Goal: Contribute content: Contribute content

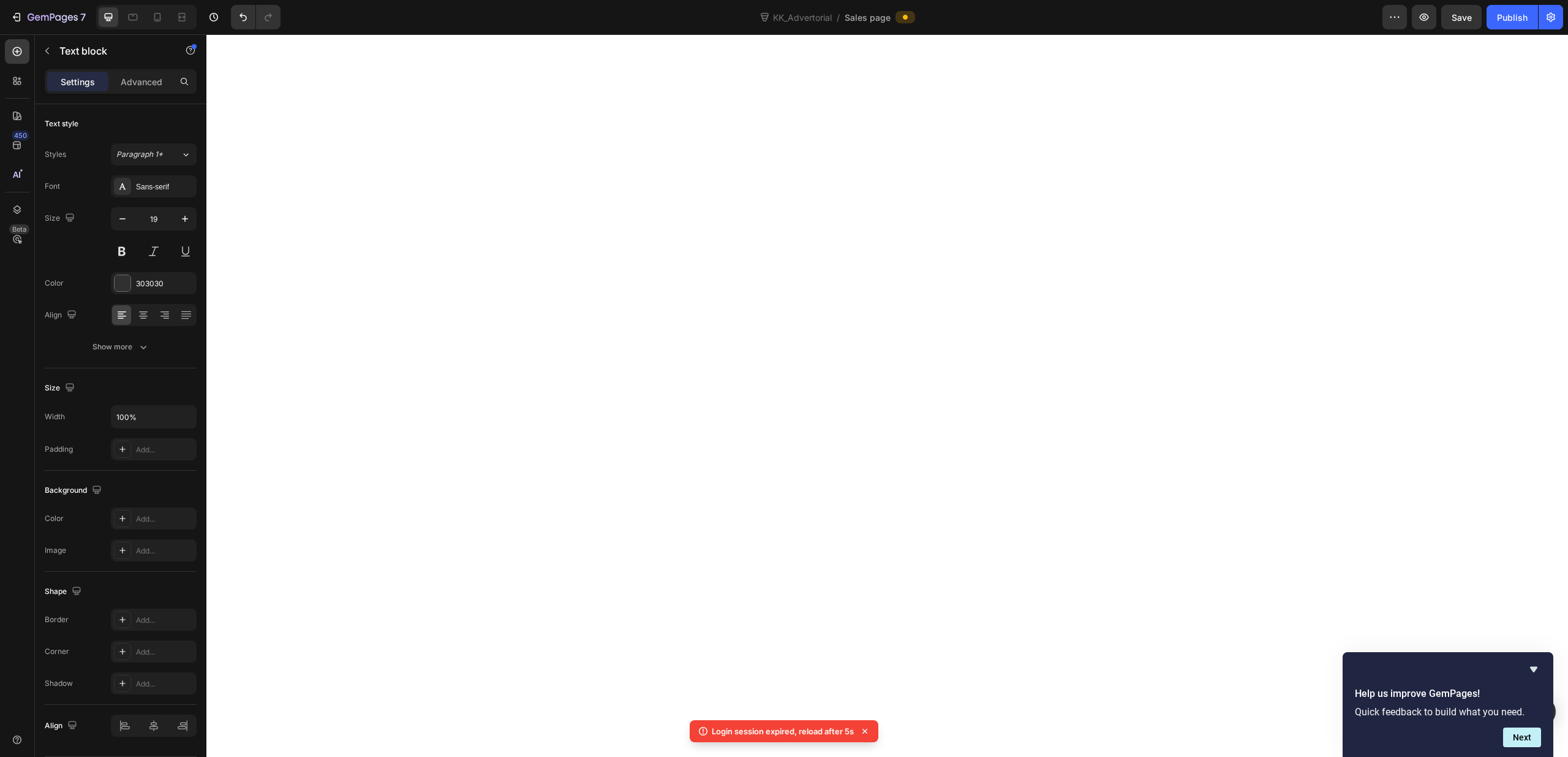
scroll to position [5276, 0]
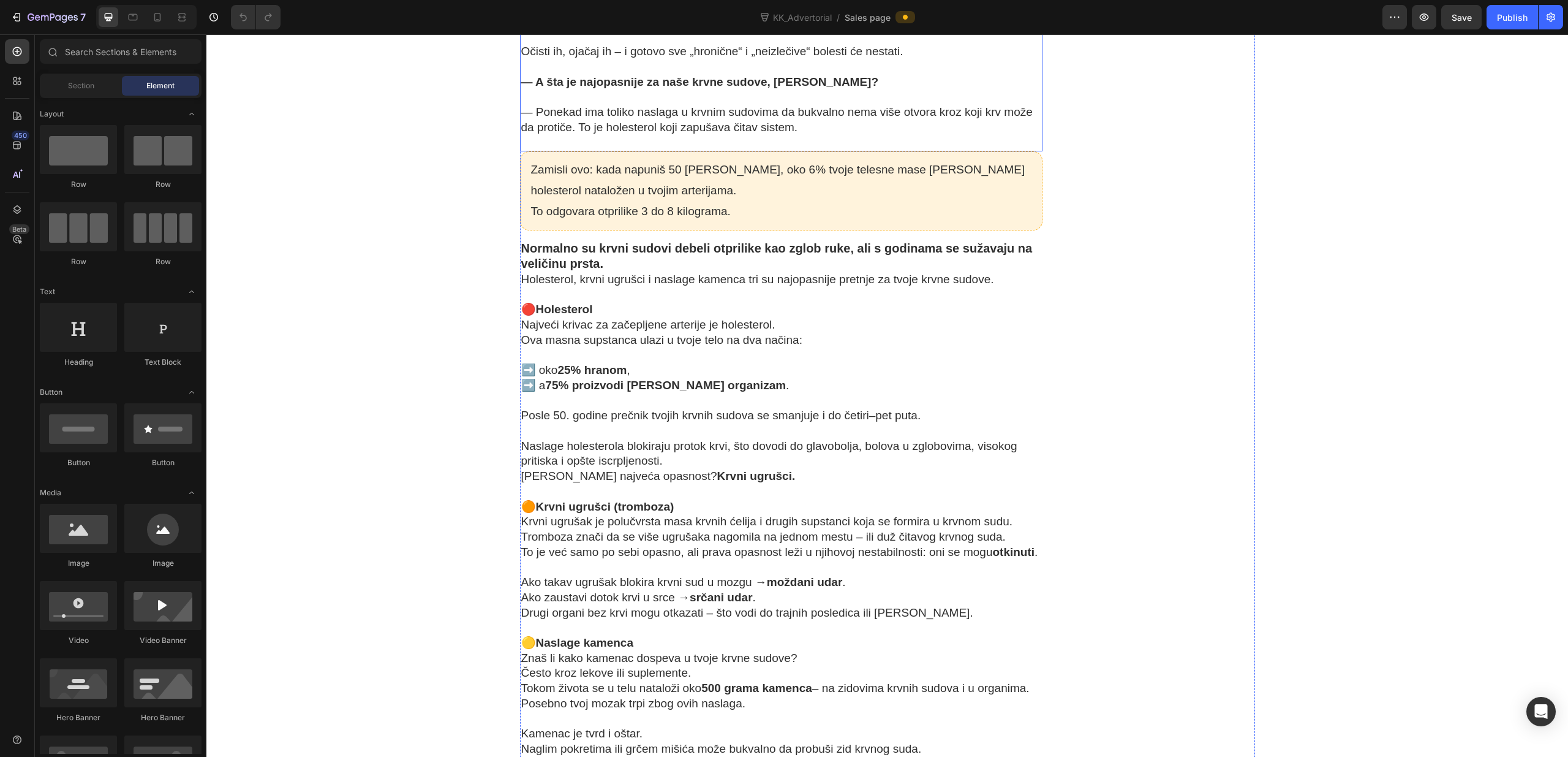
scroll to position [3123, 0]
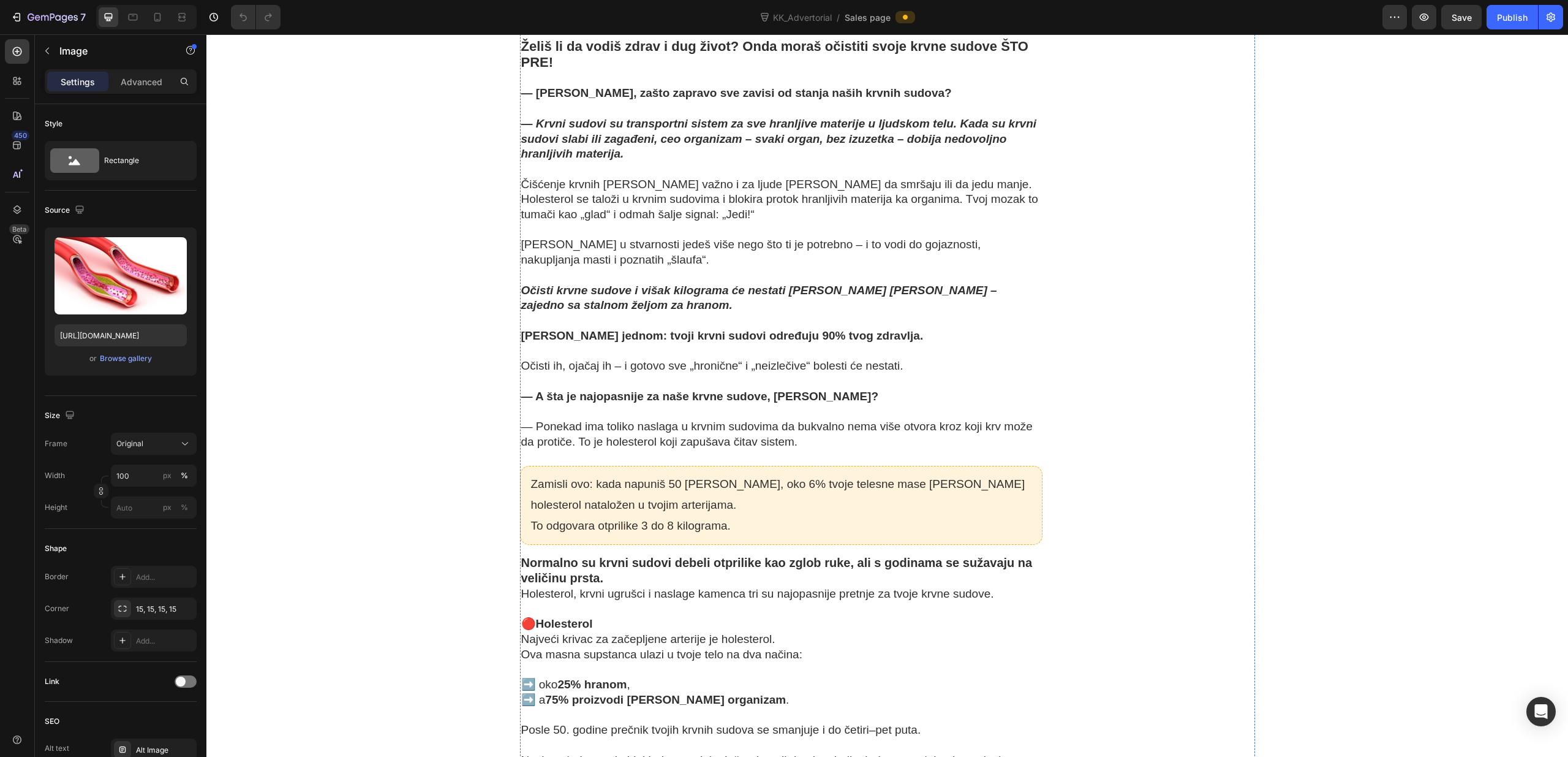
scroll to position [2813, 0]
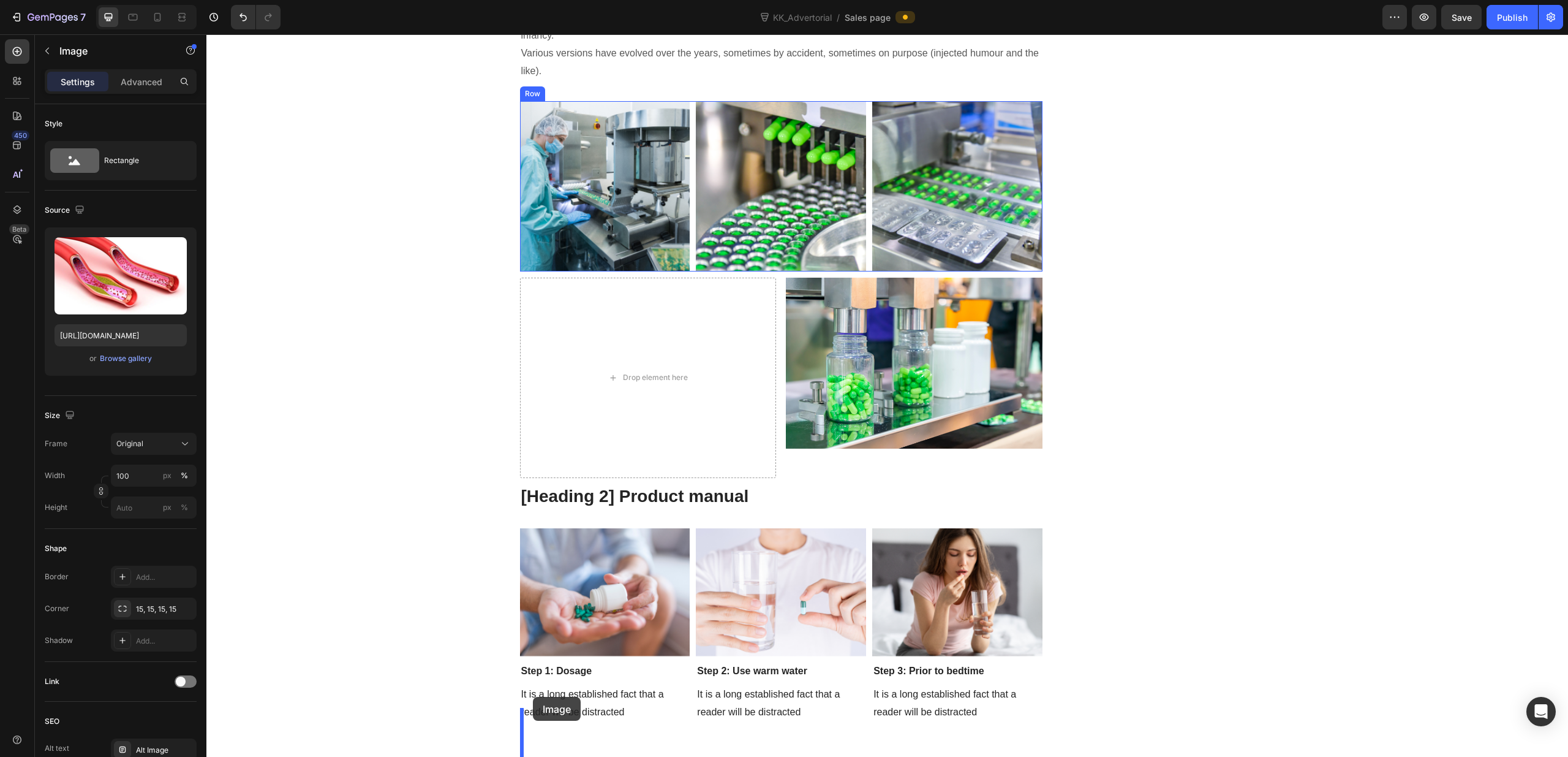
scroll to position [5628, 0]
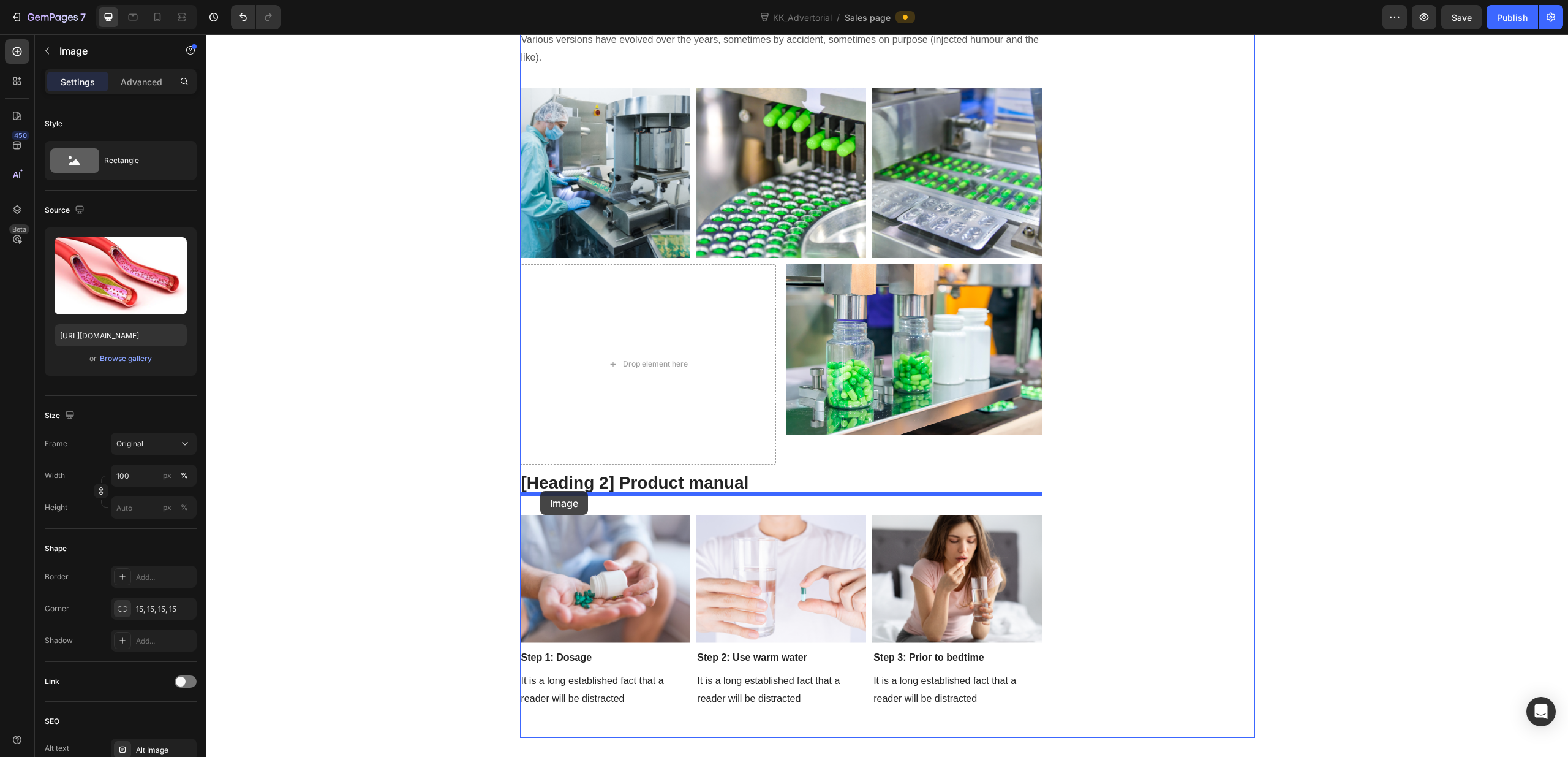
drag, startPoint x: 529, startPoint y: 63, endPoint x: 540, endPoint y: 491, distance: 428.1
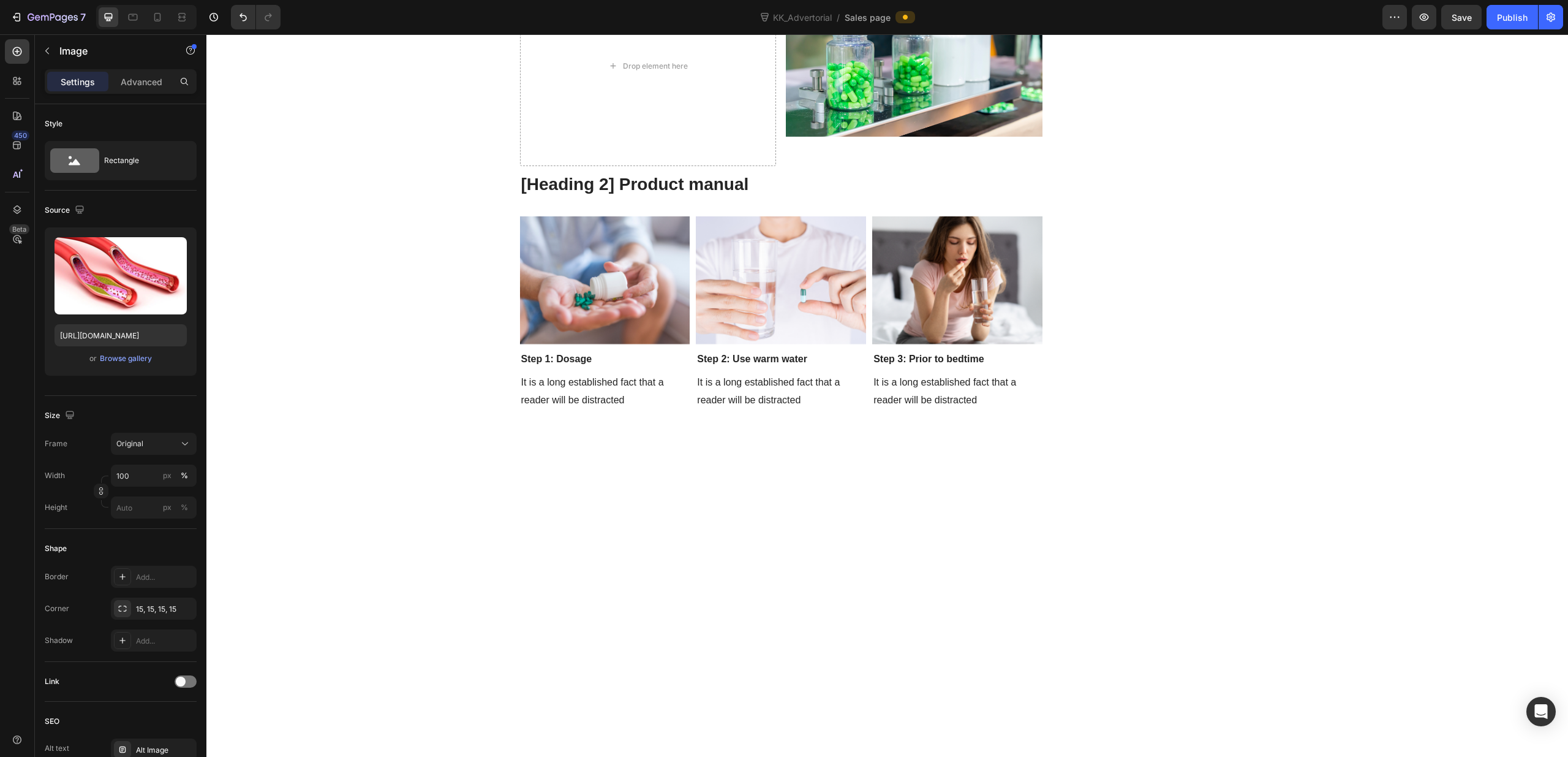
scroll to position [5324, 0]
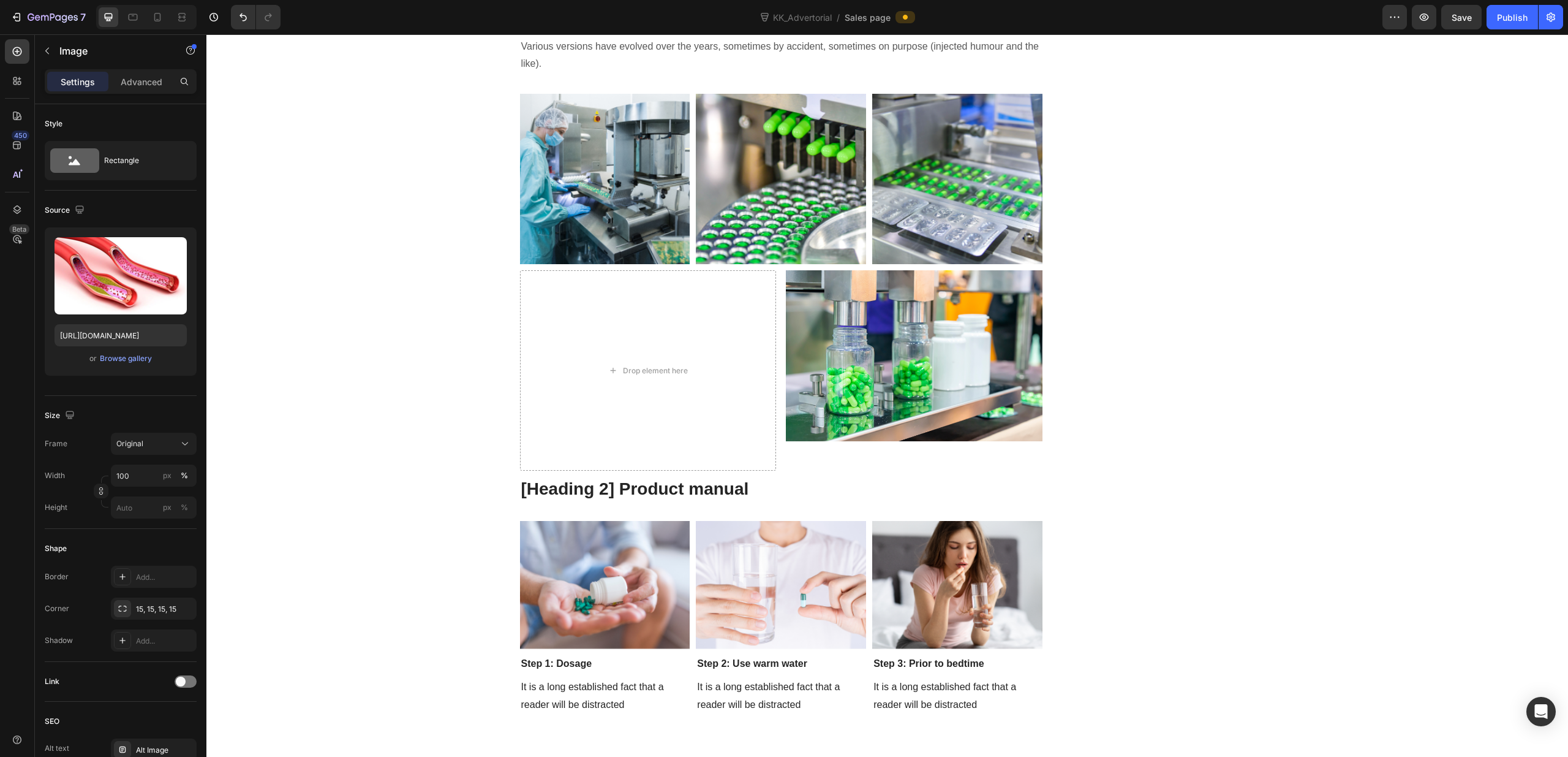
click at [116, 359] on div "Browse gallery" at bounding box center [125, 358] width 52 height 11
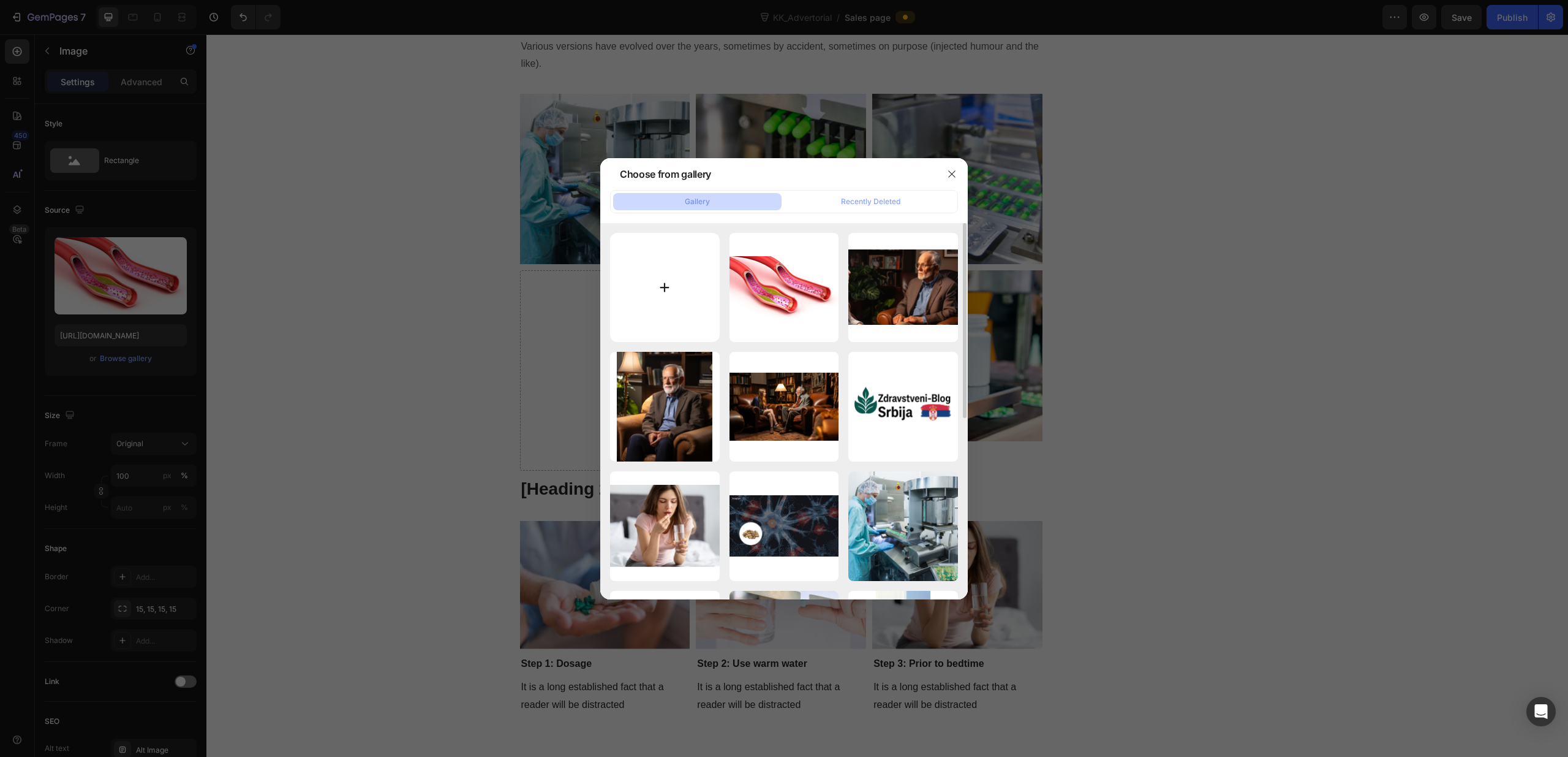
click at [629, 281] on input "file" at bounding box center [665, 288] width 110 height 110
type input "C:\fakepath\cevke.webp"
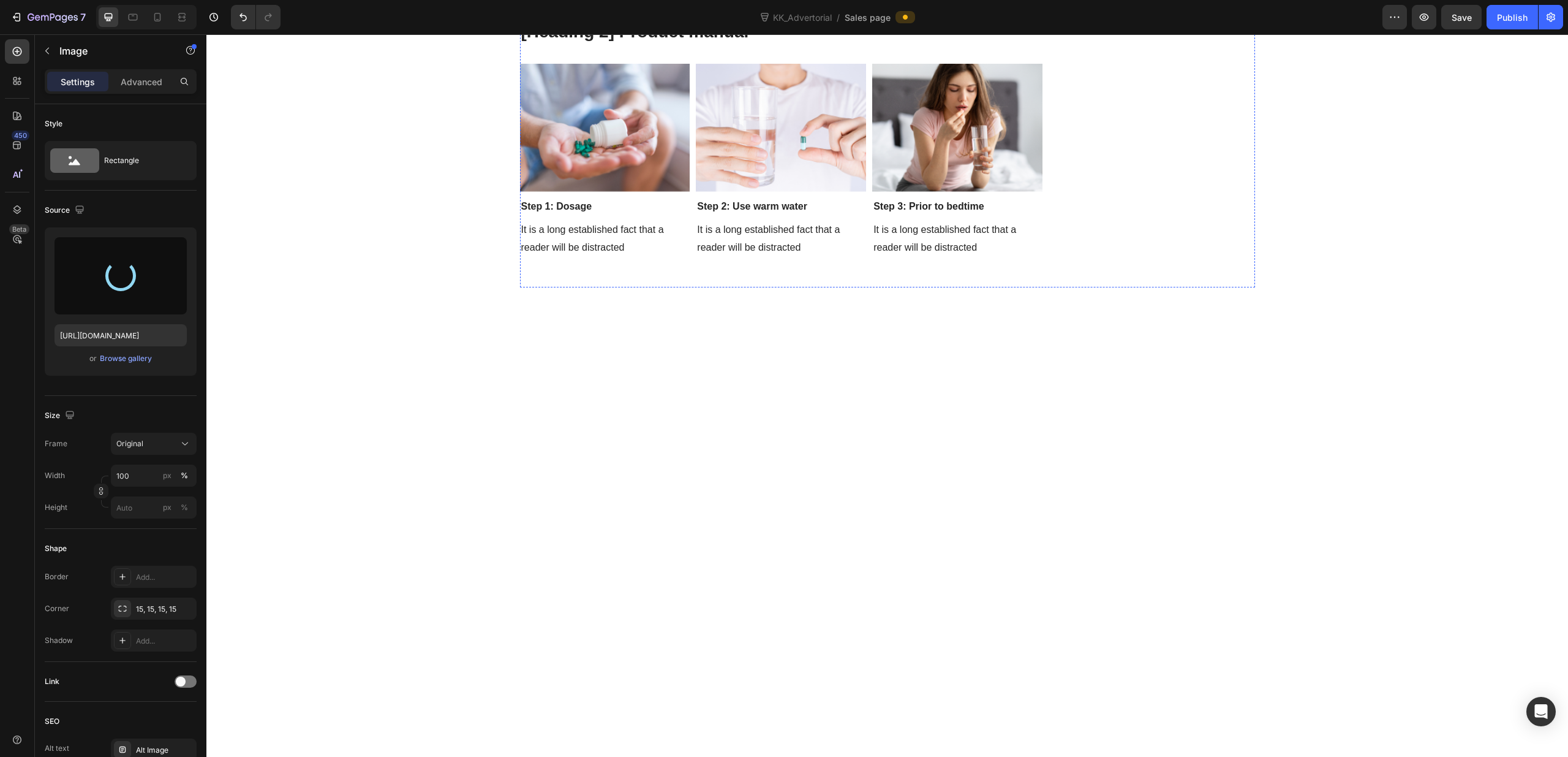
scroll to position [5773, 0]
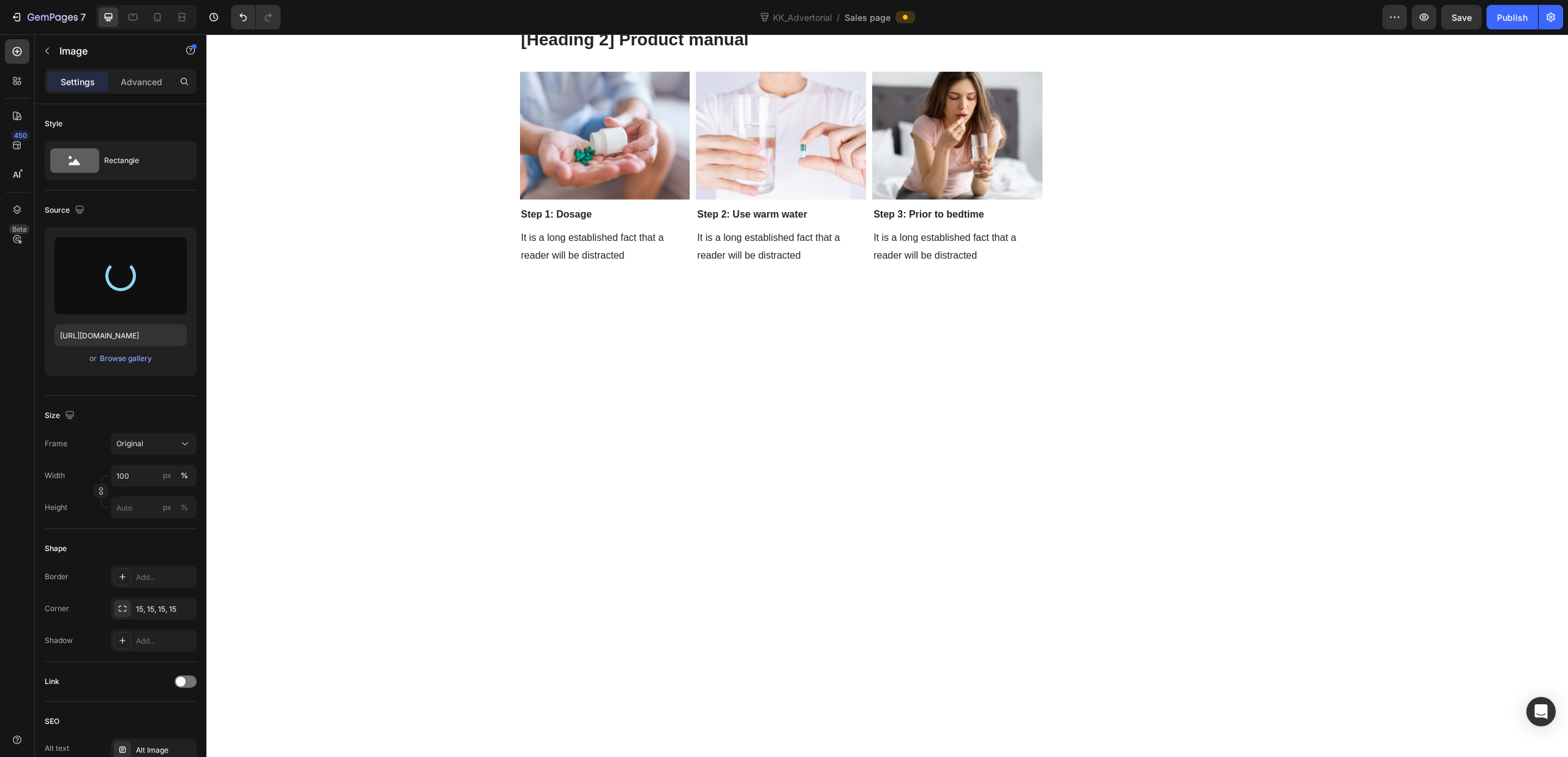
type input "[URL][DOMAIN_NAME]"
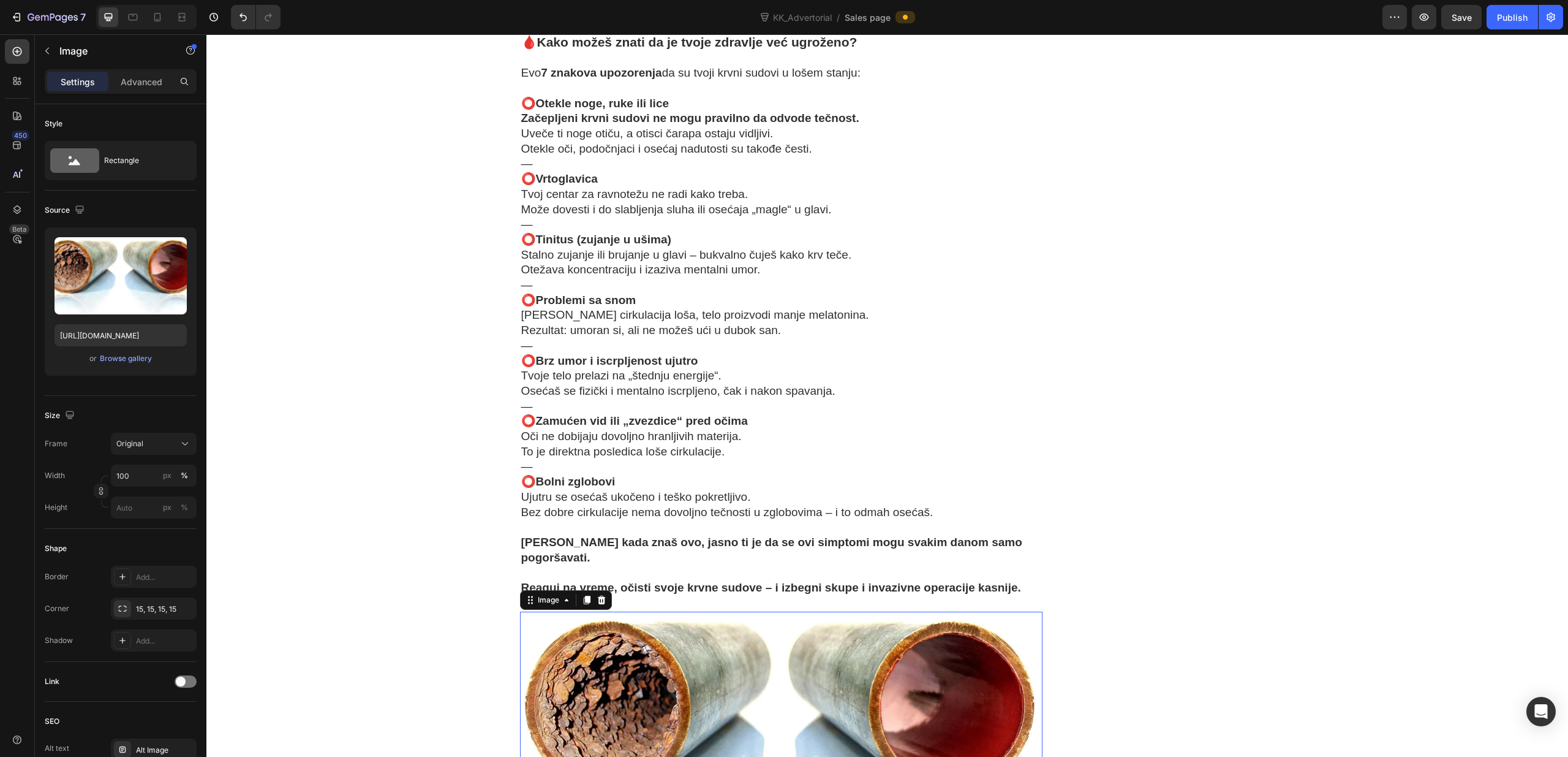
scroll to position [4603, 0]
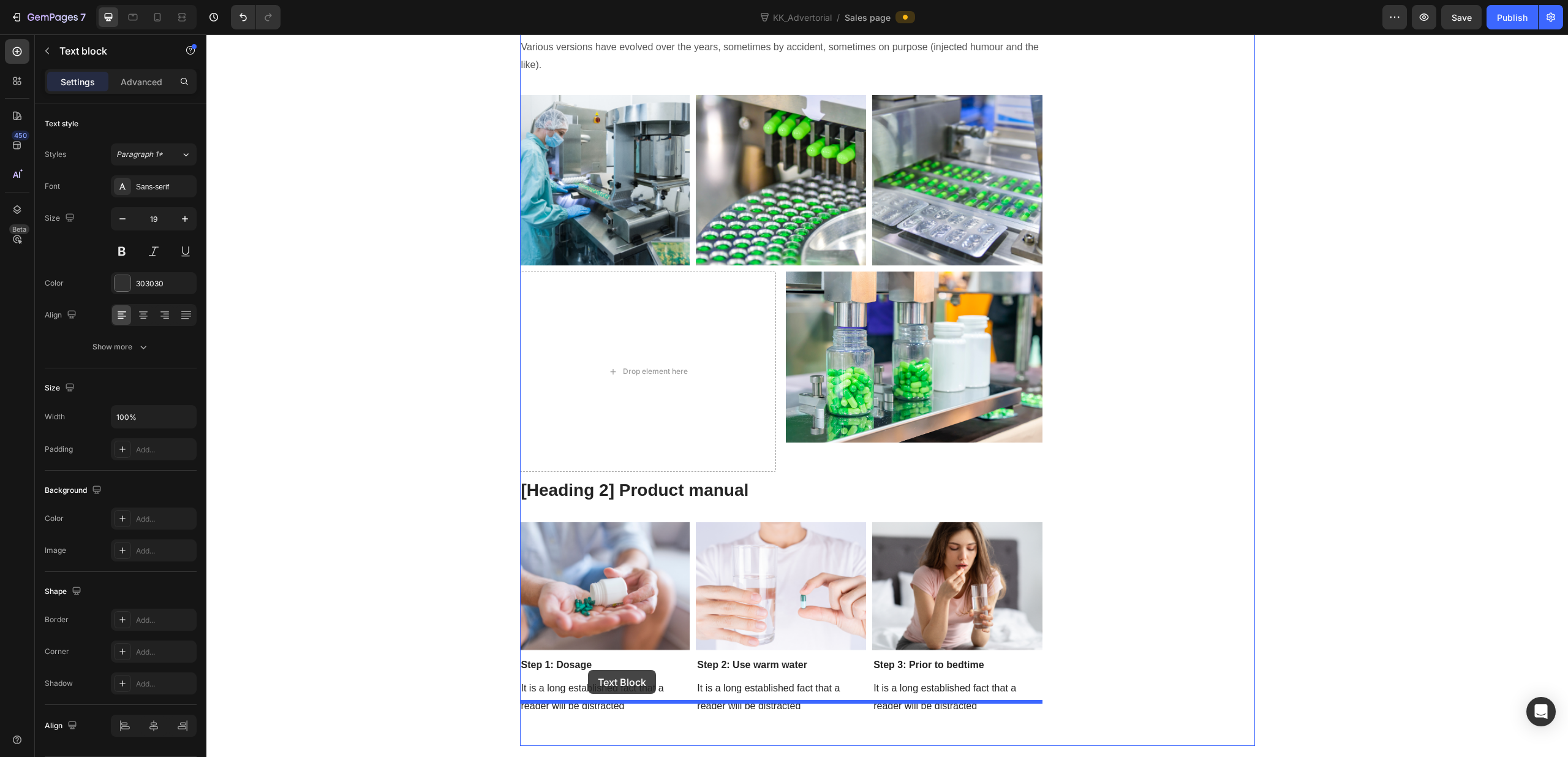
scroll to position [6445, 0]
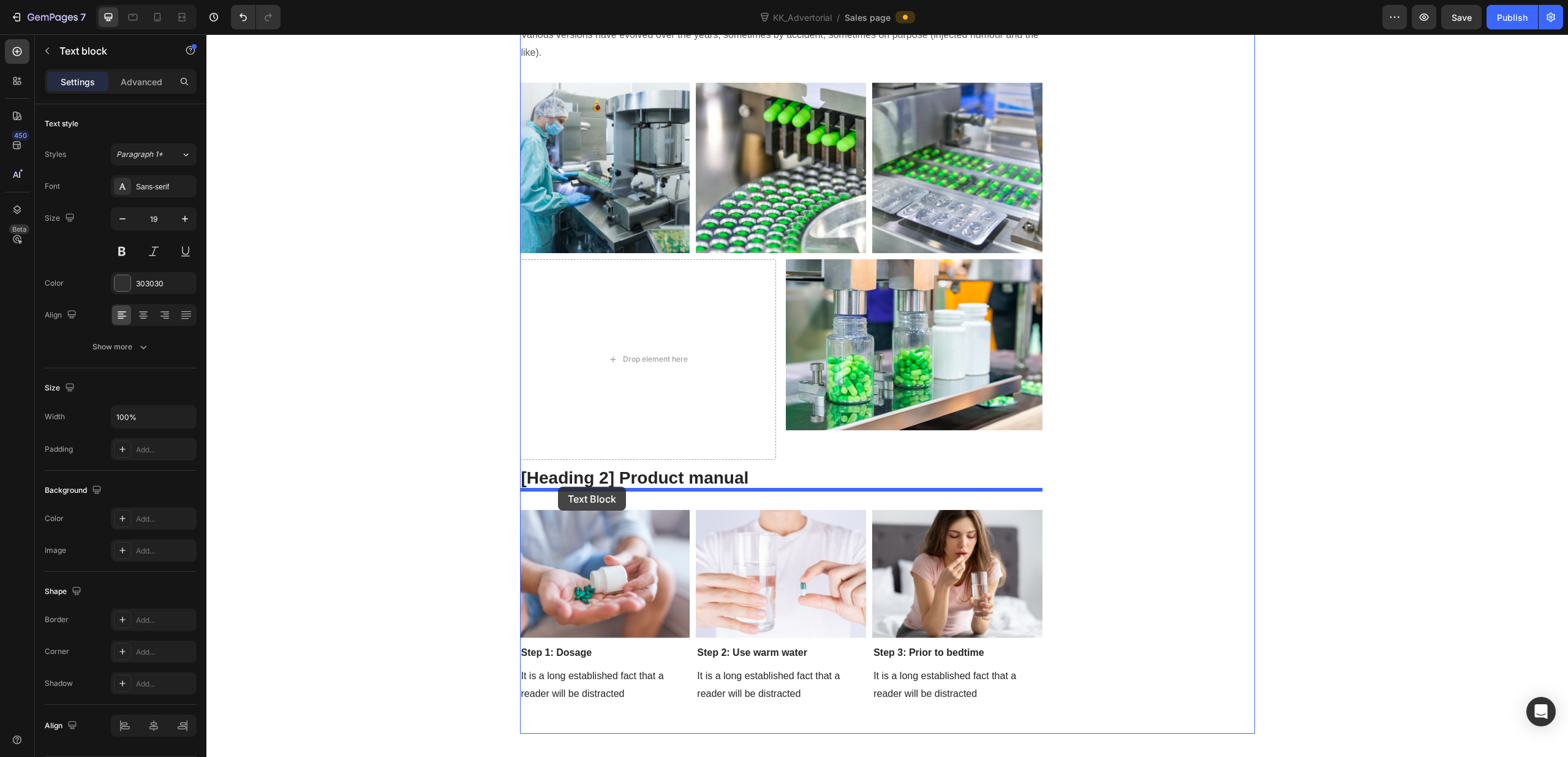
drag, startPoint x: 527, startPoint y: 63, endPoint x: 558, endPoint y: 487, distance: 425.1
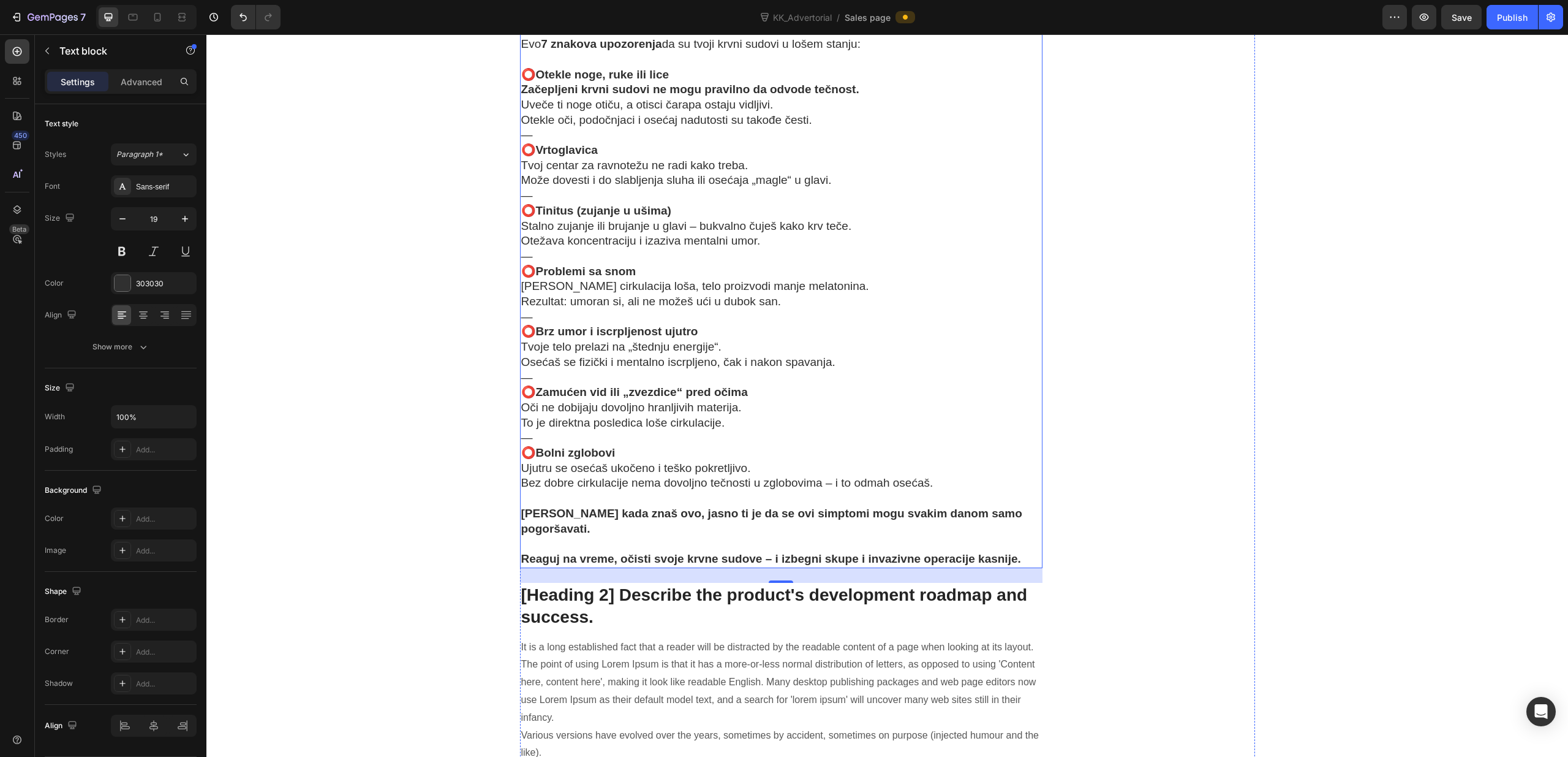
scroll to position [5765, 0]
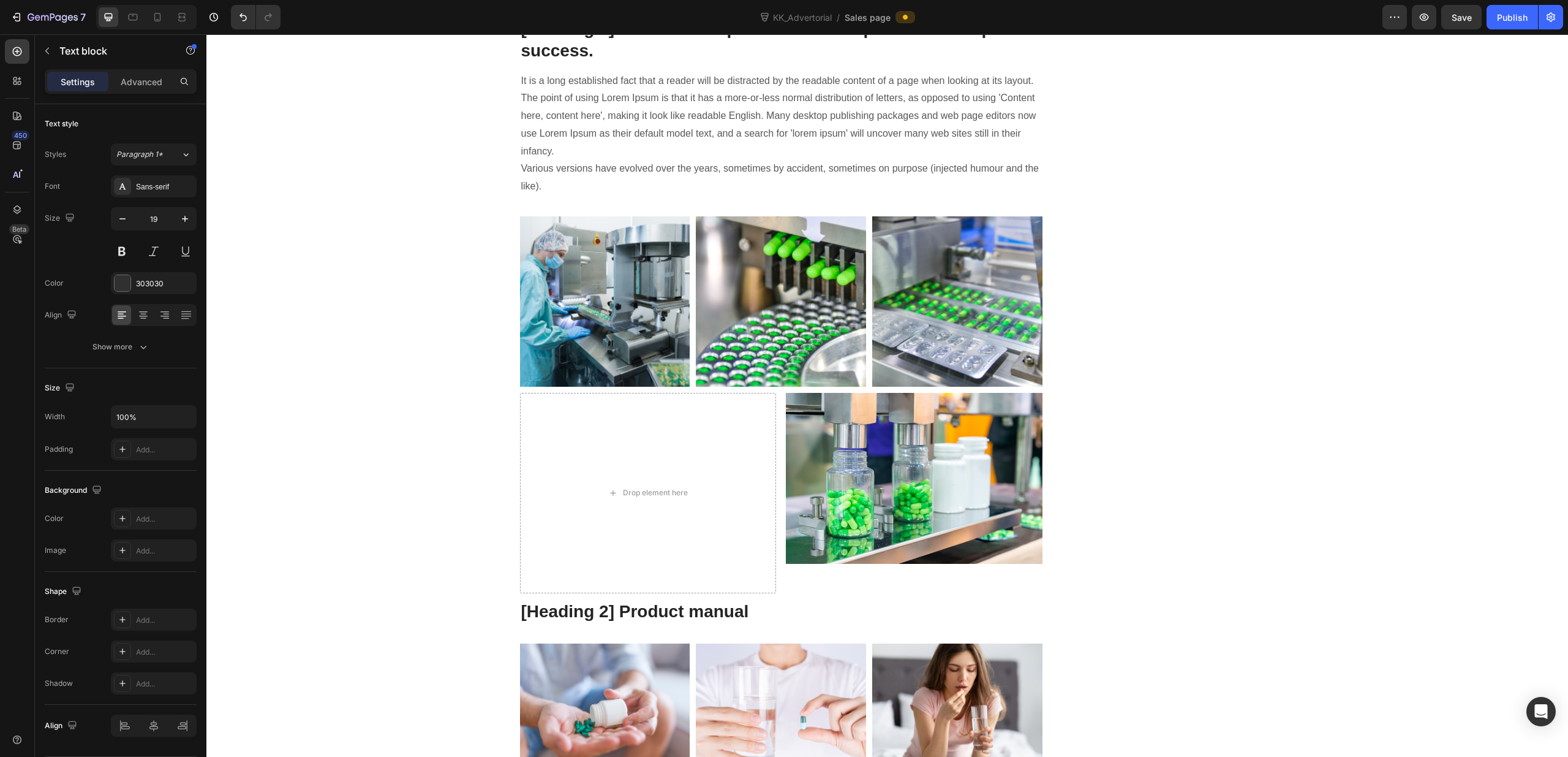
drag, startPoint x: 922, startPoint y: 418, endPoint x: 526, endPoint y: 414, distance: 396.0
click at [615, 392] on icon "Editor contextual toolbar" at bounding box center [616, 393] width 8 height 9
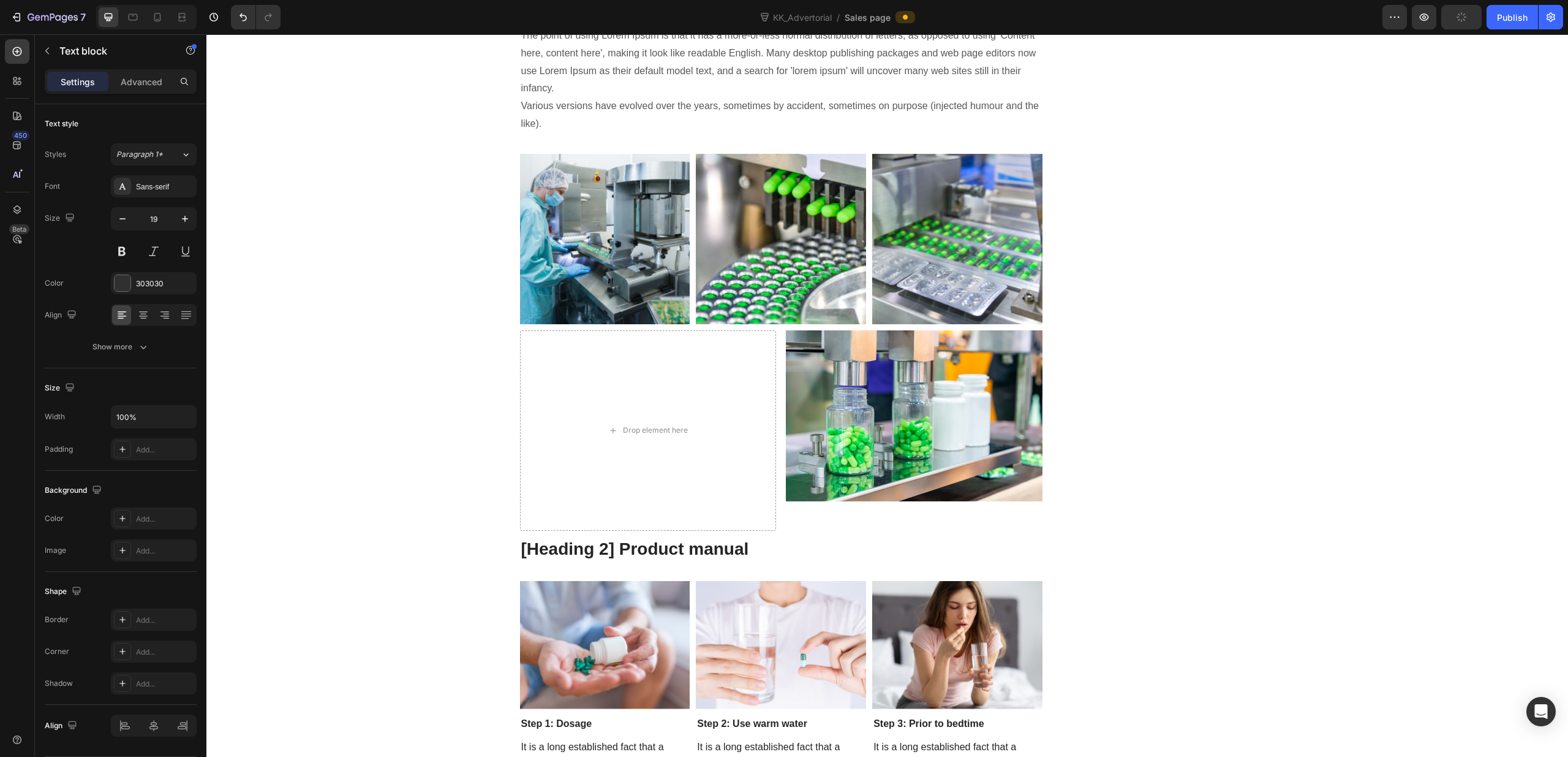
scroll to position [5844, 0]
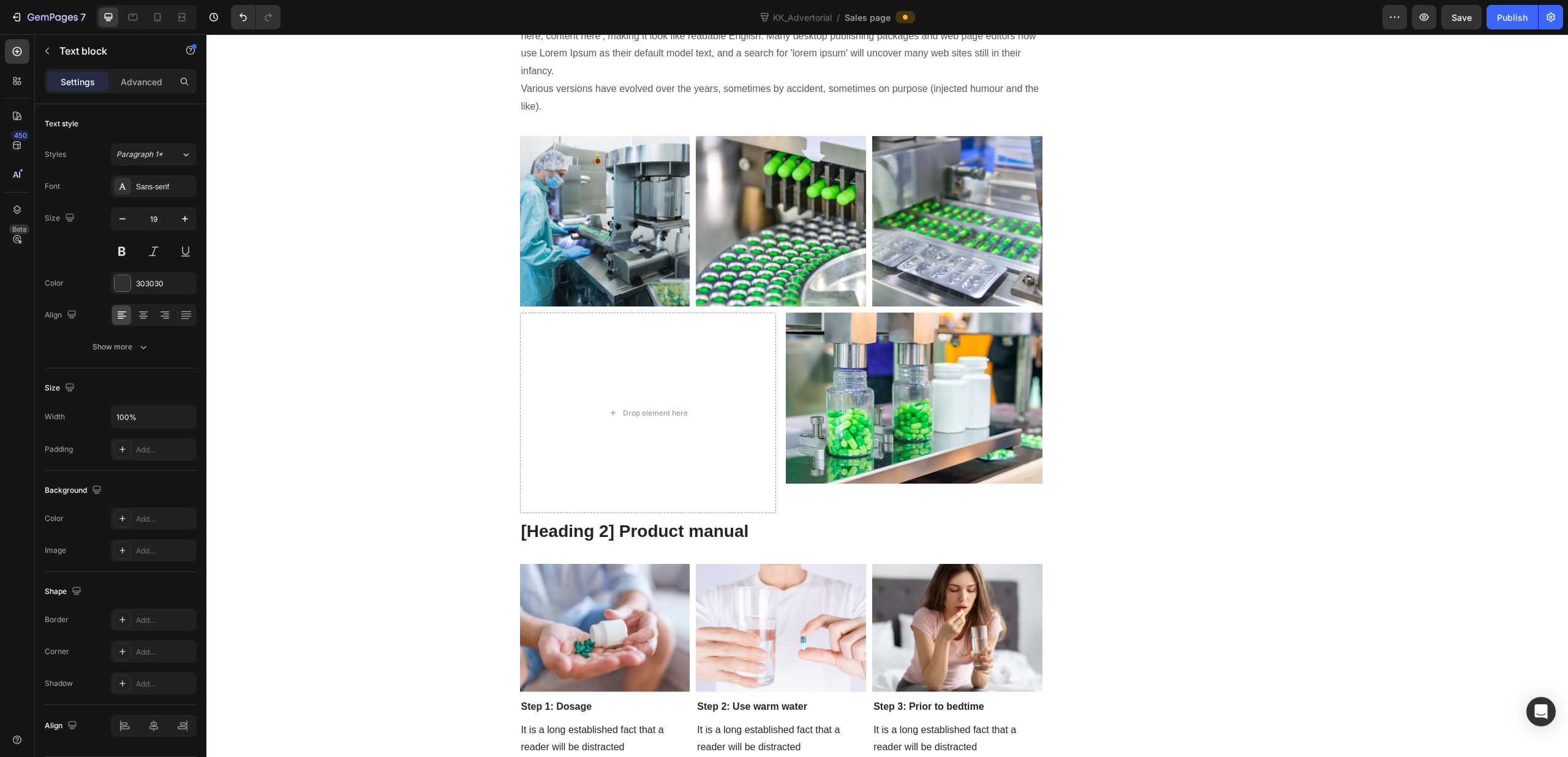
scroll to position [5888, 0]
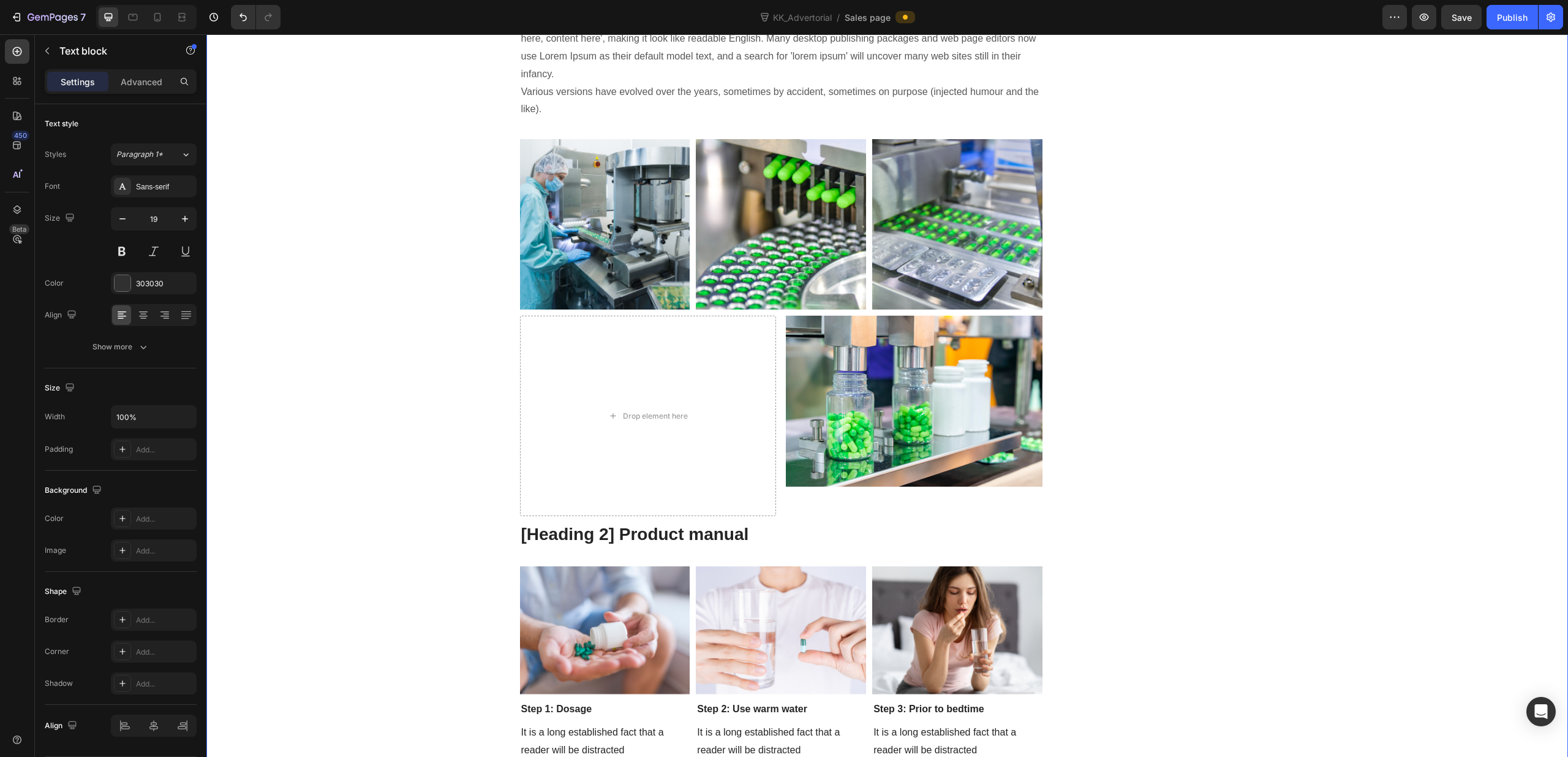
drag, startPoint x: 739, startPoint y: 446, endPoint x: 504, endPoint y: 445, distance: 235.0
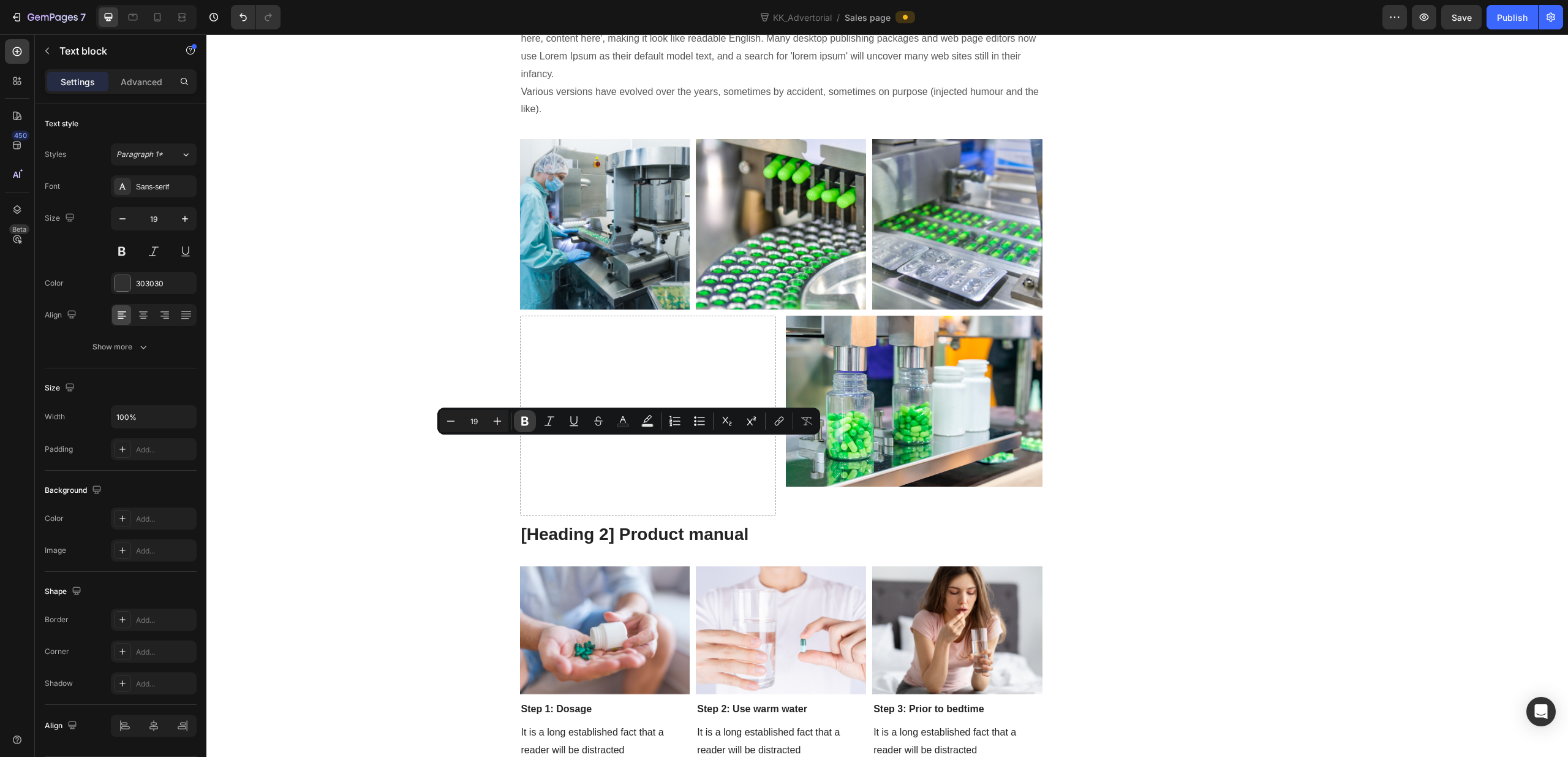
click at [525, 414] on button "Bold" at bounding box center [525, 421] width 22 height 22
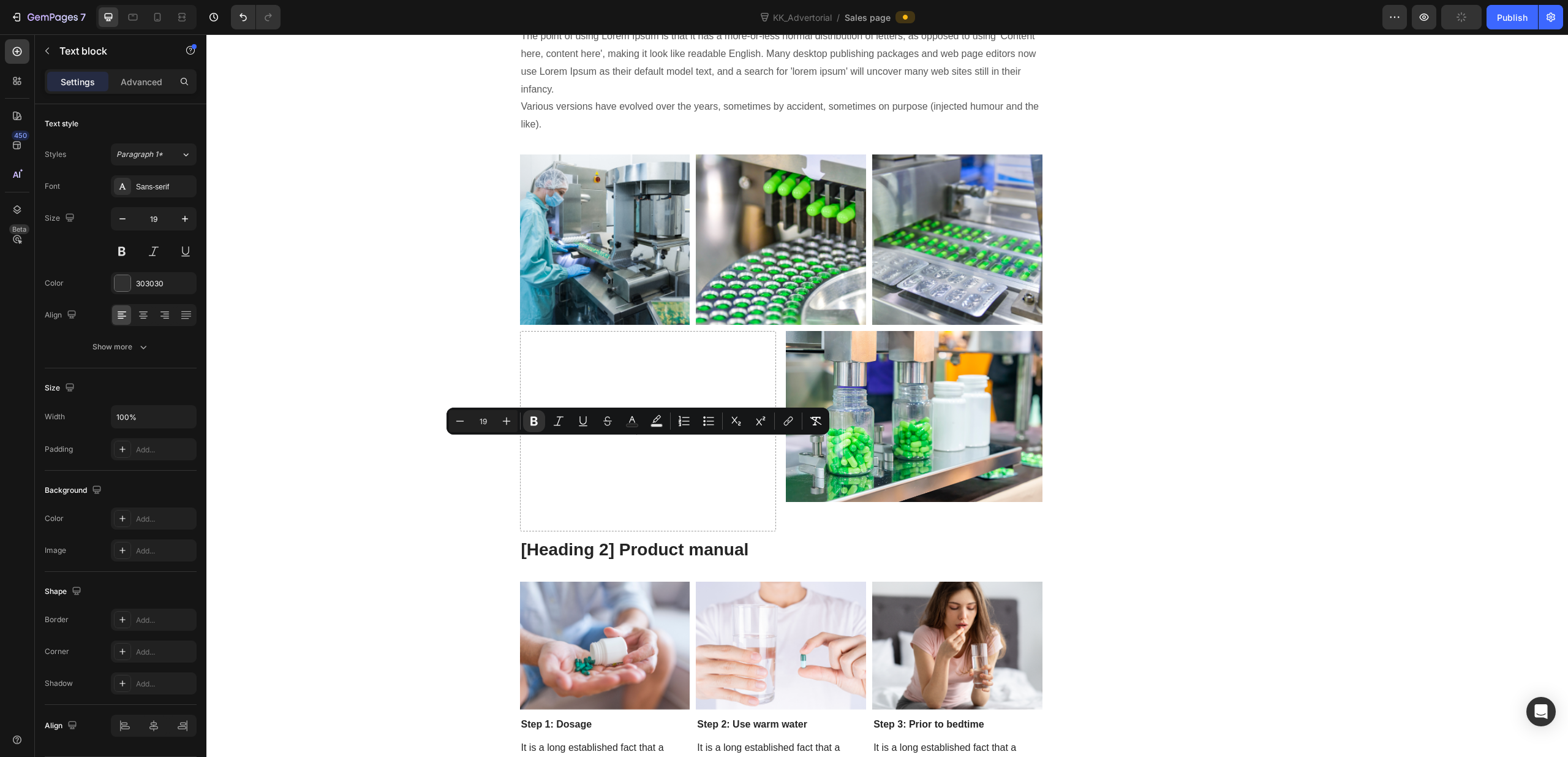
drag, startPoint x: 756, startPoint y: 444, endPoint x: 525, endPoint y: 448, distance: 231.0
click at [503, 417] on icon "Editor contextual toolbar" at bounding box center [506, 421] width 12 height 12
type input "20"
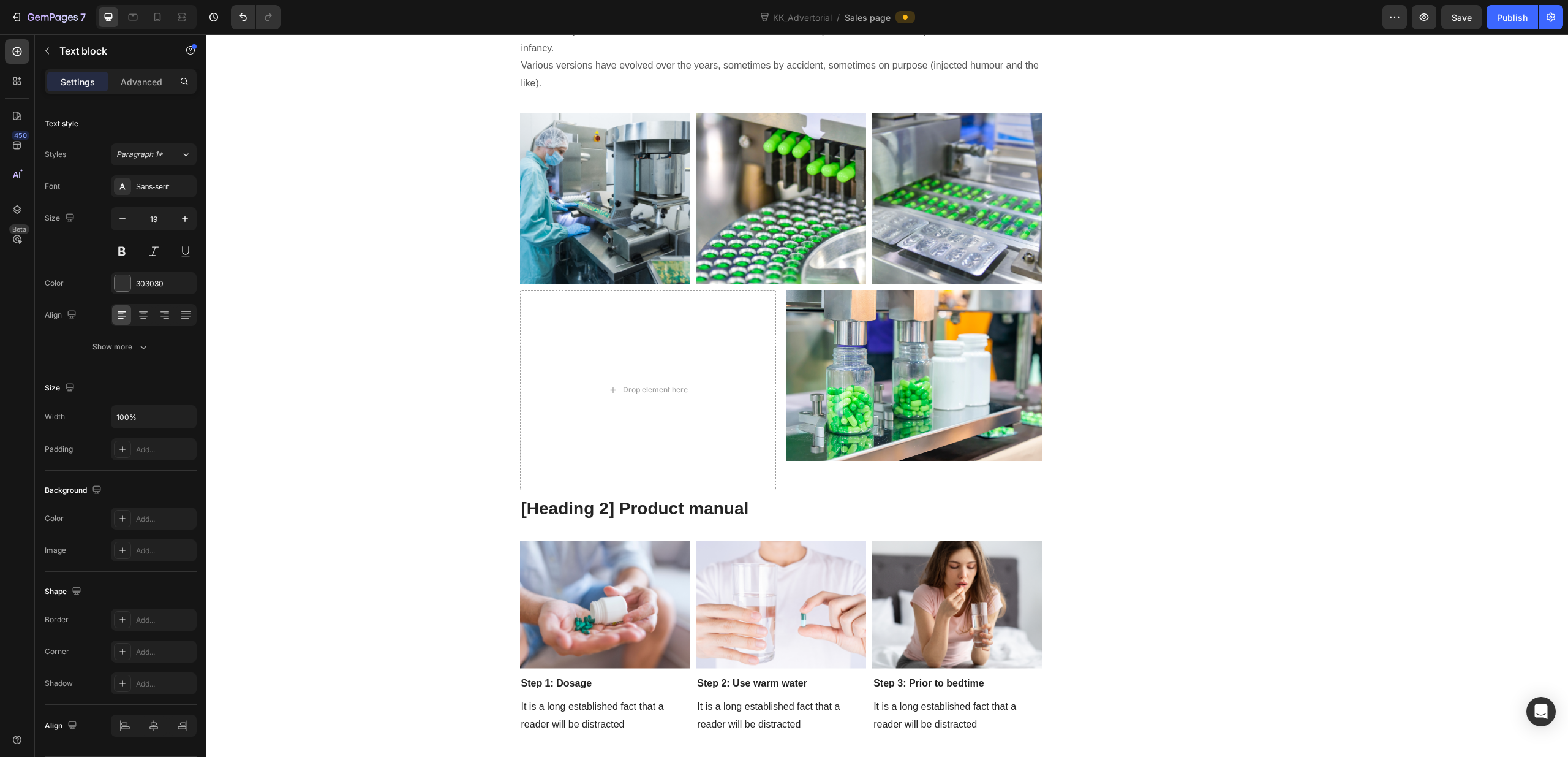
scroll to position [5933, 0]
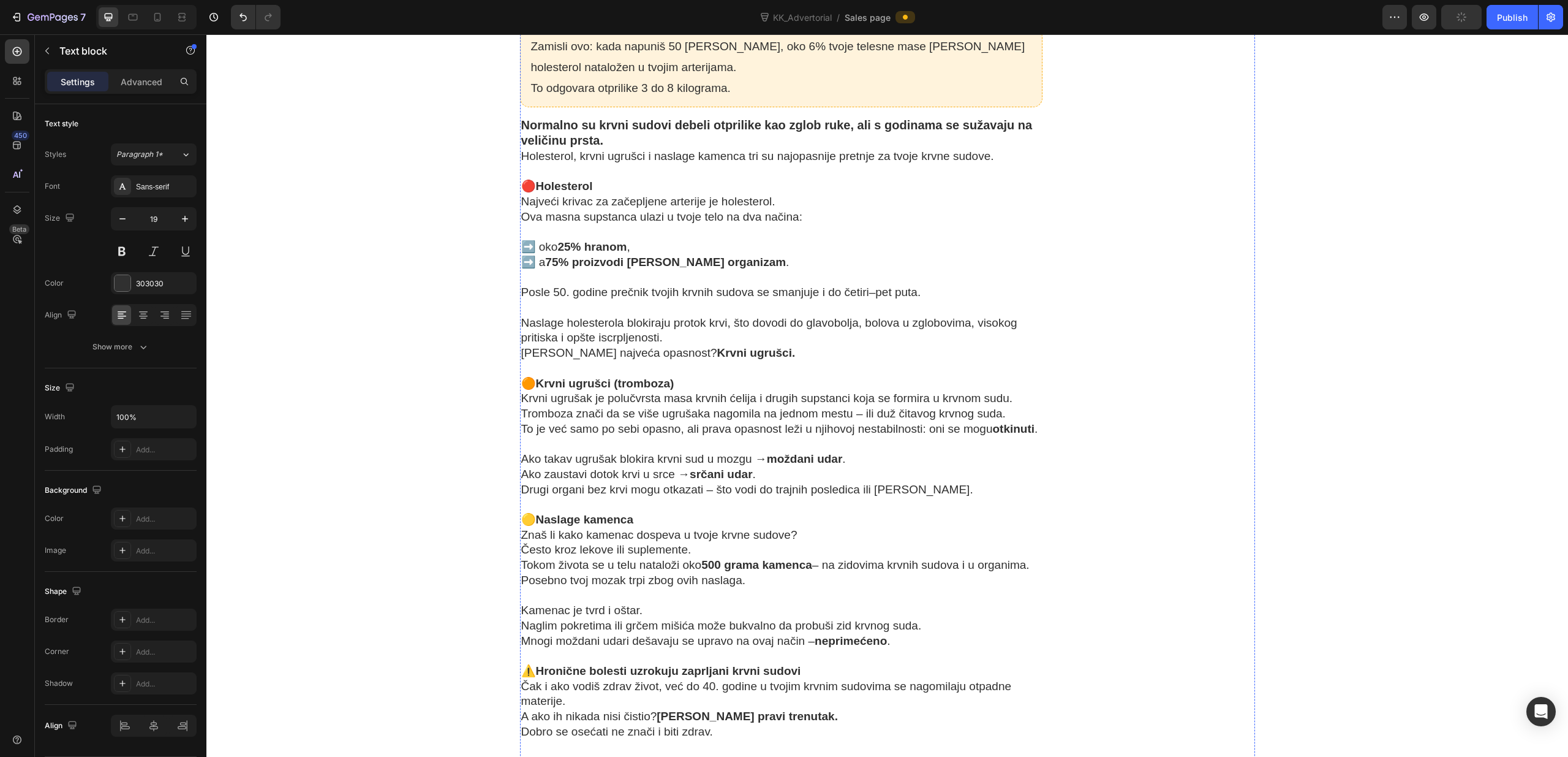
scroll to position [3383, 0]
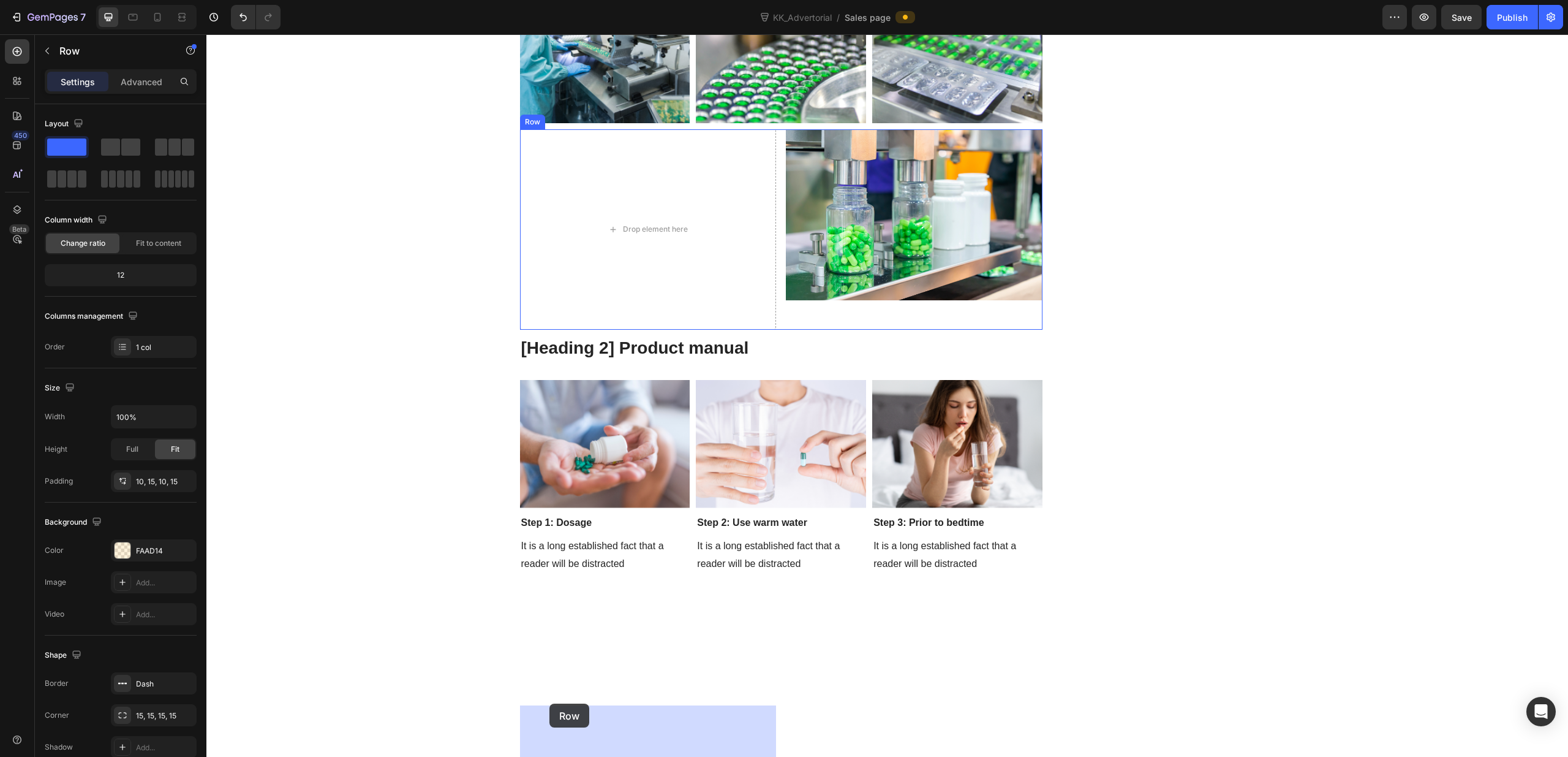
scroll to position [6247, 0]
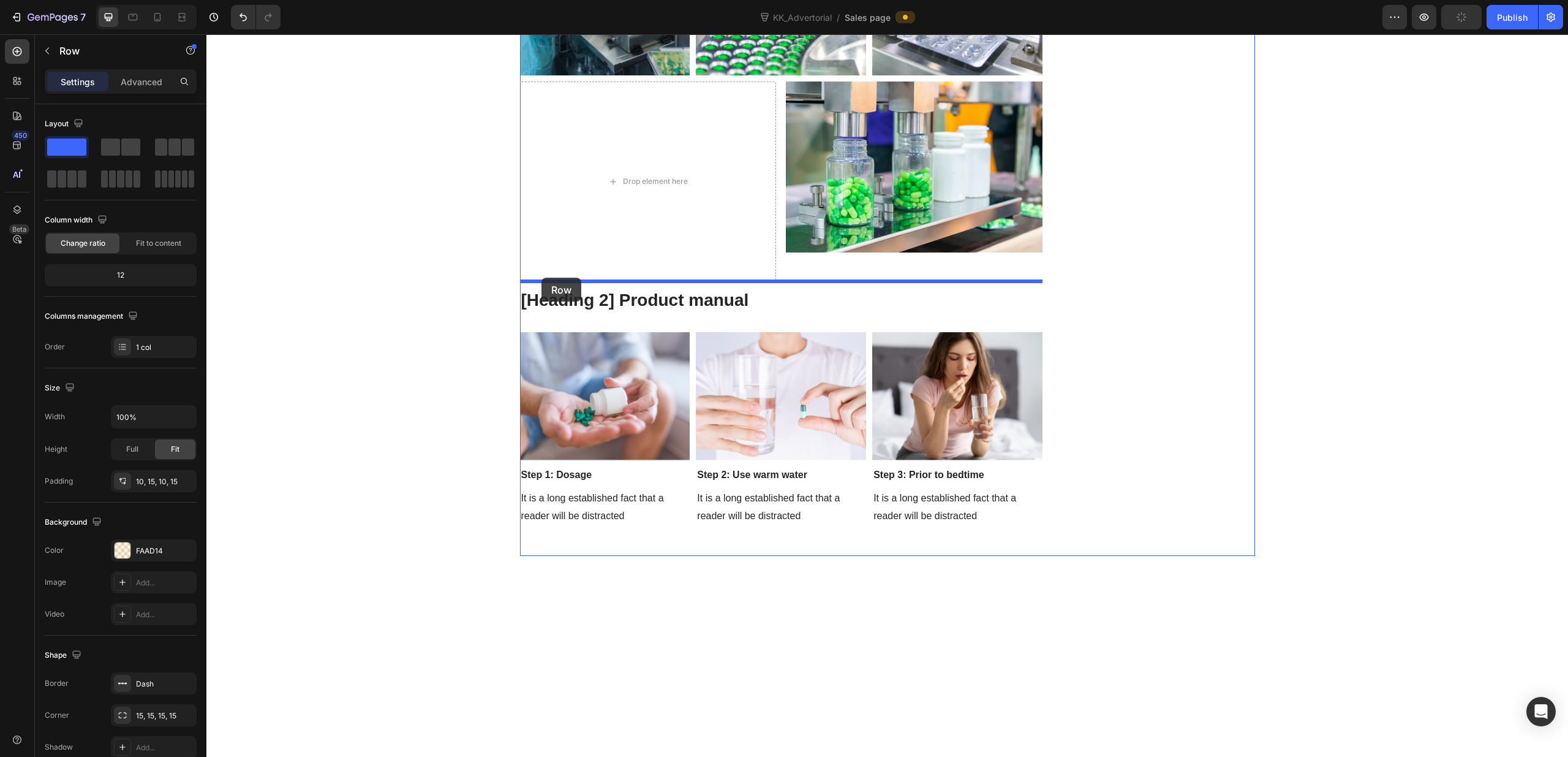
drag, startPoint x: 530, startPoint y: 185, endPoint x: 541, endPoint y: 277, distance: 92.7
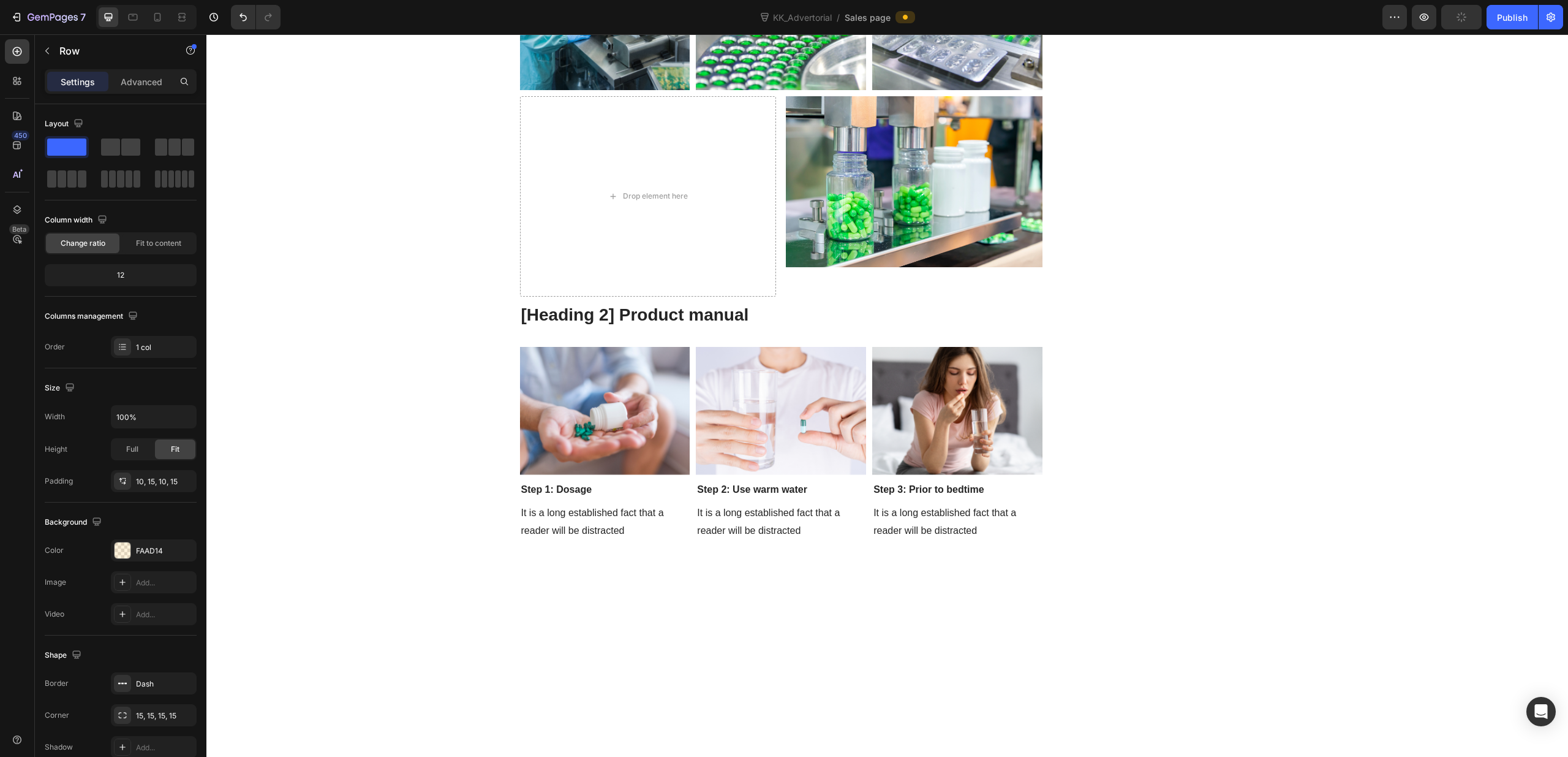
scroll to position [6168, 0]
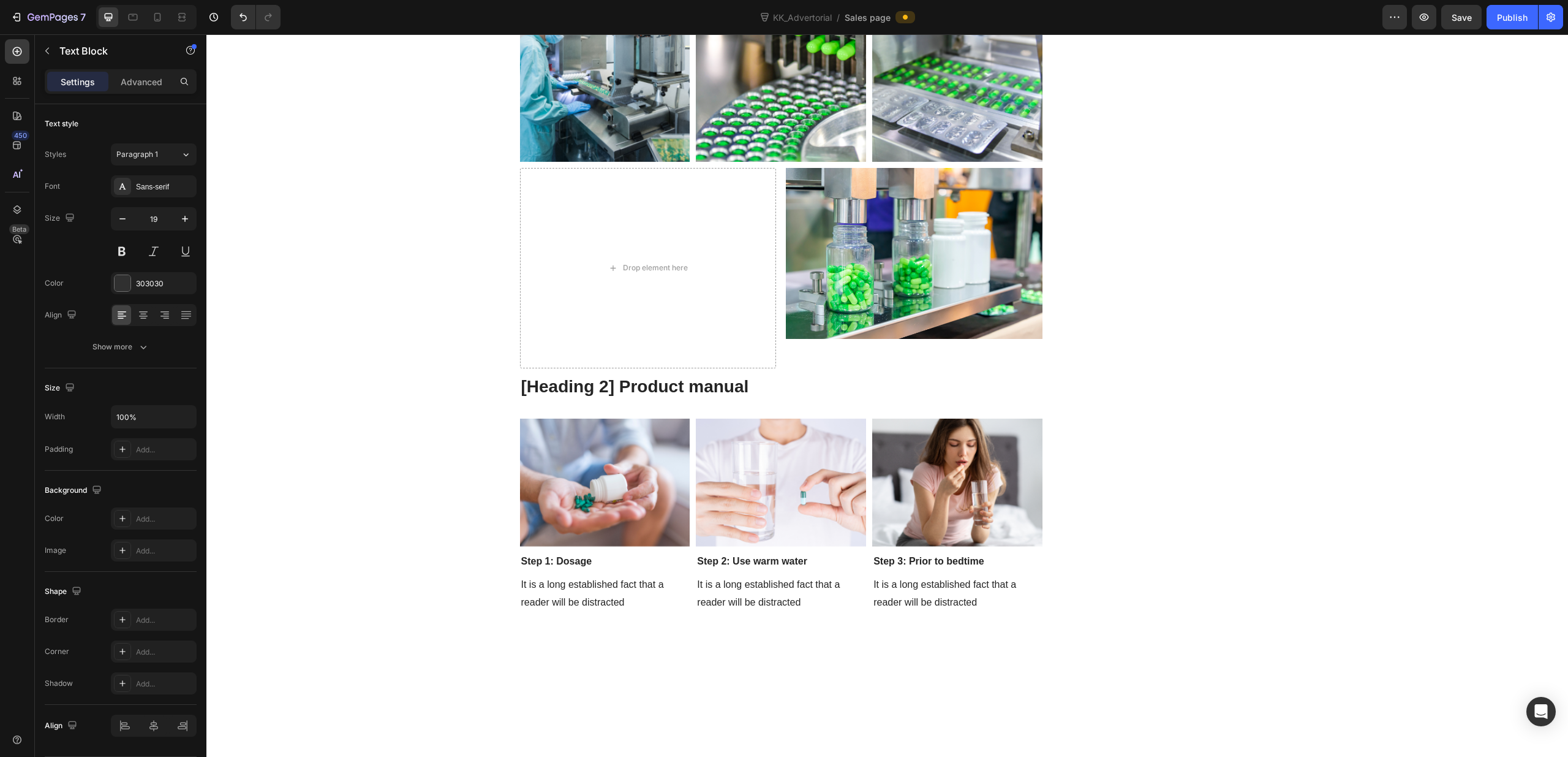
scroll to position [6176, 0]
drag, startPoint x: 734, startPoint y: 334, endPoint x: 533, endPoint y: 296, distance: 204.6
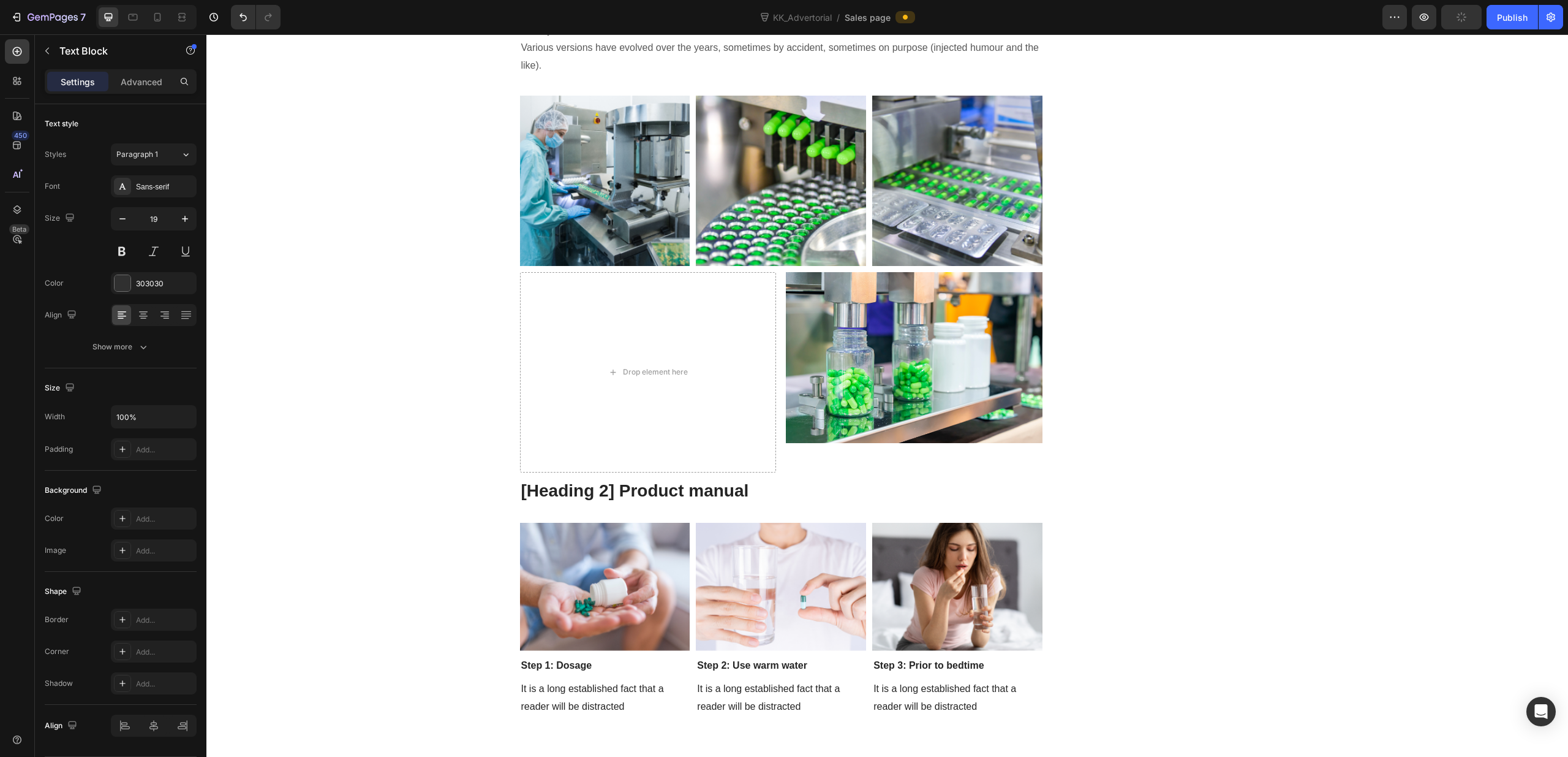
drag, startPoint x: 737, startPoint y: 398, endPoint x: 824, endPoint y: 400, distance: 87.0
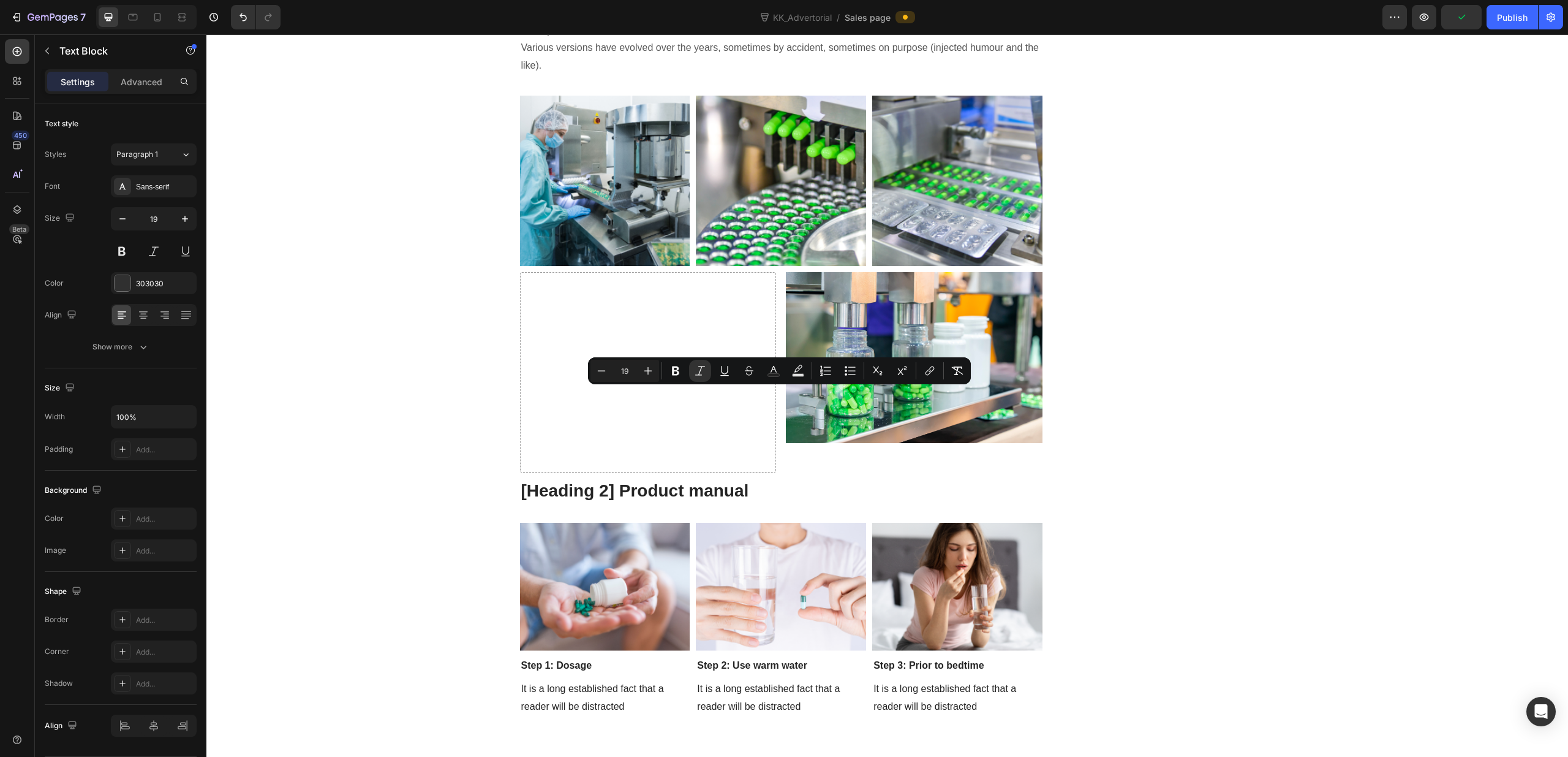
drag, startPoint x: 852, startPoint y: 399, endPoint x: 736, endPoint y: 396, distance: 116.0
click at [695, 377] on button "Bold" at bounding box center [689, 371] width 22 height 22
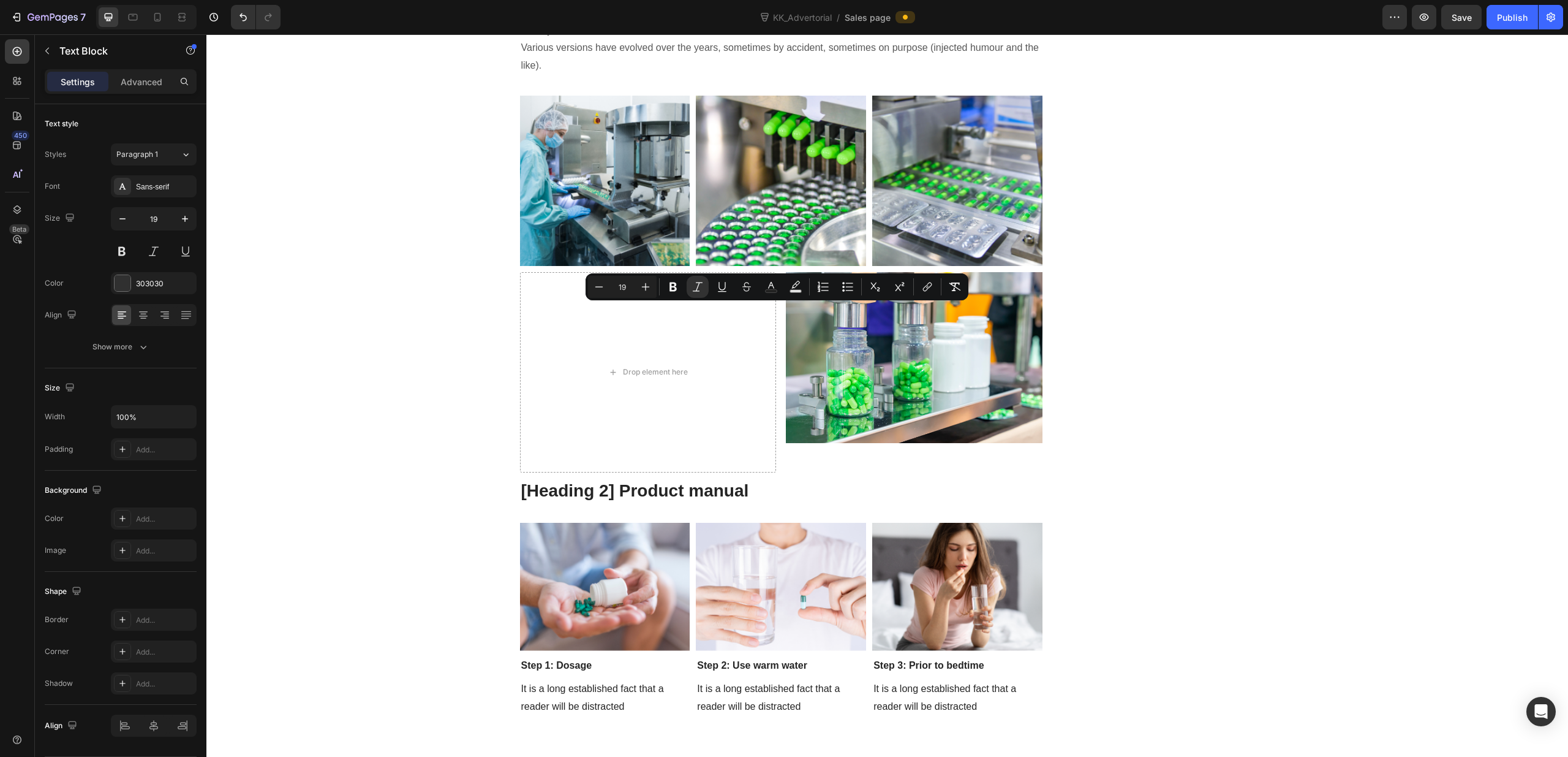
drag, startPoint x: 901, startPoint y: 439, endPoint x: 530, endPoint y: 311, distance: 392.5
click at [130, 348] on div "Show more" at bounding box center [121, 347] width 57 height 12
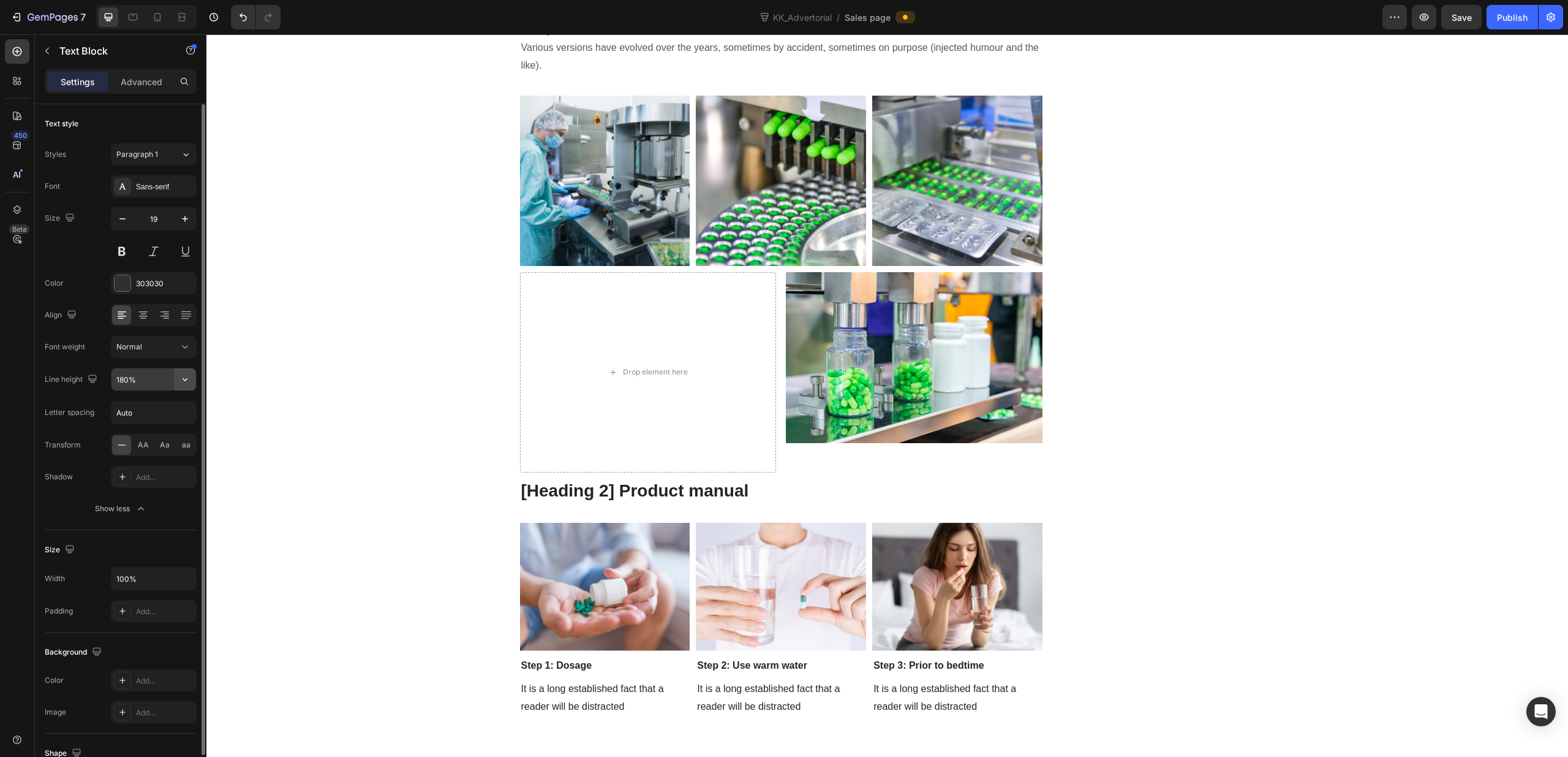
click at [181, 380] on icon "button" at bounding box center [185, 379] width 12 height 12
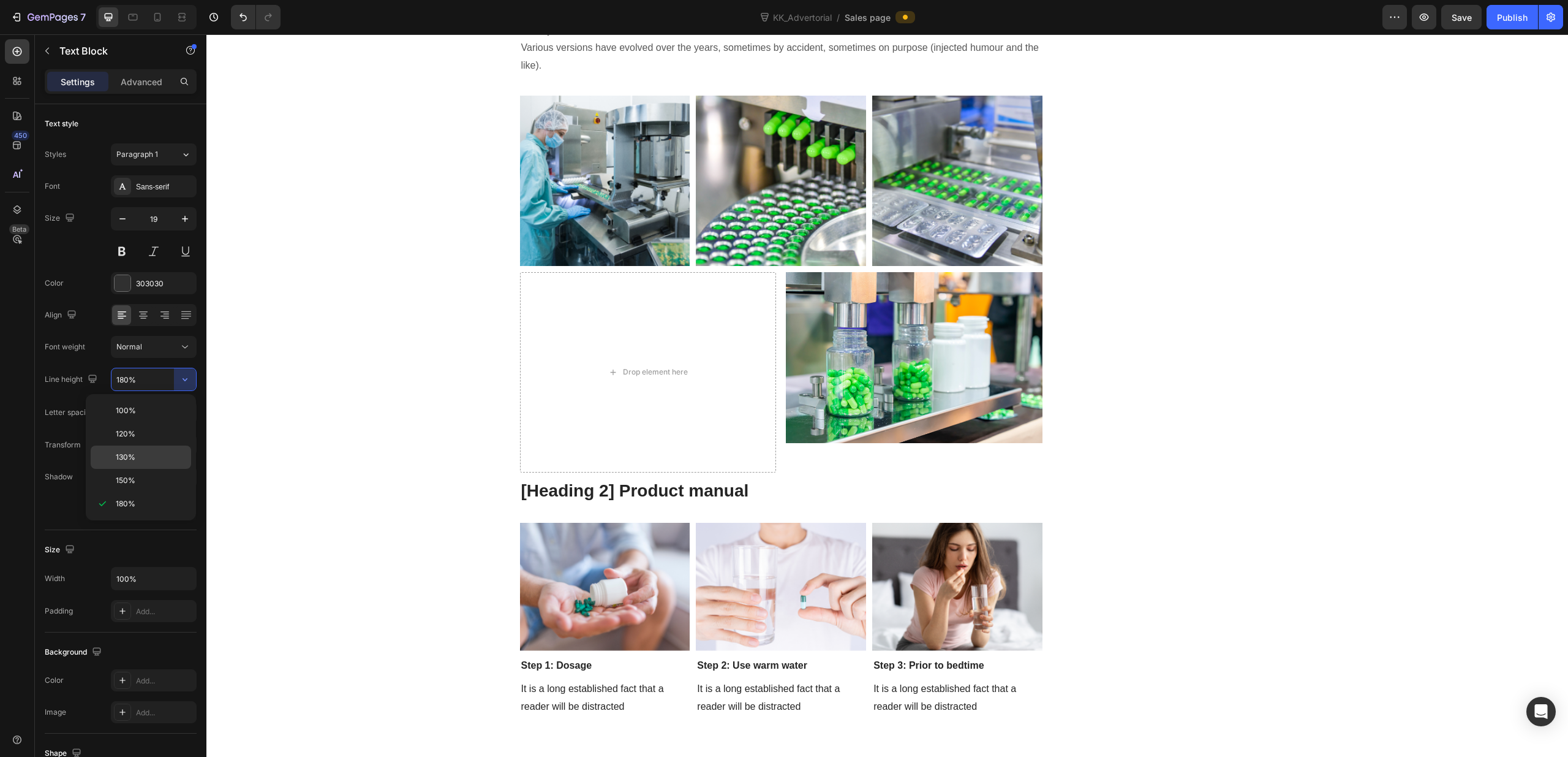
click at [141, 456] on p "130%" at bounding box center [150, 457] width 70 height 11
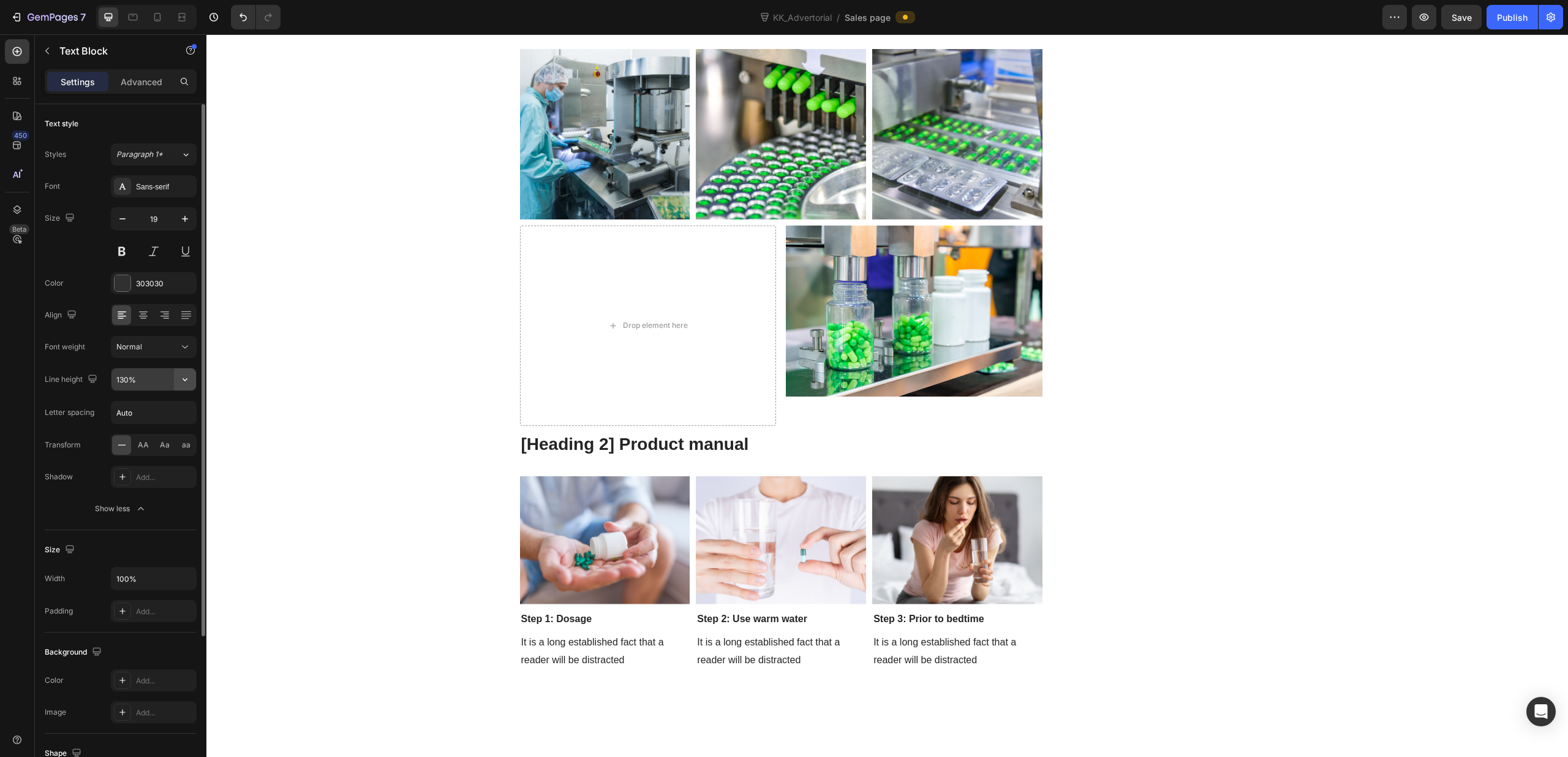
click at [184, 379] on icon "button" at bounding box center [185, 379] width 12 height 12
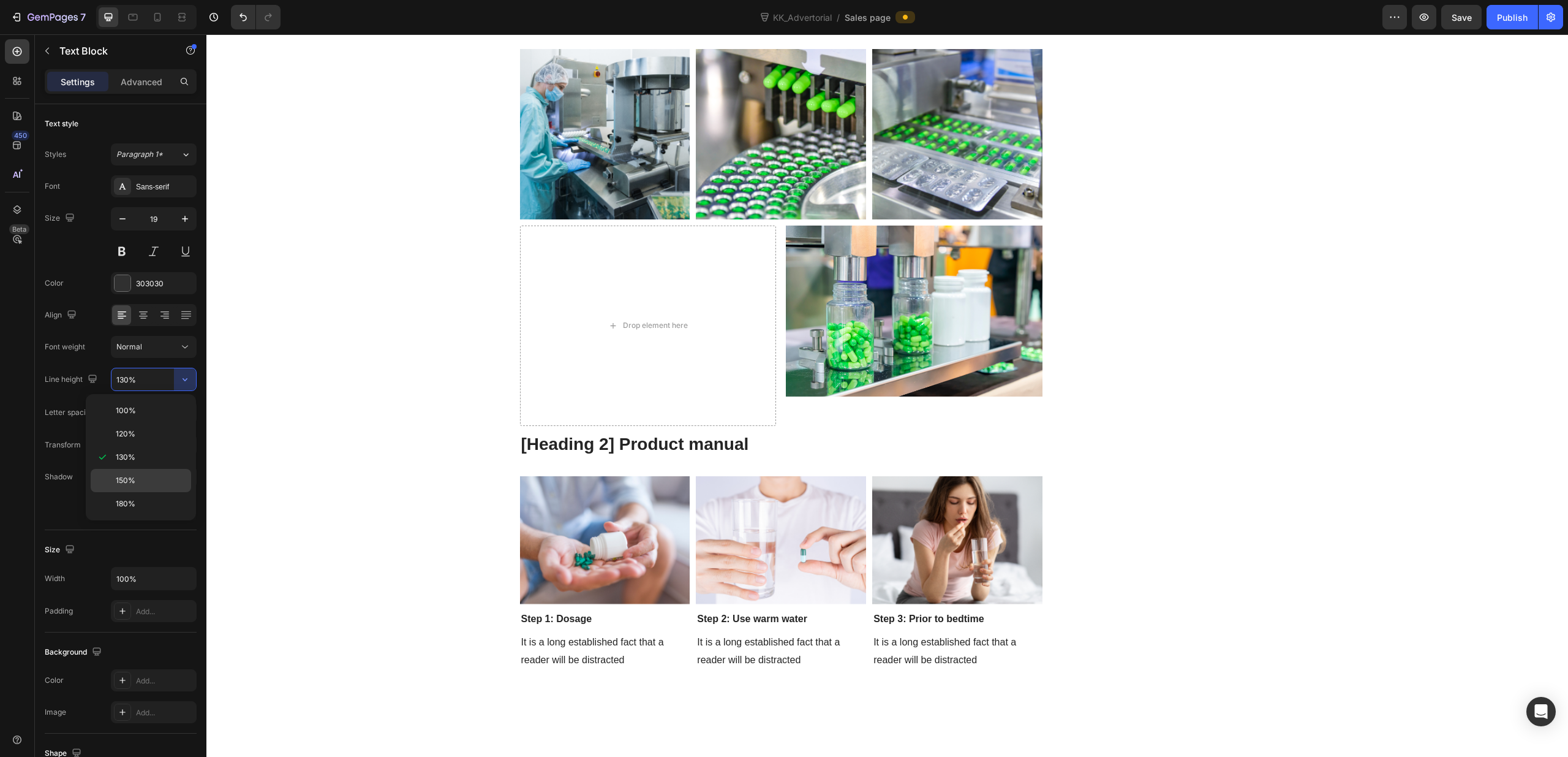
click at [148, 472] on div "150%" at bounding box center [141, 480] width 100 height 23
type input "150%"
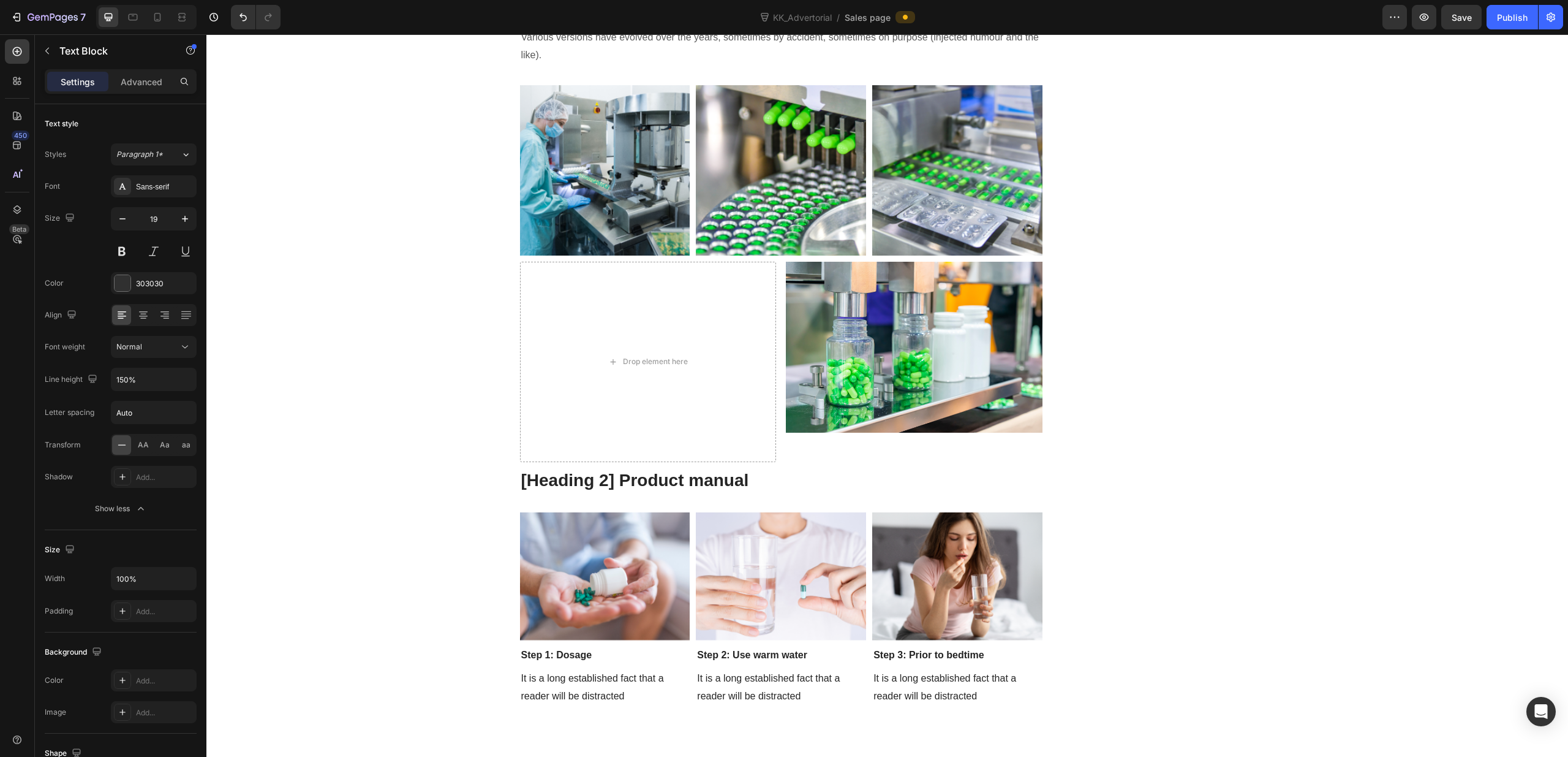
drag, startPoint x: 911, startPoint y: 291, endPoint x: 532, endPoint y: 293, distance: 379.0
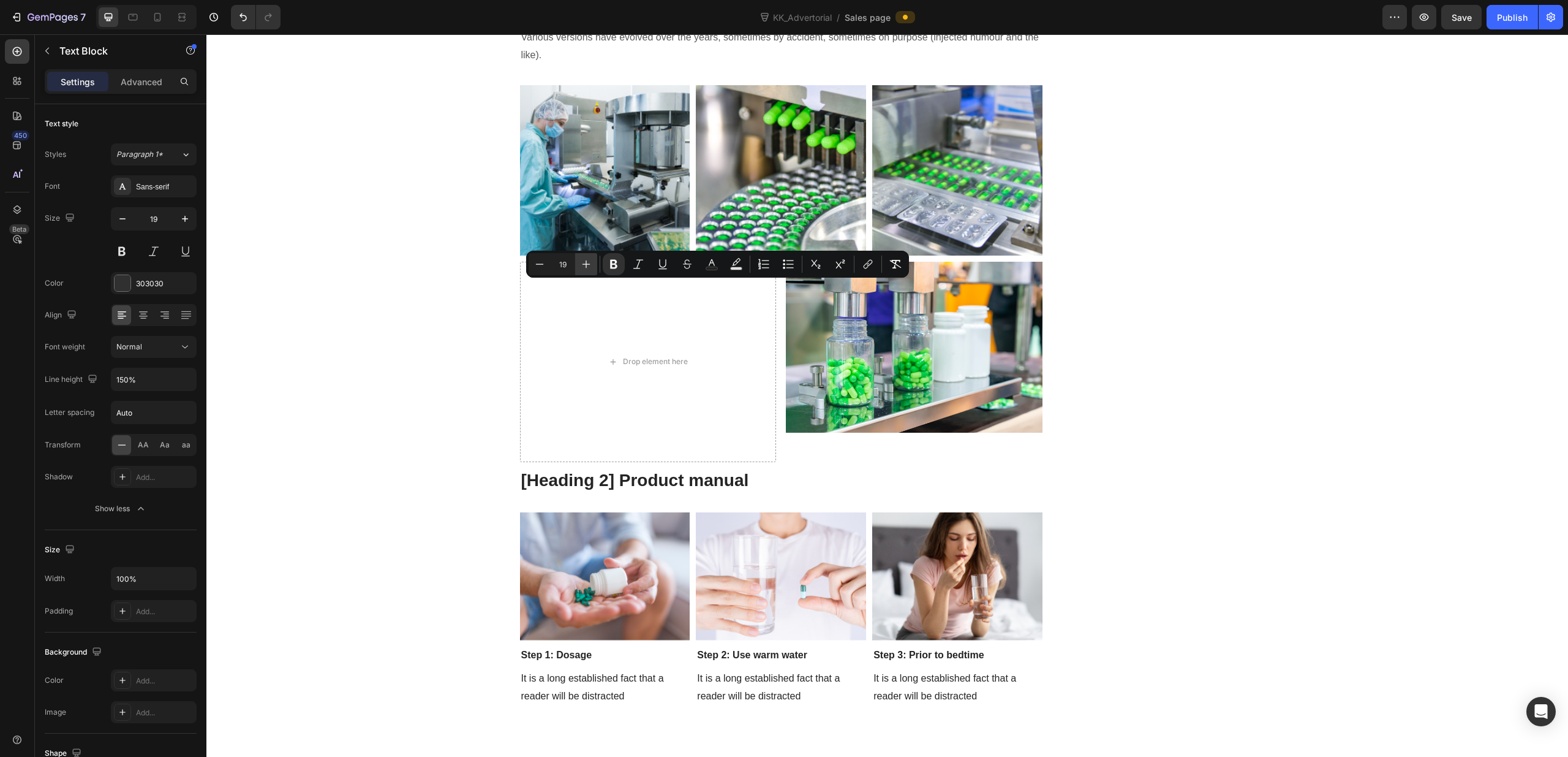
click at [586, 263] on icon "Editor contextual toolbar" at bounding box center [586, 264] width 8 height 8
type input "21"
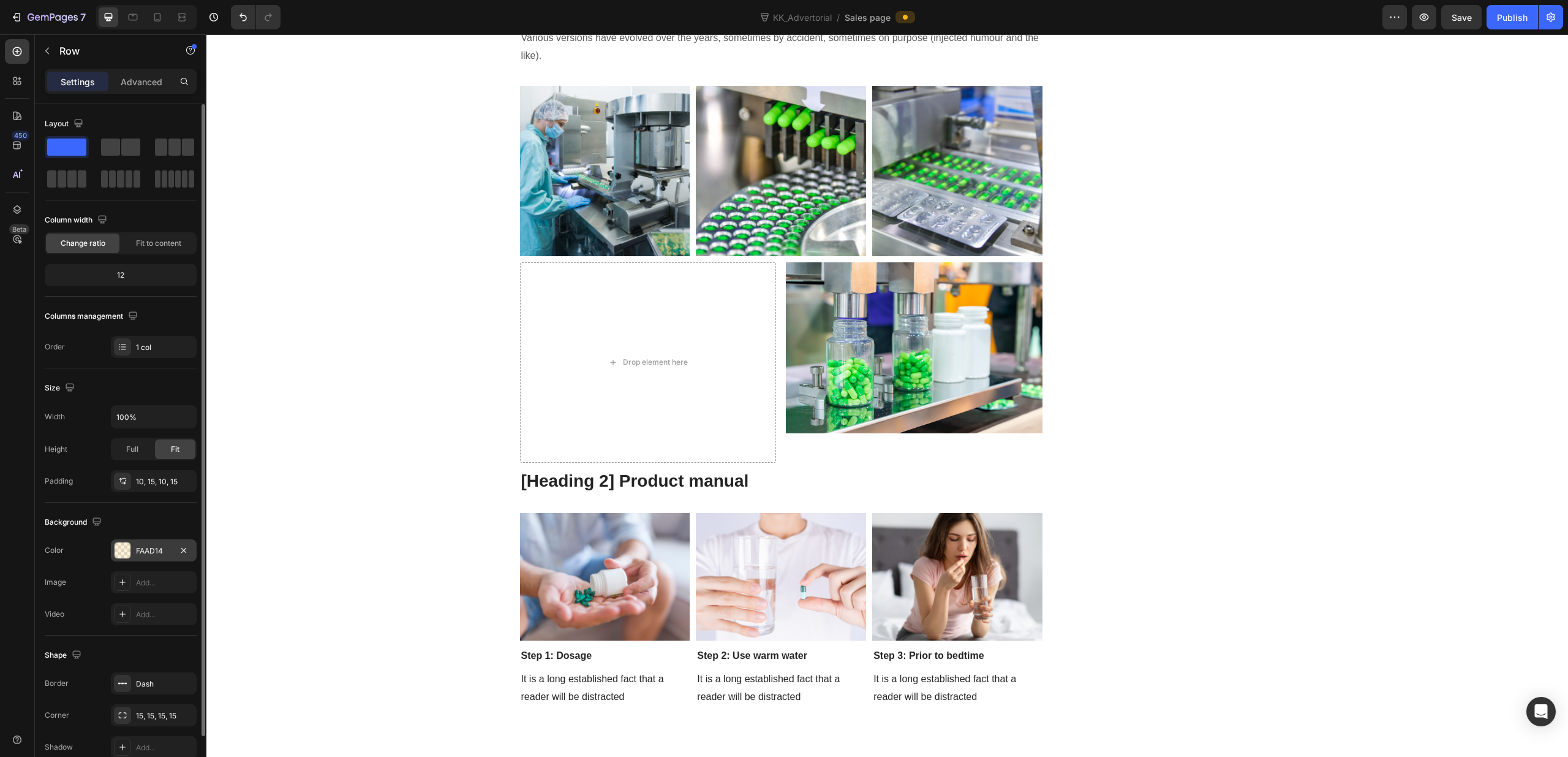
click at [124, 550] on div at bounding box center [122, 550] width 16 height 16
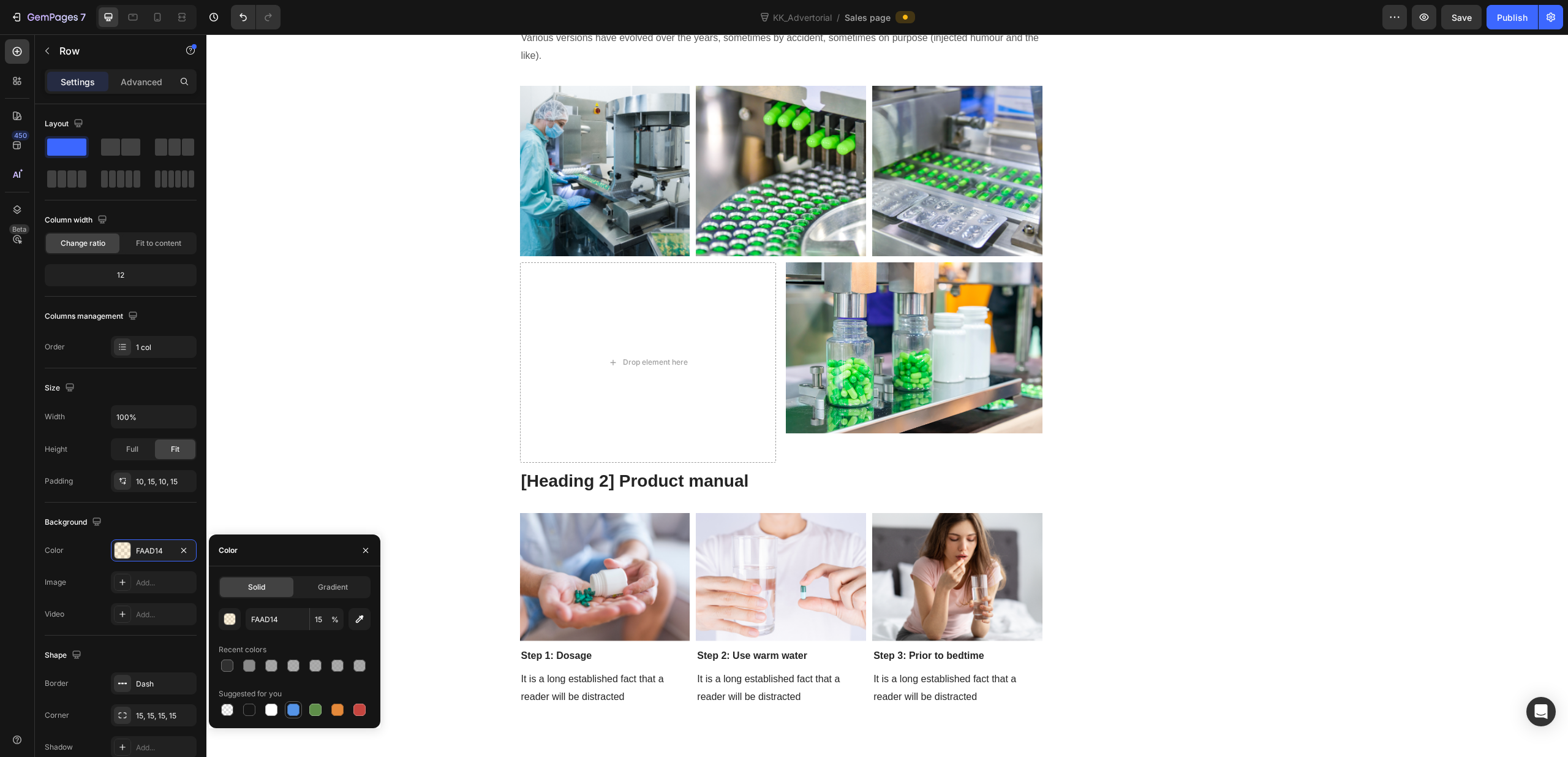
click at [296, 710] on div at bounding box center [293, 709] width 12 height 12
type input "5594E7"
type input "100"
click at [228, 710] on div at bounding box center [227, 709] width 12 height 12
type input "000000"
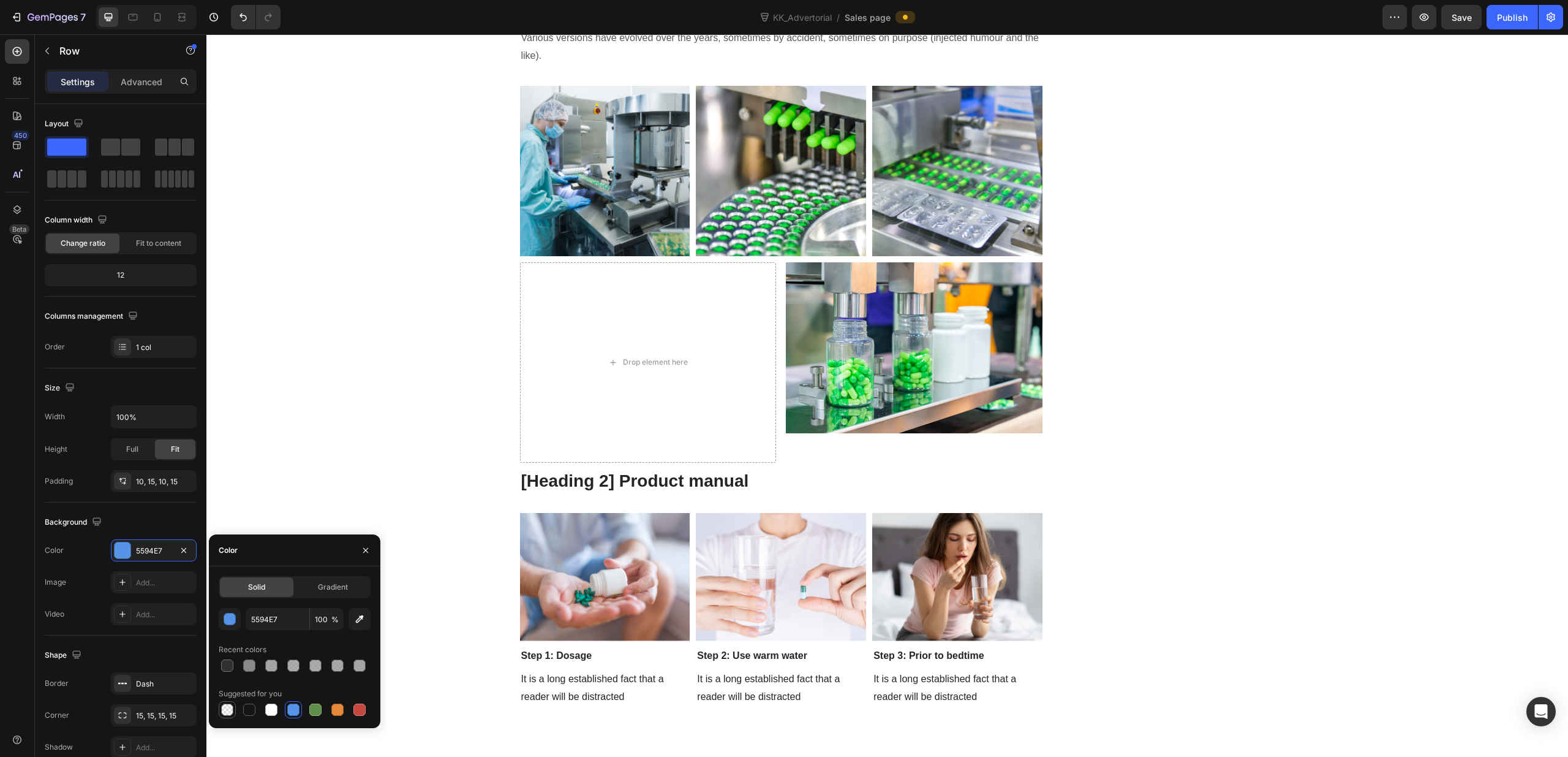
type input "0"
click at [231, 620] on div "button" at bounding box center [230, 619] width 12 height 12
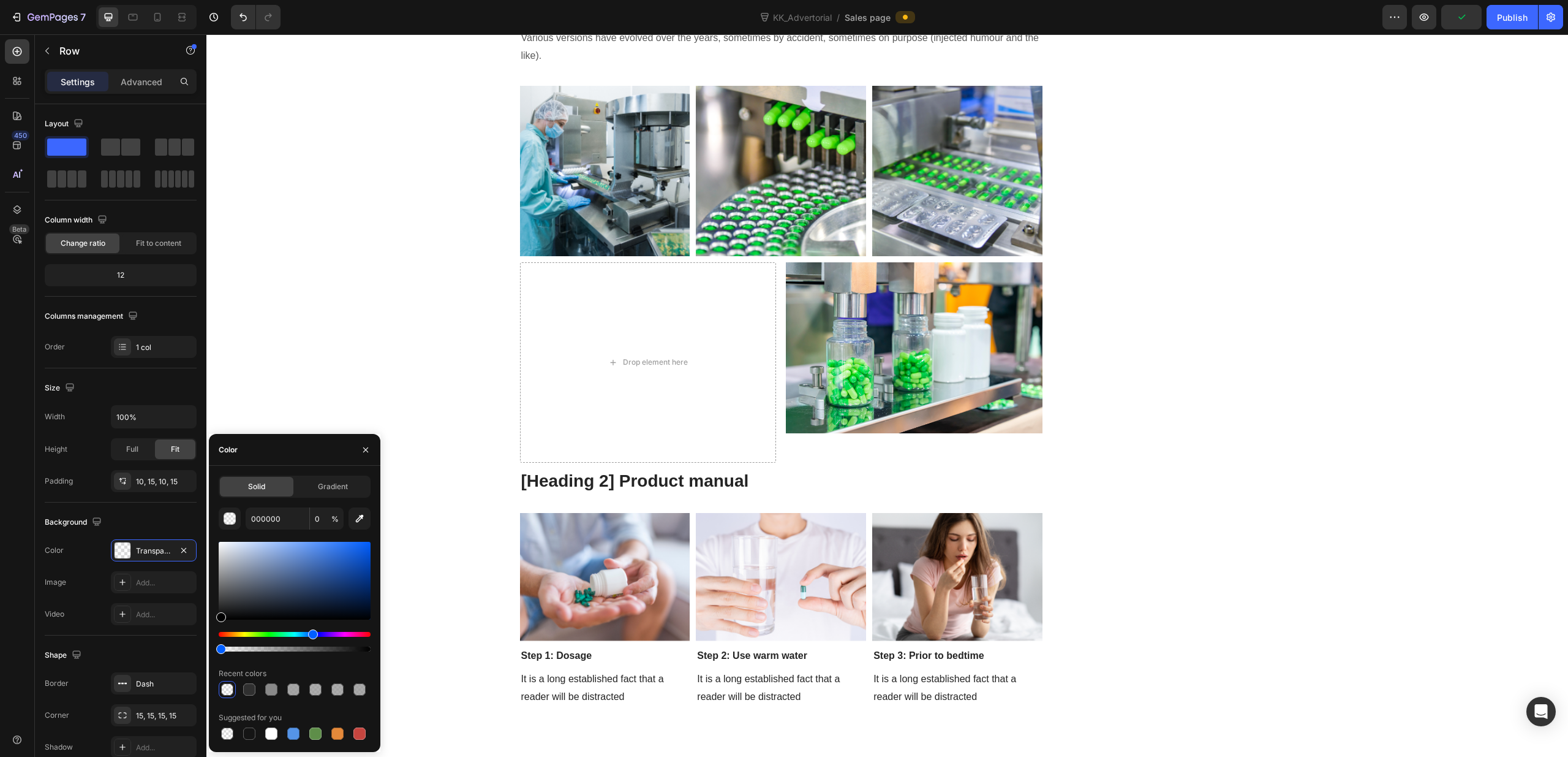
drag, startPoint x: 313, startPoint y: 635, endPoint x: 306, endPoint y: 630, distance: 8.6
click at [311, 636] on div "Hue" at bounding box center [295, 634] width 152 height 5
drag, startPoint x: 257, startPoint y: 559, endPoint x: 252, endPoint y: 526, distance: 33.4
click at [252, 526] on div "E0EBFF 0 % Recent colors Suggested for you" at bounding box center [295, 625] width 152 height 235
drag, startPoint x: 267, startPoint y: 547, endPoint x: 280, endPoint y: 539, distance: 15.3
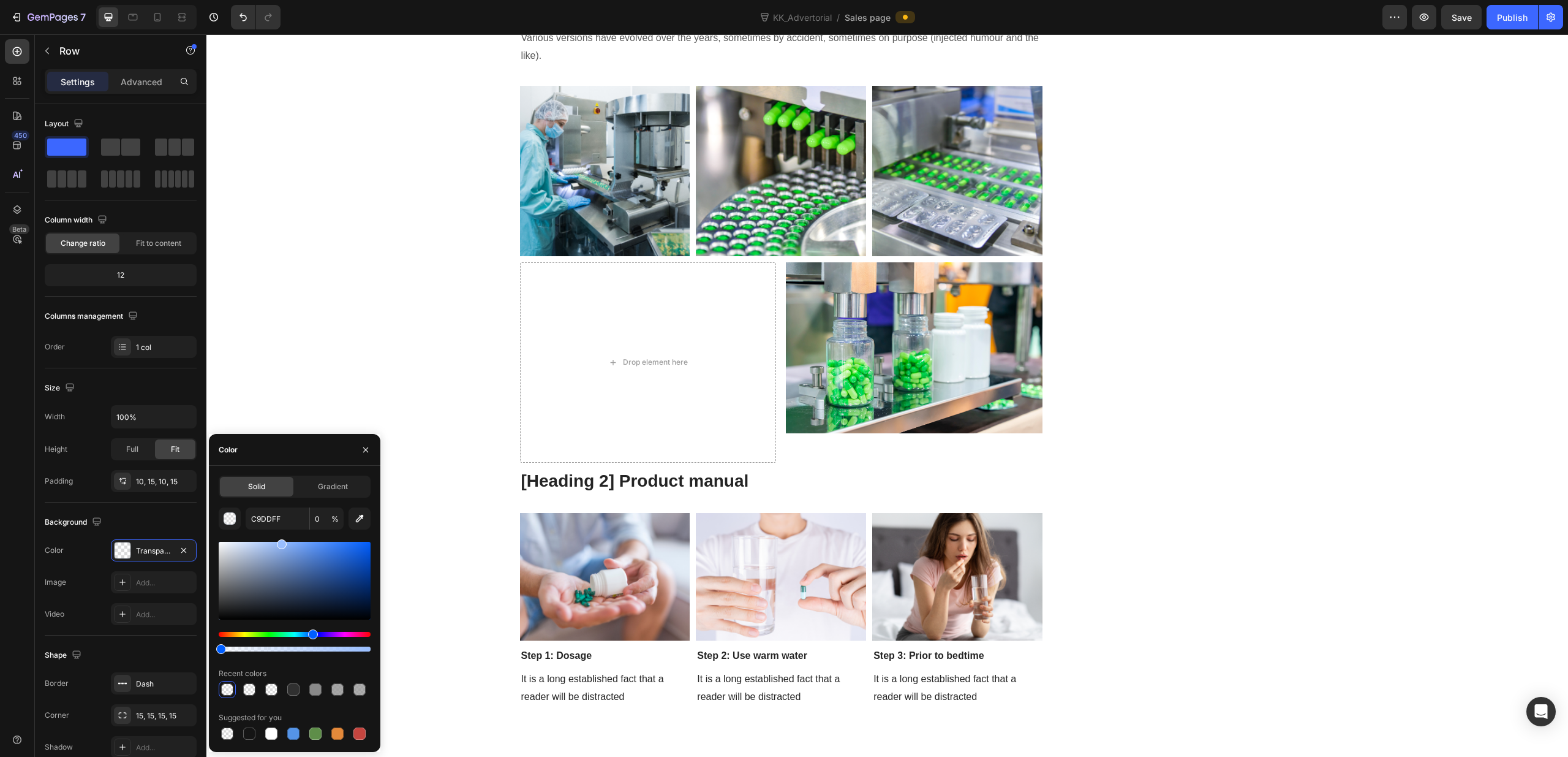
click at [280, 542] on div at bounding box center [295, 581] width 152 height 78
click at [341, 537] on div "99BEFF 0 % Recent colors Suggested for you" at bounding box center [295, 625] width 152 height 235
drag, startPoint x: 362, startPoint y: 452, endPoint x: 154, endPoint y: 433, distance: 208.9
click at [362, 452] on icon "button" at bounding box center [365, 449] width 10 height 10
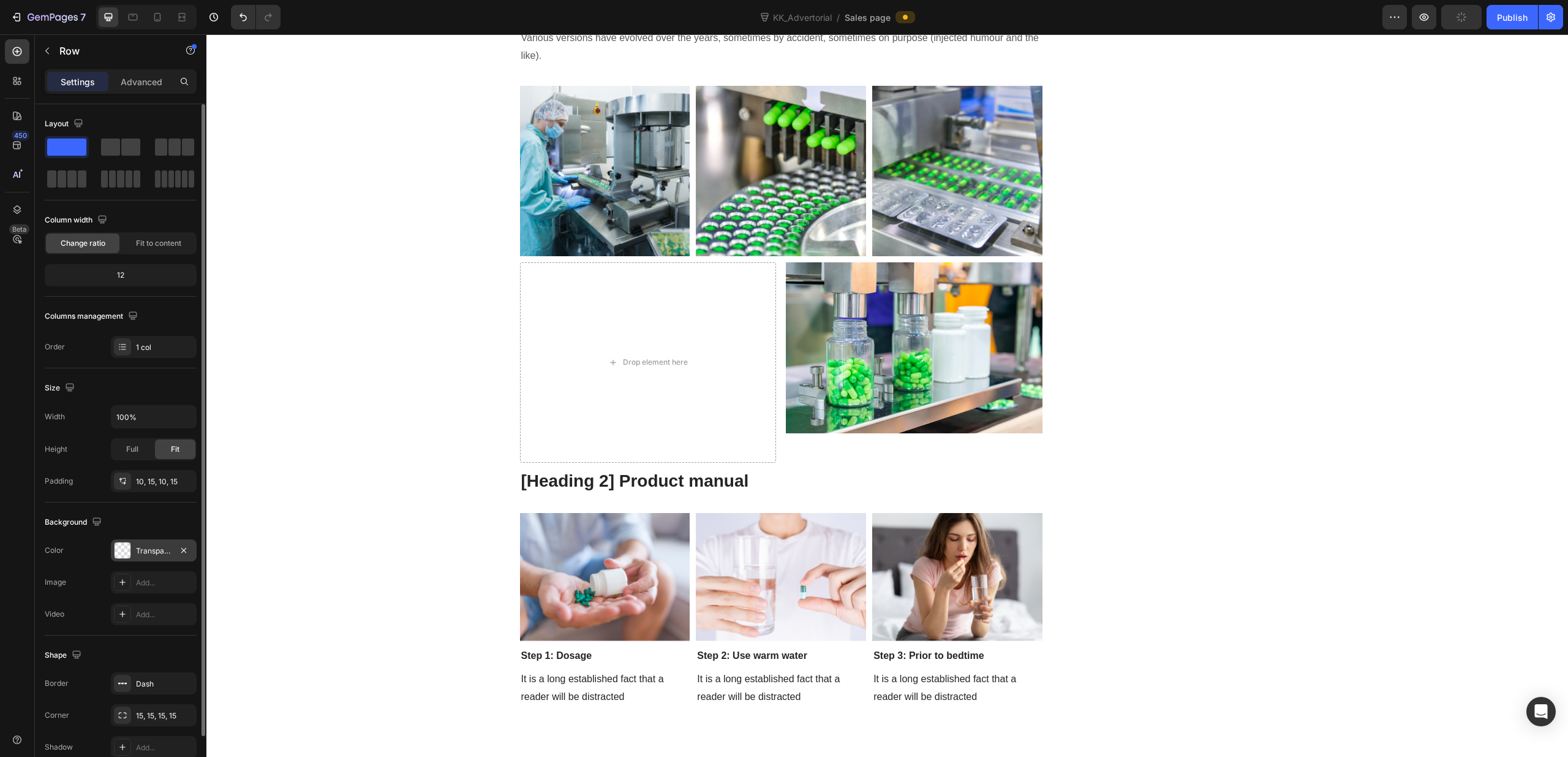
click at [119, 556] on div at bounding box center [122, 550] width 16 height 16
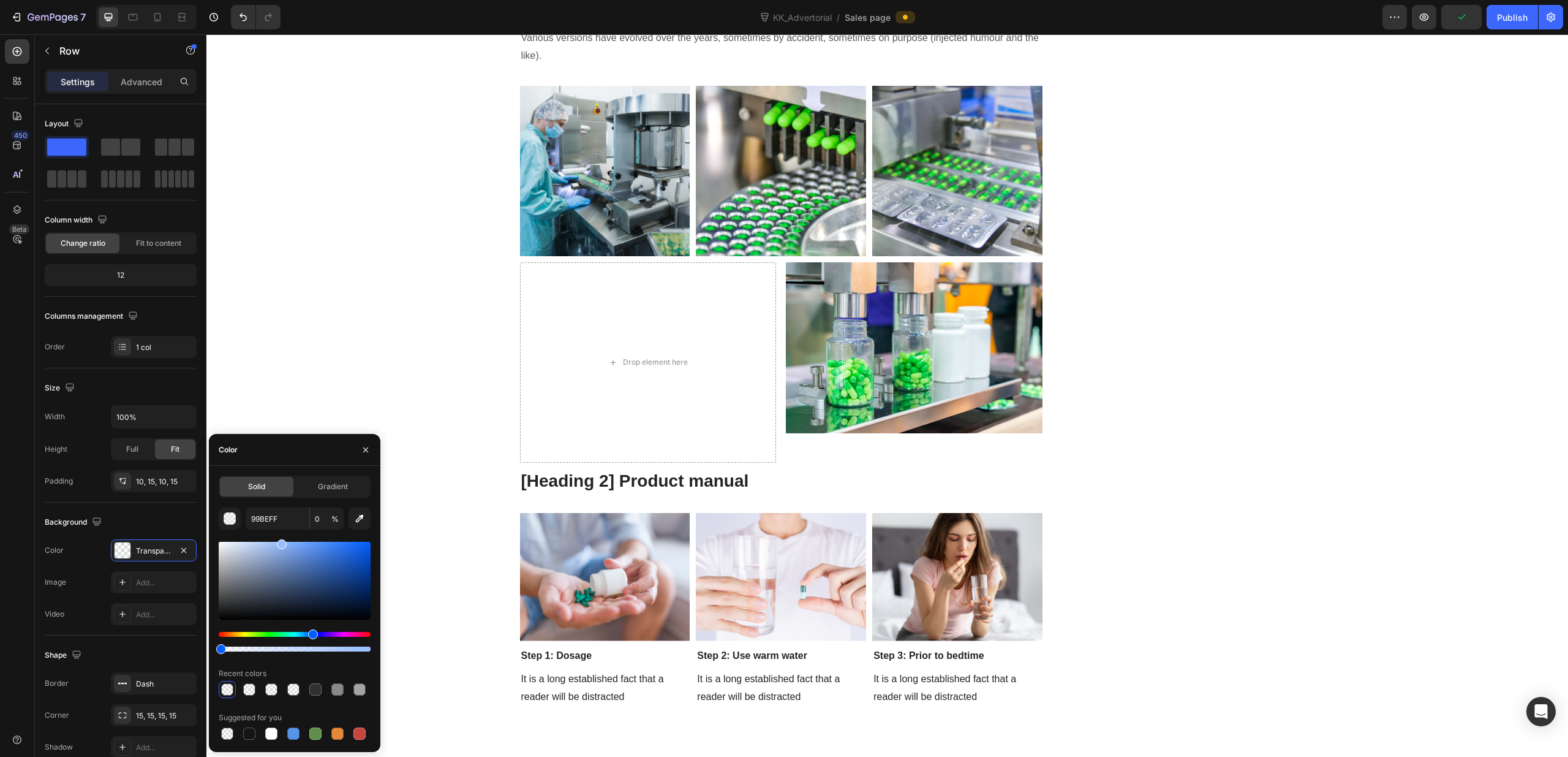
click at [329, 572] on div at bounding box center [295, 581] width 152 height 78
click at [335, 556] on div at bounding box center [295, 581] width 152 height 78
drag, startPoint x: 251, startPoint y: 570, endPoint x: 243, endPoint y: 538, distance: 33.0
click at [242, 542] on div at bounding box center [295, 581] width 152 height 78
click at [286, 734] on div at bounding box center [293, 733] width 15 height 15
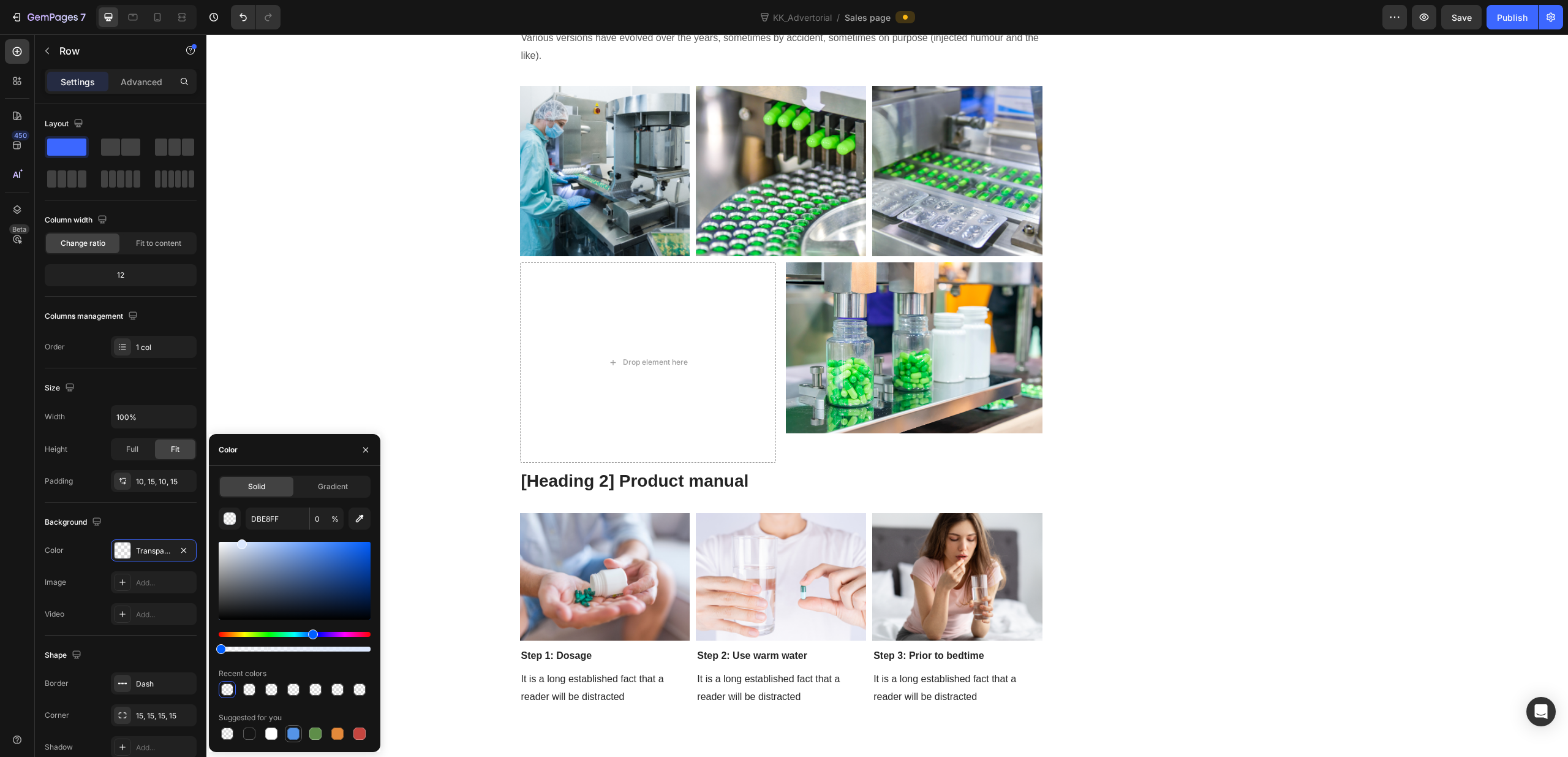
type input "5594E7"
type input "100"
drag, startPoint x: 296, startPoint y: 552, endPoint x: 235, endPoint y: 538, distance: 62.6
click at [235, 538] on div "5594E7 100 % Recent colors Suggested for you" at bounding box center [295, 625] width 152 height 235
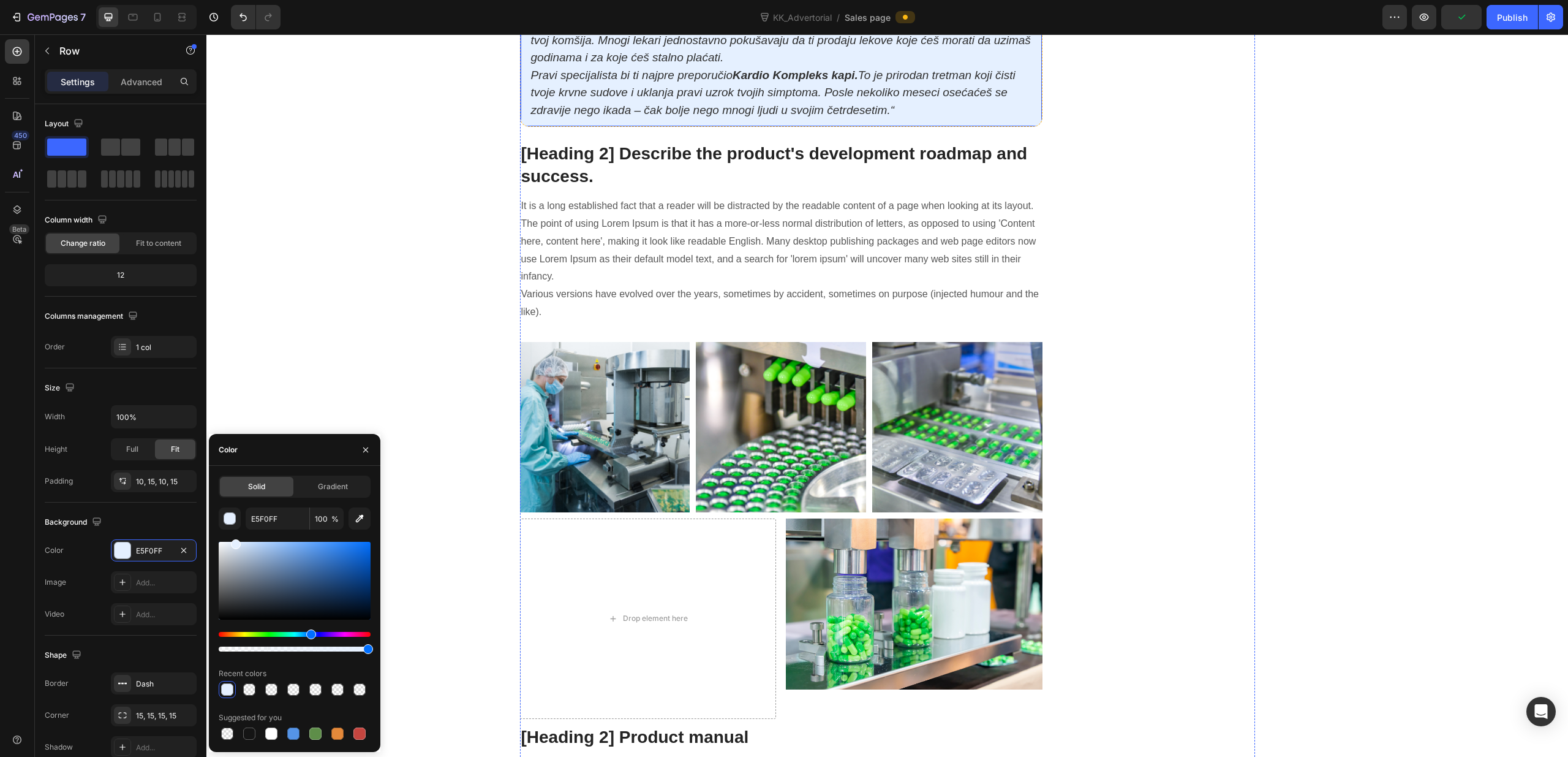
scroll to position [6268, 0]
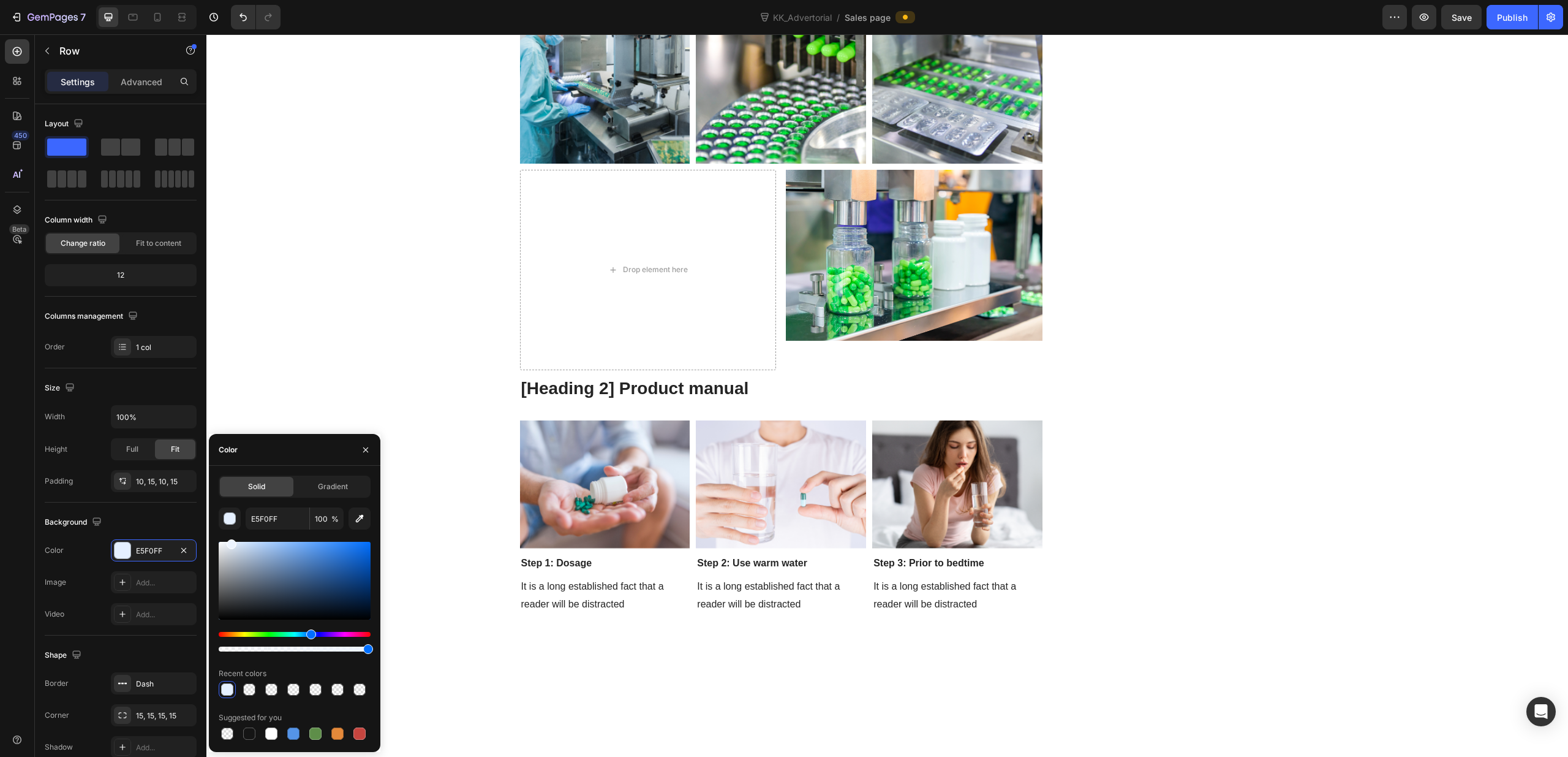
click at [230, 540] on div at bounding box center [231, 543] width 10 height 10
click at [228, 540] on div at bounding box center [229, 543] width 10 height 10
click at [321, 553] on div at bounding box center [295, 581] width 152 height 78
drag, startPoint x: 290, startPoint y: 552, endPoint x: 227, endPoint y: 536, distance: 65.0
click at [227, 536] on div "F4F9FF 100 % Recent colors Suggested for you" at bounding box center [295, 625] width 152 height 235
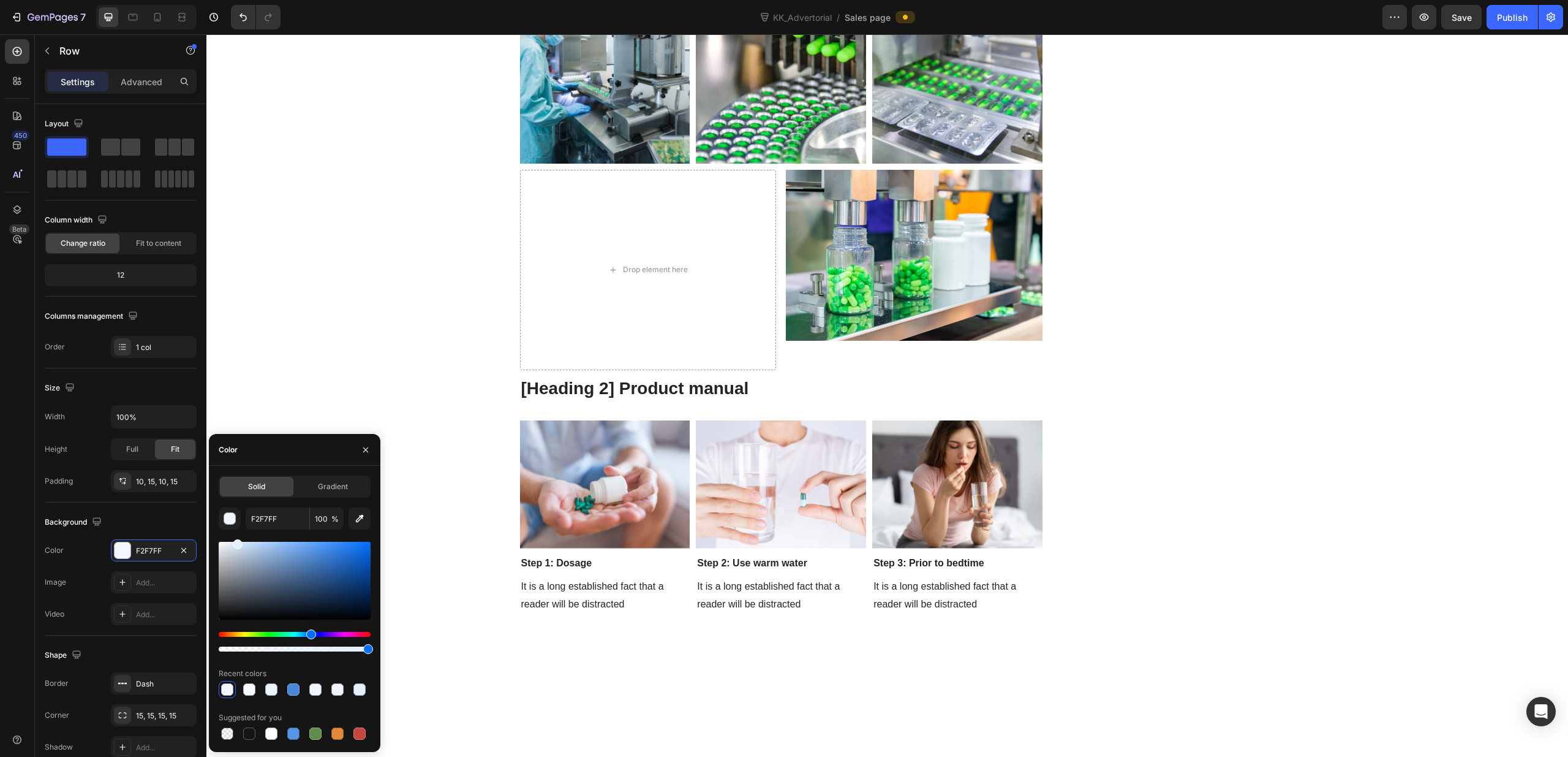
drag, startPoint x: 229, startPoint y: 543, endPoint x: 236, endPoint y: 542, distance: 7.1
click at [236, 542] on div at bounding box center [237, 543] width 10 height 10
type input "E2EFFF"
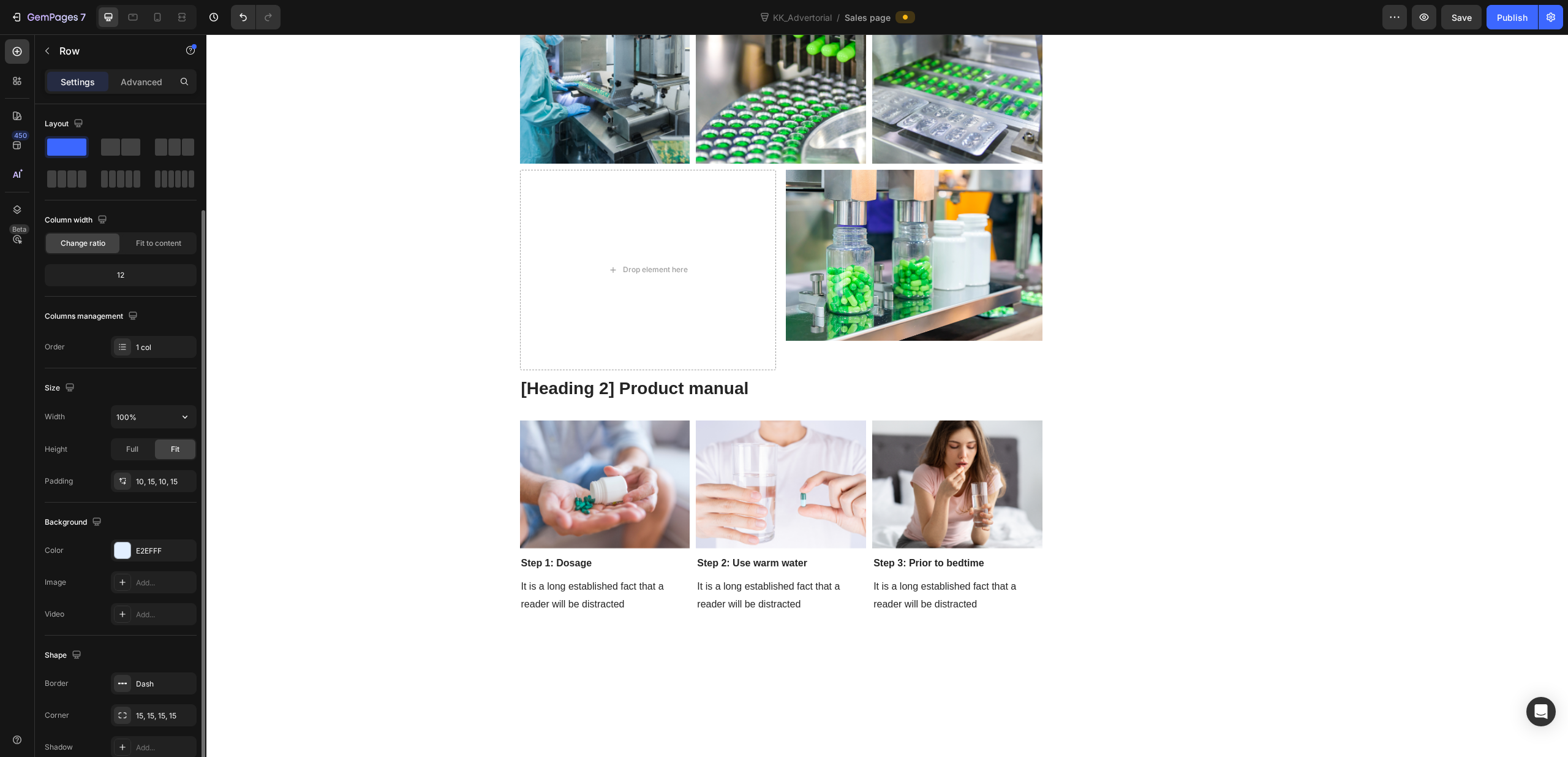
scroll to position [60, 0]
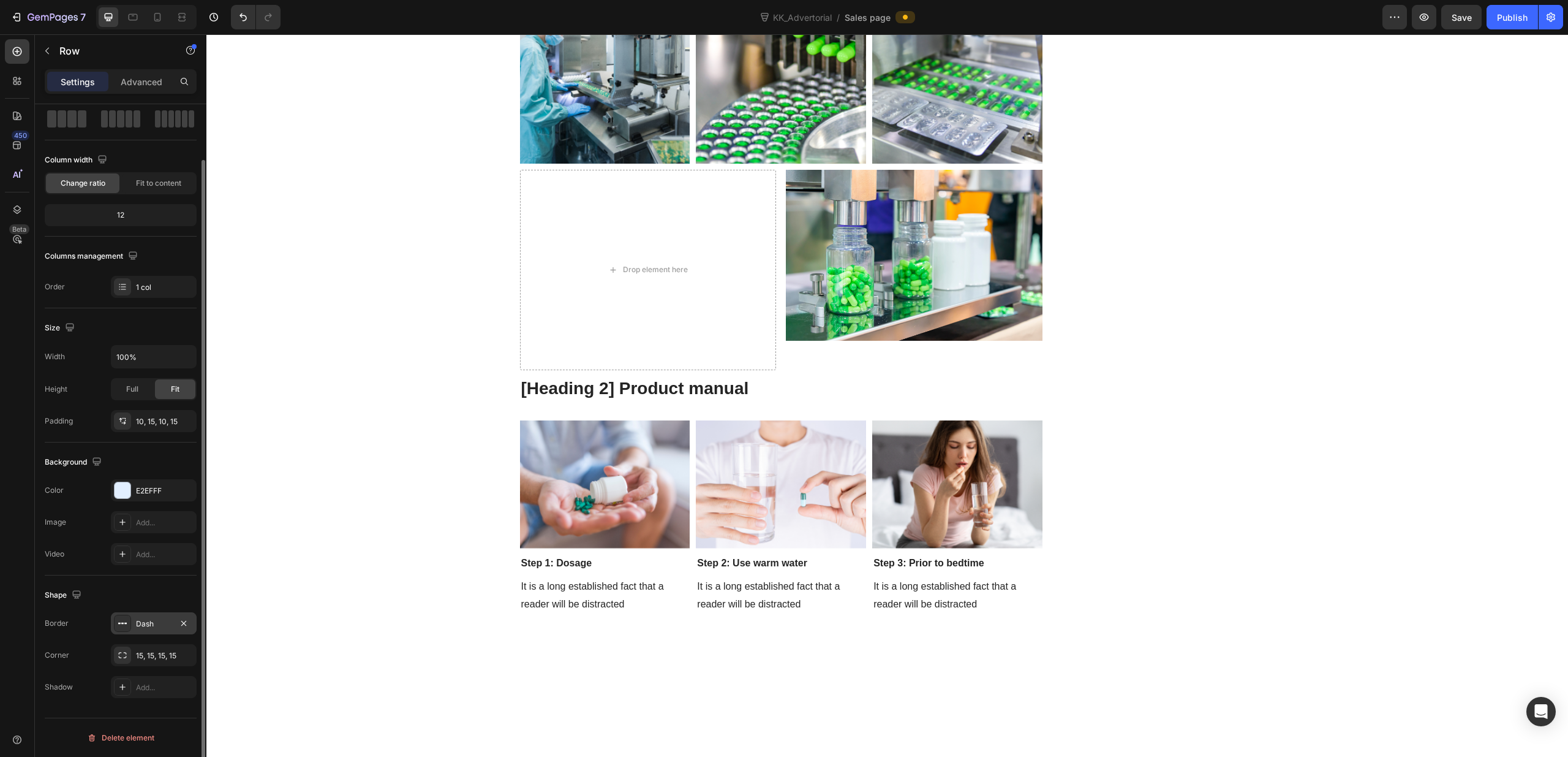
click at [128, 628] on div at bounding box center [122, 623] width 17 height 17
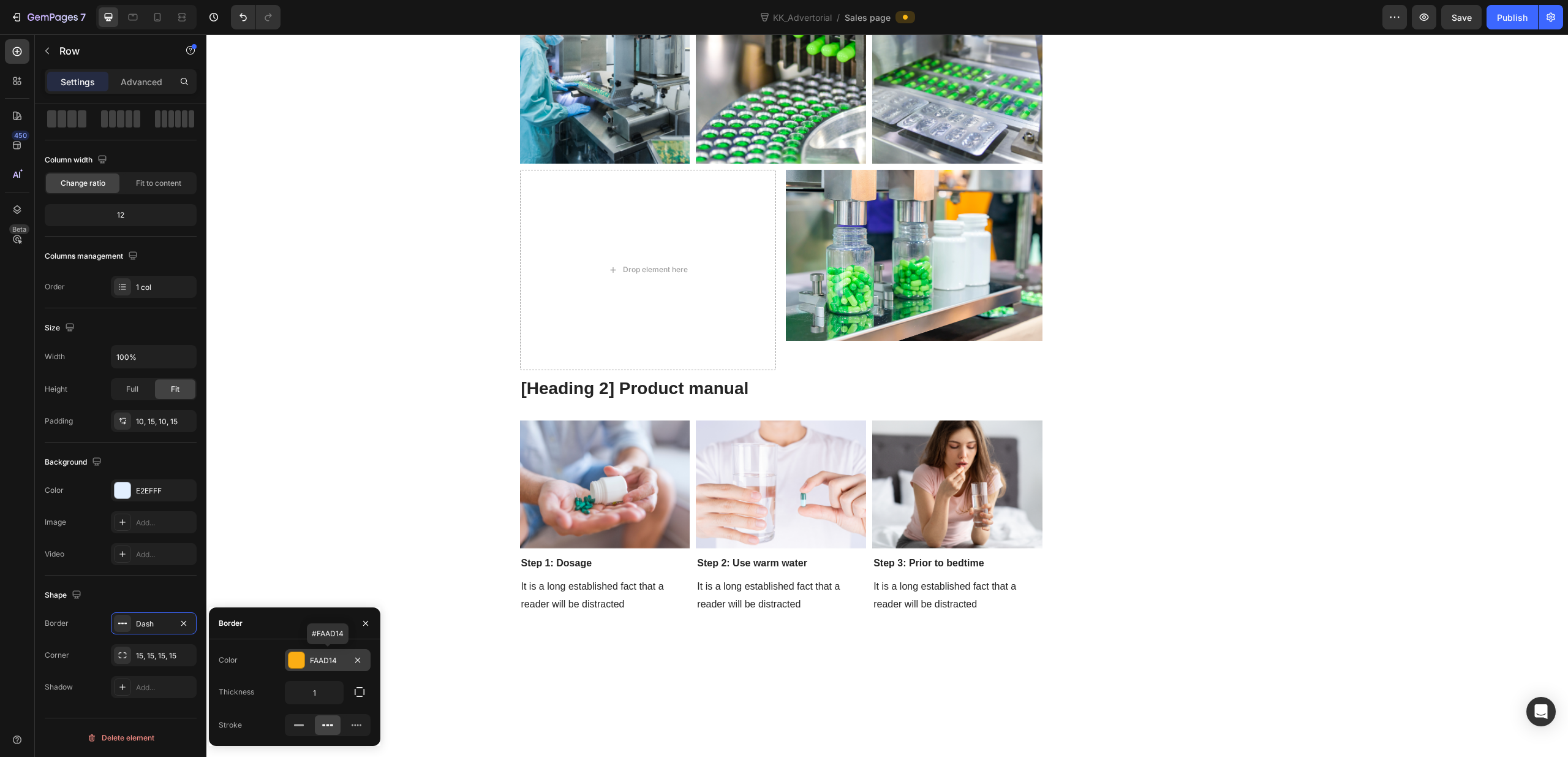
click at [293, 660] on div at bounding box center [296, 660] width 16 height 16
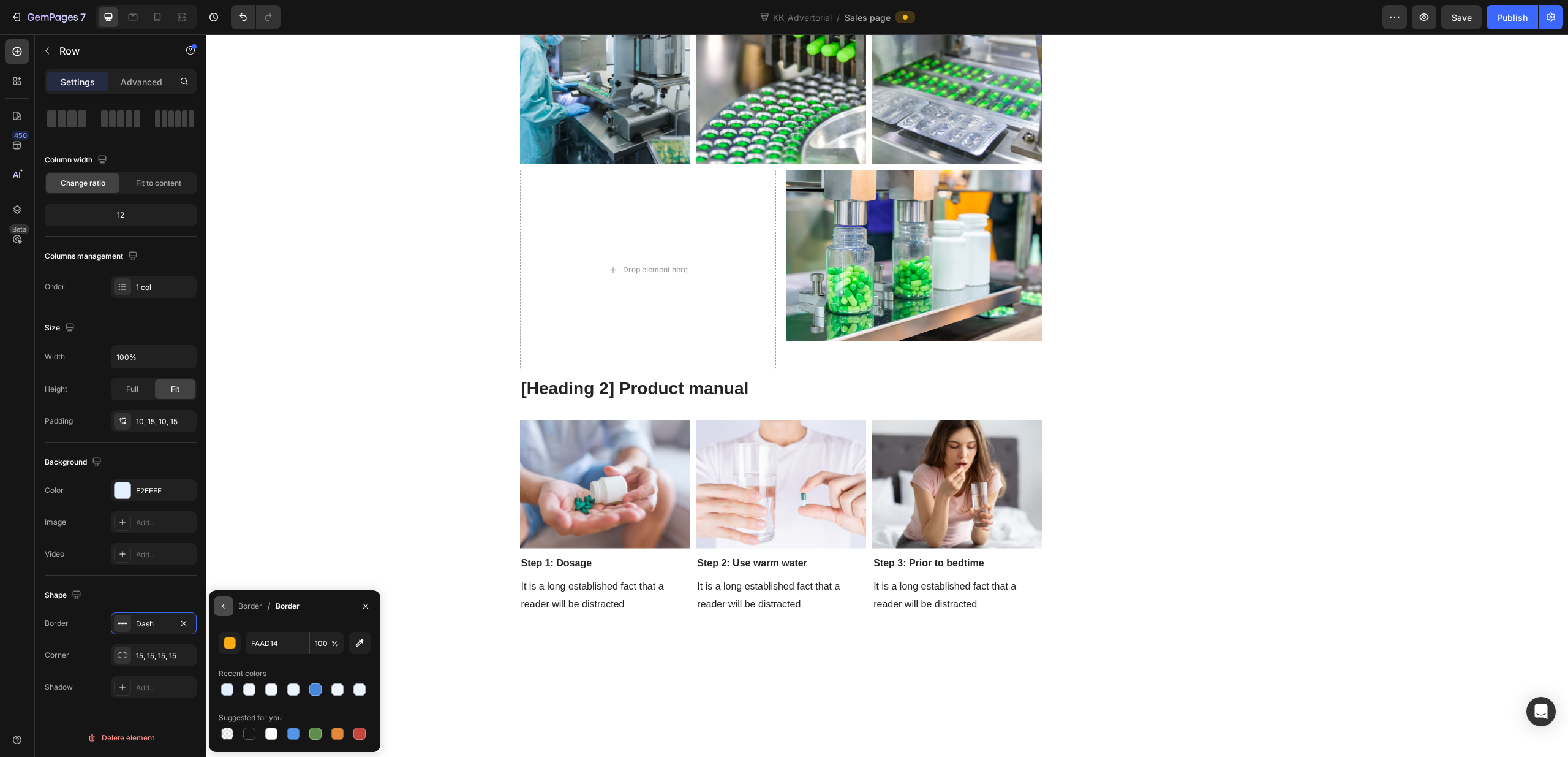
click at [224, 608] on icon "button" at bounding box center [223, 606] width 3 height 5
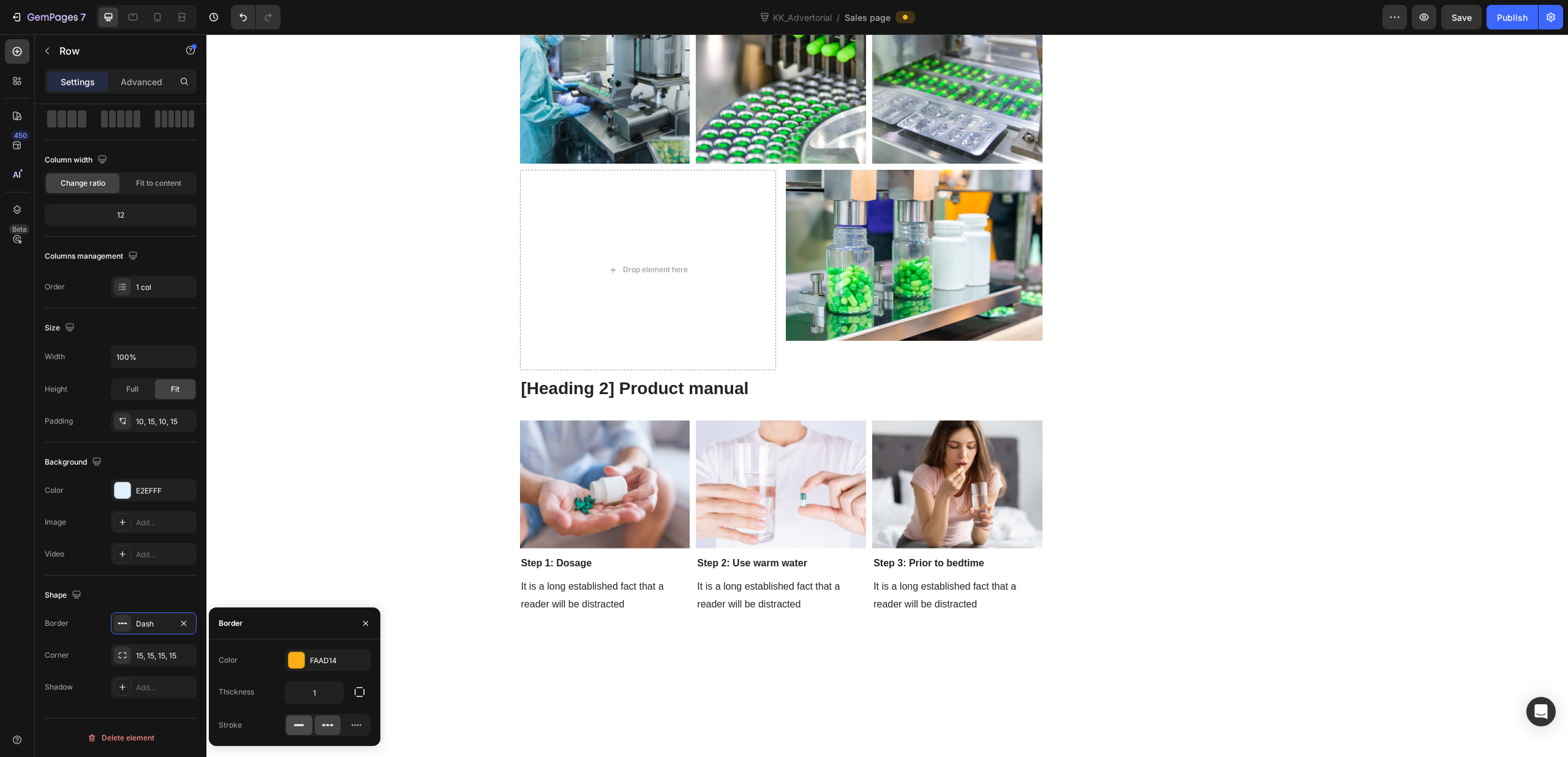
click at [300, 723] on icon at bounding box center [298, 724] width 12 height 12
click at [300, 667] on div at bounding box center [296, 660] width 16 height 16
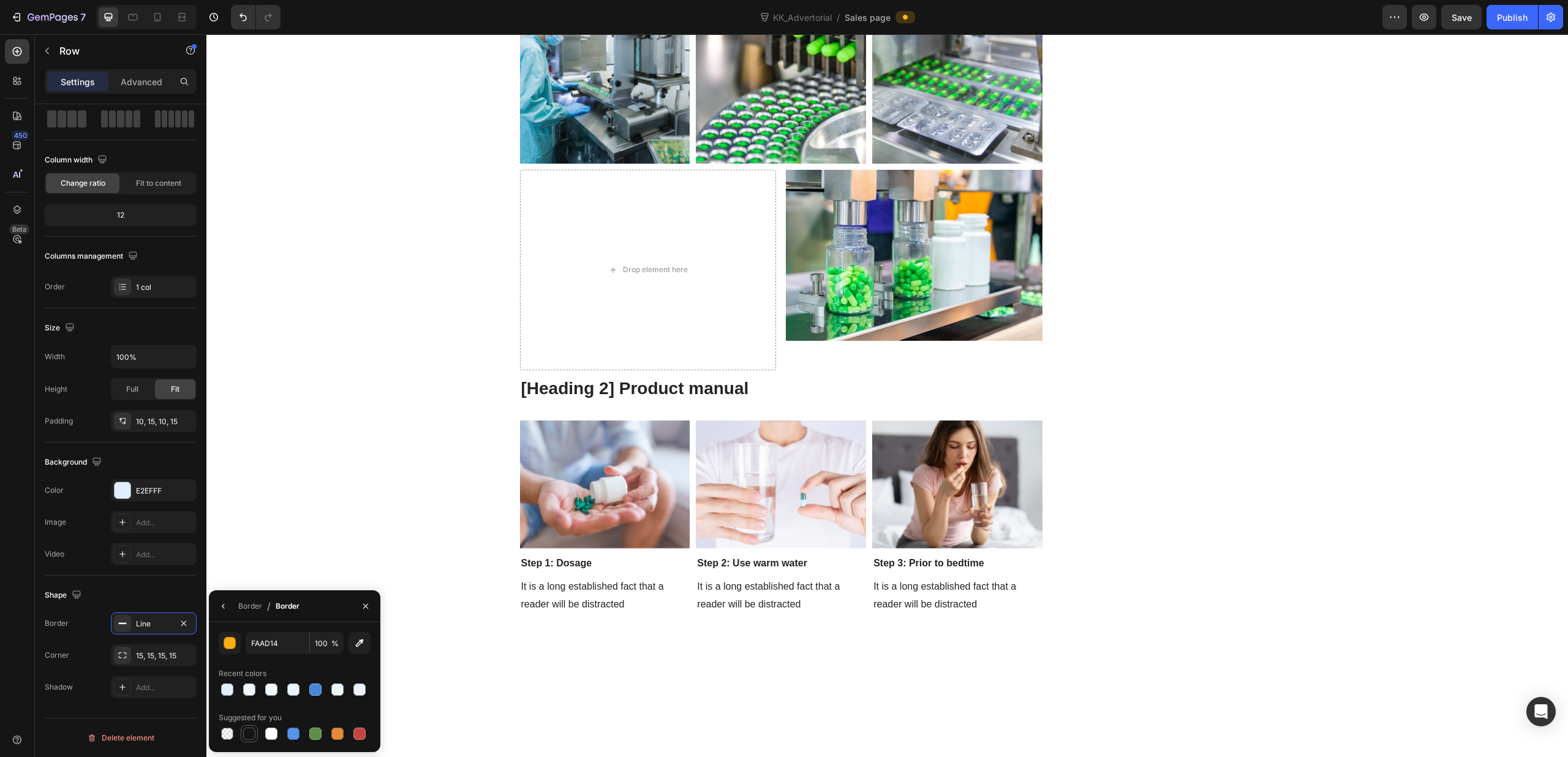
click at [246, 737] on div at bounding box center [249, 733] width 12 height 12
type input "151515"
click at [219, 607] on icon "button" at bounding box center [223, 605] width 10 height 10
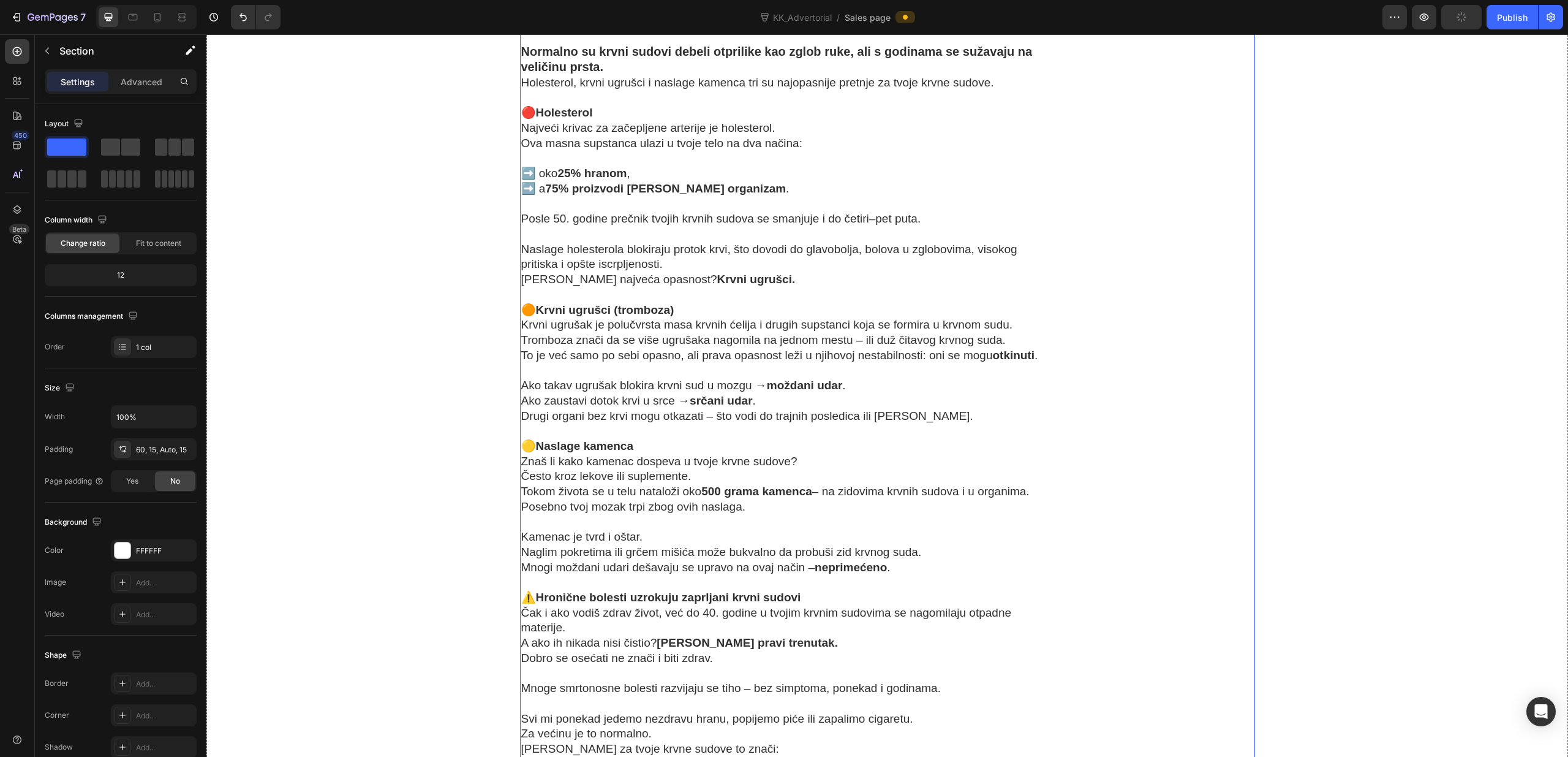
scroll to position [3513, 0]
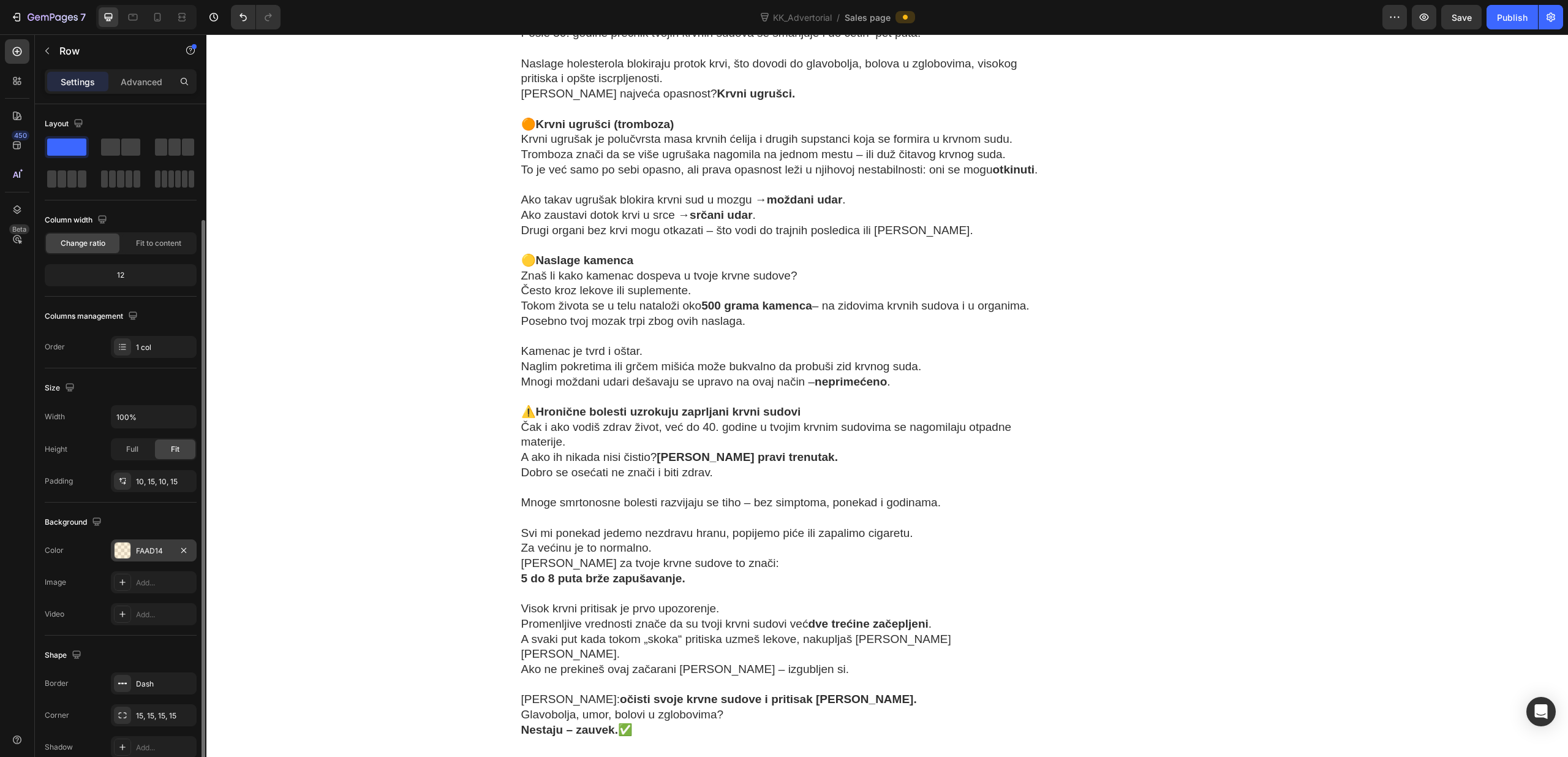
scroll to position [60, 0]
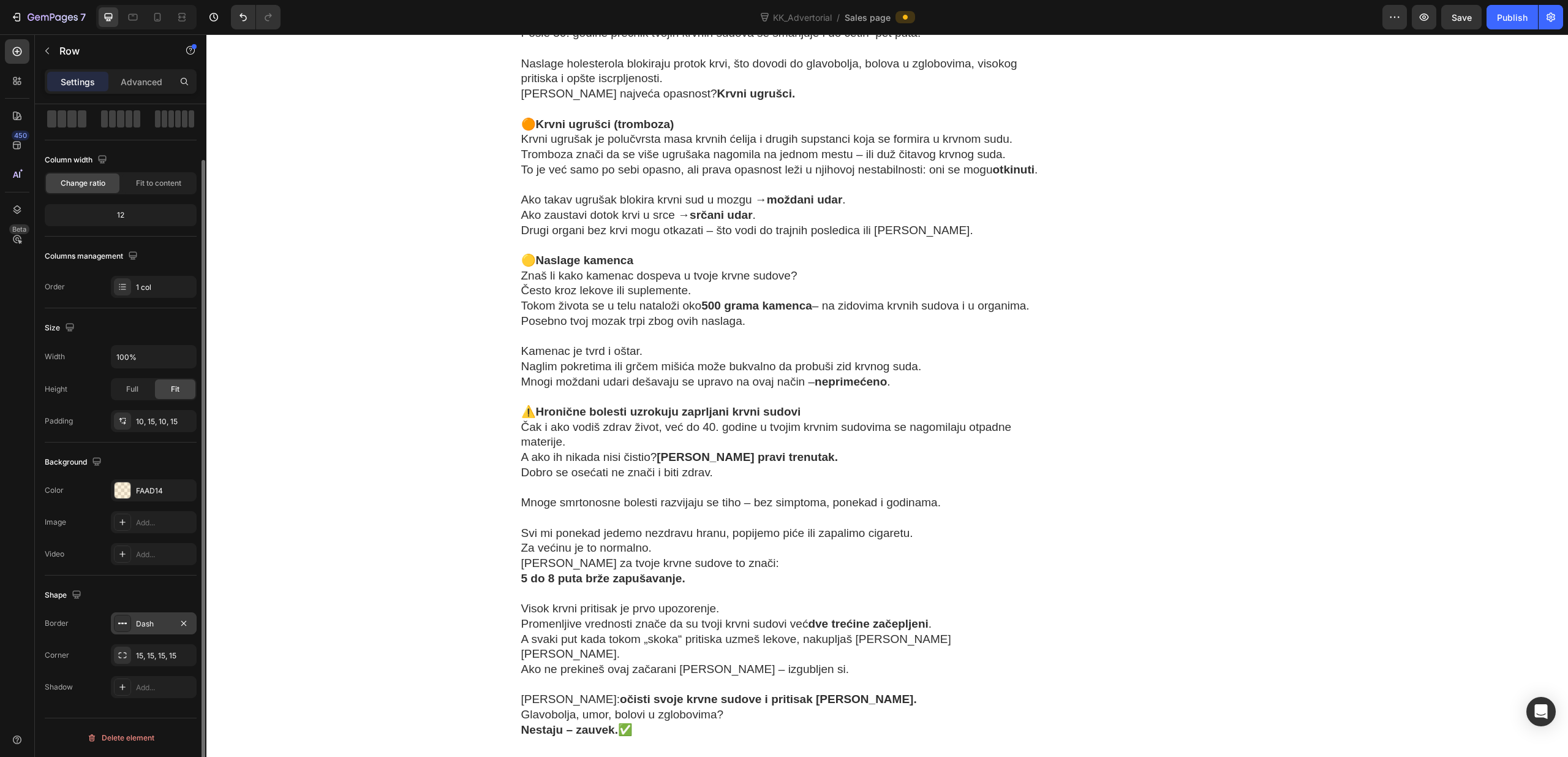
click at [130, 621] on div at bounding box center [122, 623] width 17 height 17
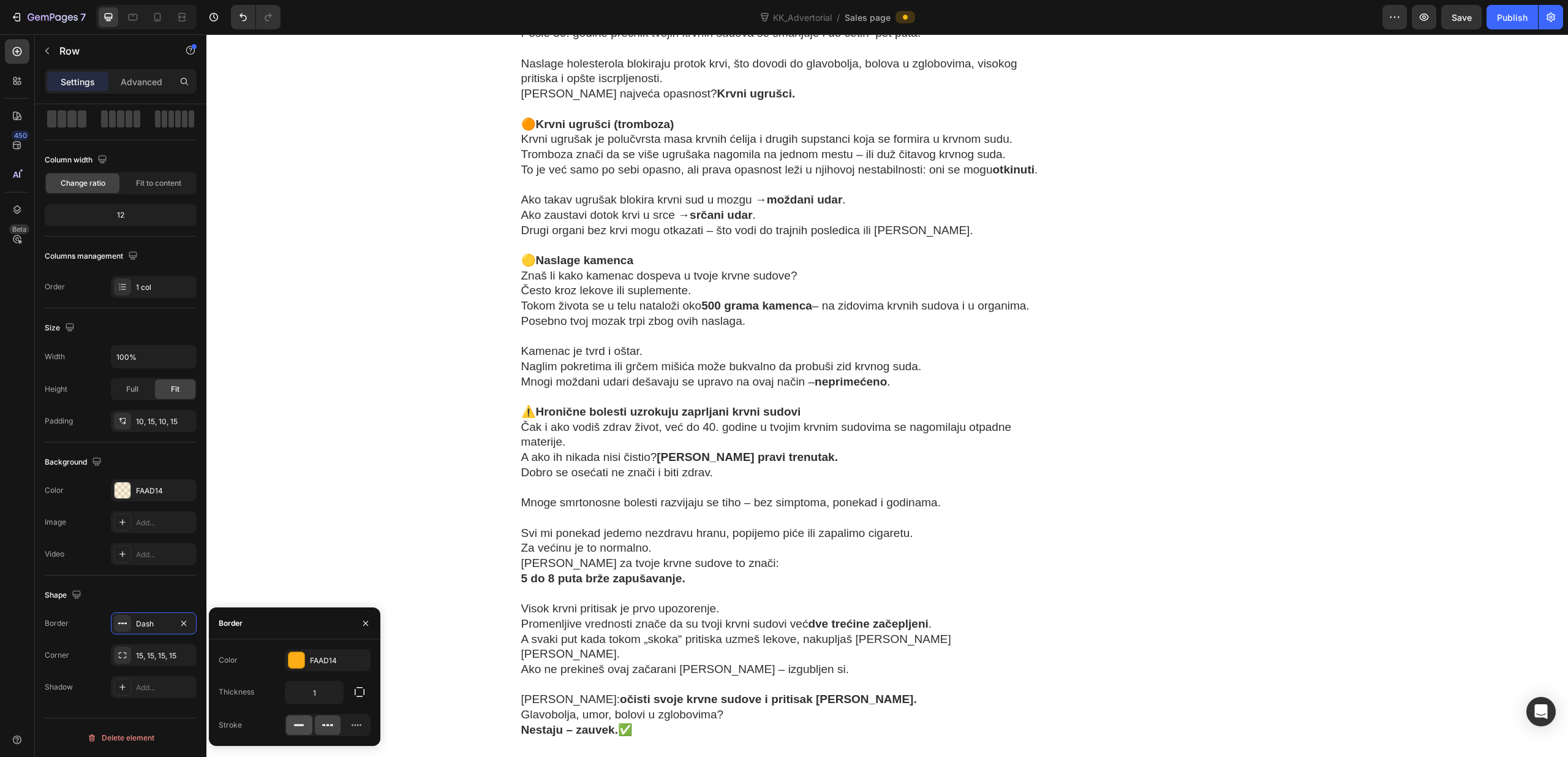
click at [301, 727] on icon at bounding box center [298, 724] width 12 height 12
click at [419, 623] on div "„ Visok krvni pritisak je avantura jednog lekara – plaćaš je svojim novcem i sv…" at bounding box center [887, 54] width 1343 height 6692
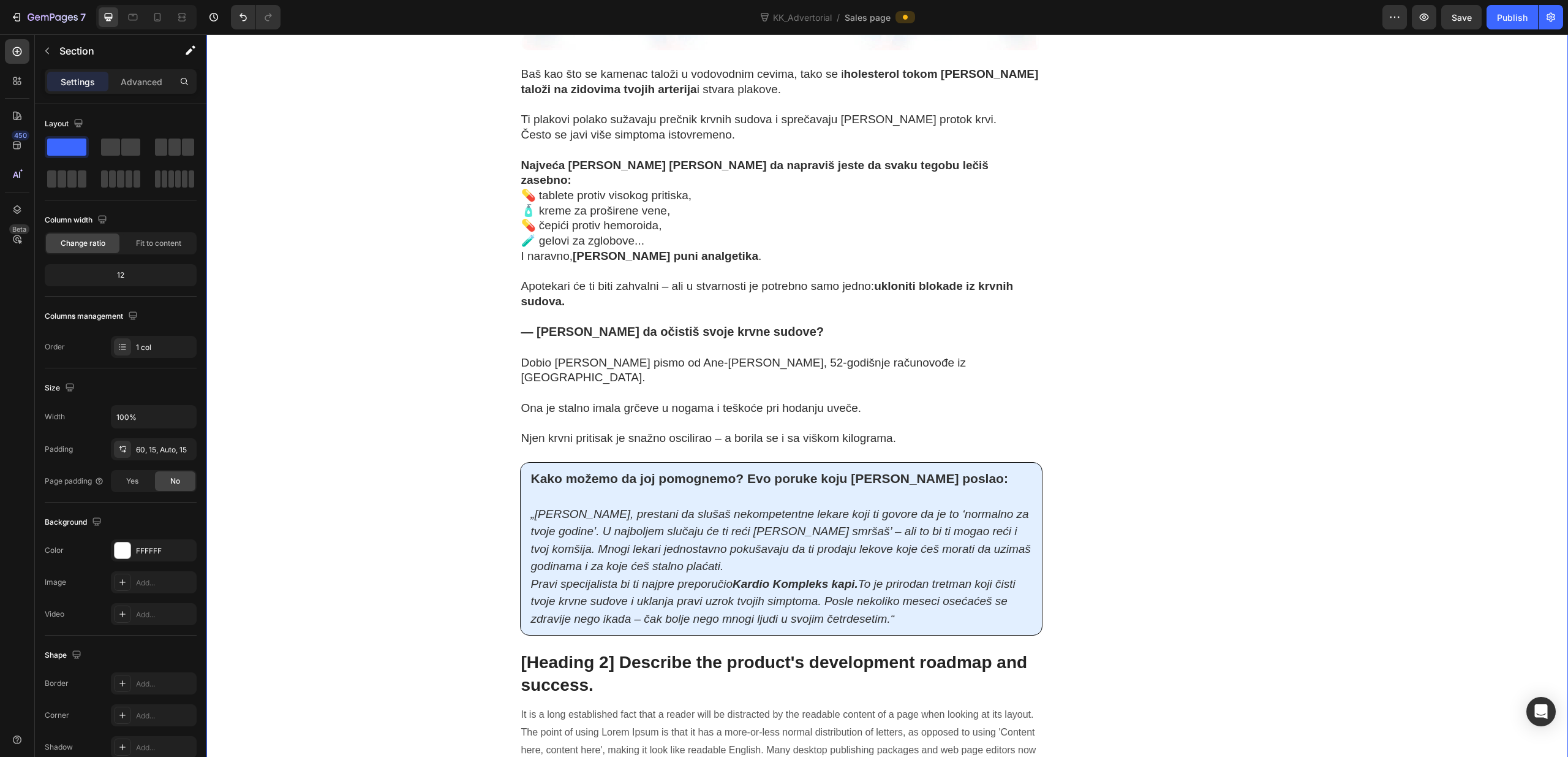
scroll to position [6244, 0]
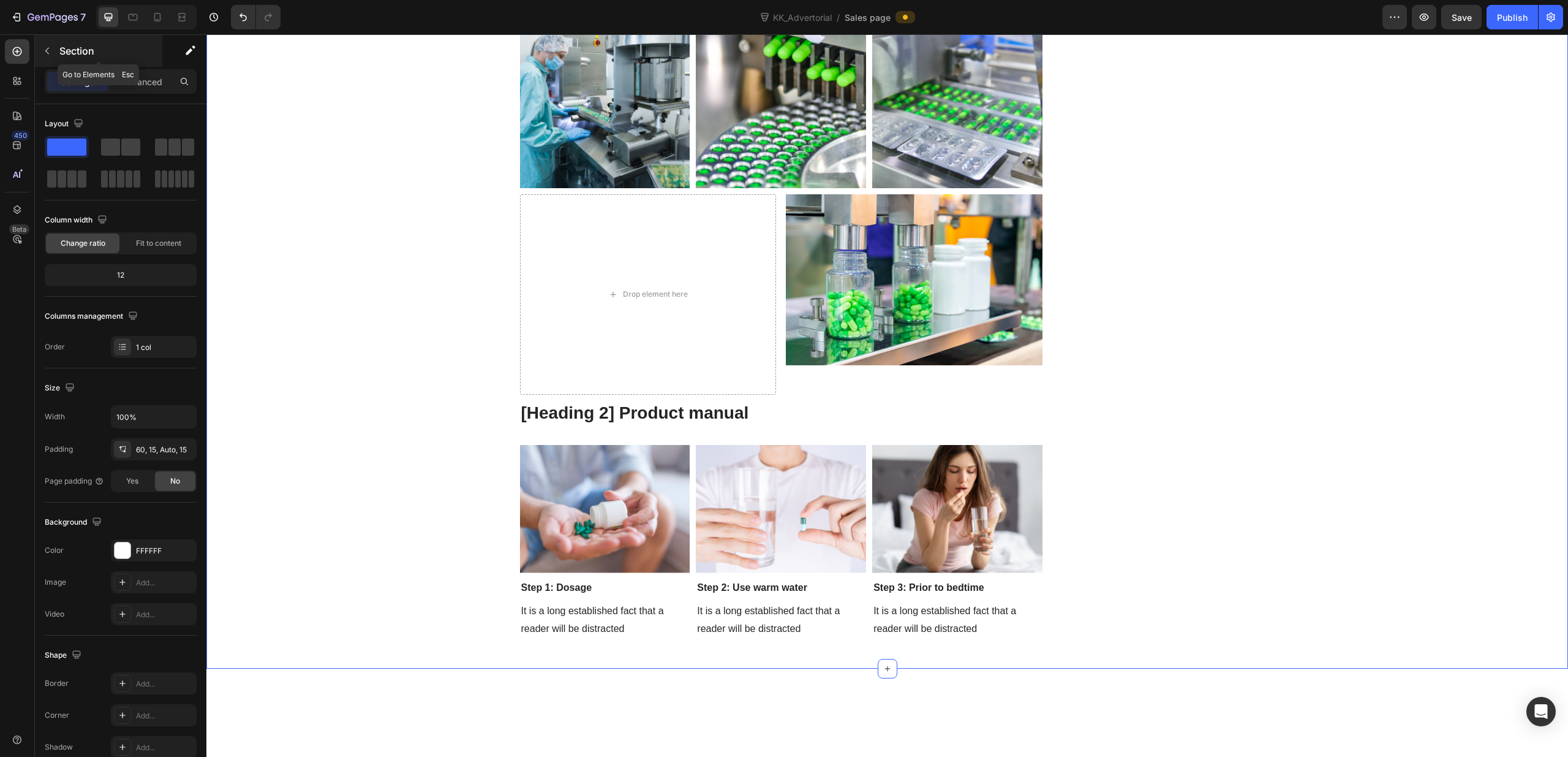
click at [51, 47] on icon "button" at bounding box center [47, 51] width 10 height 10
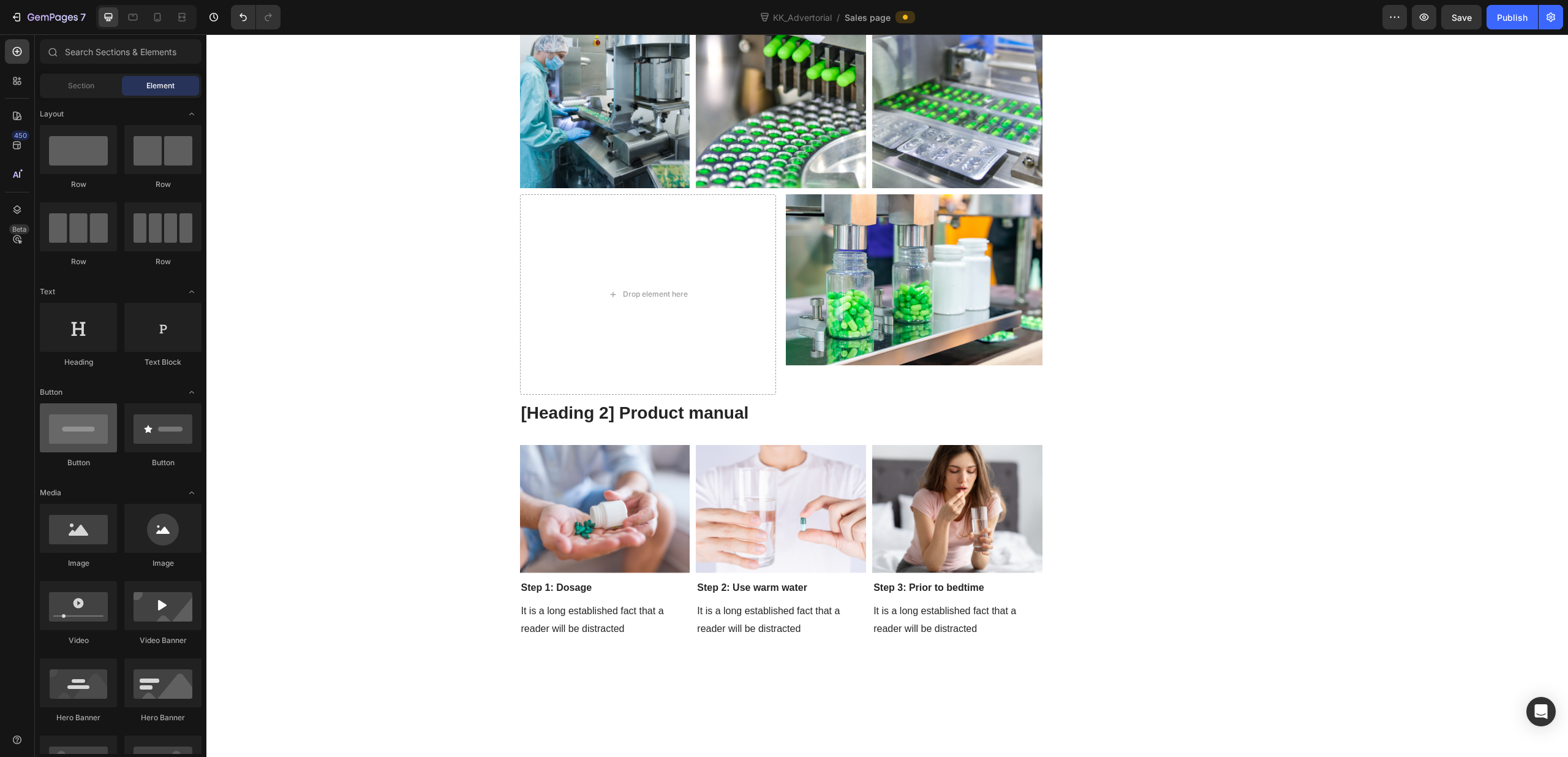
click at [78, 439] on div at bounding box center [78, 428] width 77 height 49
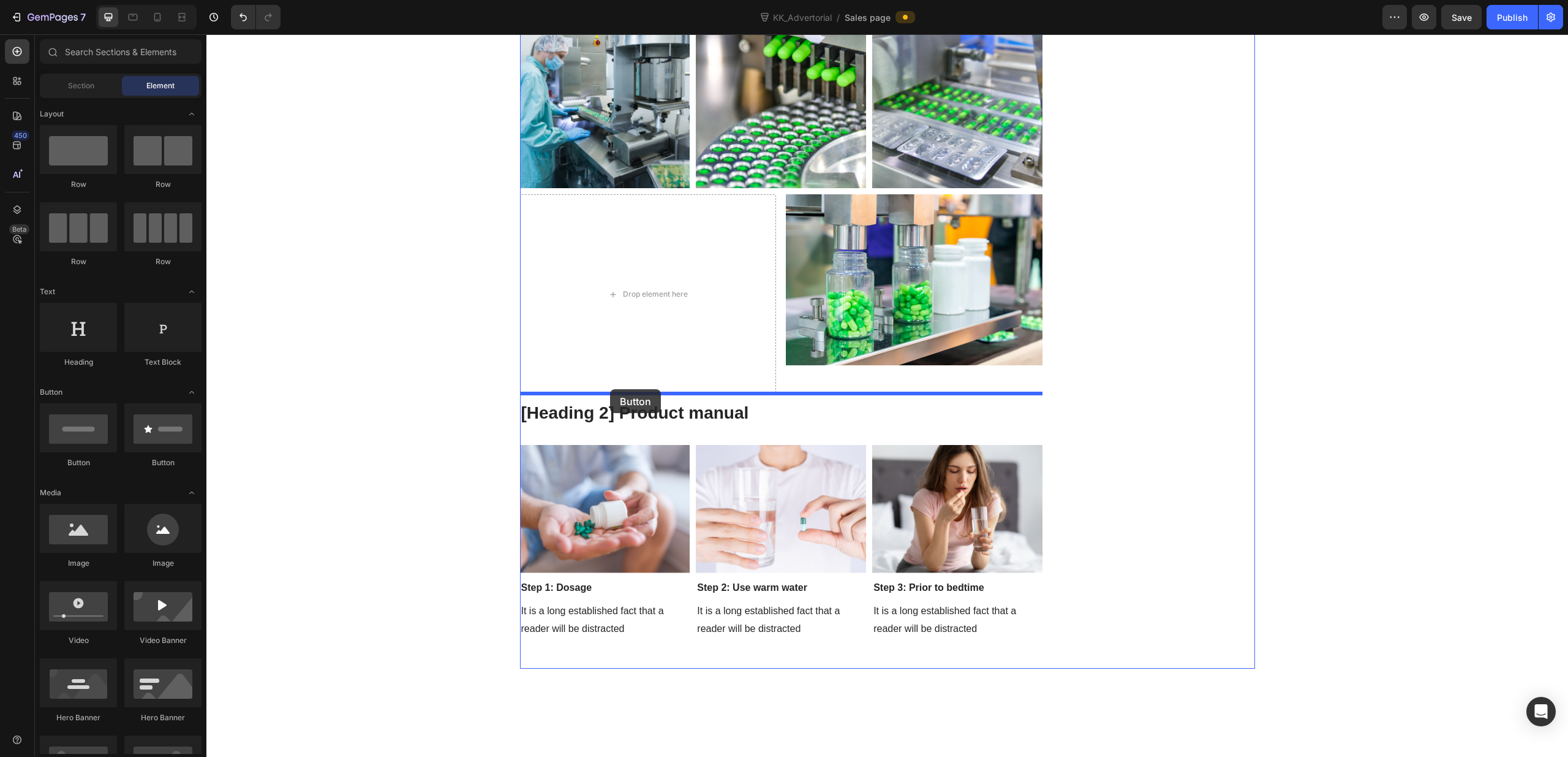
drag, startPoint x: 280, startPoint y: 471, endPoint x: 610, endPoint y: 389, distance: 340.0
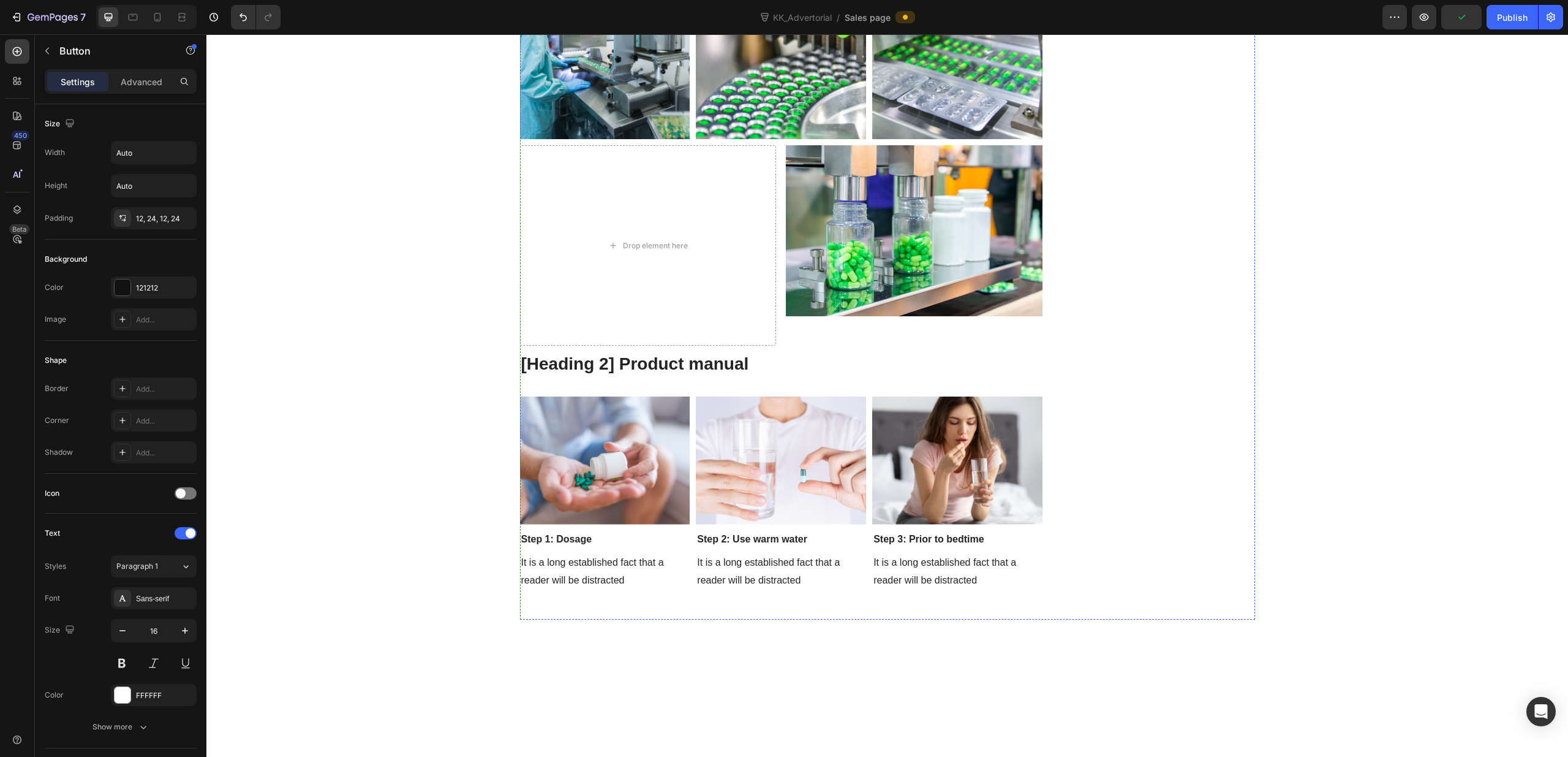
scroll to position [6317, 0]
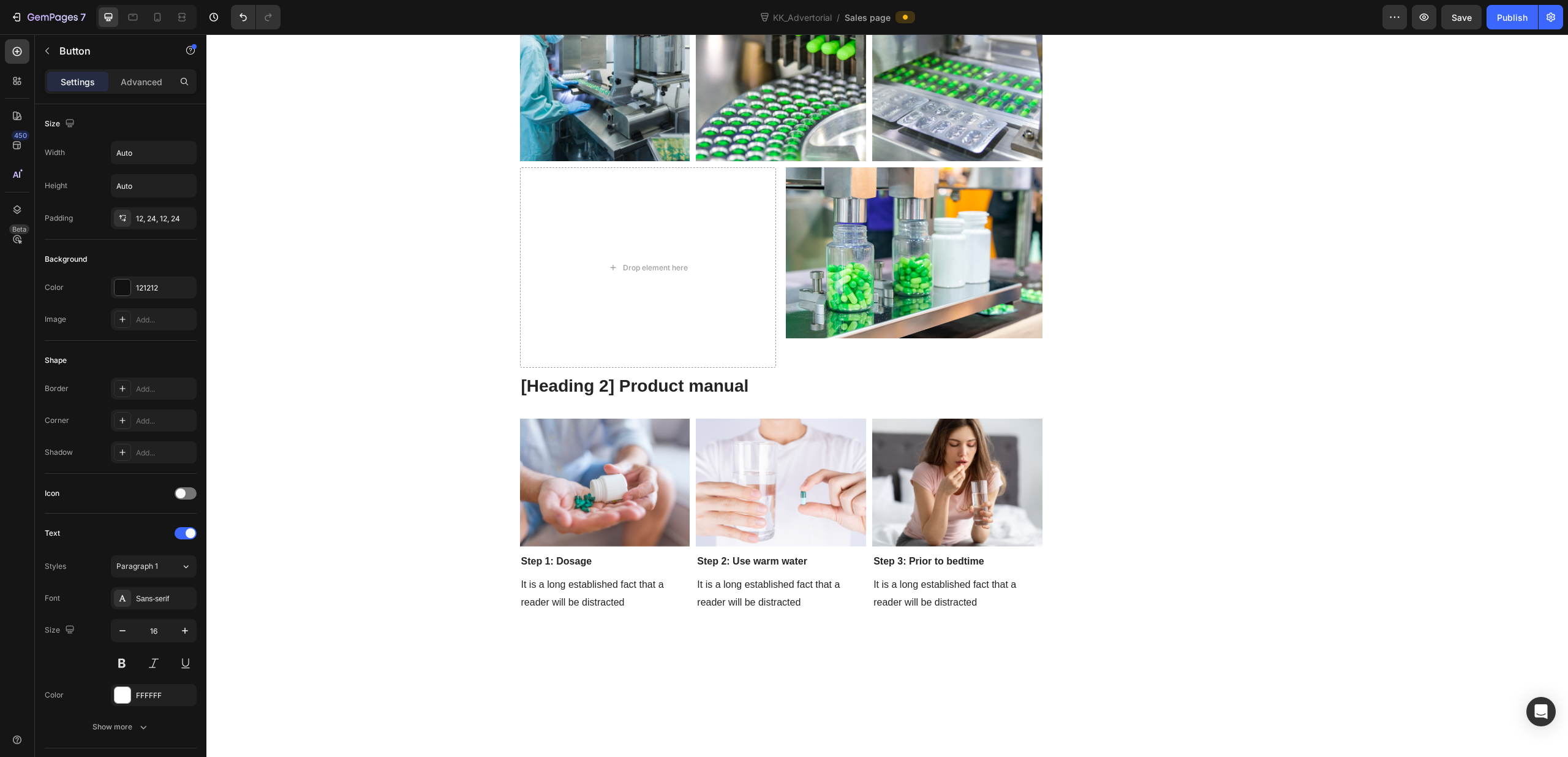
click at [116, 287] on div at bounding box center [122, 287] width 16 height 16
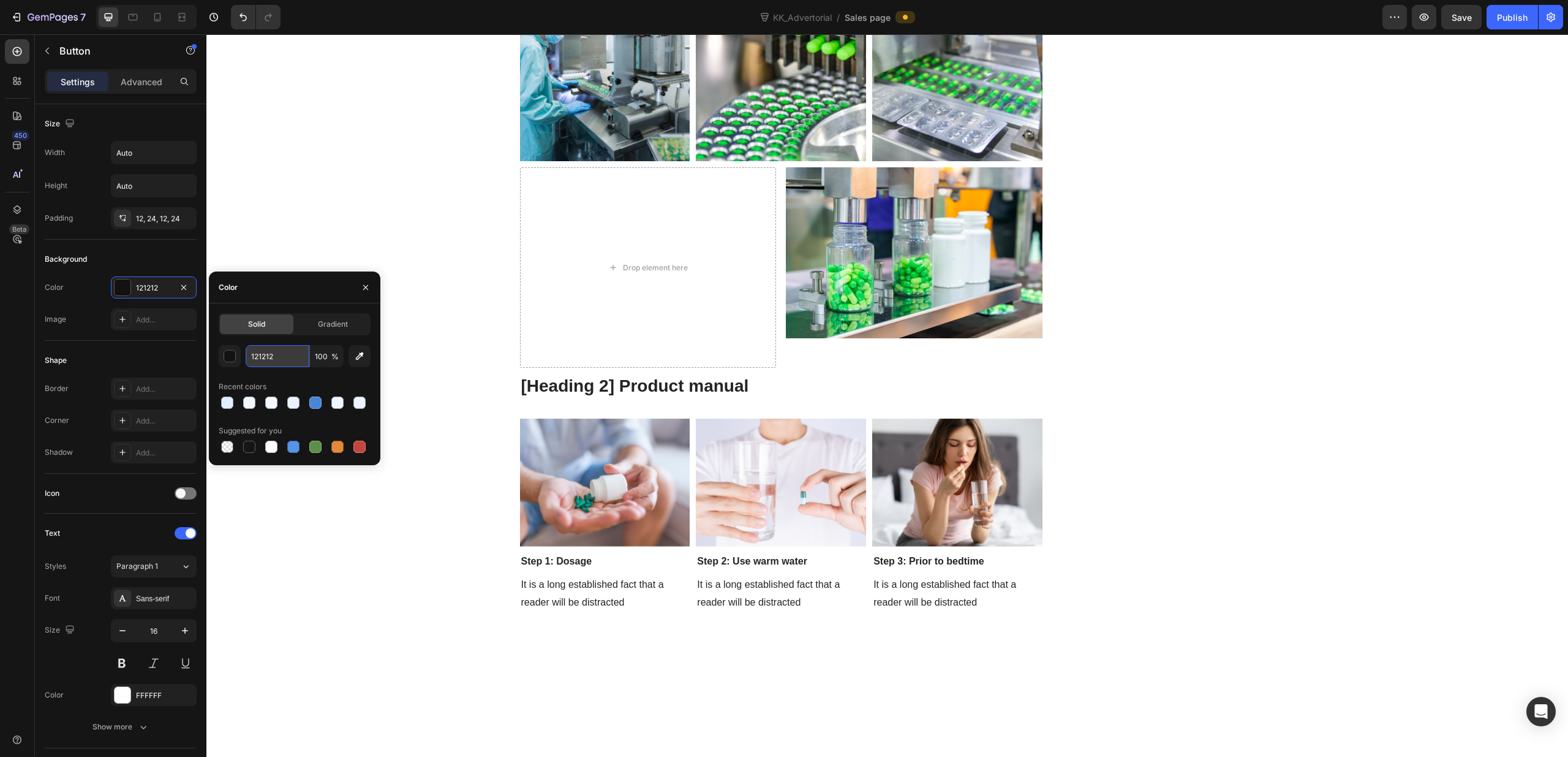
click at [272, 355] on input "121212" at bounding box center [277, 356] width 64 height 22
click at [222, 358] on button "button" at bounding box center [229, 356] width 22 height 22
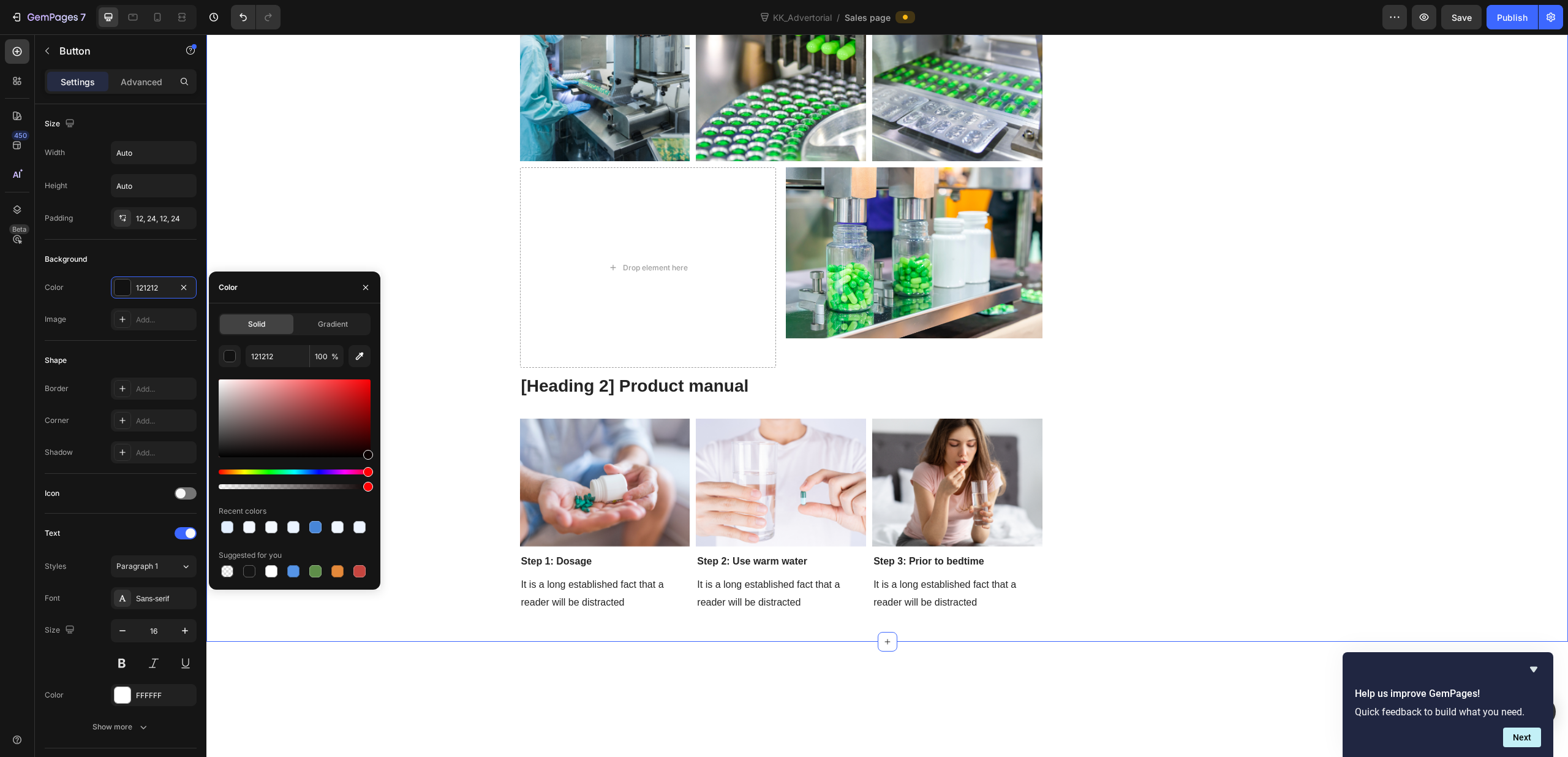
drag, startPoint x: 538, startPoint y: 505, endPoint x: 386, endPoint y: 451, distance: 161.3
drag, startPoint x: 368, startPoint y: 403, endPoint x: 376, endPoint y: 391, distance: 14.4
click at [376, 391] on div "Solid Gradient 0A0000 100 % Recent colors Suggested for you" at bounding box center [295, 446] width 171 height 267
type input "C10003"
drag, startPoint x: 575, startPoint y: 429, endPoint x: 385, endPoint y: 389, distance: 194.2
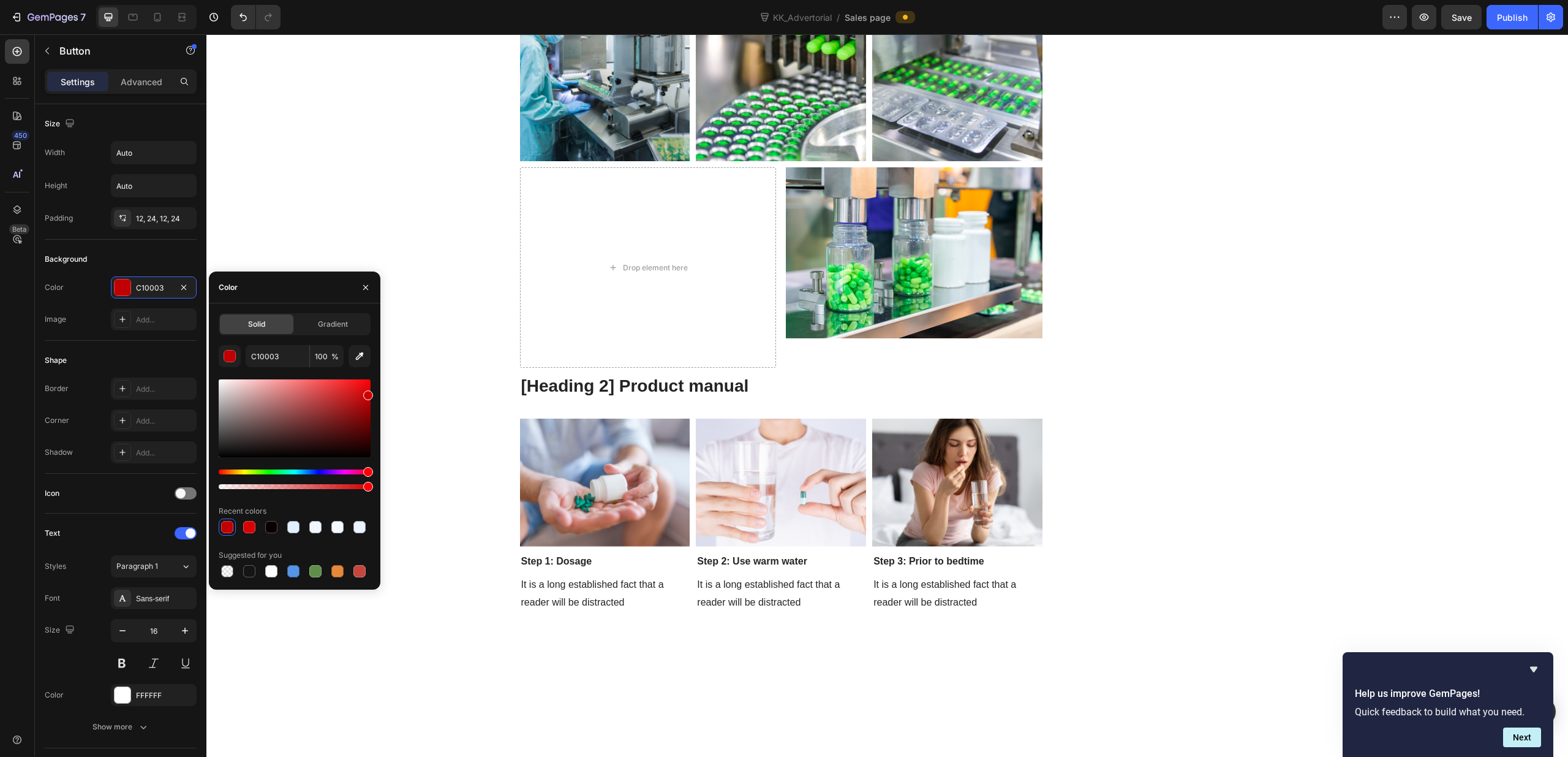
drag, startPoint x: 367, startPoint y: 398, endPoint x: 373, endPoint y: 393, distance: 7.8
click at [373, 393] on div "Solid Gradient C10003 100 % Recent colors Suggested for you" at bounding box center [295, 446] width 171 height 267
type input "D10003"
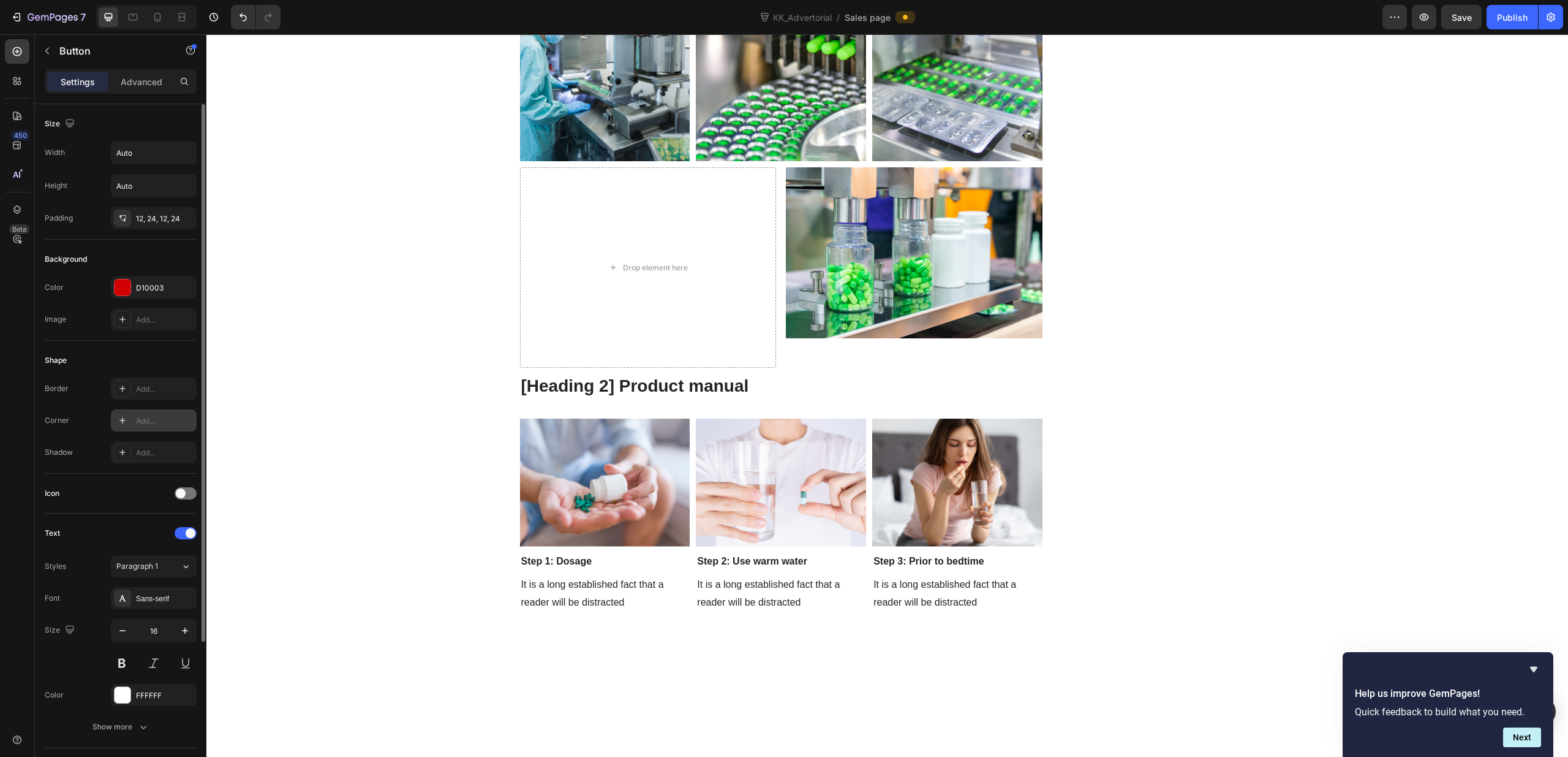
click at [125, 421] on icon at bounding box center [122, 420] width 10 height 10
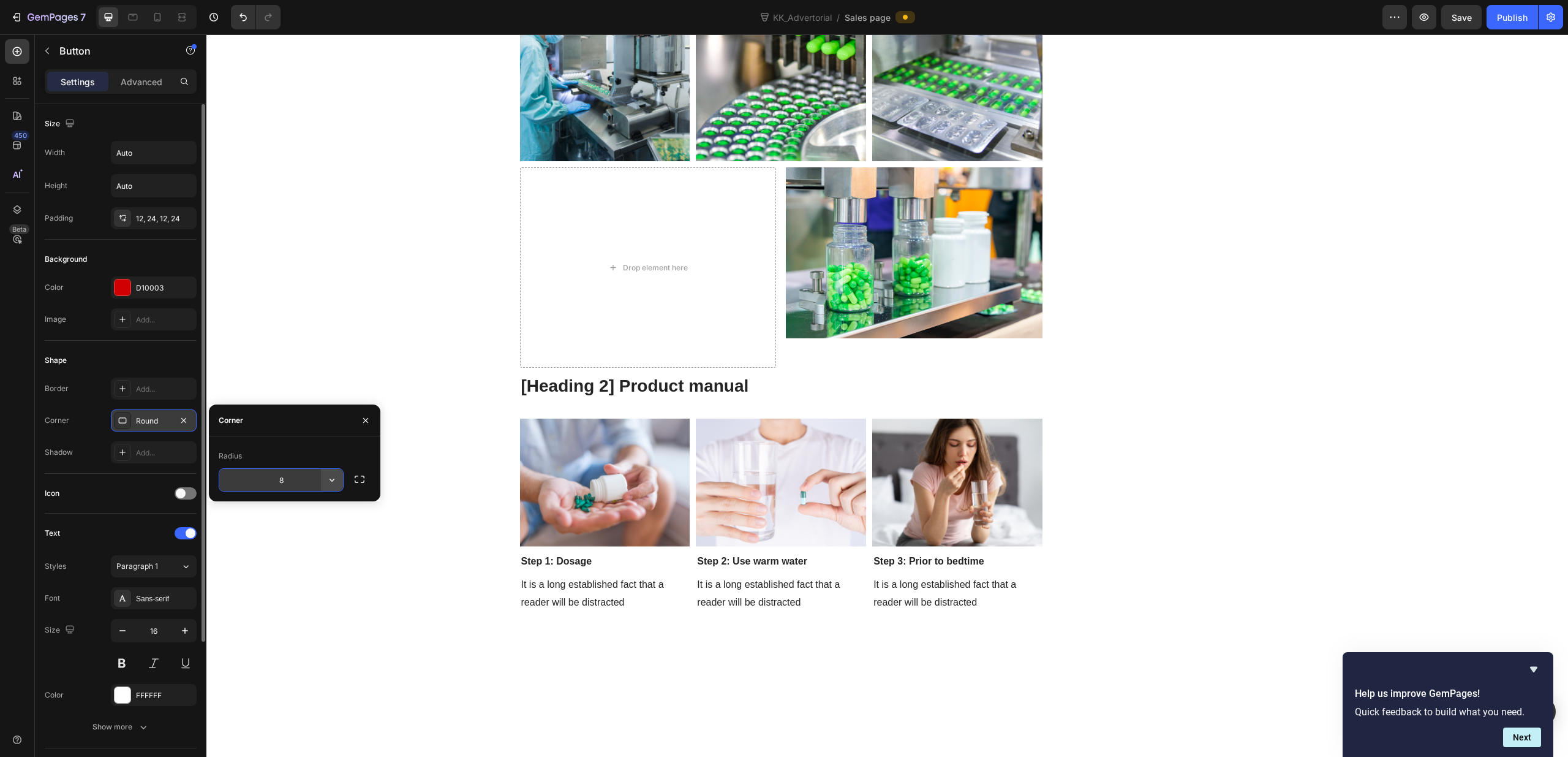
click at [328, 482] on icon "button" at bounding box center [332, 480] width 12 height 12
drag, startPoint x: 295, startPoint y: 531, endPoint x: 91, endPoint y: 494, distance: 207.3
click at [295, 531] on p "Round" at bounding box center [297, 534] width 70 height 12
click at [290, 482] on input "8" at bounding box center [281, 480] width 124 height 22
type input "5"
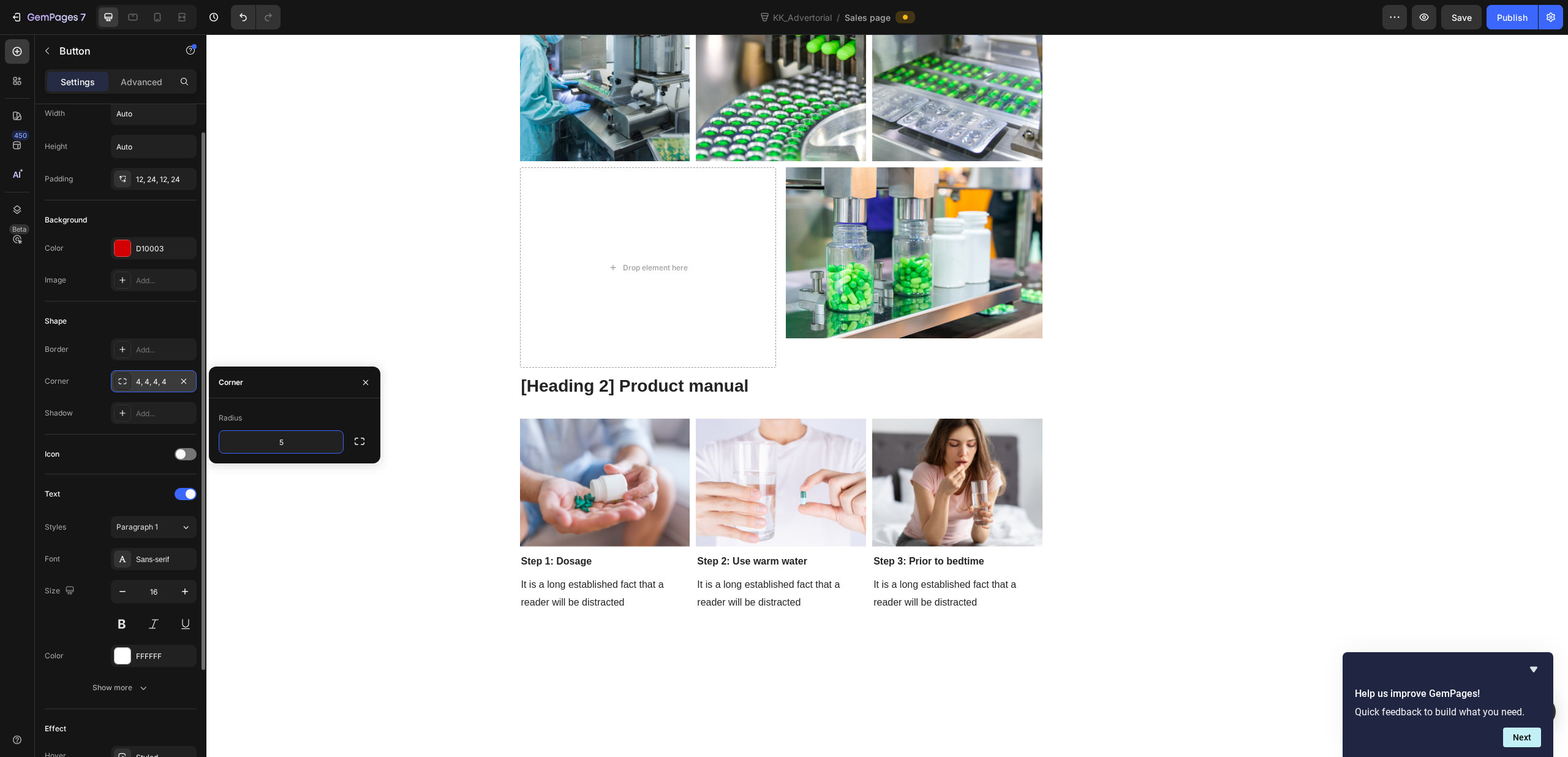
scroll to position [43, 0]
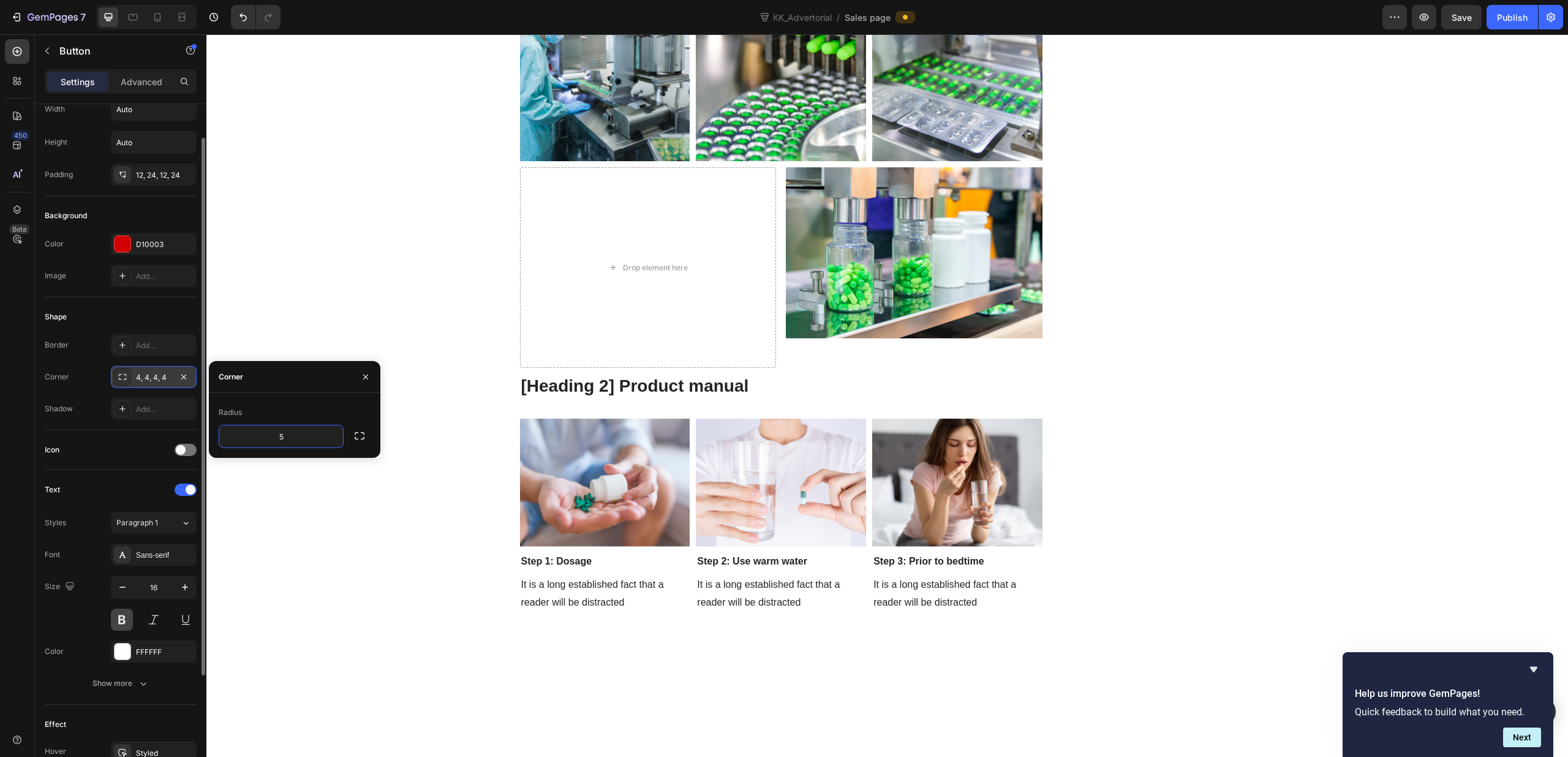
click at [127, 623] on button at bounding box center [121, 620] width 22 height 22
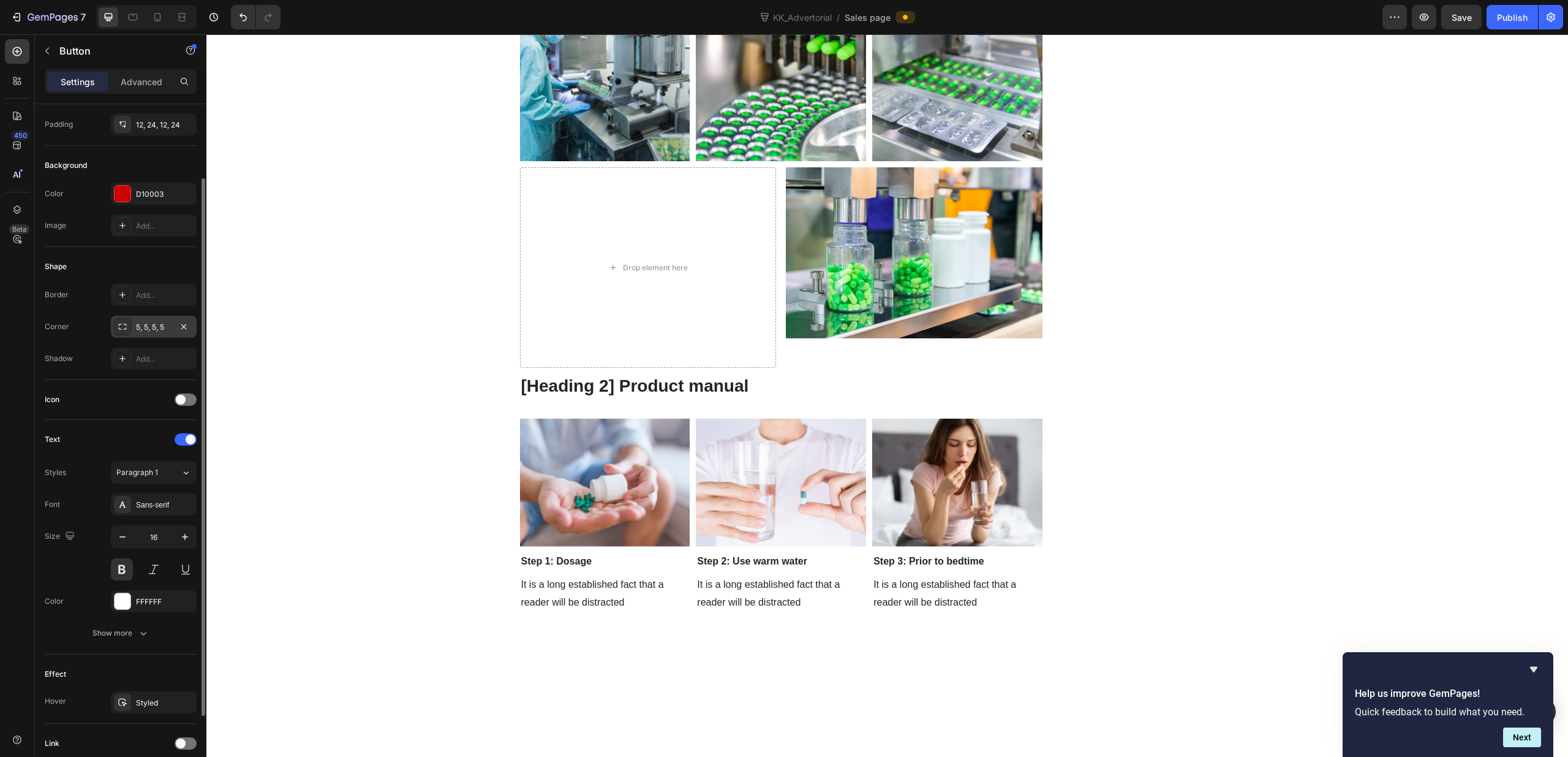
scroll to position [95, 0]
click at [183, 536] on icon "button" at bounding box center [185, 536] width 6 height 6
click at [127, 537] on icon "button" at bounding box center [122, 536] width 12 height 12
type input "16"
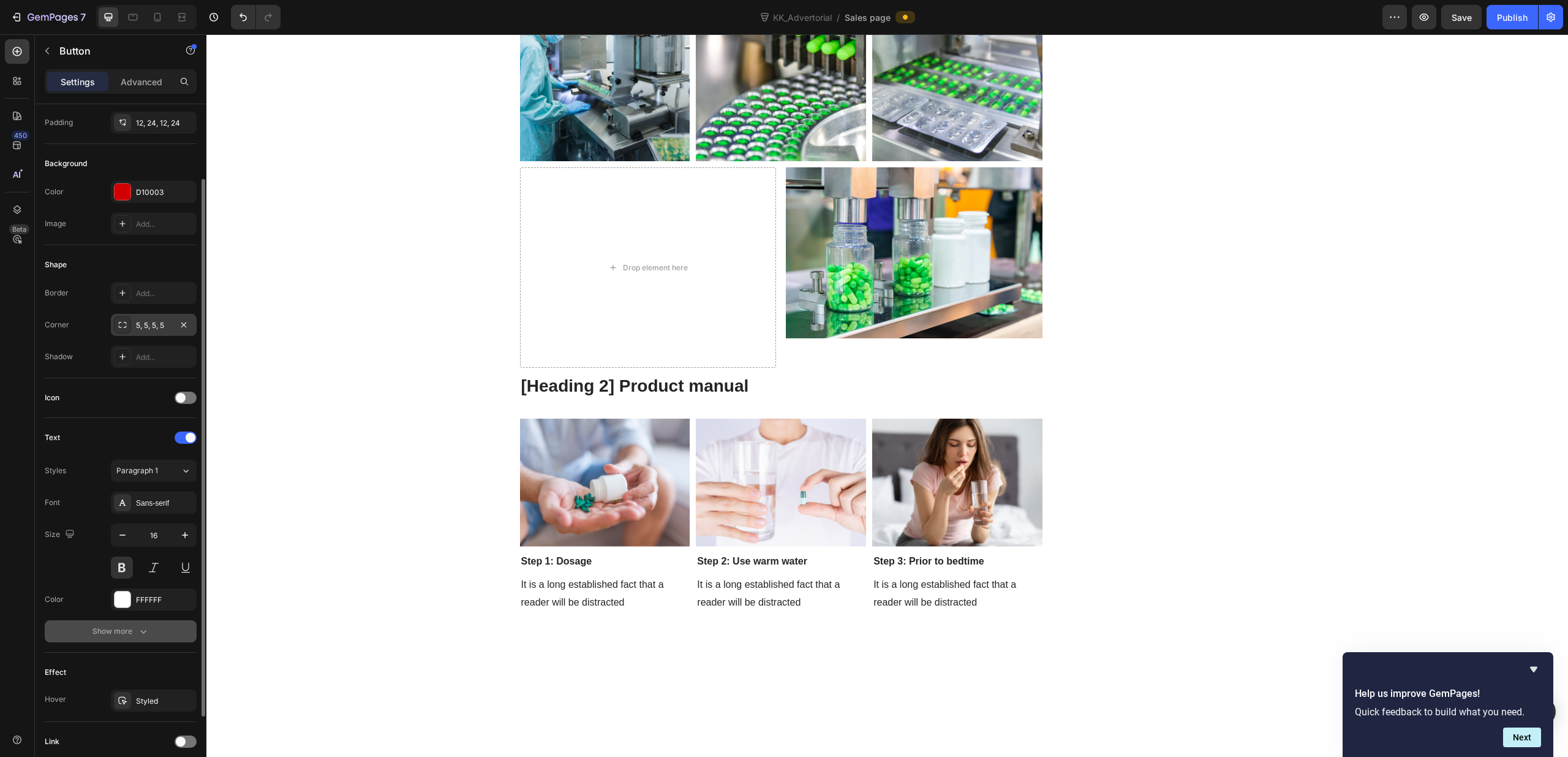
click at [140, 634] on icon "button" at bounding box center [143, 631] width 12 height 12
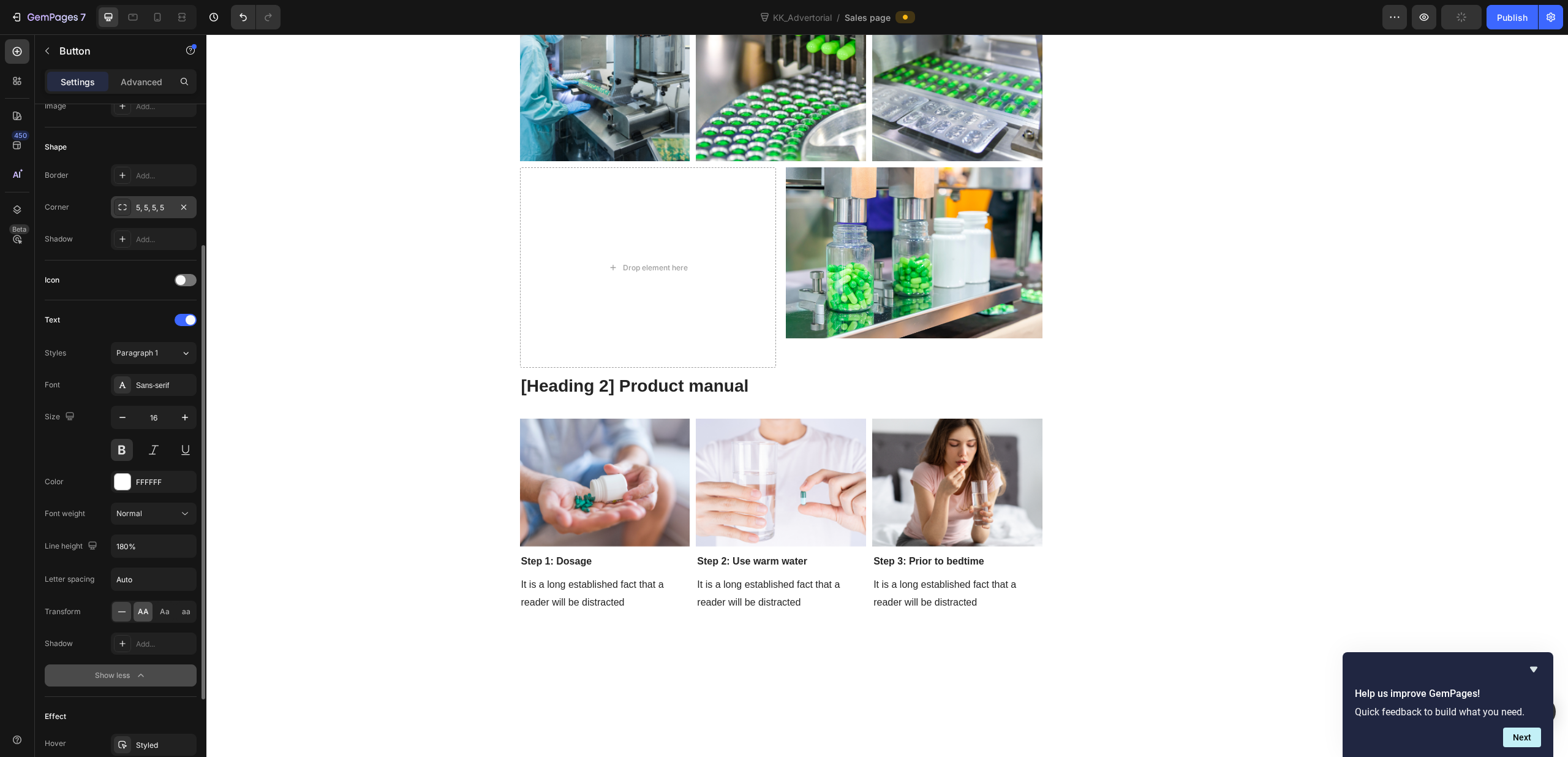
scroll to position [219, 0]
click at [183, 512] on icon at bounding box center [185, 507] width 12 height 12
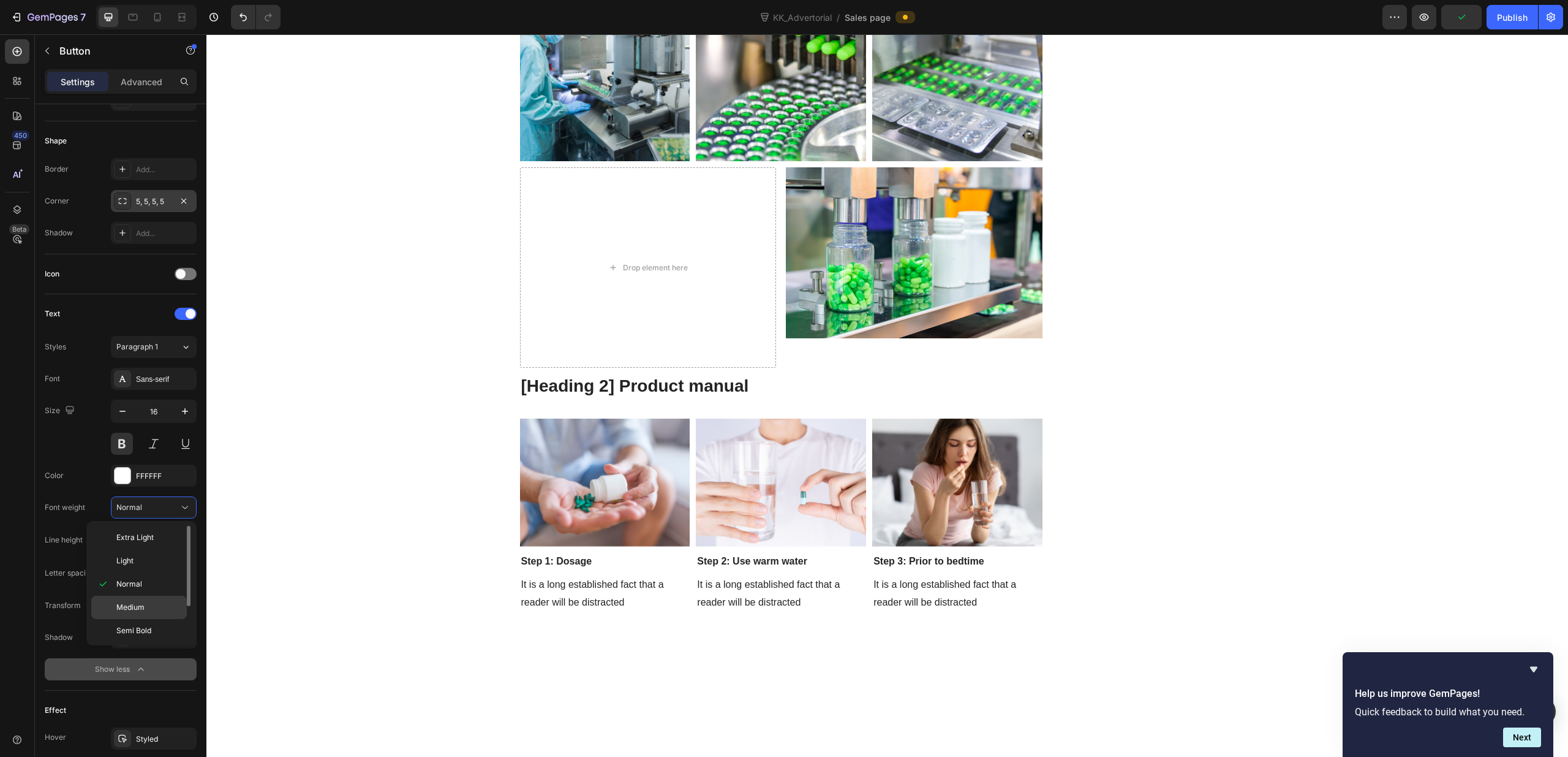
click at [154, 603] on p "Medium" at bounding box center [149, 607] width 65 height 11
click at [188, 540] on icon "button" at bounding box center [185, 540] width 12 height 12
click at [155, 638] on p "150%" at bounding box center [150, 641] width 70 height 11
type input "150%"
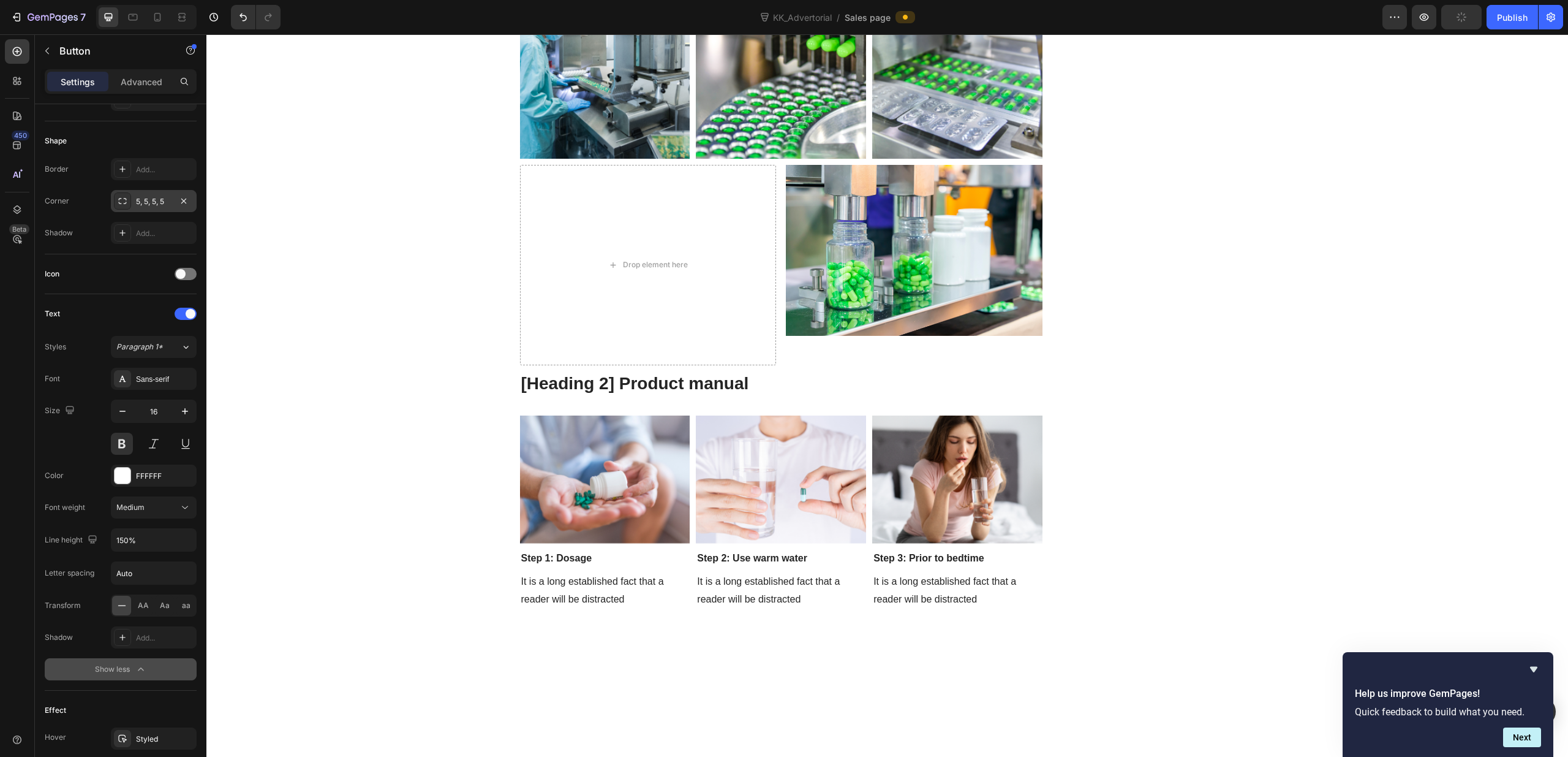
click at [139, 672] on icon "button" at bounding box center [141, 669] width 12 height 12
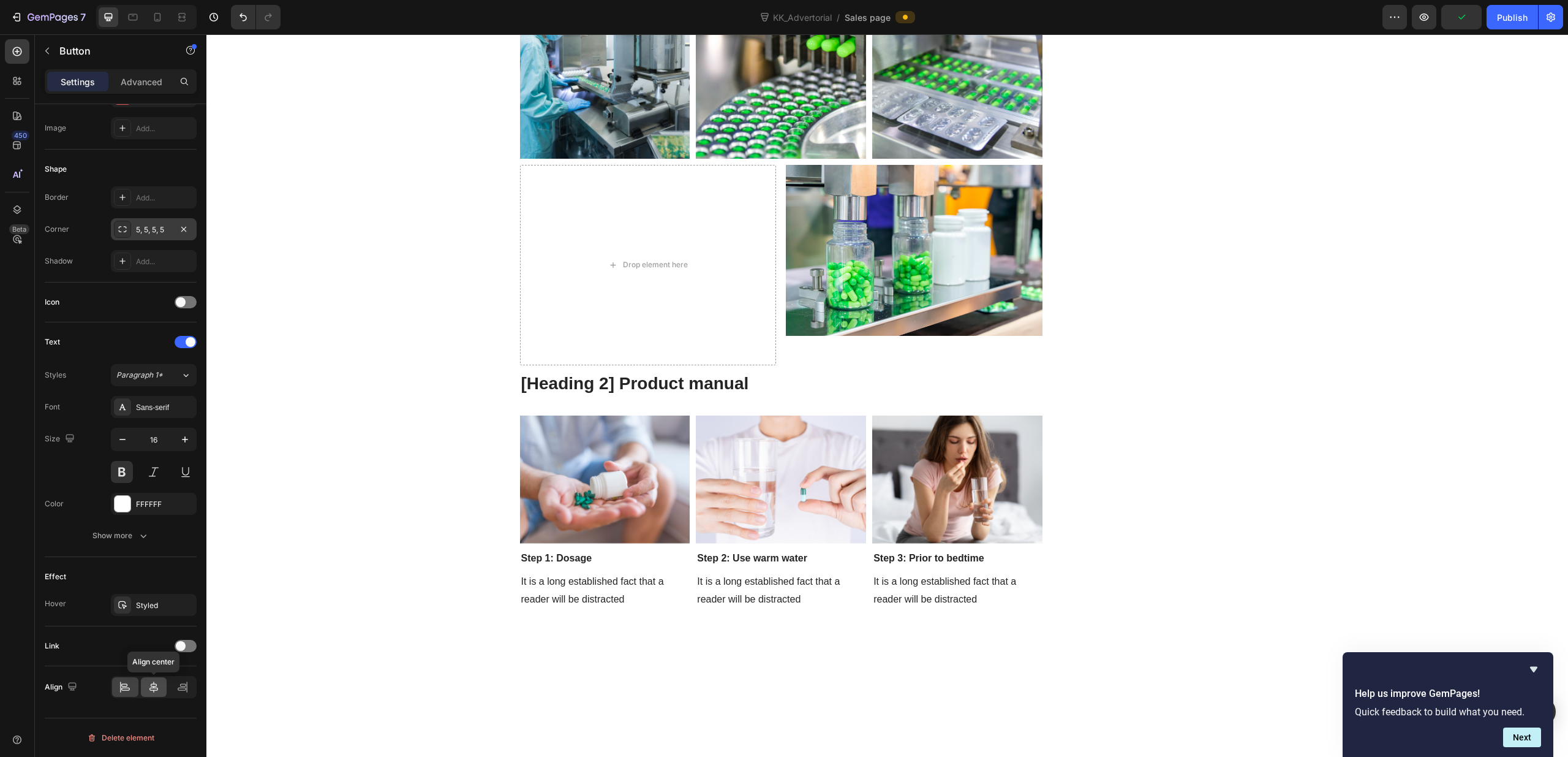
click at [156, 691] on icon at bounding box center [153, 687] width 12 height 12
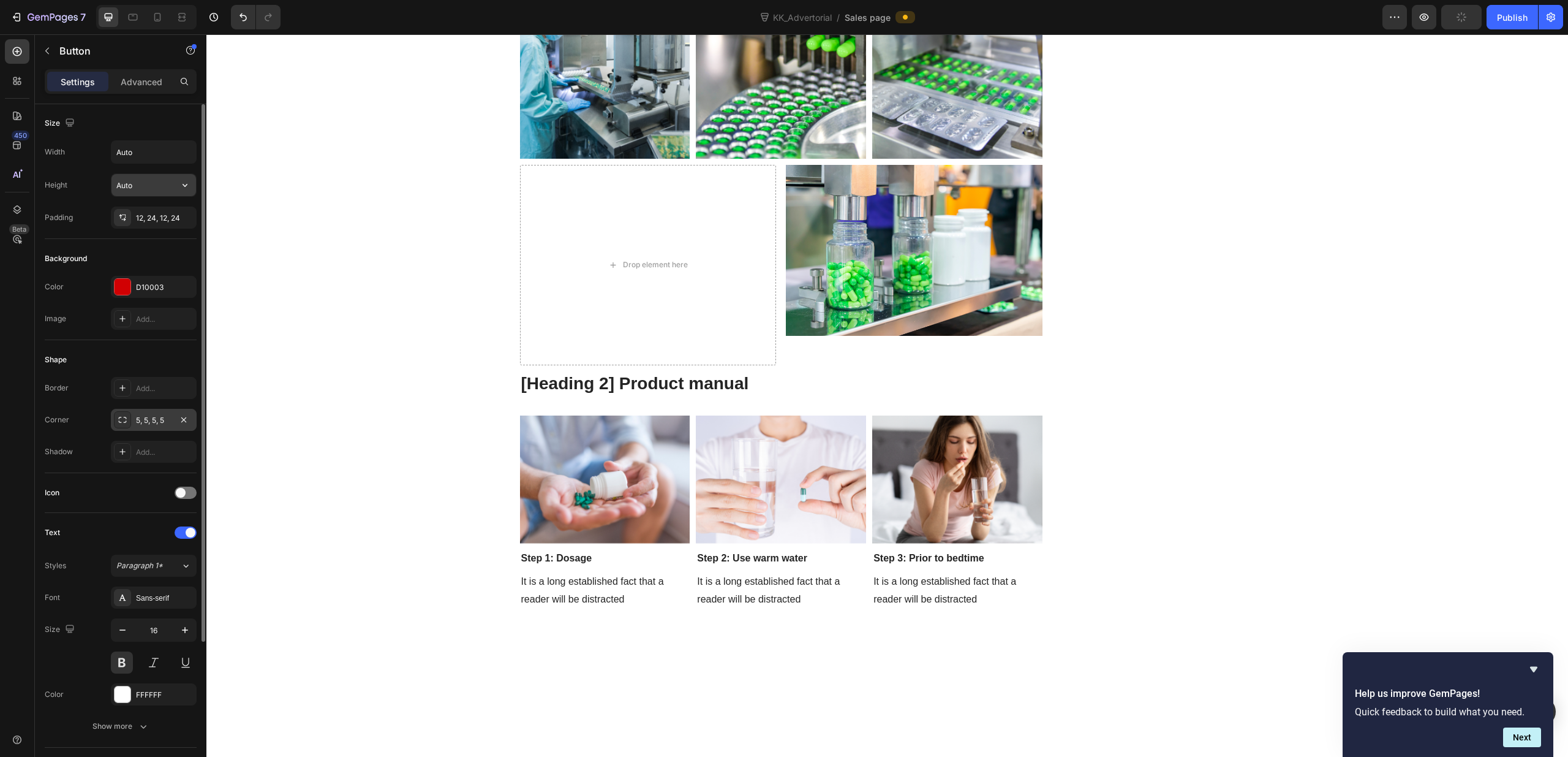
scroll to position [8, 0]
click at [162, 150] on input "Auto" at bounding box center [153, 144] width 84 height 22
click at [182, 145] on icon "button" at bounding box center [185, 144] width 12 height 12
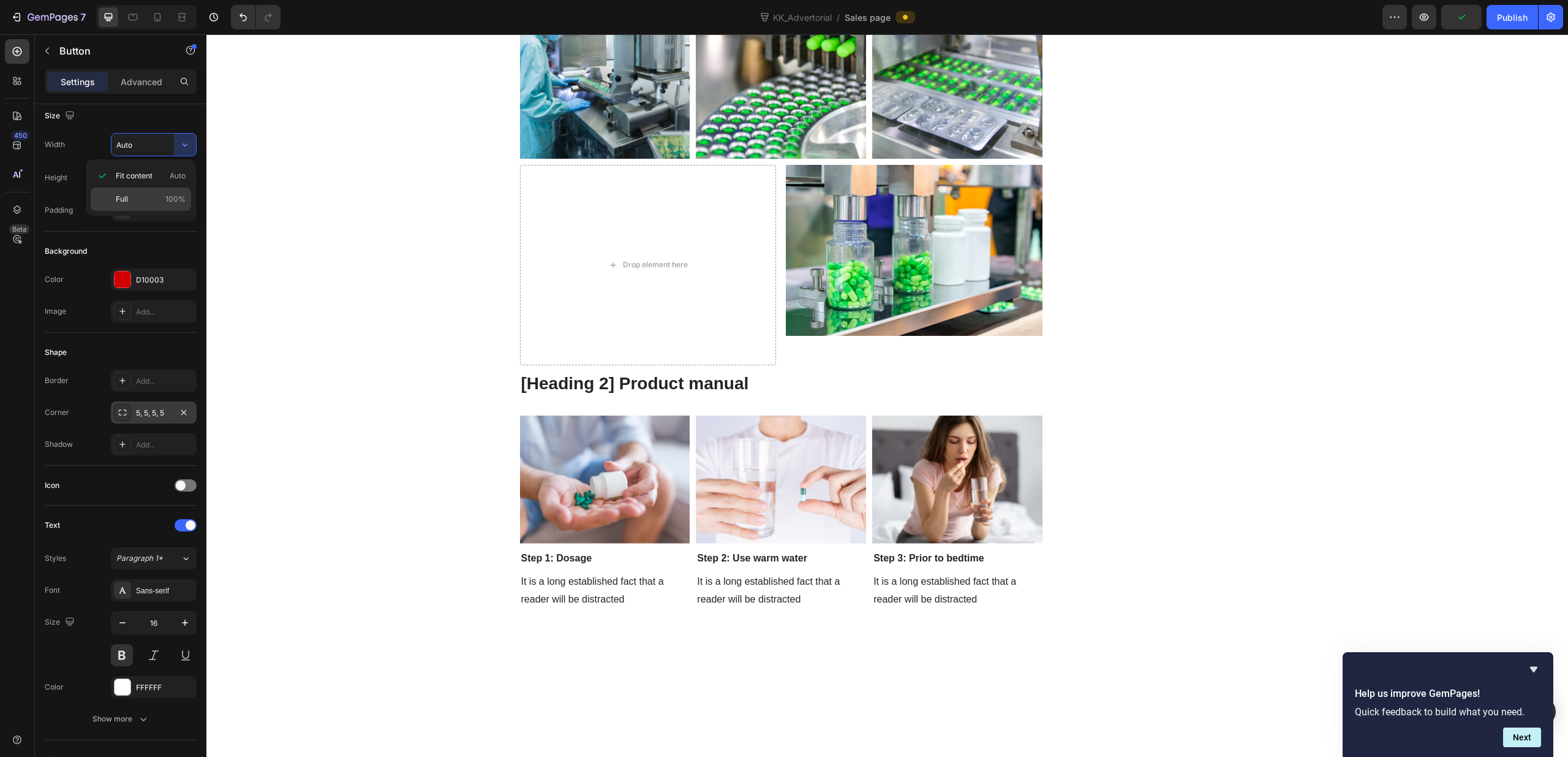
click at [157, 194] on p "Full 100%" at bounding box center [150, 199] width 70 height 11
click at [182, 143] on icon "button" at bounding box center [185, 144] width 12 height 12
click at [162, 196] on p "Full 100%" at bounding box center [150, 199] width 70 height 11
click at [129, 145] on input "100%" at bounding box center [153, 144] width 84 height 22
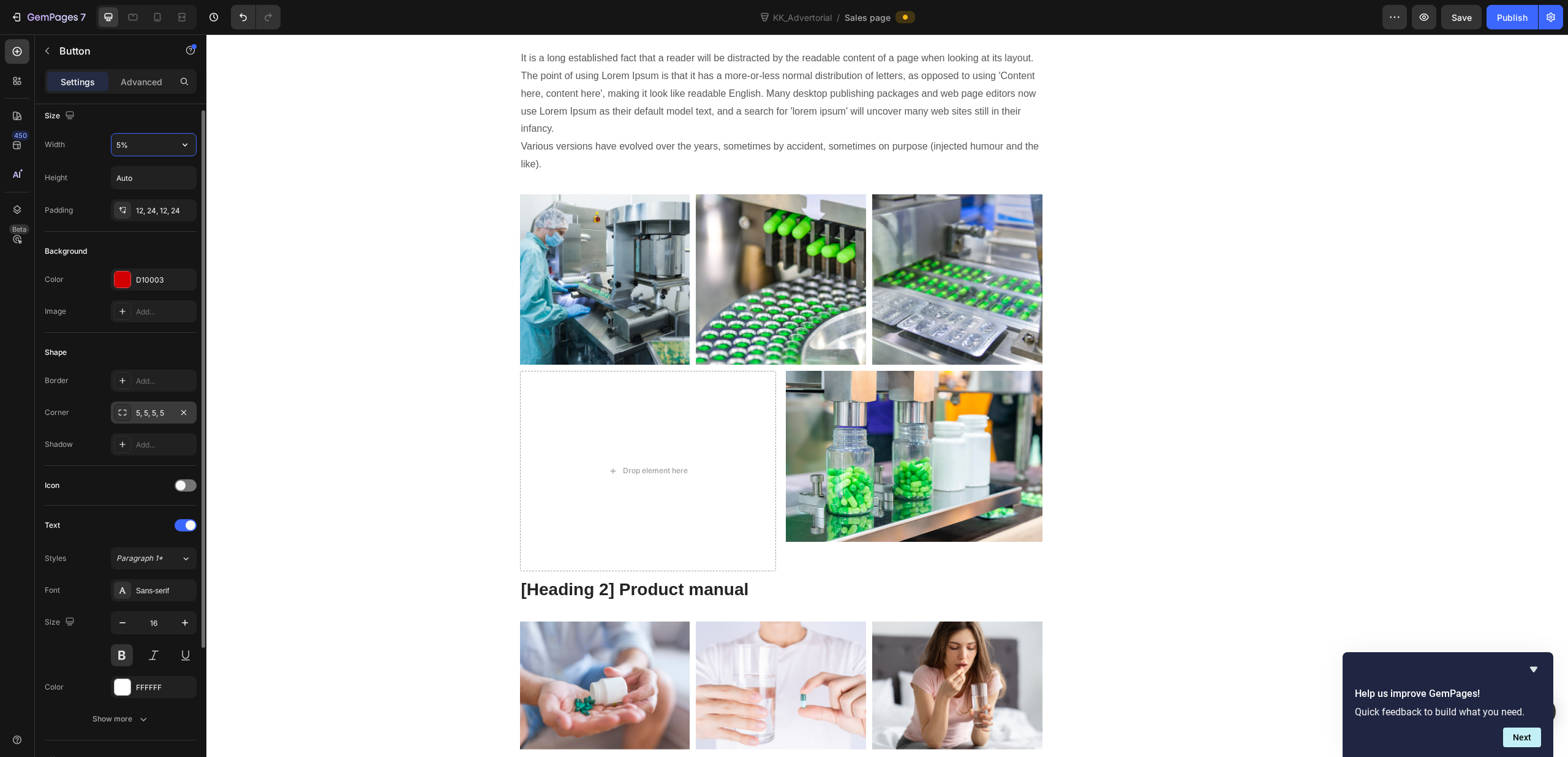
type input "50%"
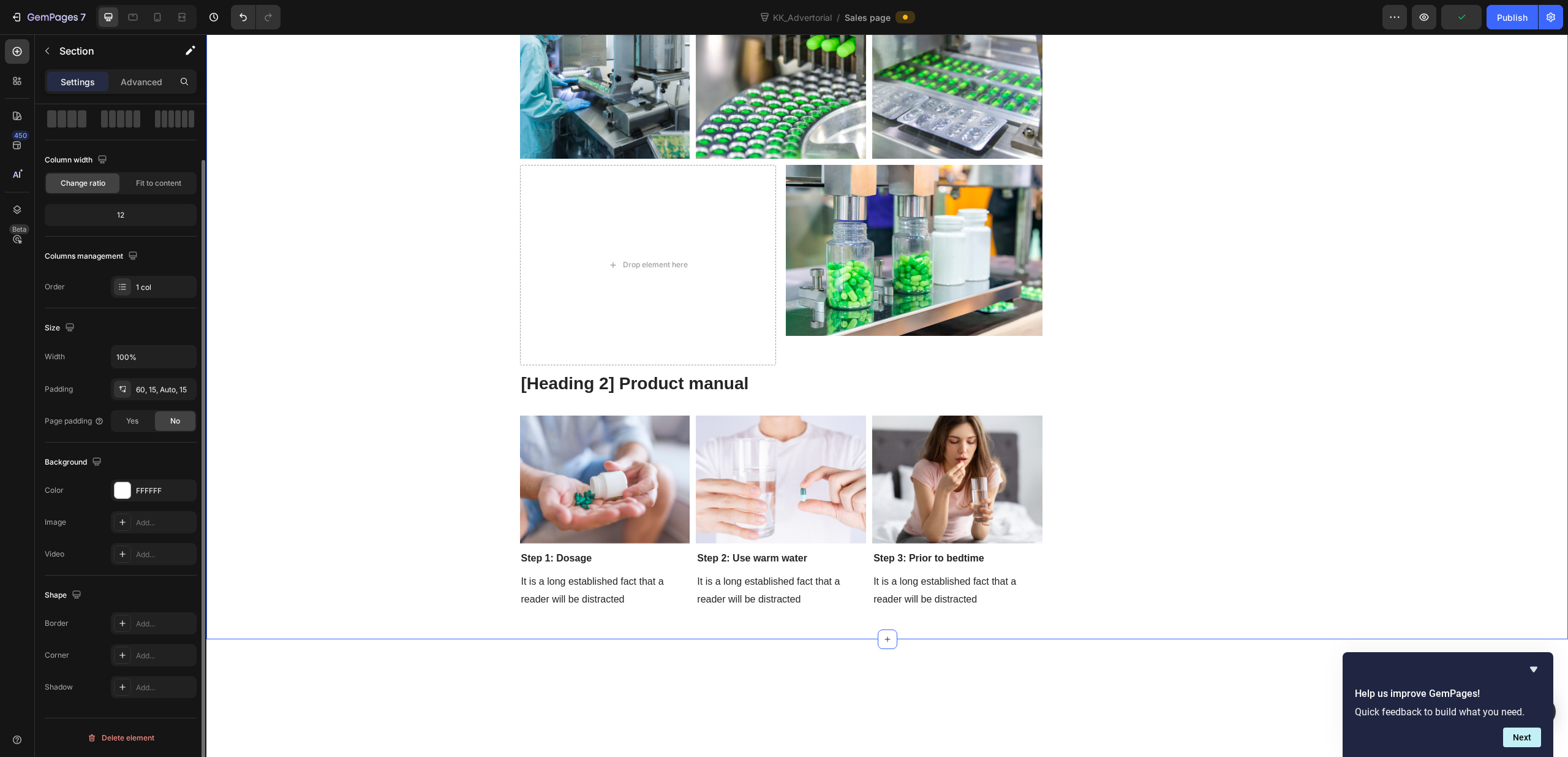
scroll to position [0, 0]
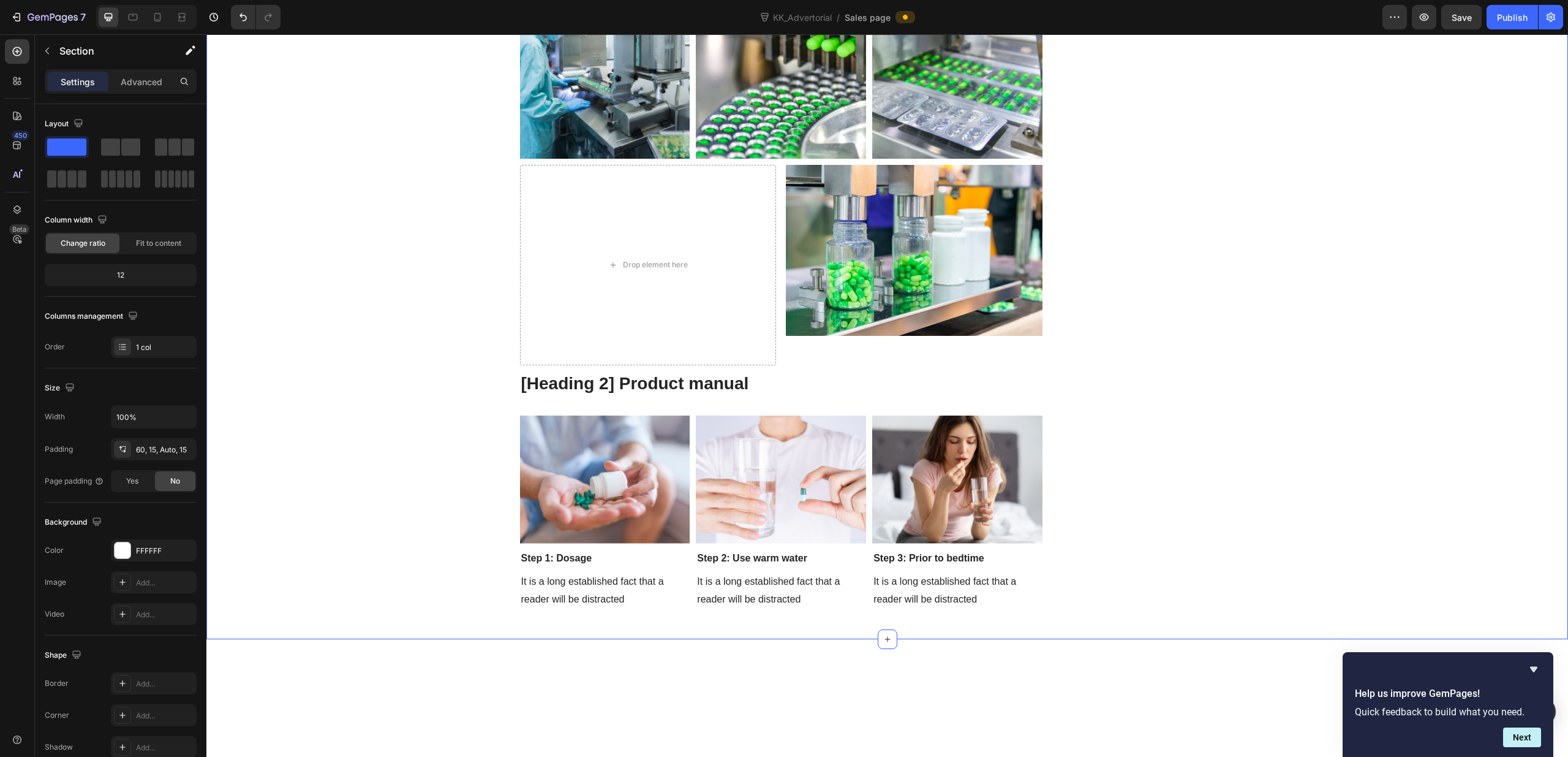
click at [150, 93] on div "Settings Advanced" at bounding box center [121, 81] width 152 height 24
click at [148, 89] on div "Advanced" at bounding box center [141, 81] width 61 height 20
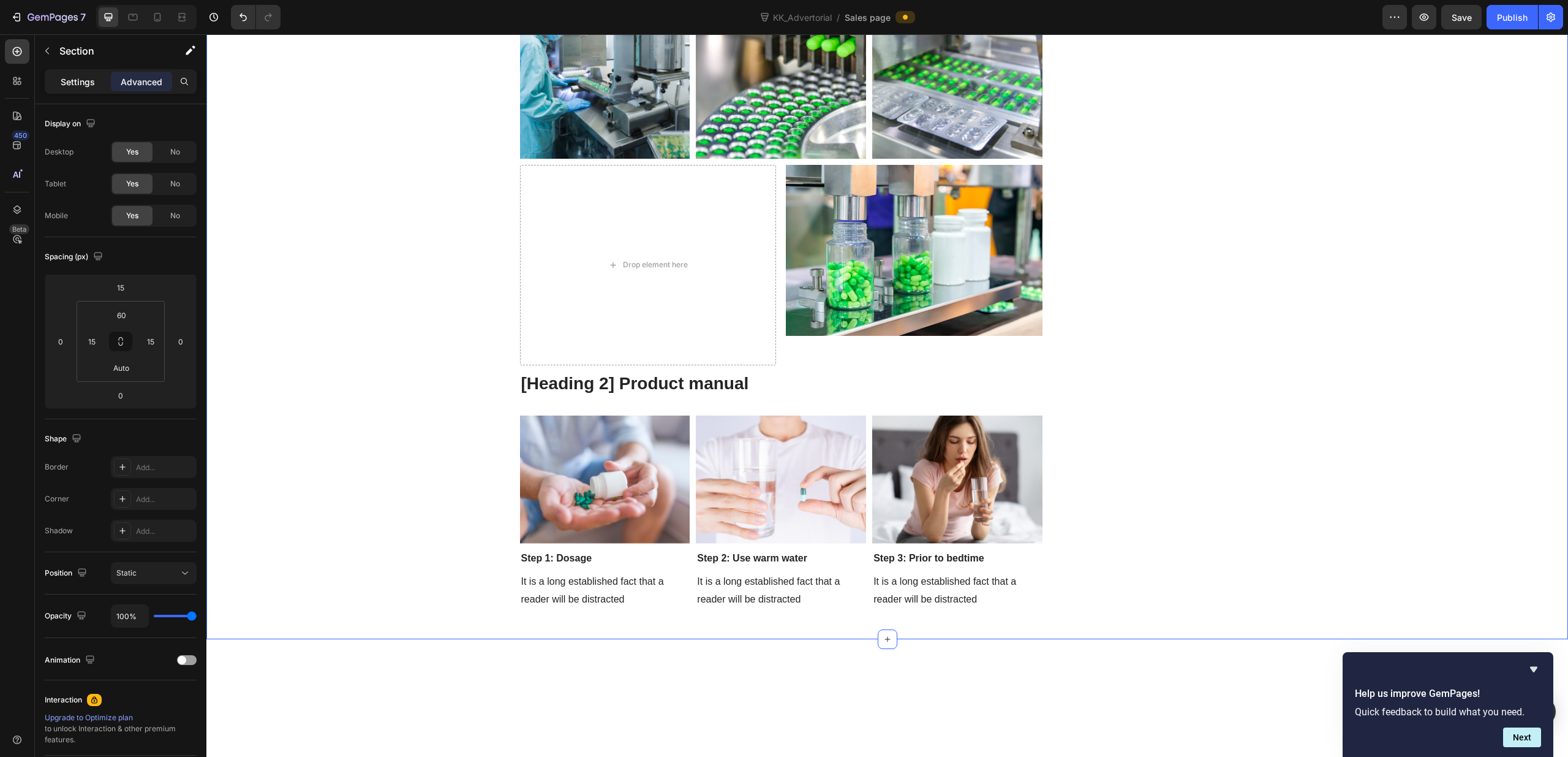
click at [77, 85] on p "Settings" at bounding box center [78, 82] width 35 height 13
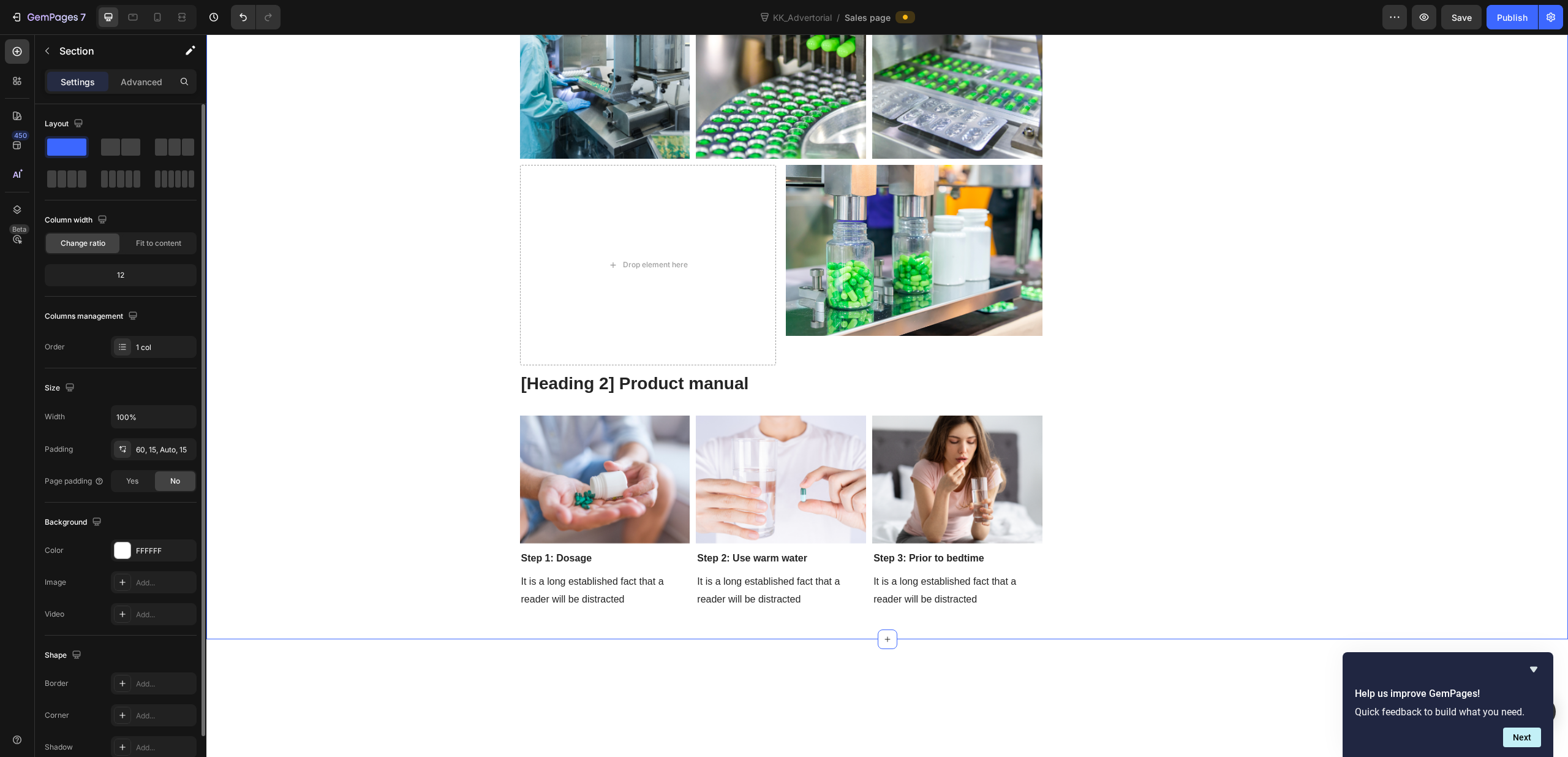
scroll to position [60, 0]
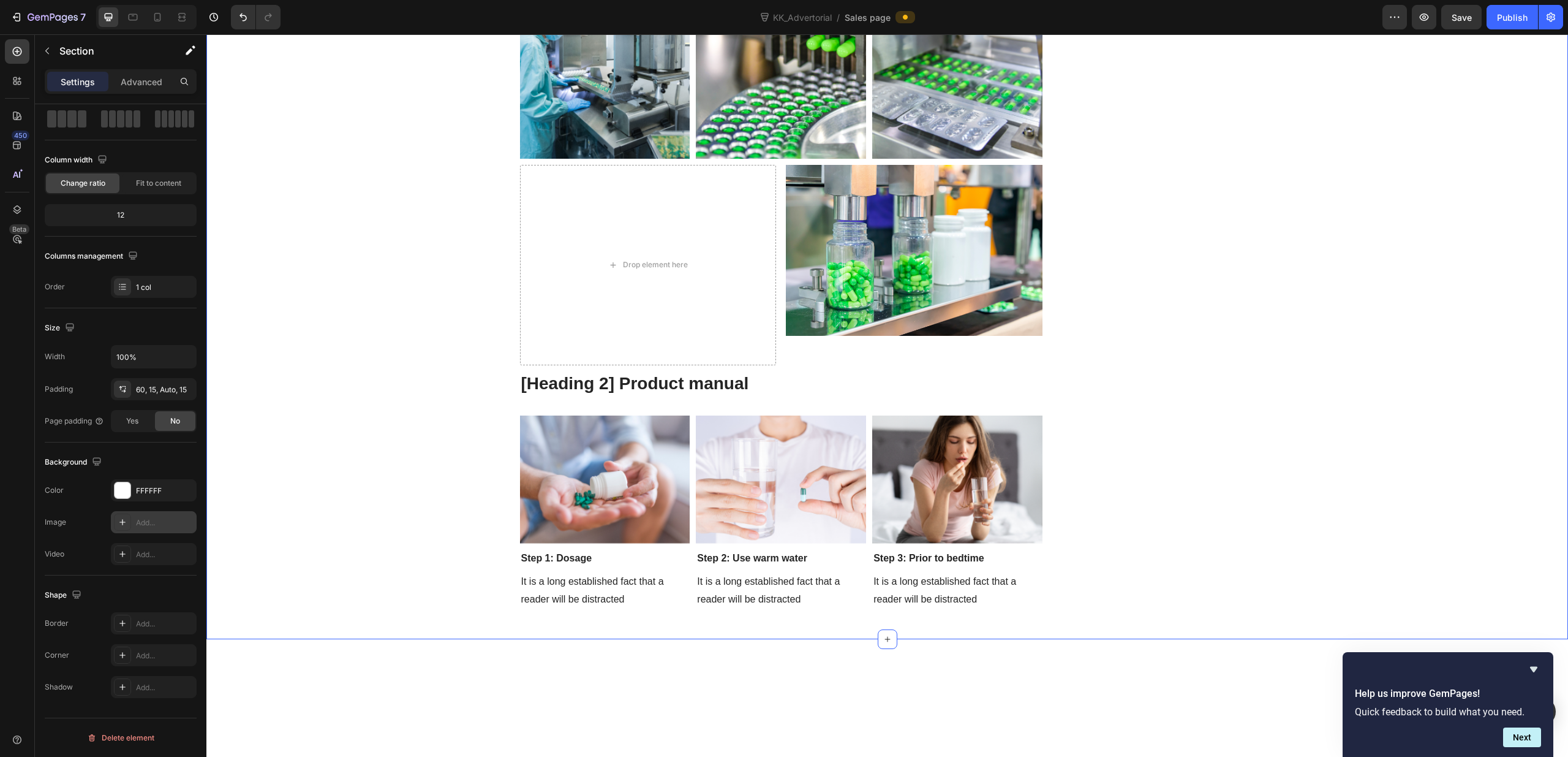
click at [125, 522] on icon at bounding box center [122, 522] width 10 height 10
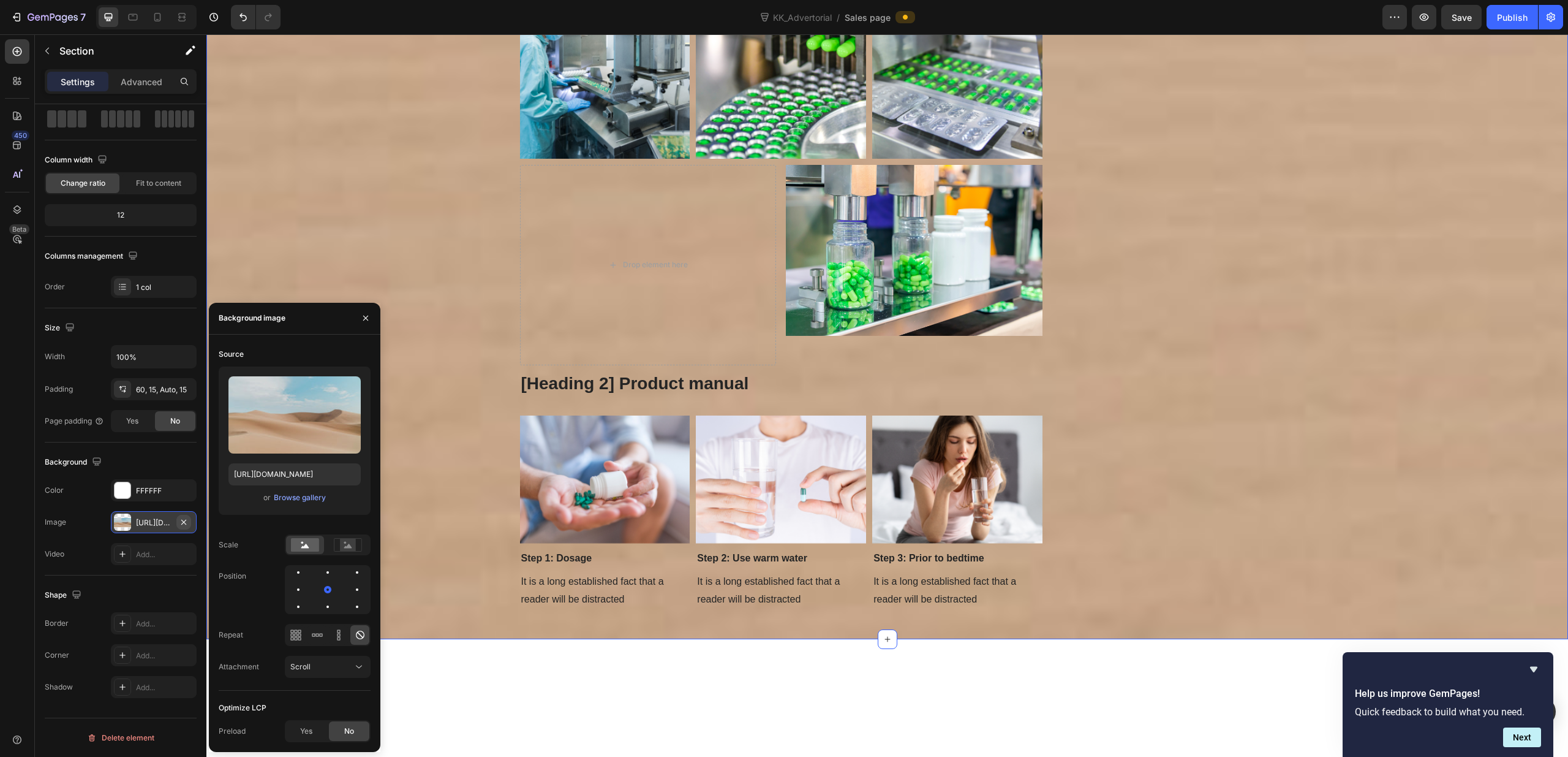
click at [185, 521] on icon "button" at bounding box center [183, 522] width 10 height 10
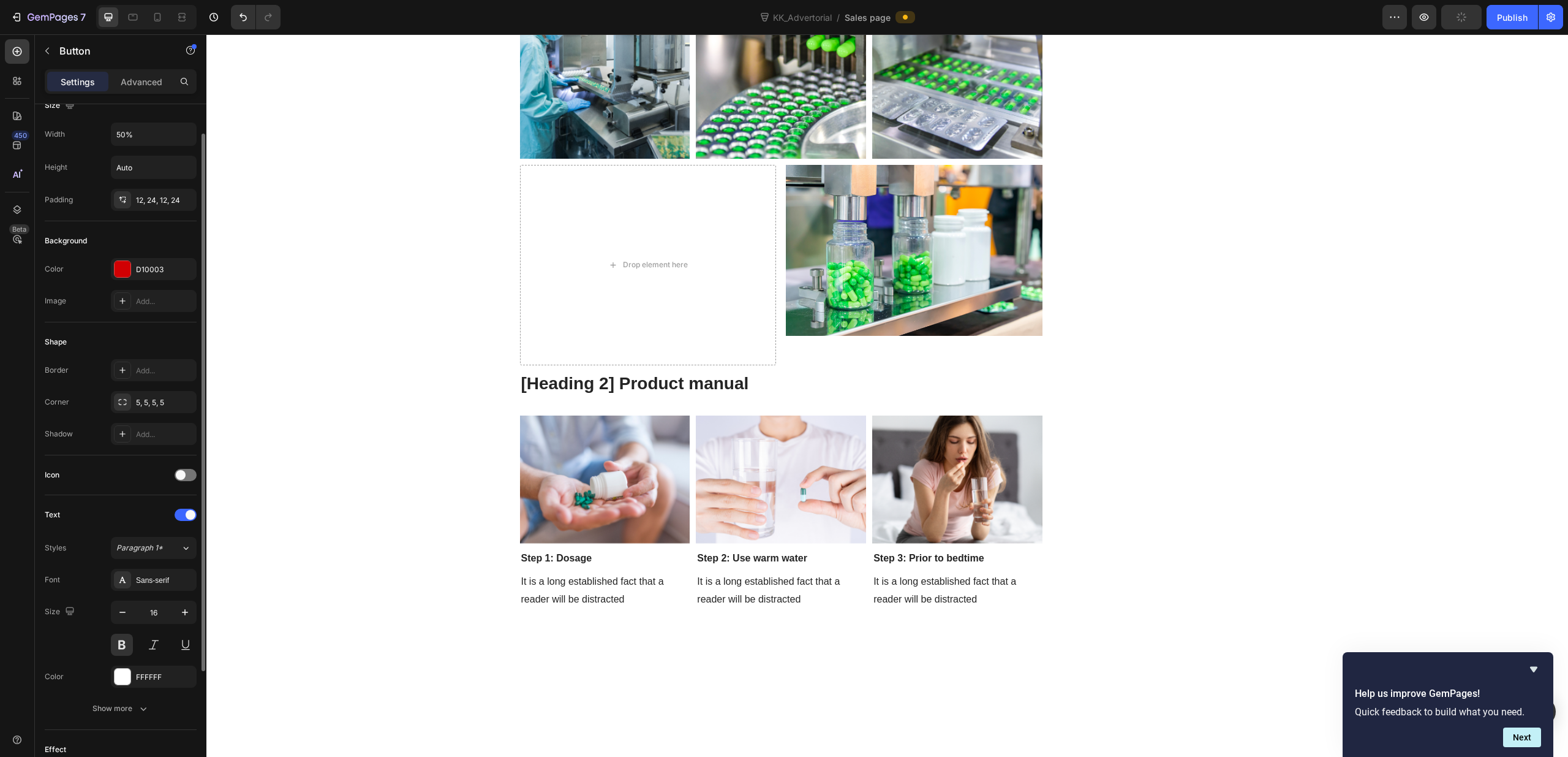
scroll to position [27, 0]
click at [178, 467] on span at bounding box center [180, 466] width 10 height 10
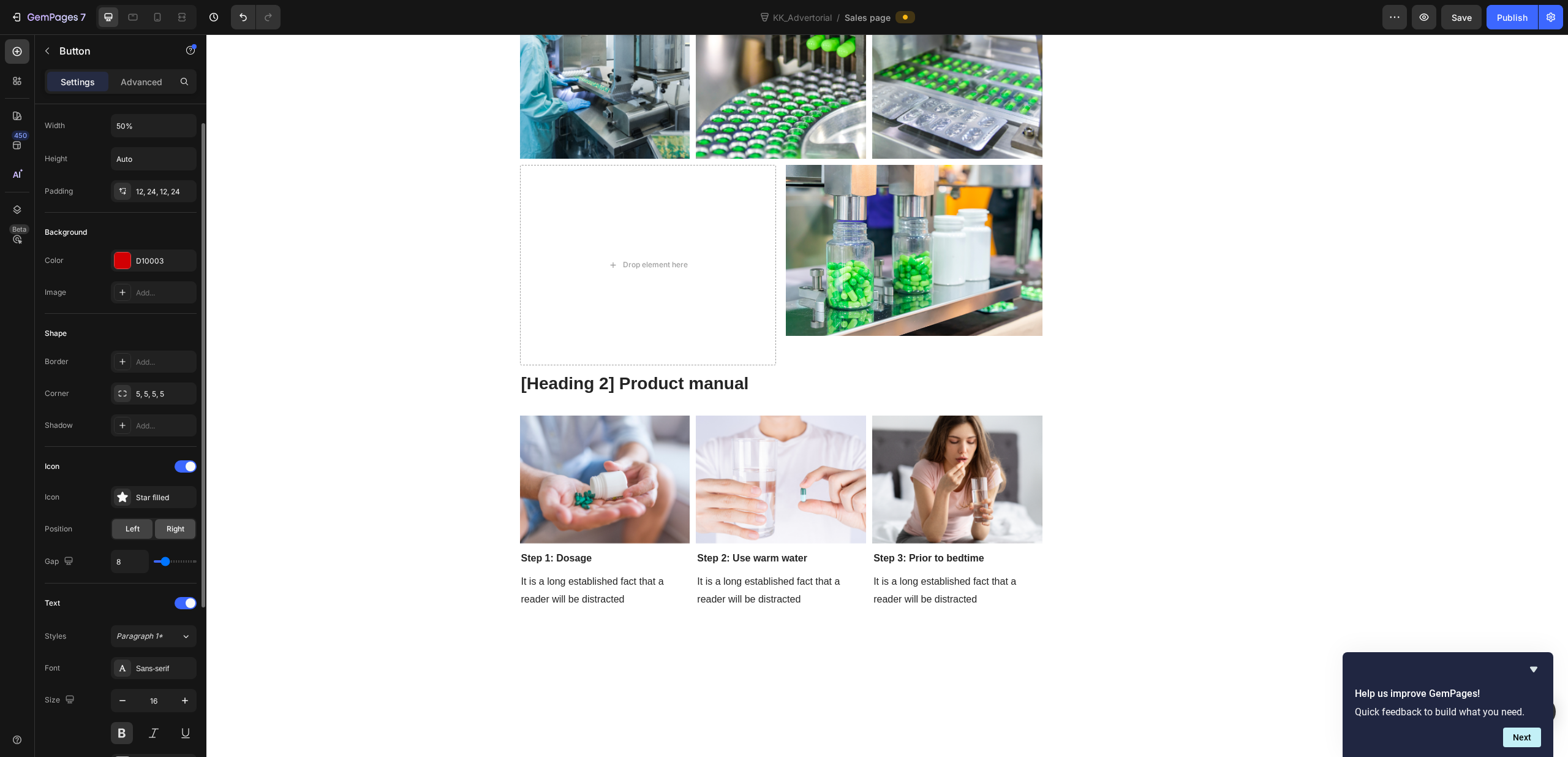
click at [173, 524] on span "Right" at bounding box center [176, 529] width 18 height 11
click at [134, 497] on div "Star filled" at bounding box center [153, 497] width 86 height 22
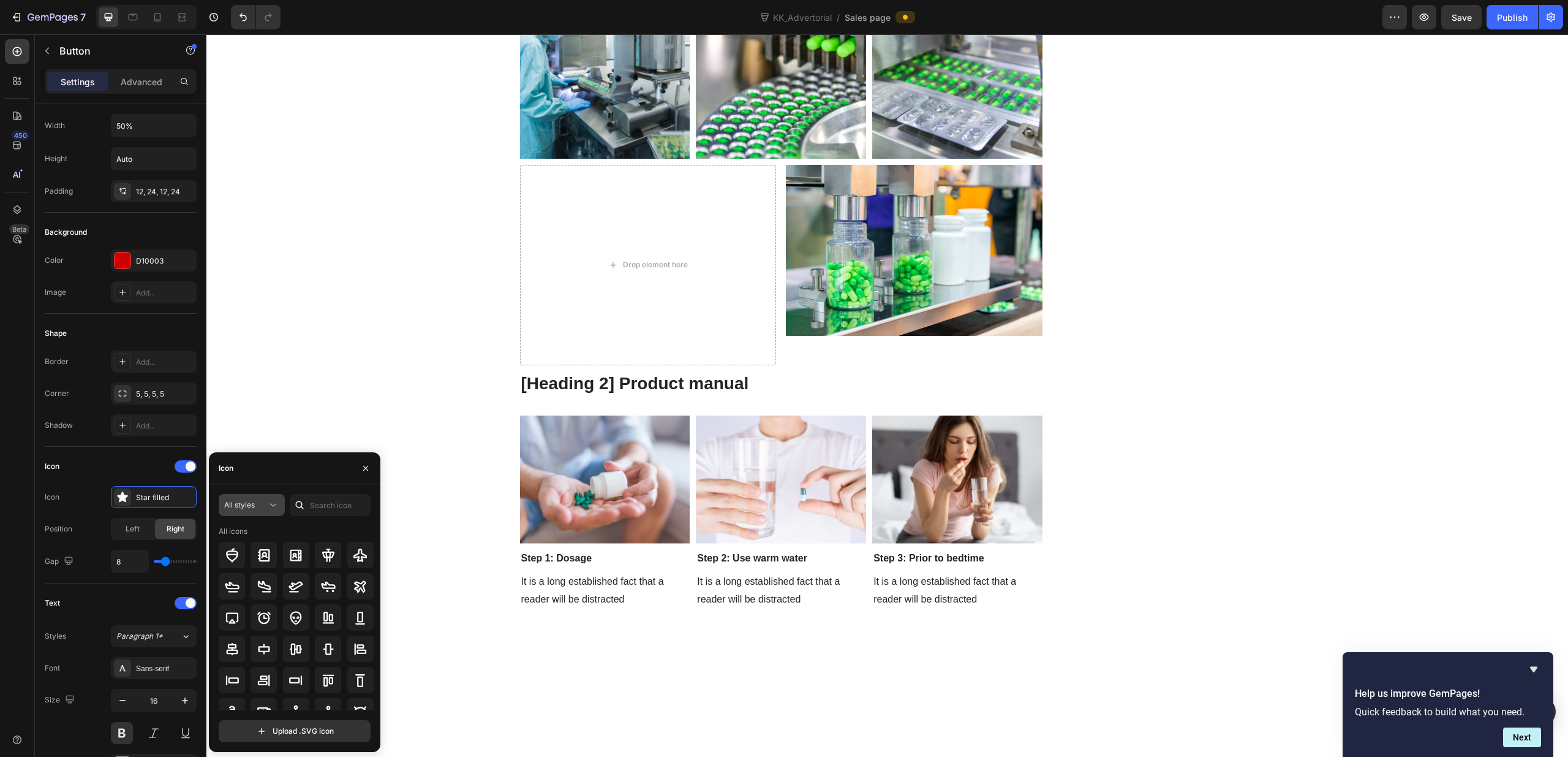
click at [275, 504] on icon at bounding box center [273, 505] width 6 height 3
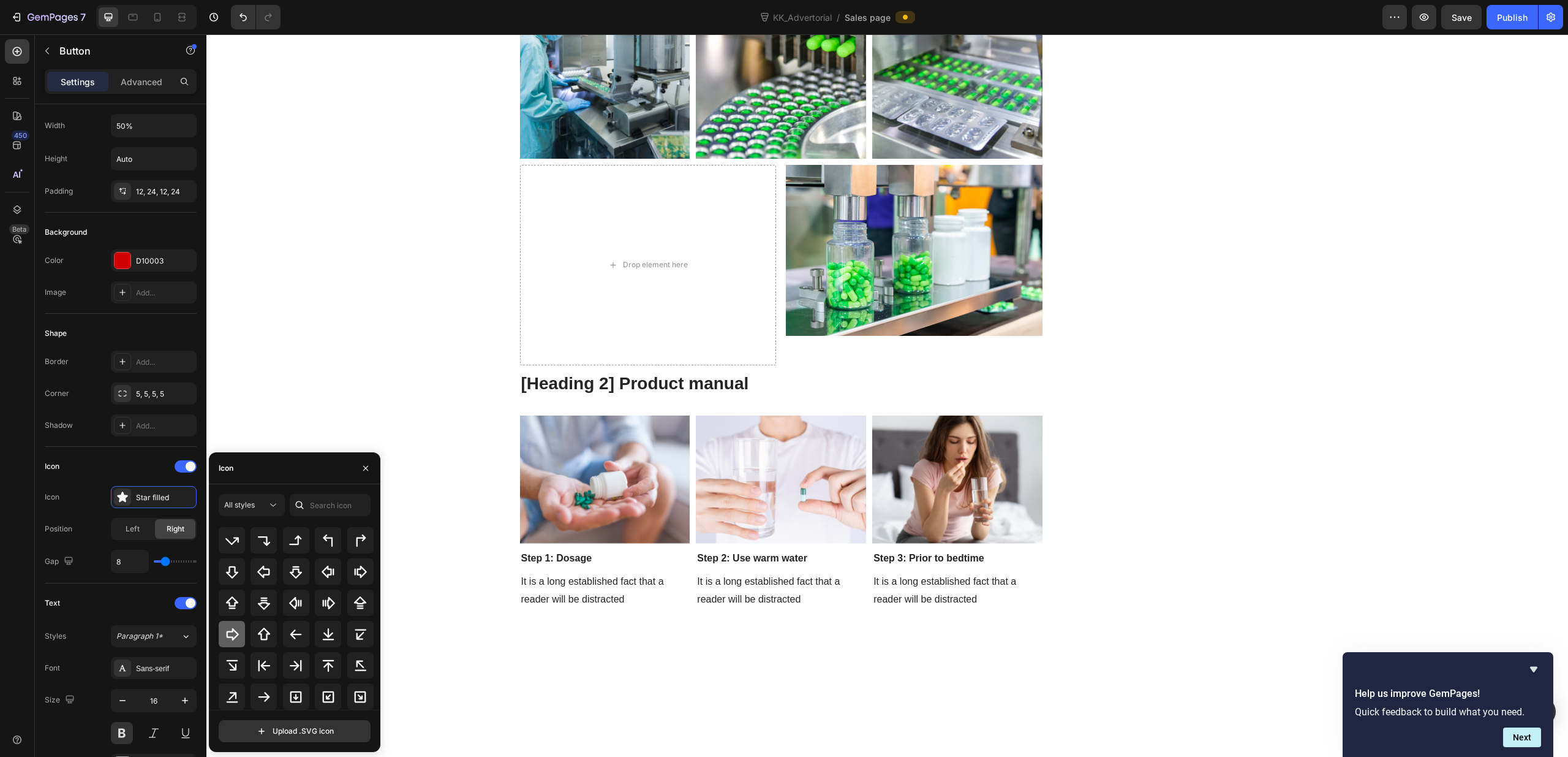
click at [238, 636] on icon at bounding box center [232, 634] width 15 height 15
click at [348, 541] on div at bounding box center [360, 539] width 26 height 26
click at [327, 503] on input "text" at bounding box center [330, 505] width 81 height 22
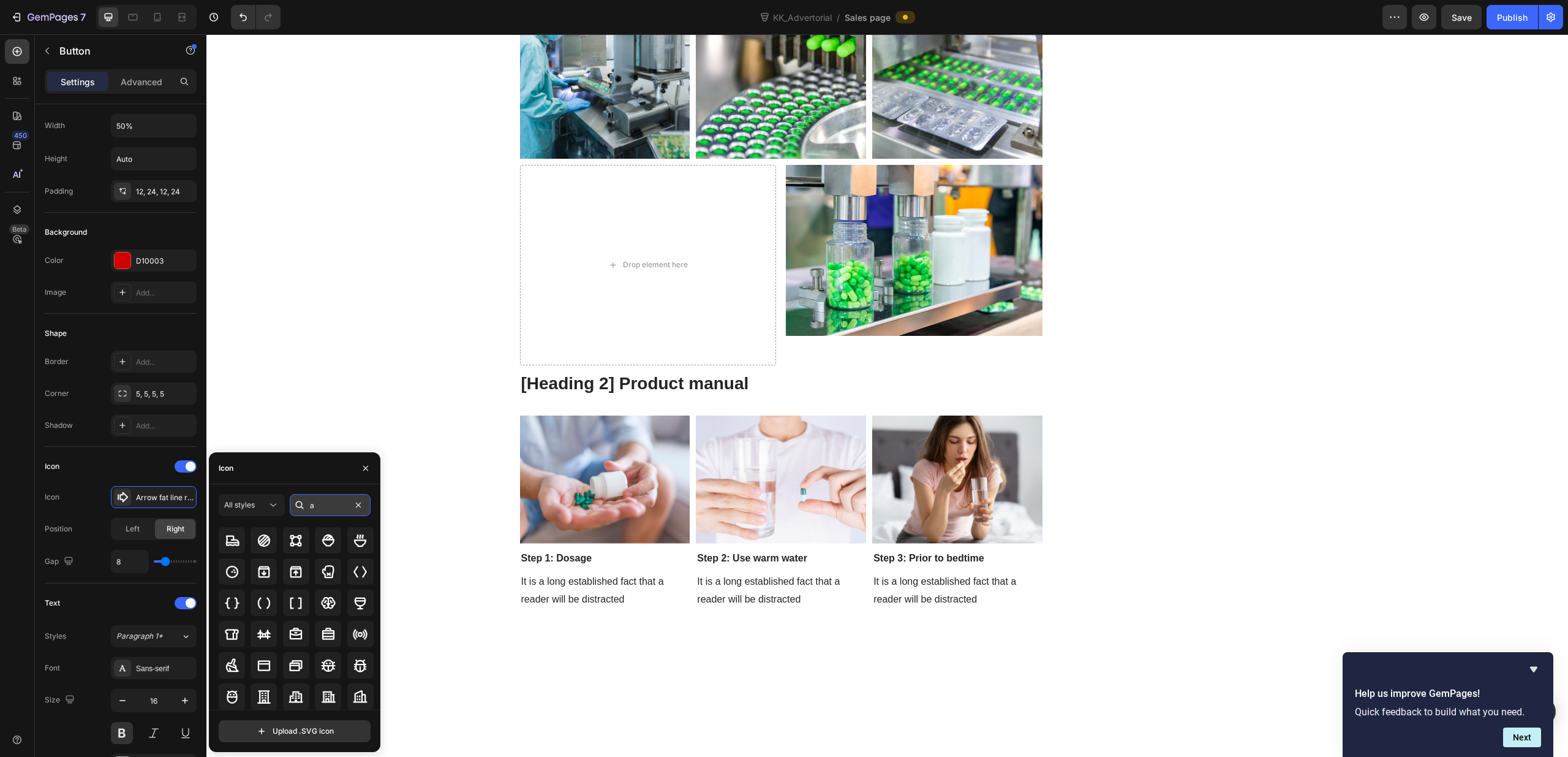
scroll to position [0, 0]
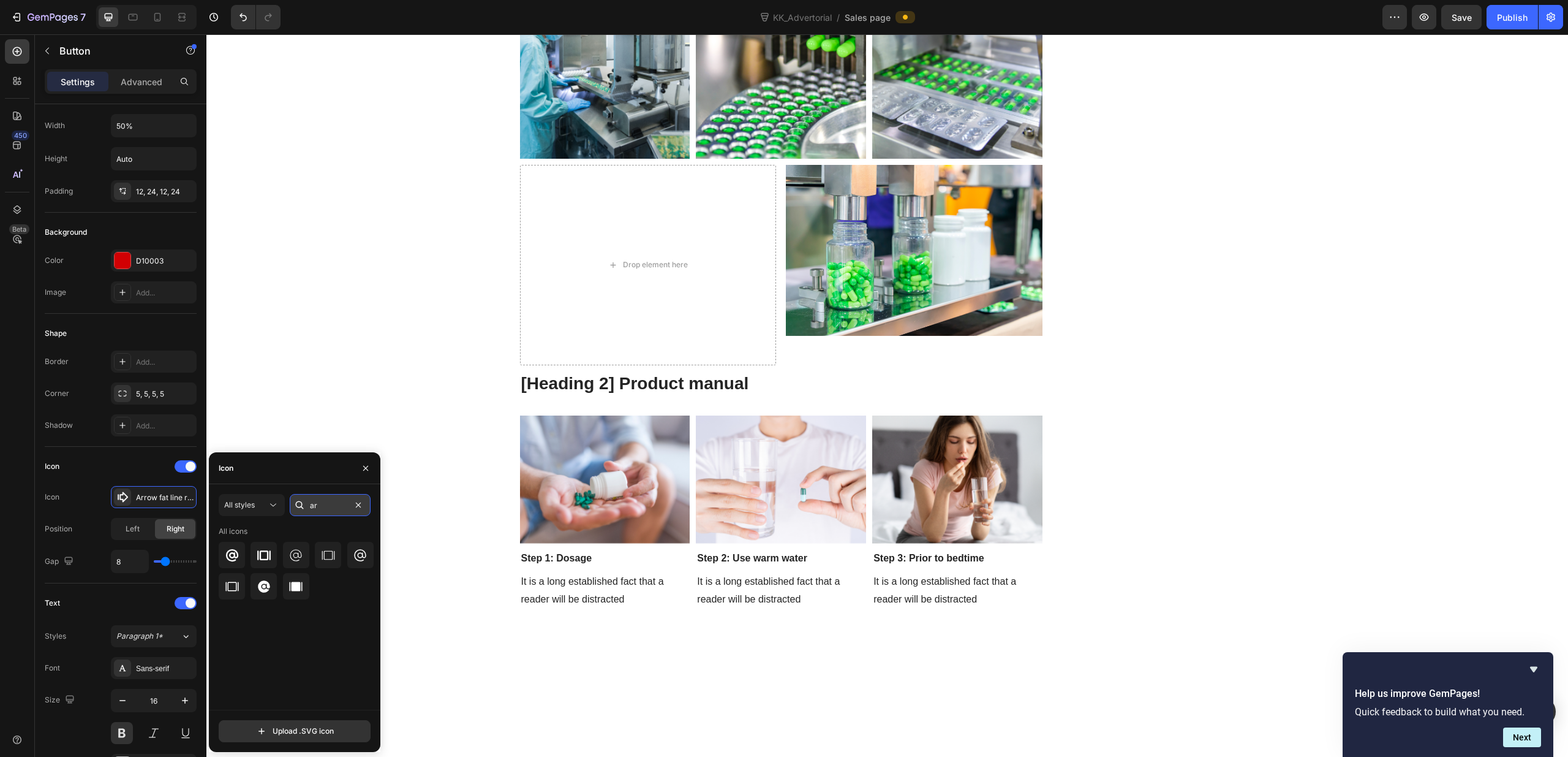
type input "a"
type input "n"
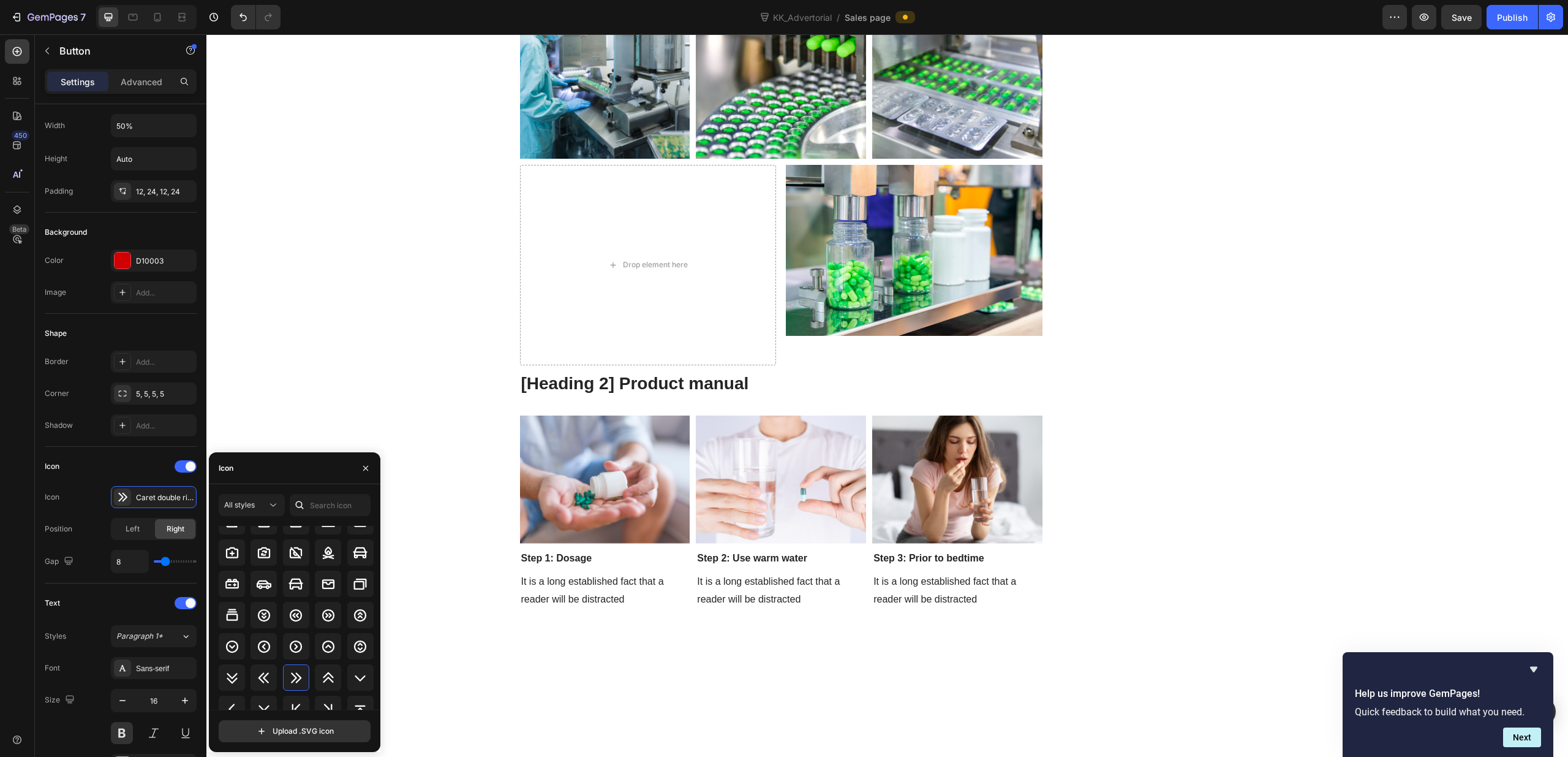
scroll to position [1453, 0]
click at [268, 507] on icon at bounding box center [273, 504] width 12 height 12
click at [222, 585] on span "Regular" at bounding box center [218, 581] width 27 height 11
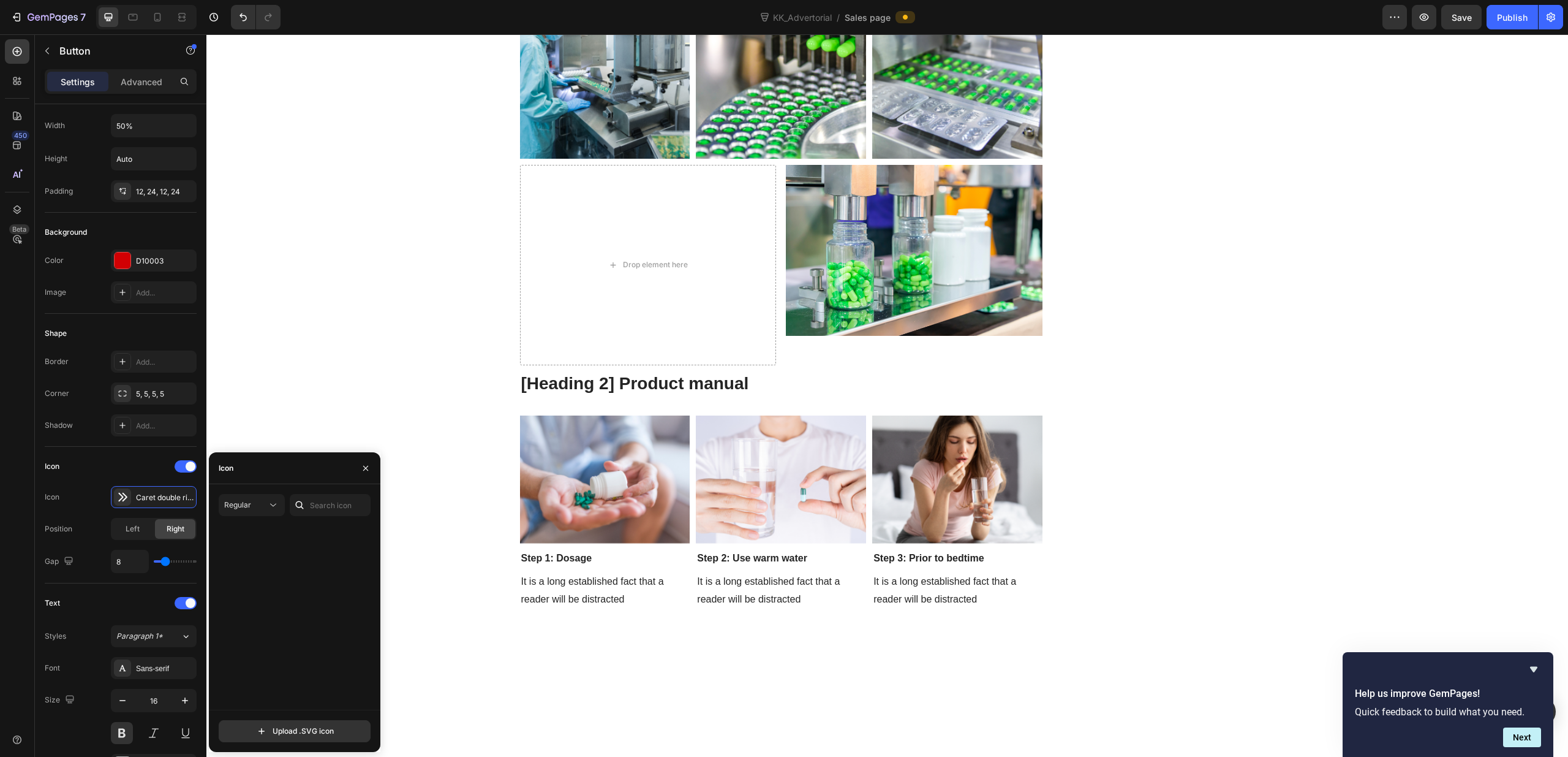
scroll to position [0, 0]
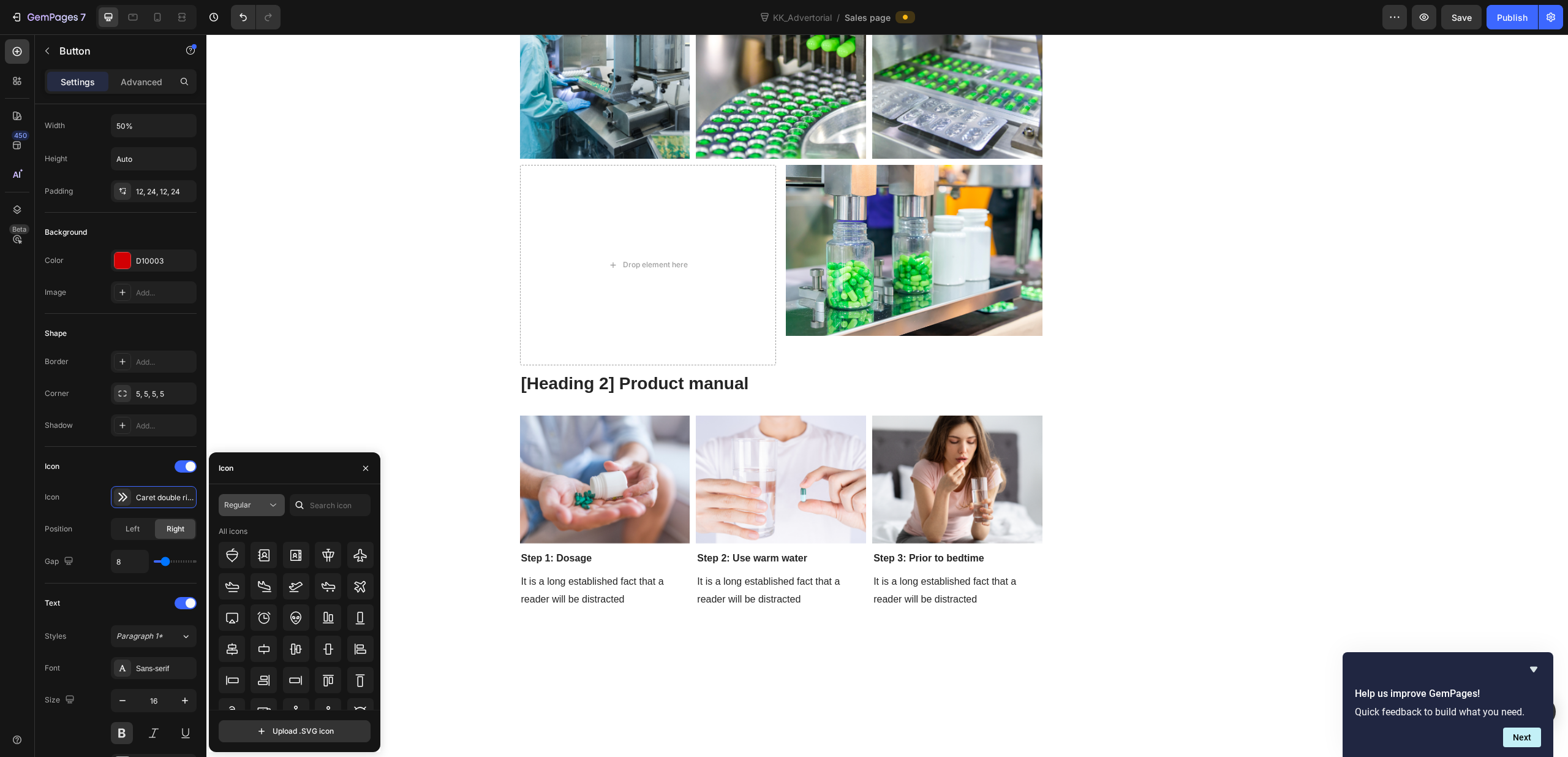
click at [244, 508] on span "Regular" at bounding box center [238, 504] width 27 height 9
click at [227, 609] on p "Bold" at bounding box center [239, 604] width 70 height 12
click at [329, 480] on div "Icon" at bounding box center [295, 468] width 171 height 32
click at [362, 466] on icon "button" at bounding box center [365, 468] width 10 height 10
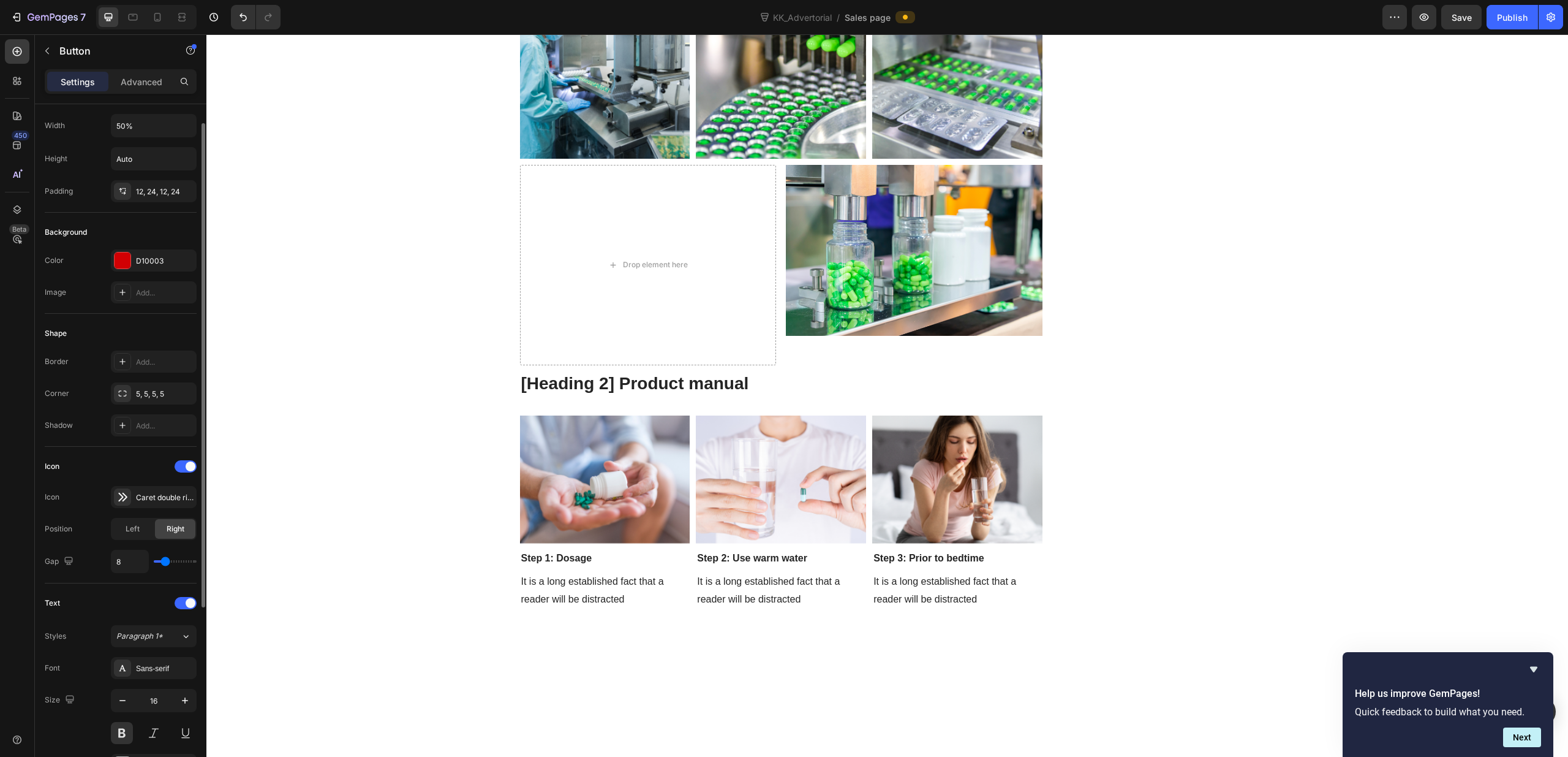
type input "4"
type input "5"
type input "6"
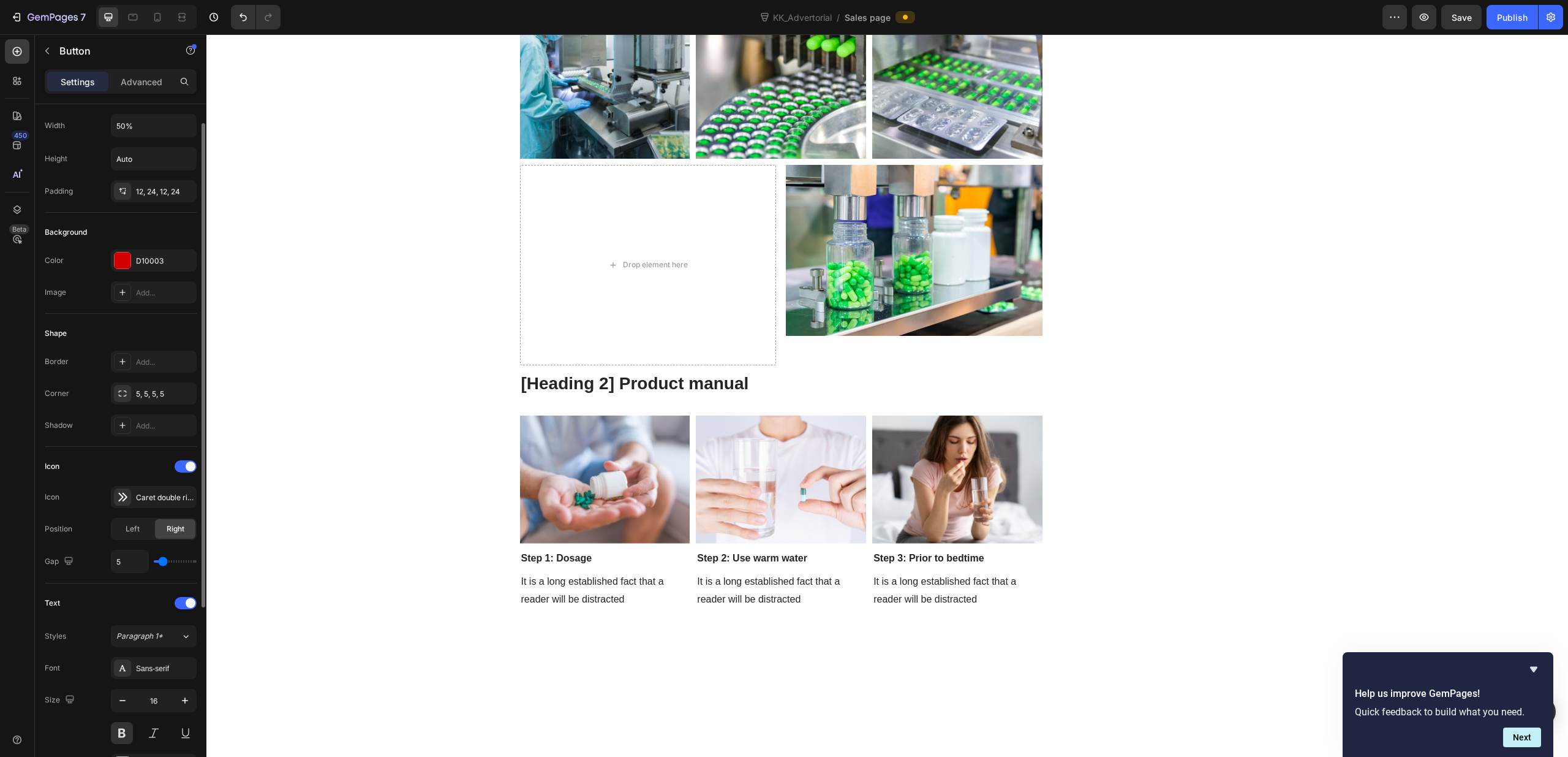
type input "6"
type input "7"
type input "9"
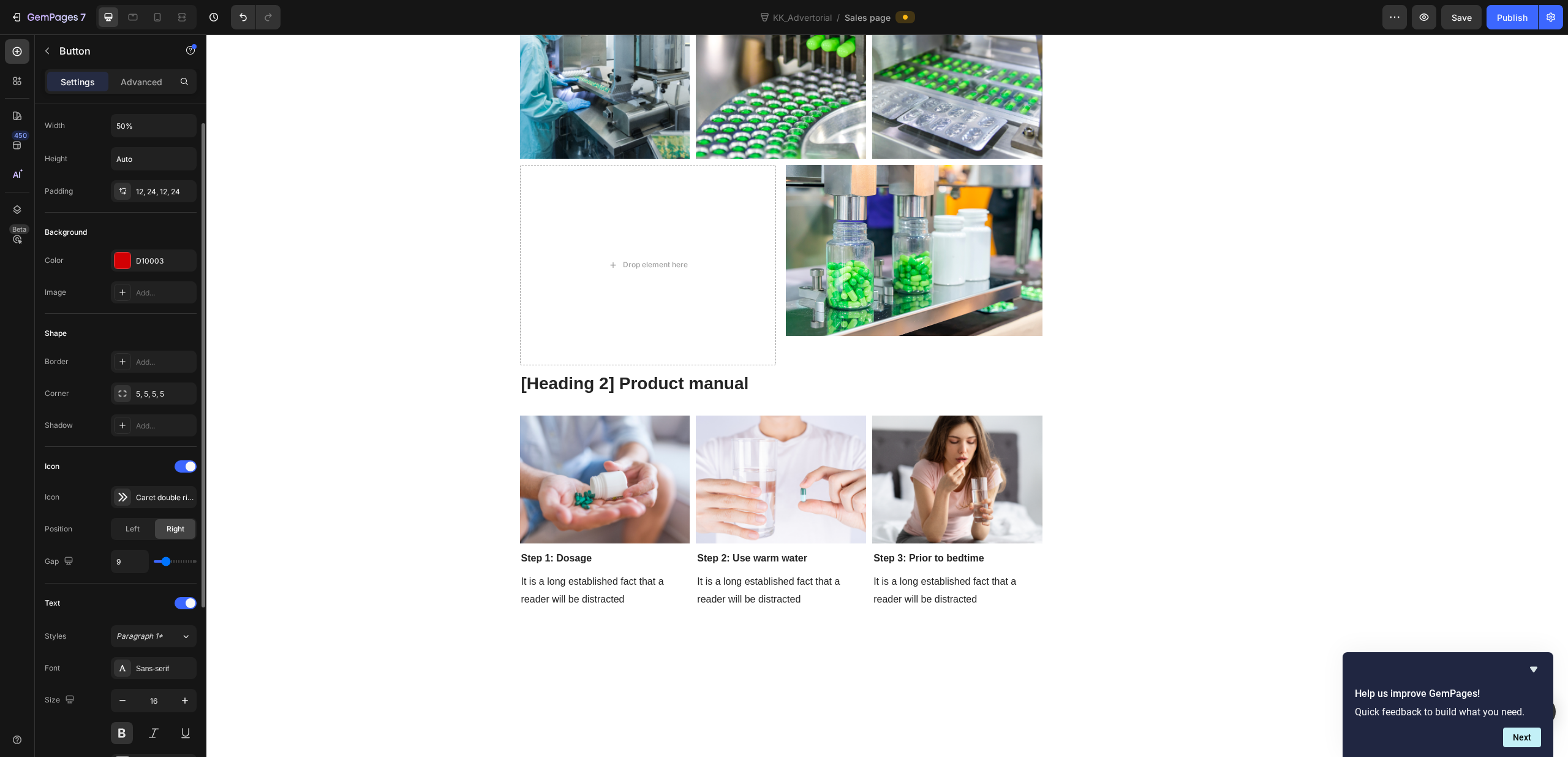
type input "10"
type input "11"
type input "16"
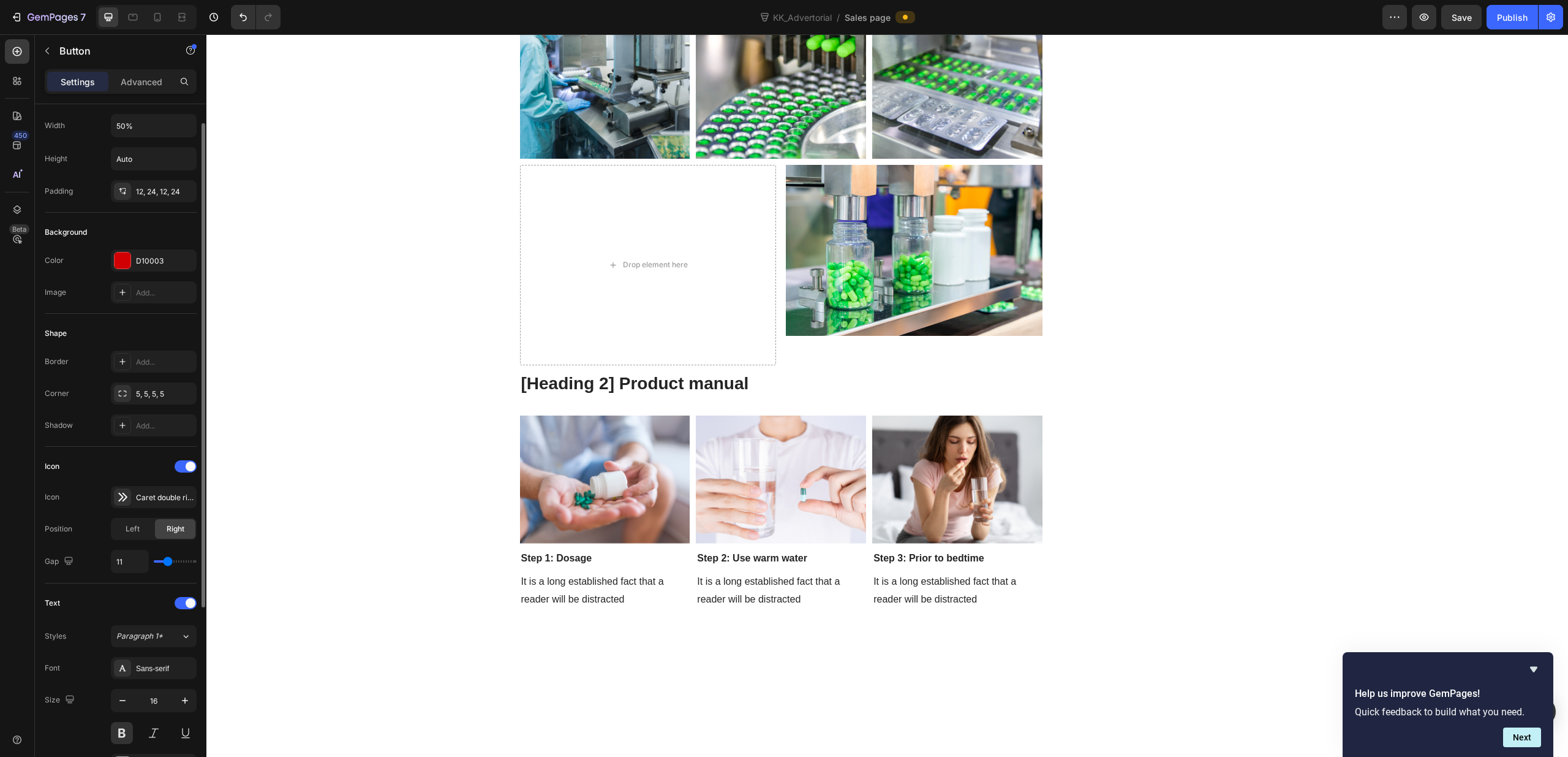
type input "16"
type input "15"
type input "14"
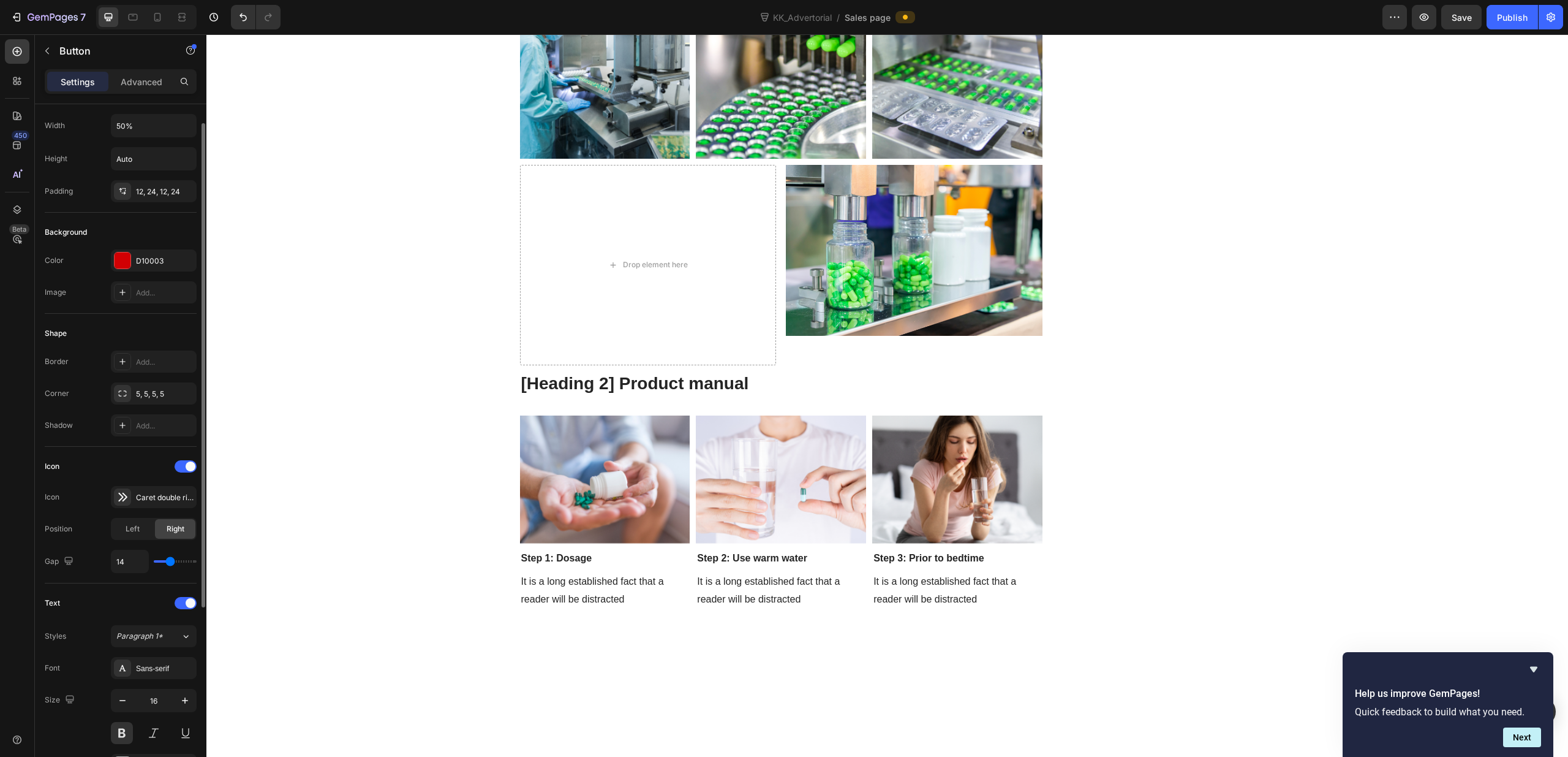
type input "13"
type input "11"
type input "10"
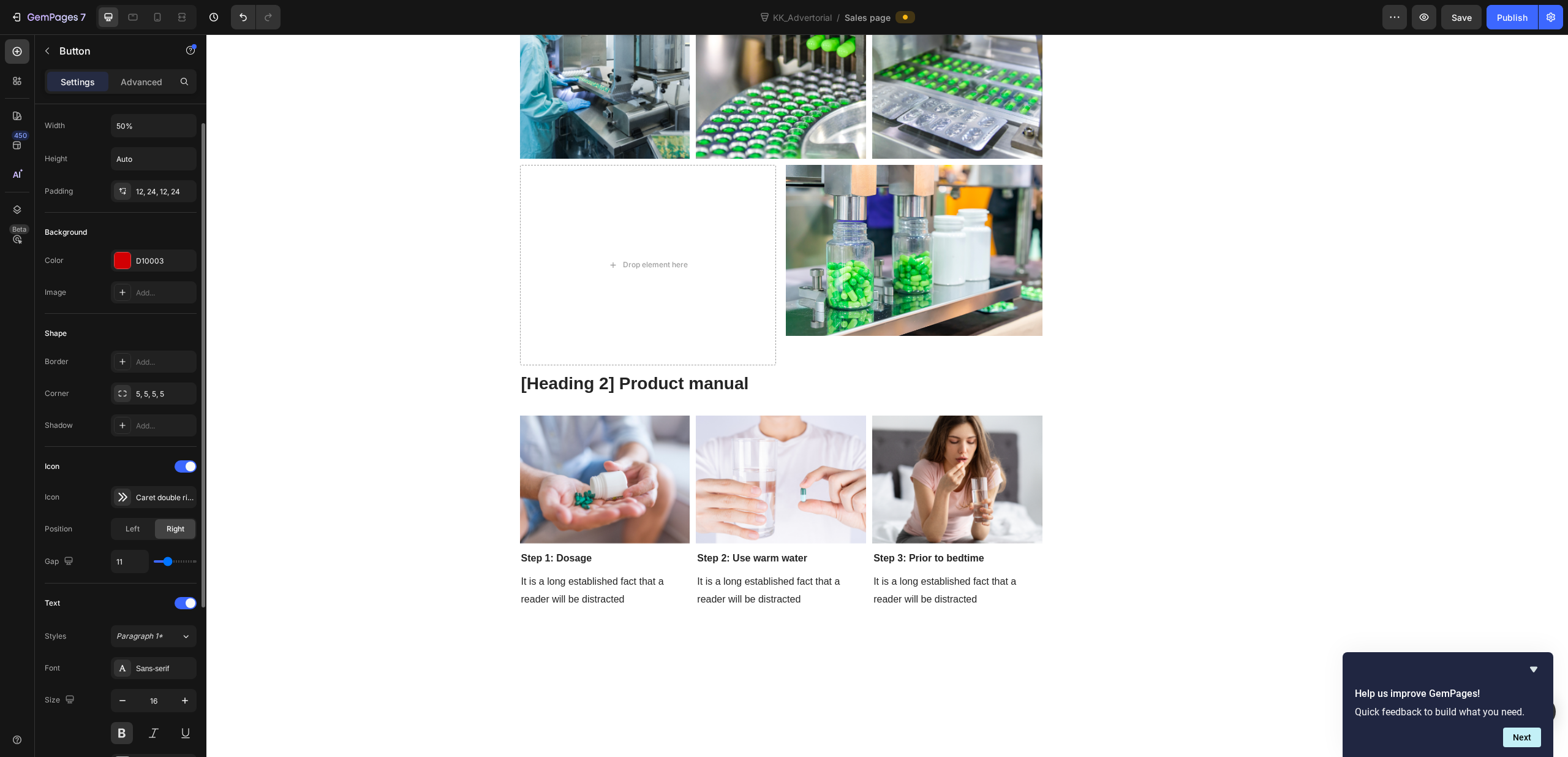
type input "10"
type input "5"
type input "6"
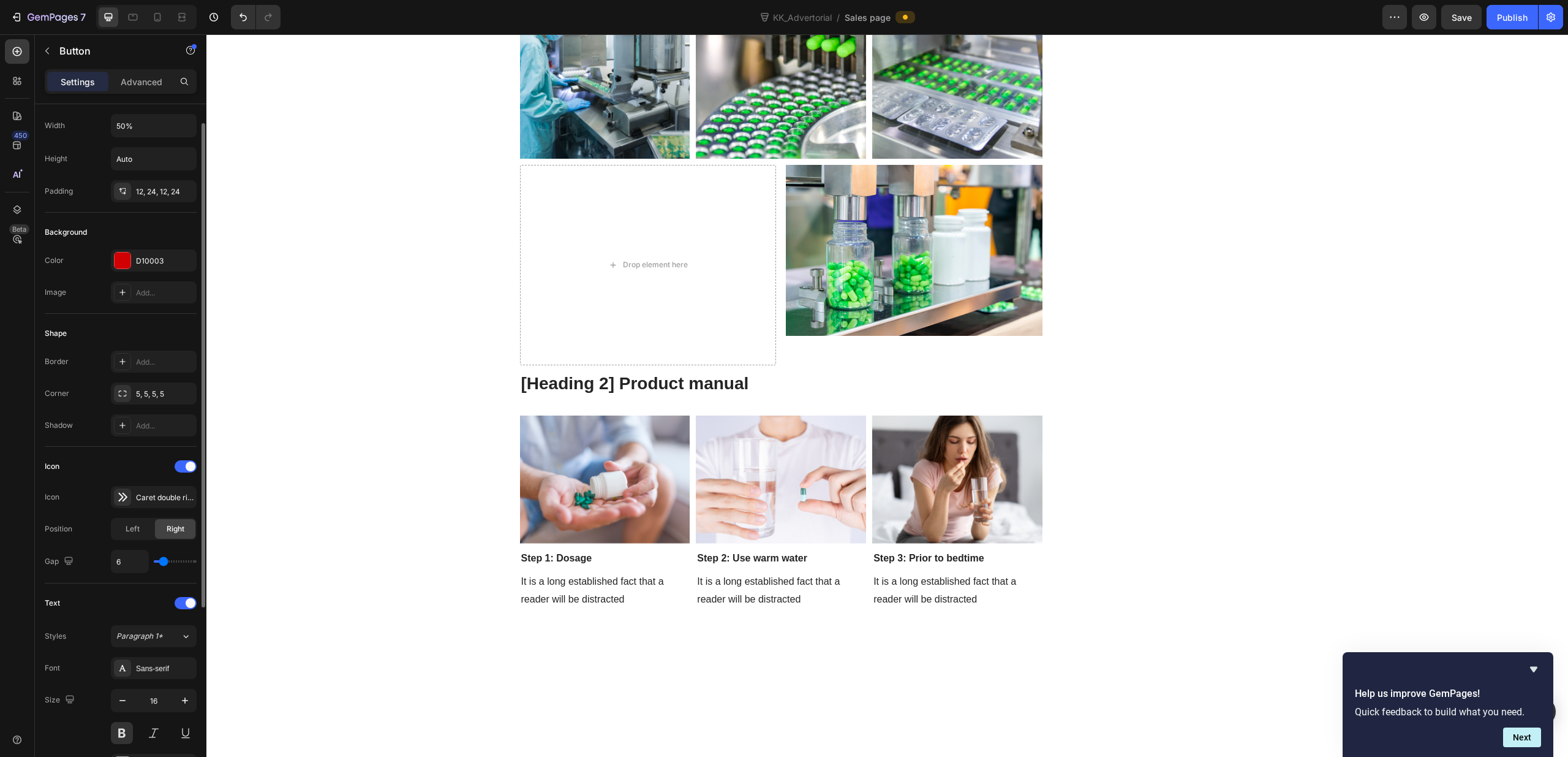
type input "19"
type input "18"
type input "17"
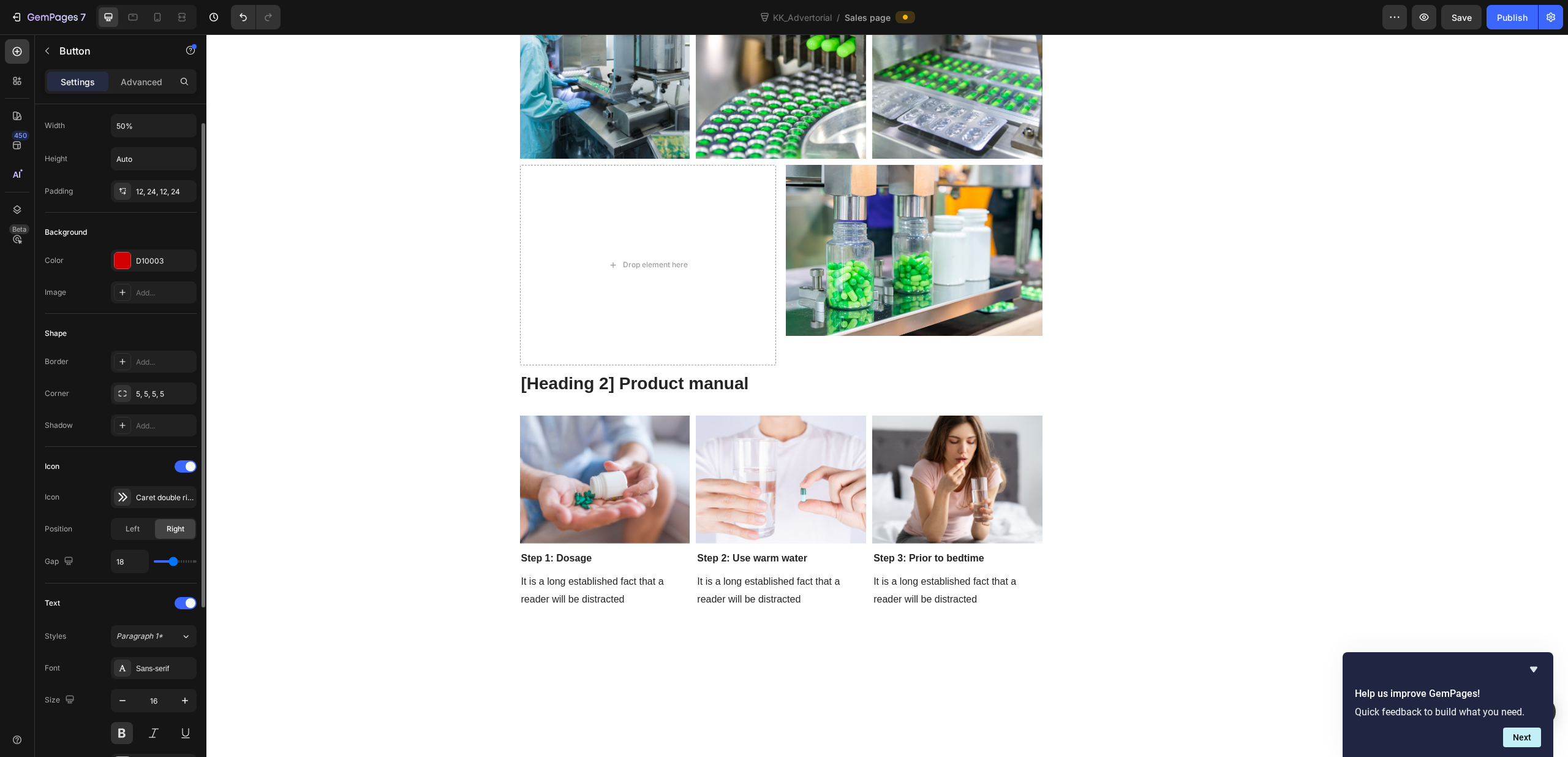
type input "17"
type input "16"
type input "10"
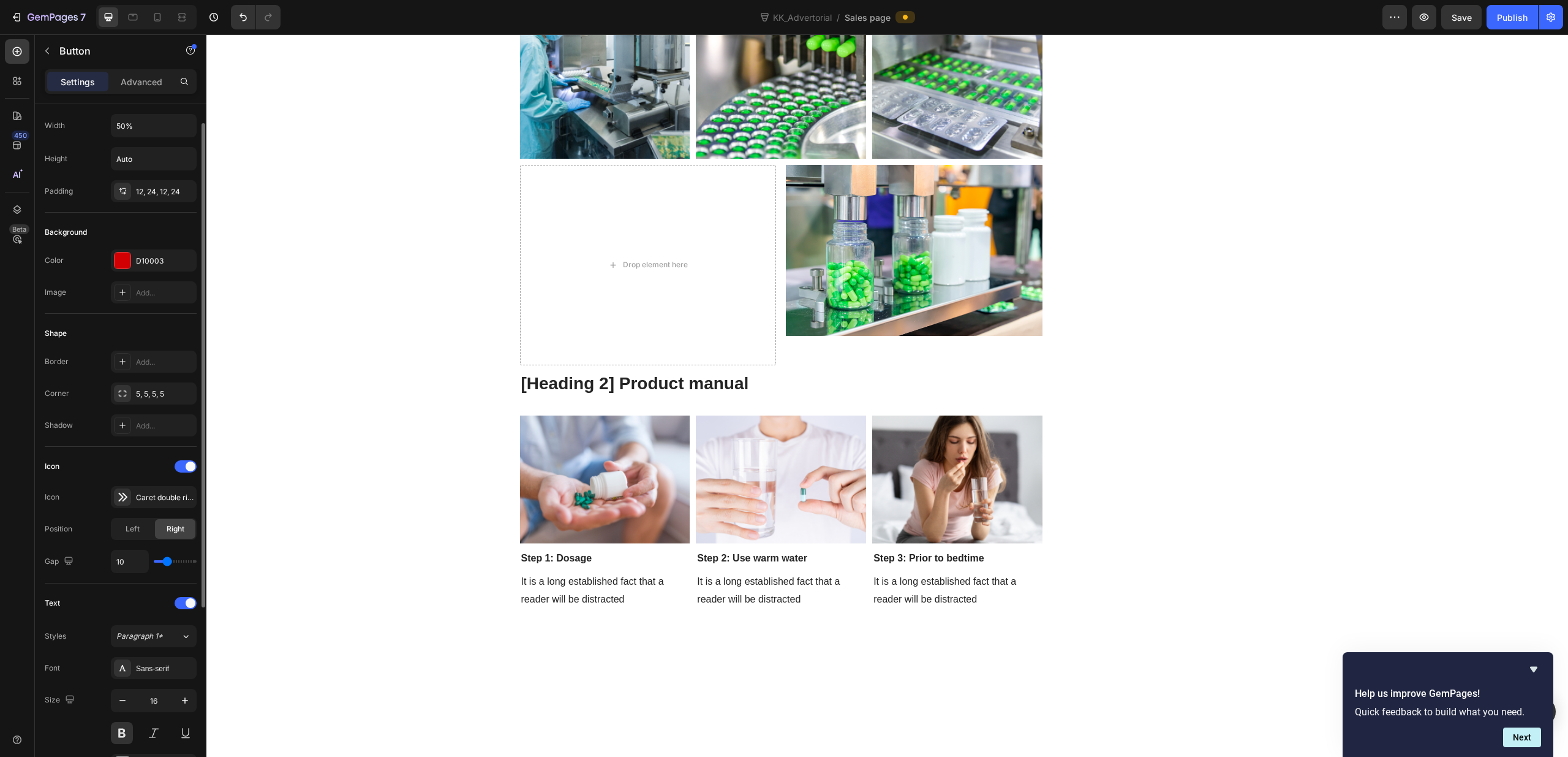
type input "9"
type input "8"
click at [165, 561] on input "range" at bounding box center [175, 561] width 43 height 3
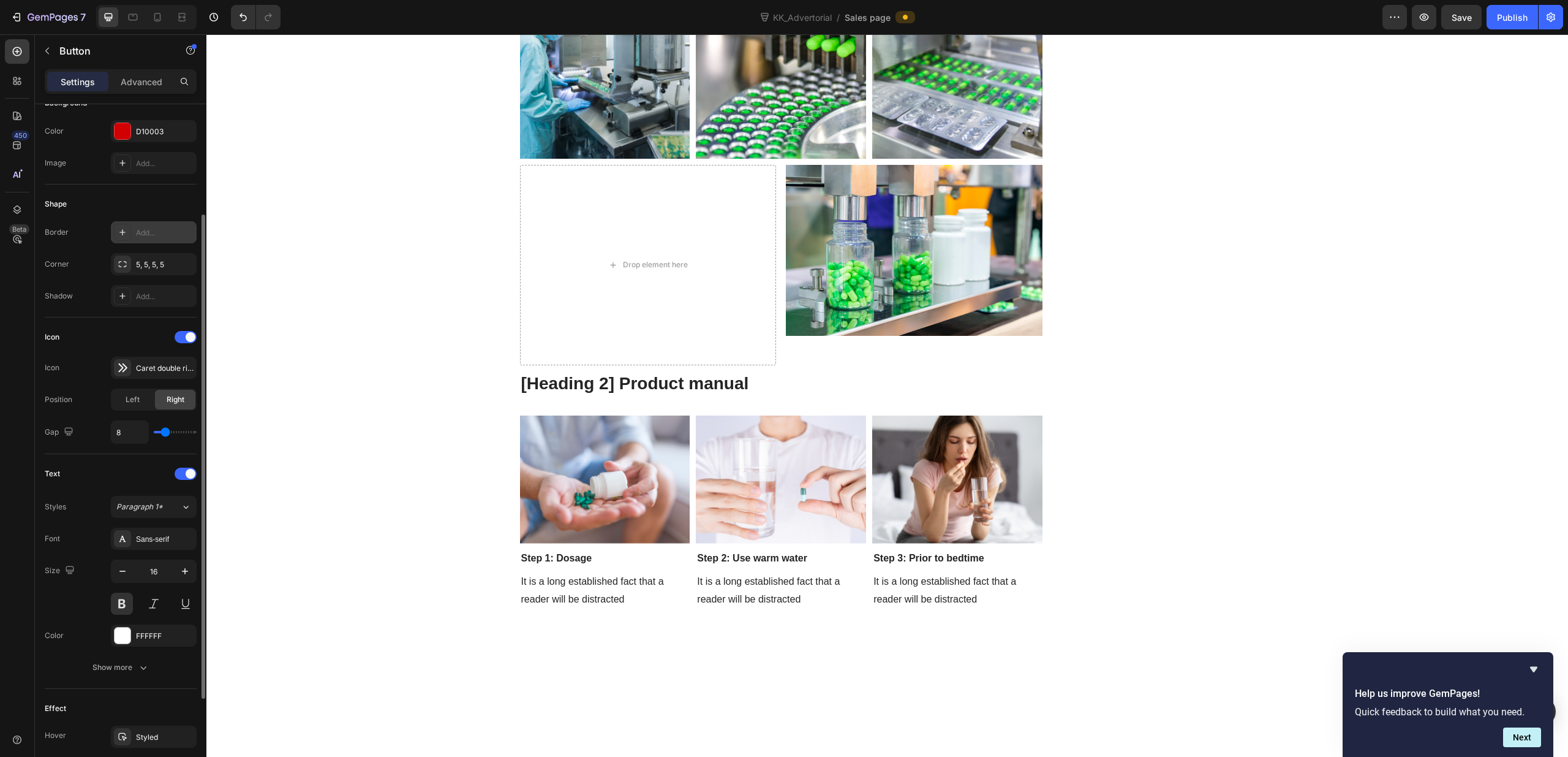
scroll to position [288, 0]
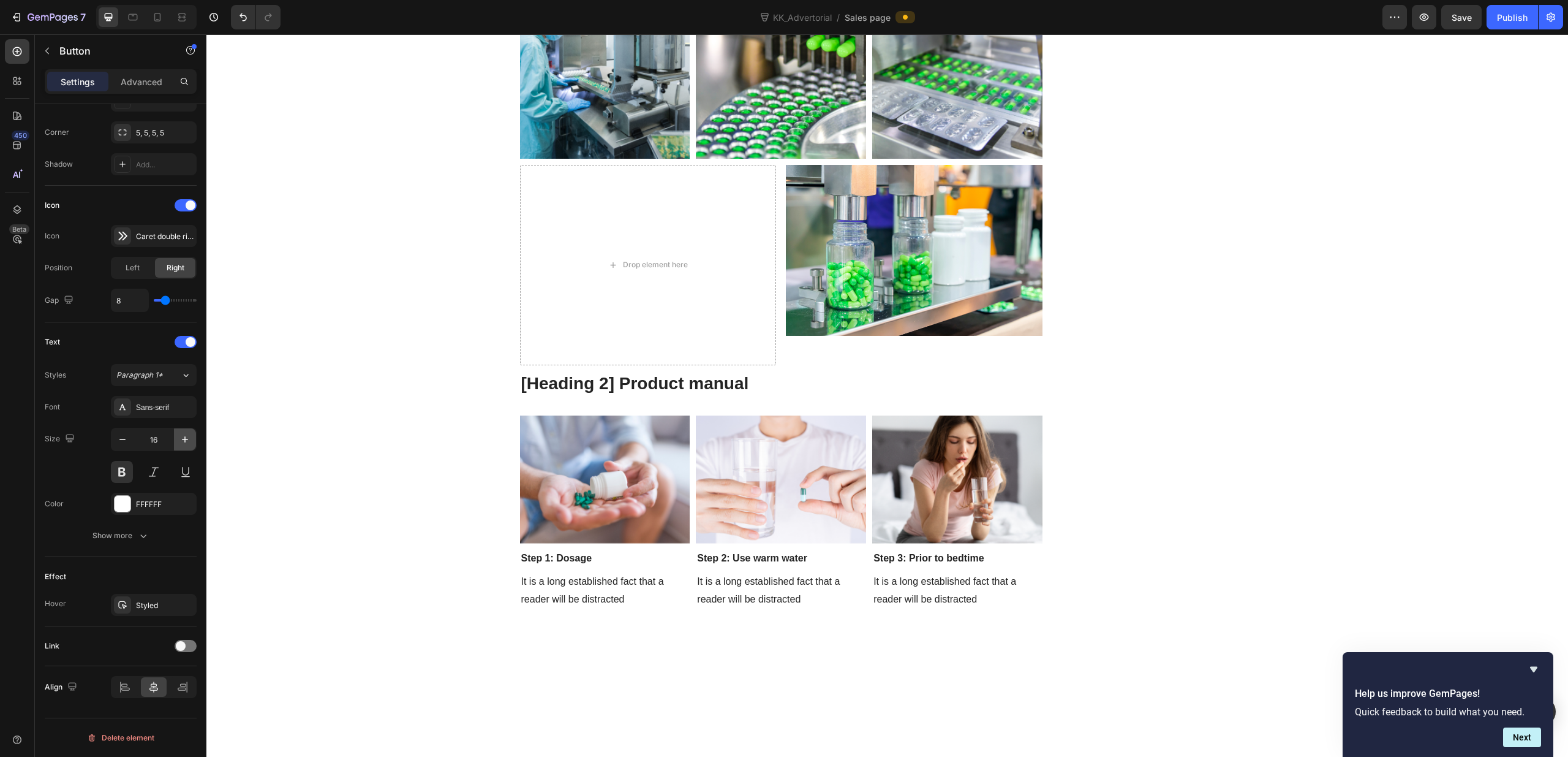
click at [183, 437] on icon "button" at bounding box center [185, 439] width 12 height 12
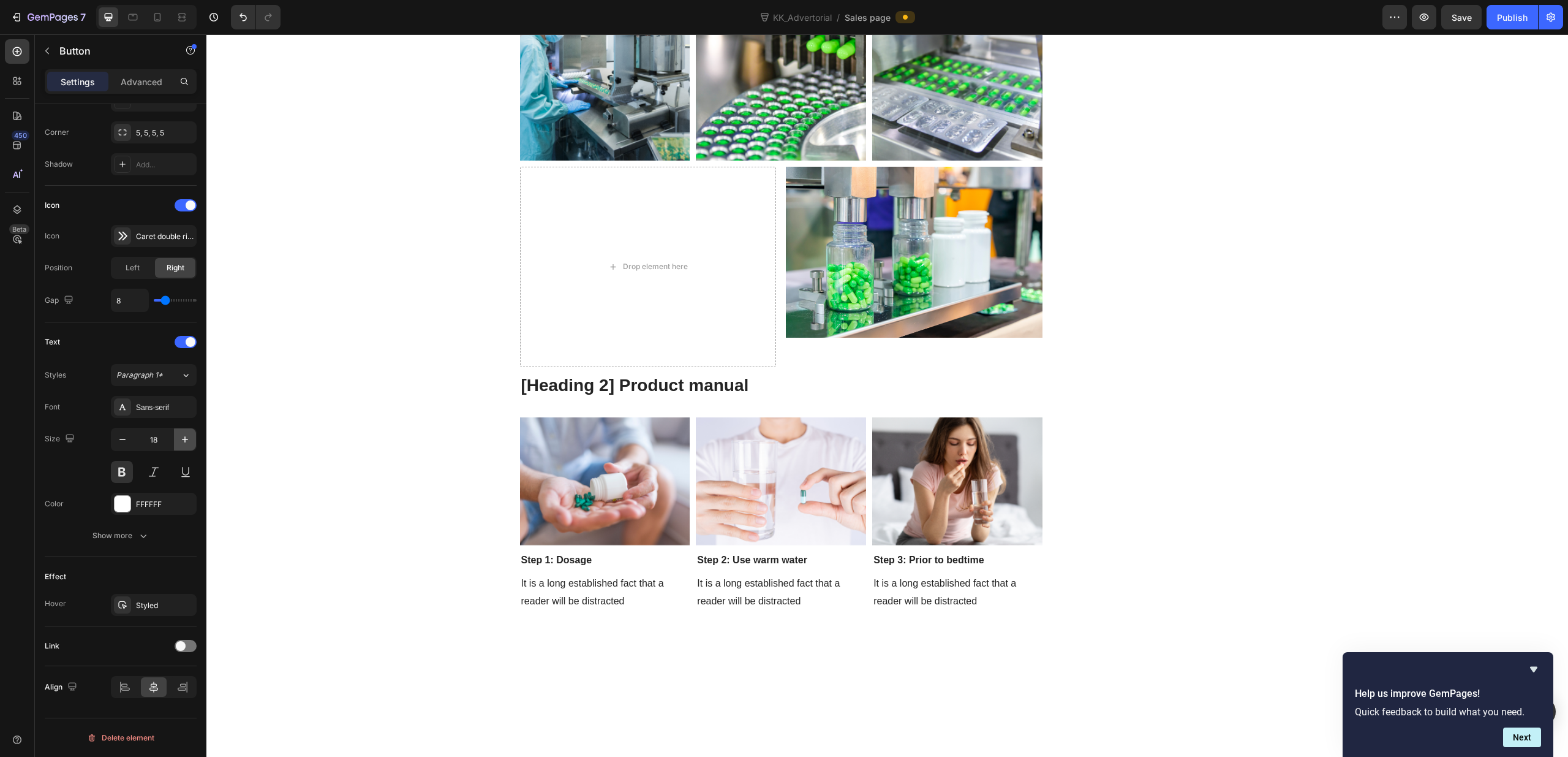
click at [183, 437] on icon "button" at bounding box center [185, 439] width 12 height 12
type input "20"
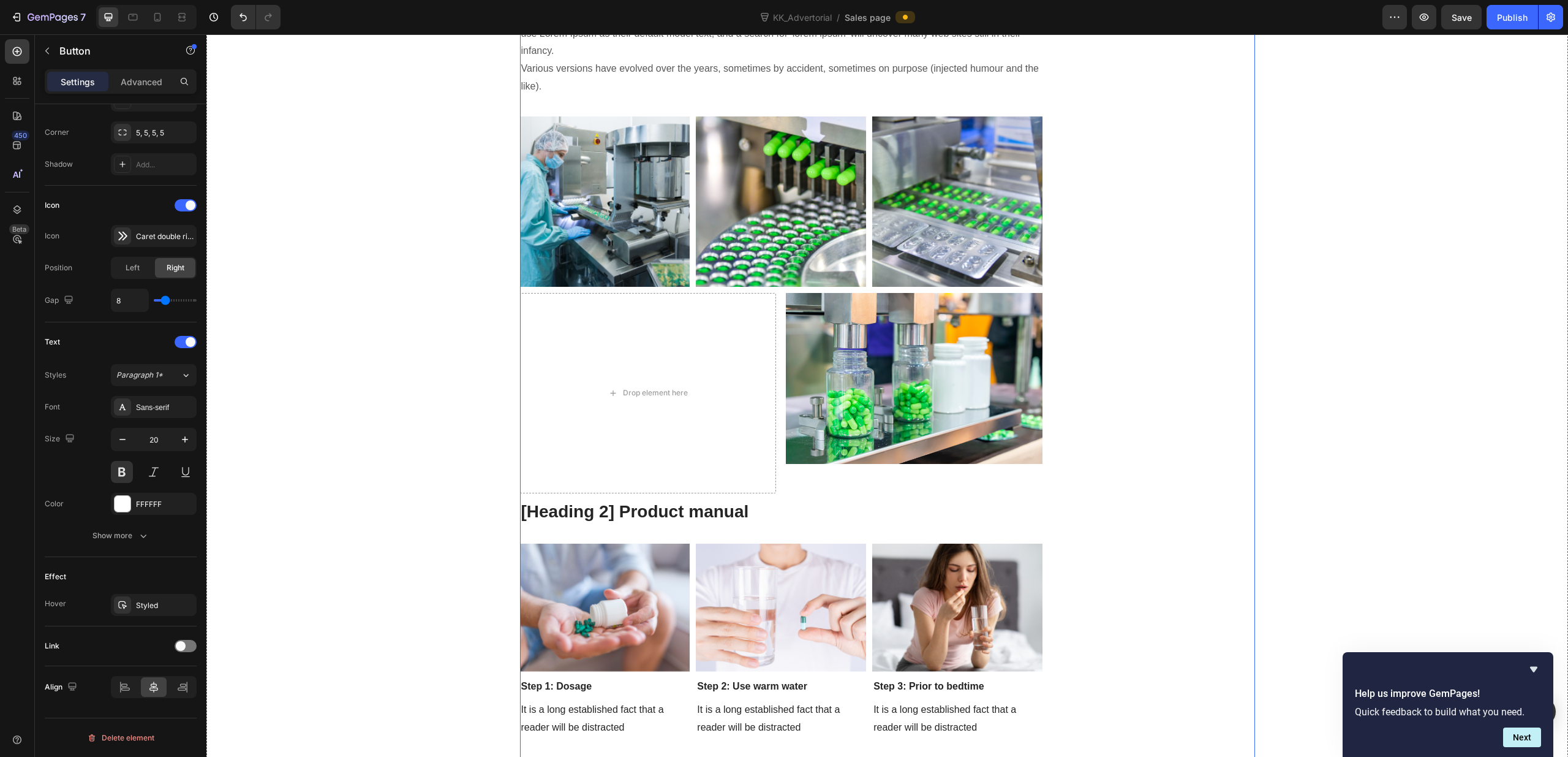
scroll to position [6192, 0]
click at [1470, 15] on span "Save" at bounding box center [1462, 17] width 20 height 10
click at [1496, 17] on button "Publish" at bounding box center [1512, 17] width 52 height 24
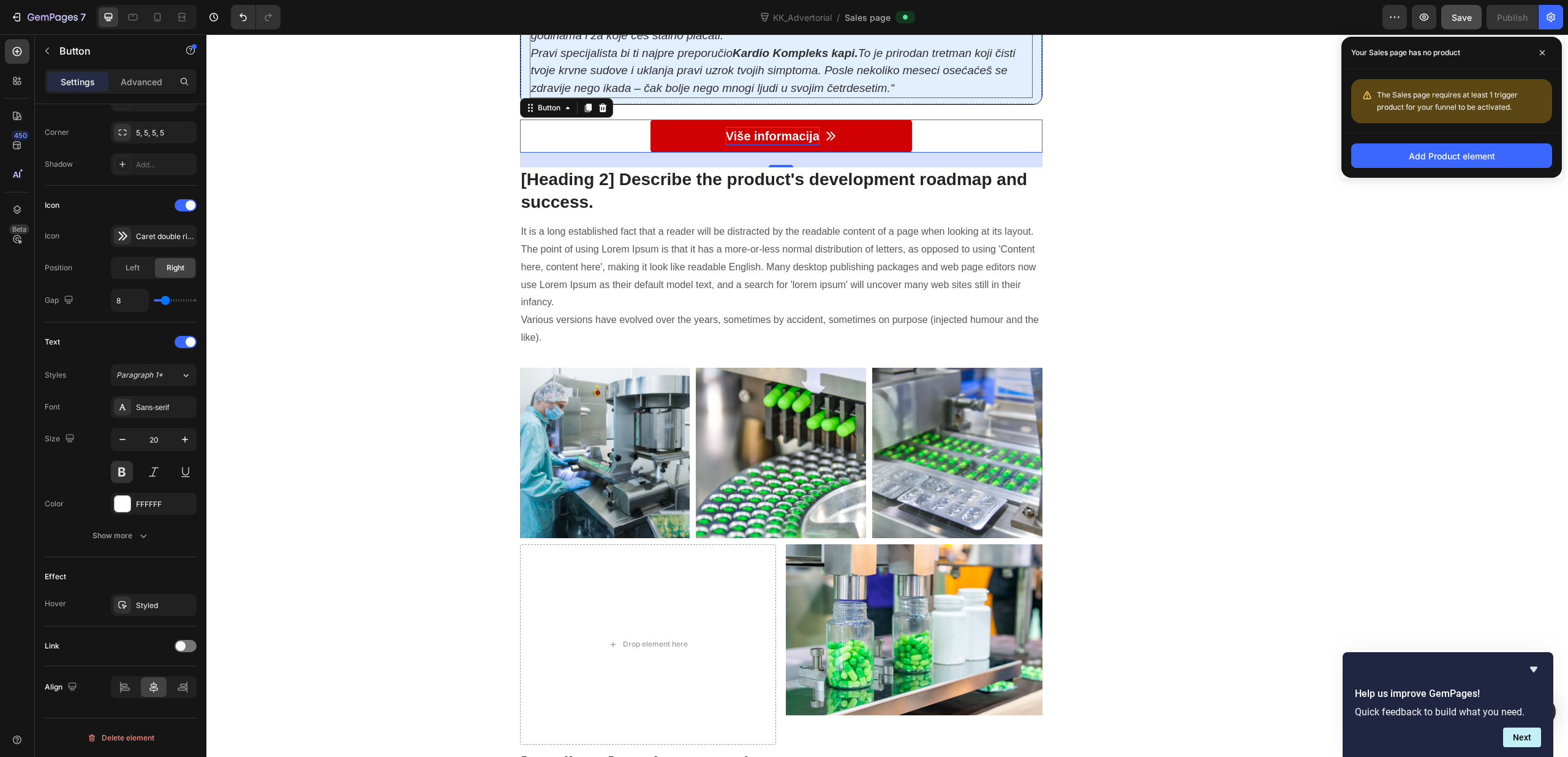
scroll to position [5926, 0]
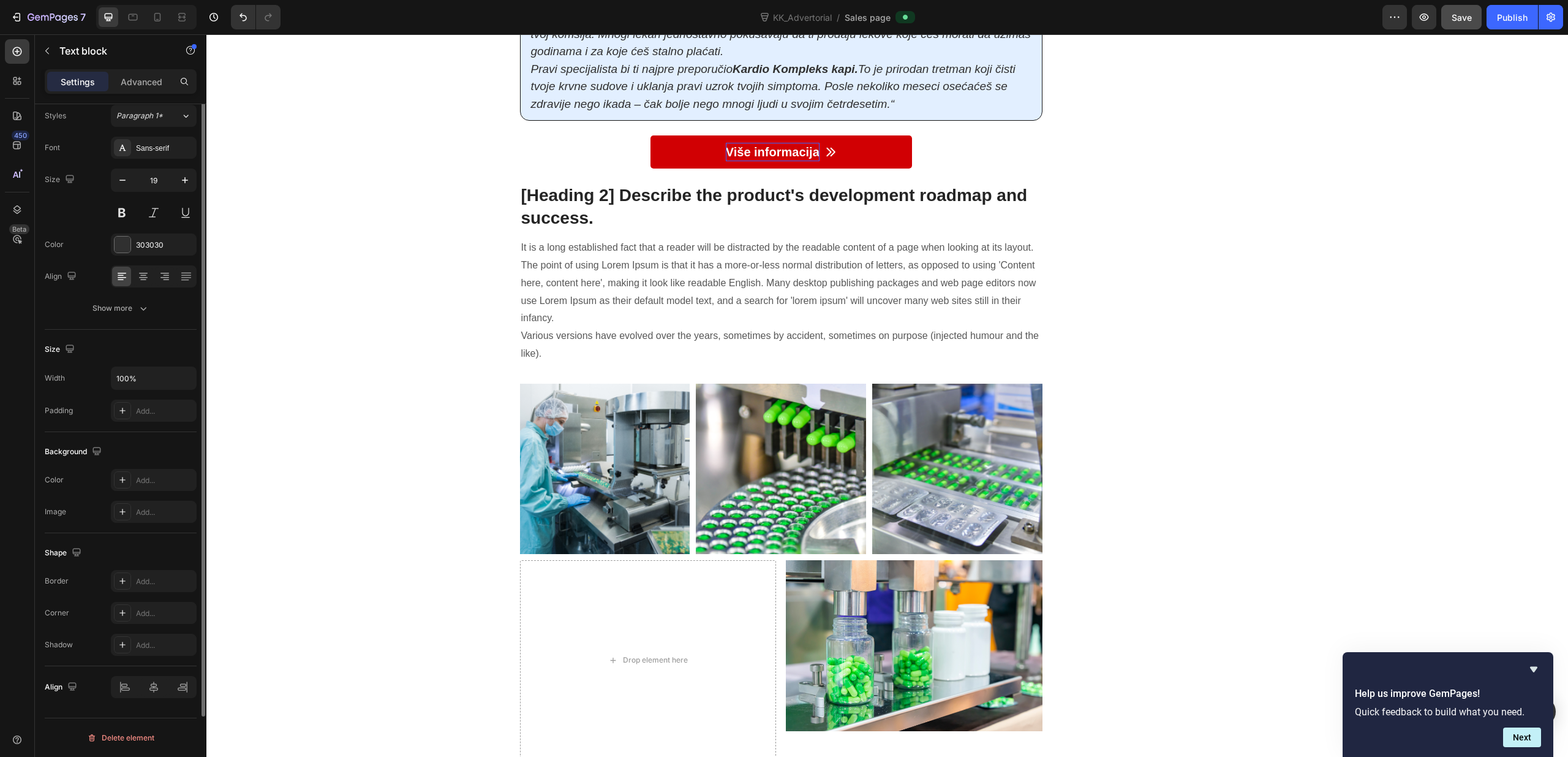
scroll to position [0, 0]
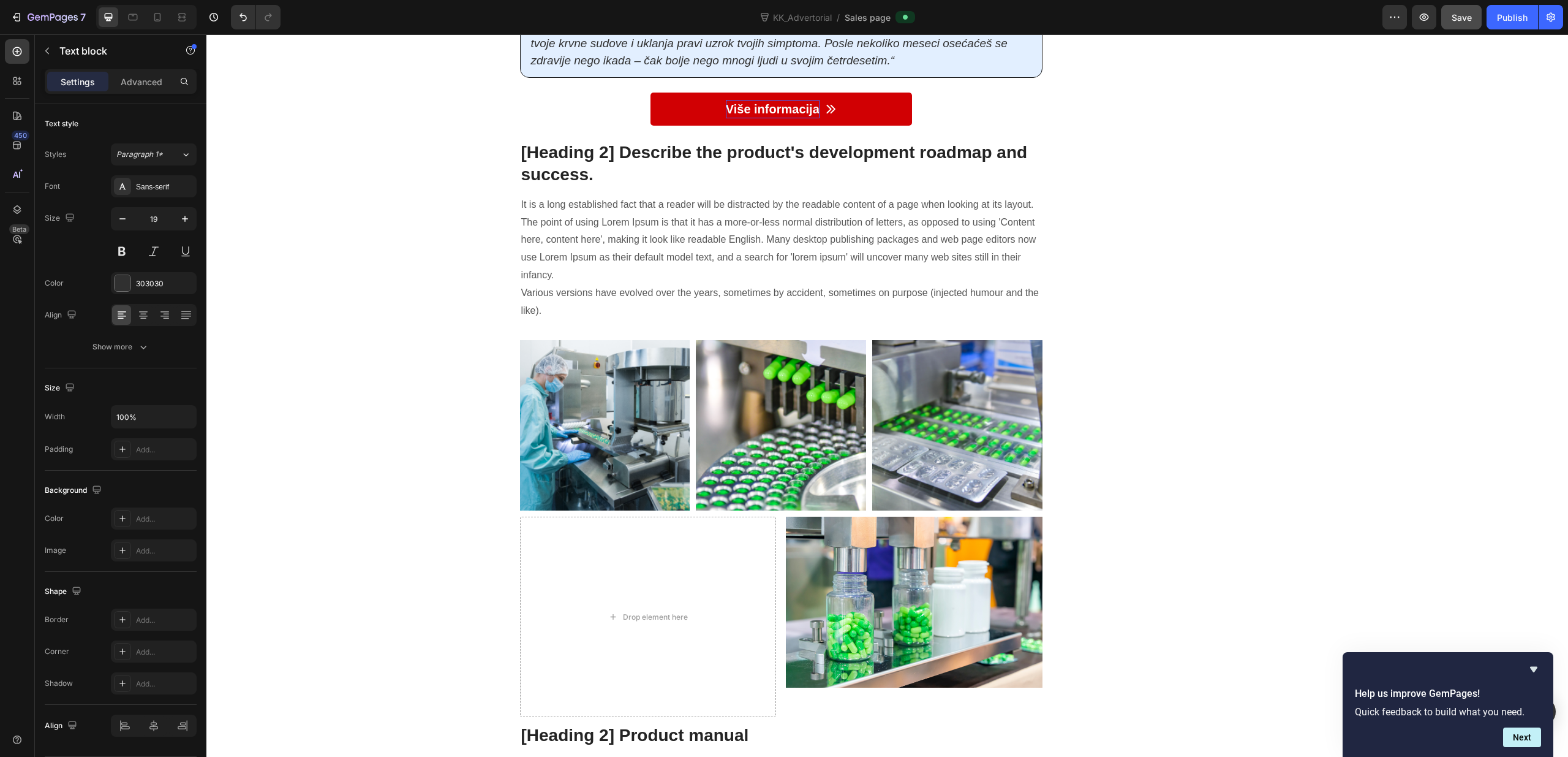
scroll to position [6381, 0]
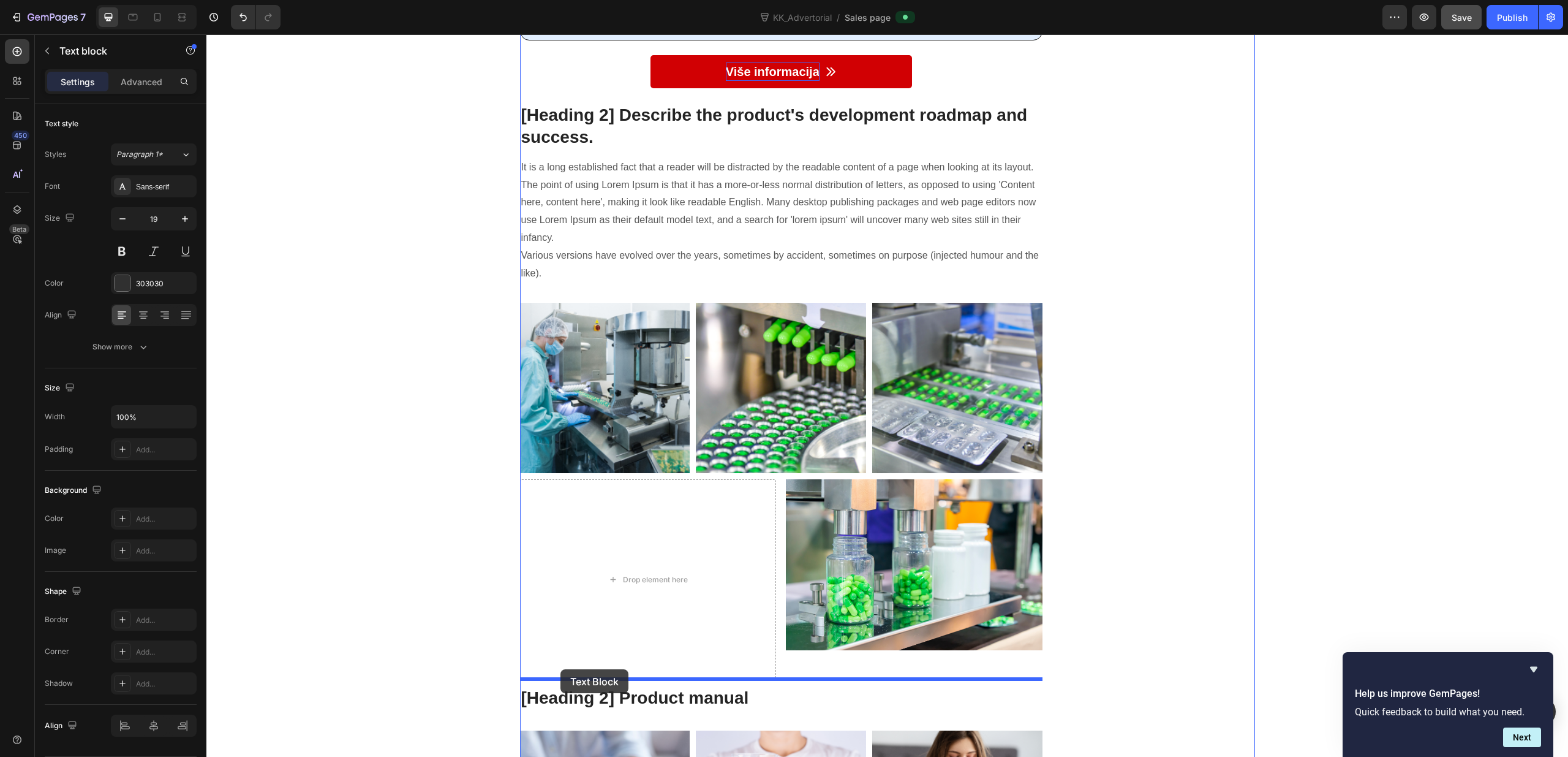
drag, startPoint x: 532, startPoint y: 66, endPoint x: 560, endPoint y: 669, distance: 603.6
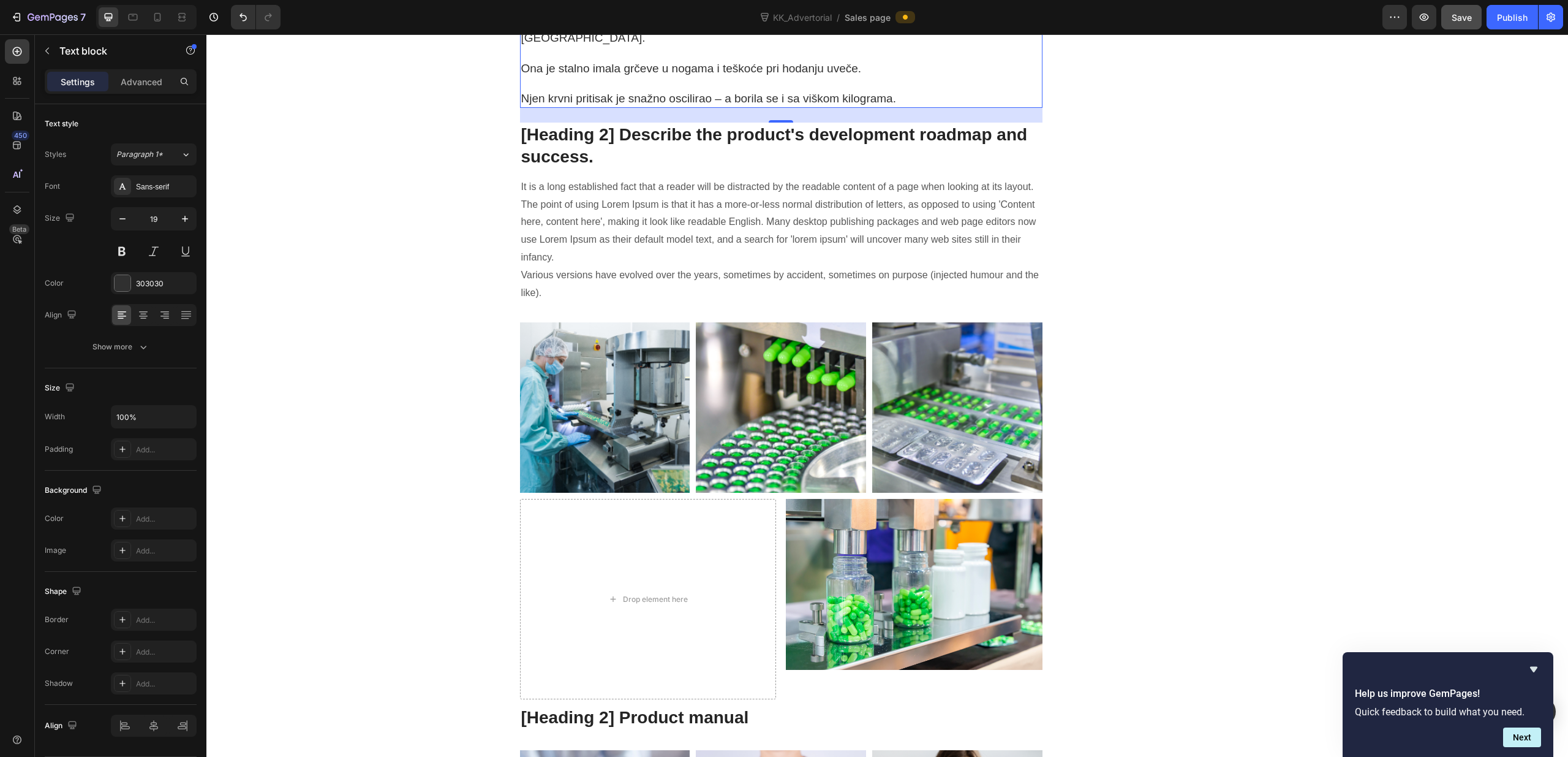
scroll to position [6395, 0]
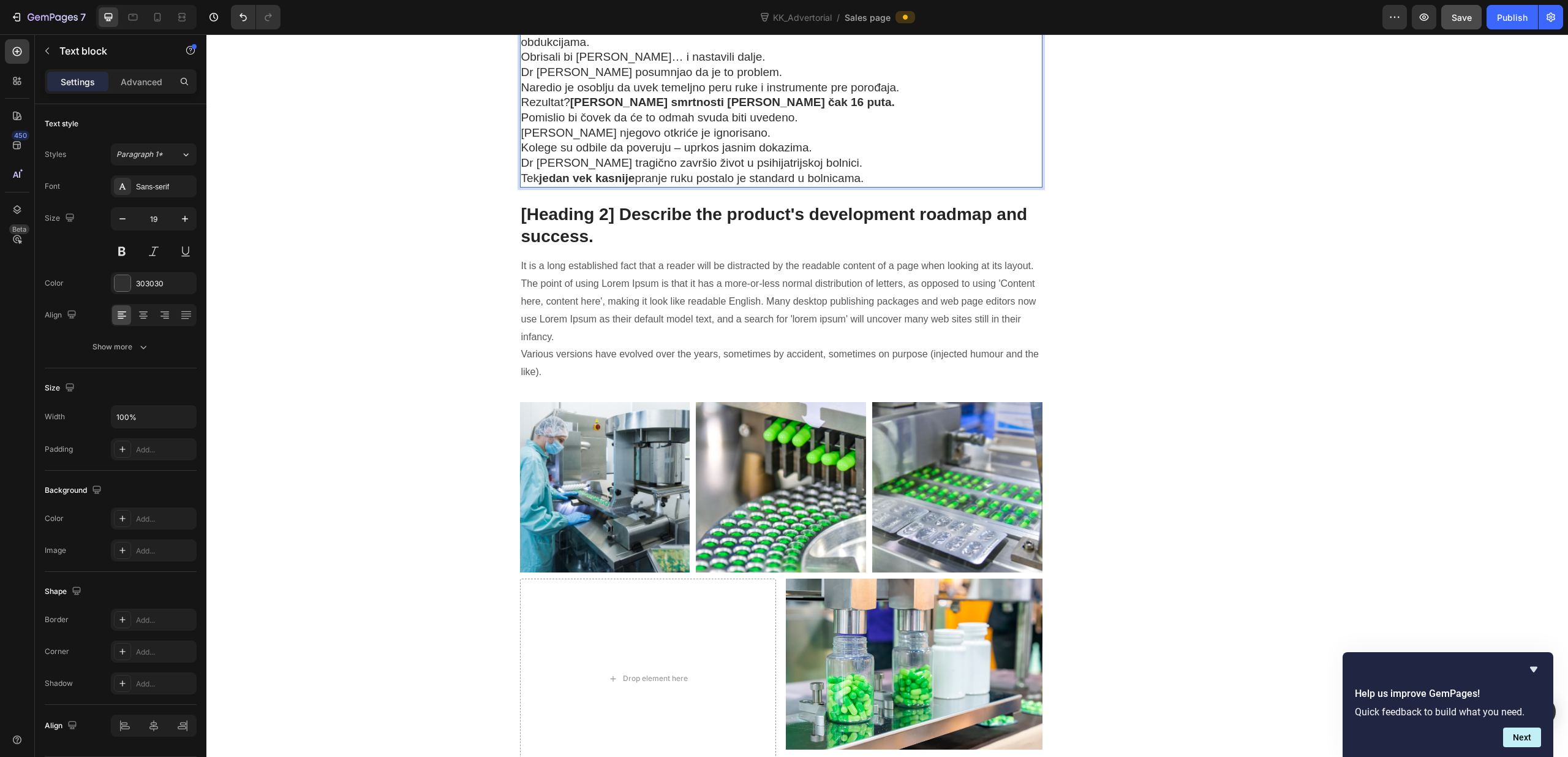
scroll to position [6843, 0]
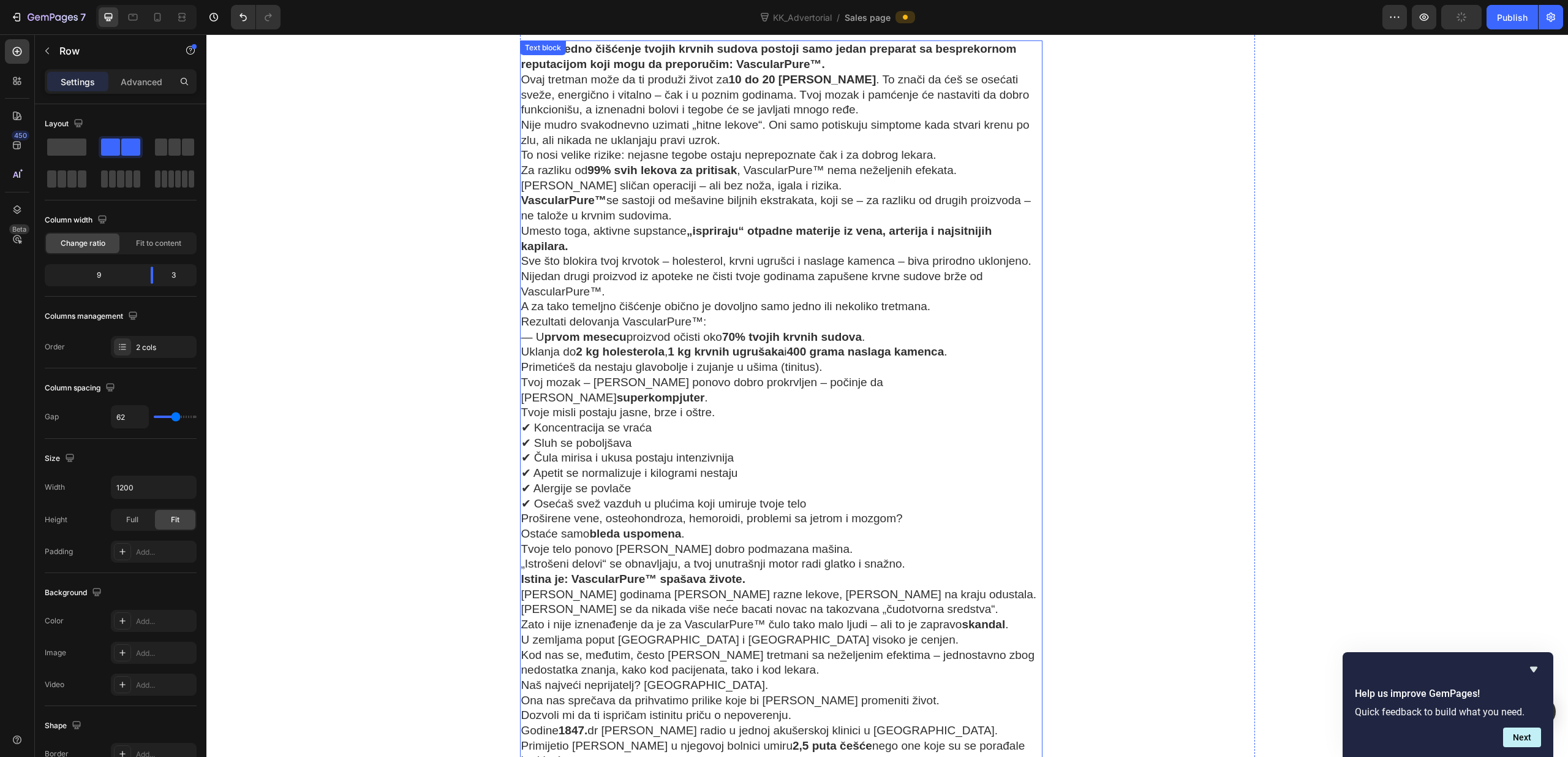
scroll to position [6467, 0]
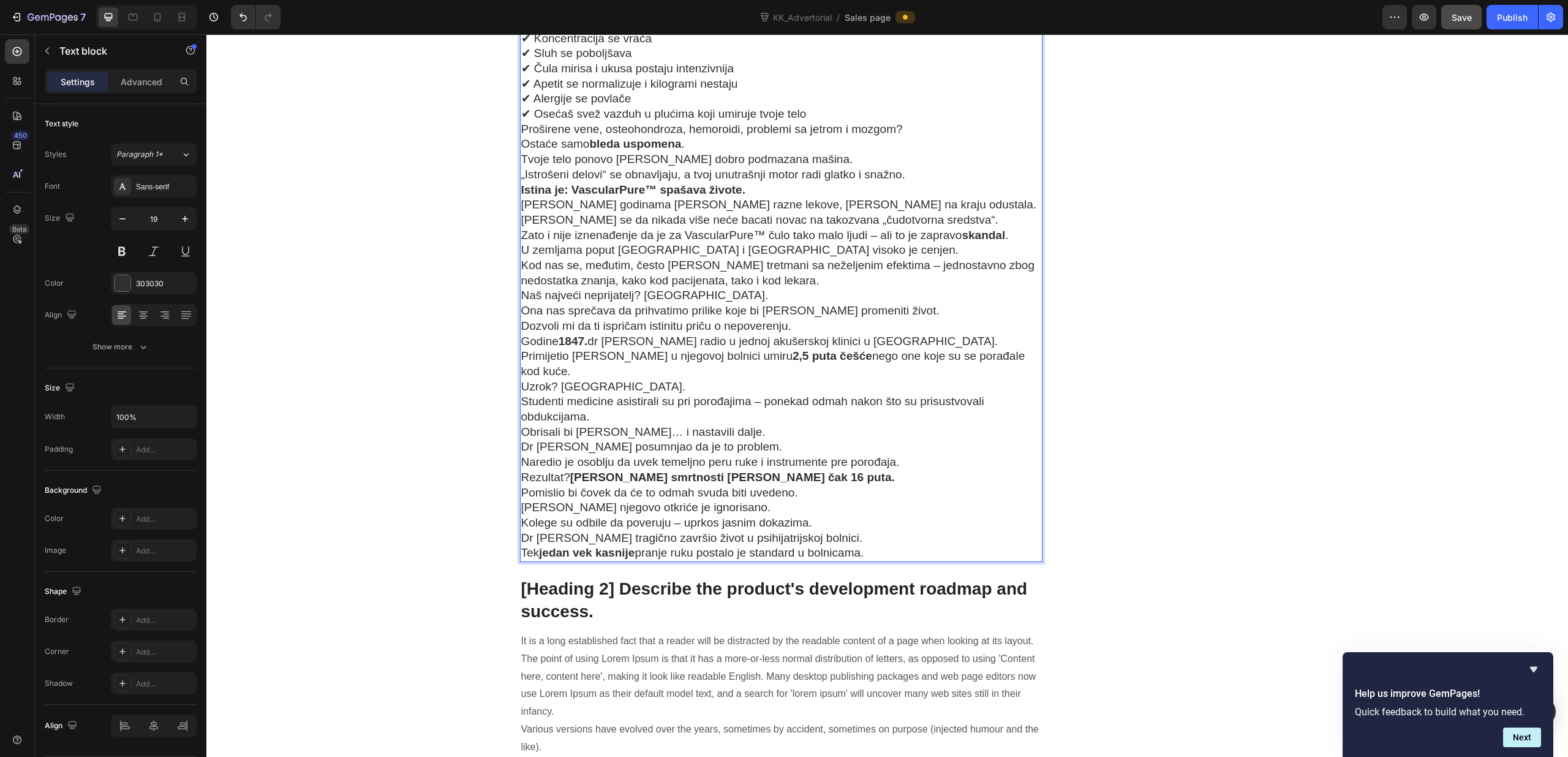
scroll to position [6544, 0]
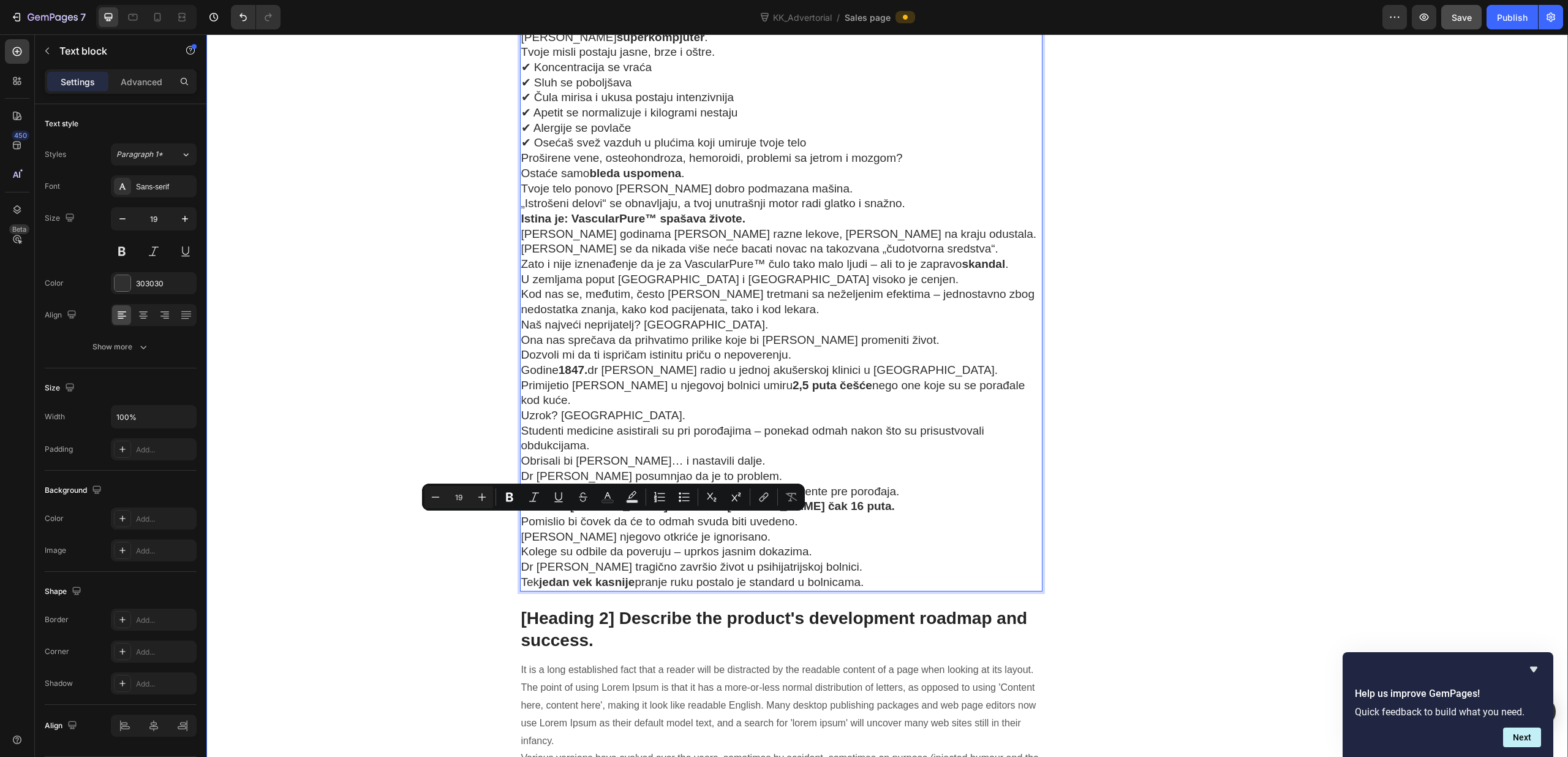
drag, startPoint x: 714, startPoint y: 524, endPoint x: 511, endPoint y: 523, distance: 203.0
click at [514, 497] on icon "Editor contextual toolbar" at bounding box center [509, 497] width 12 height 12
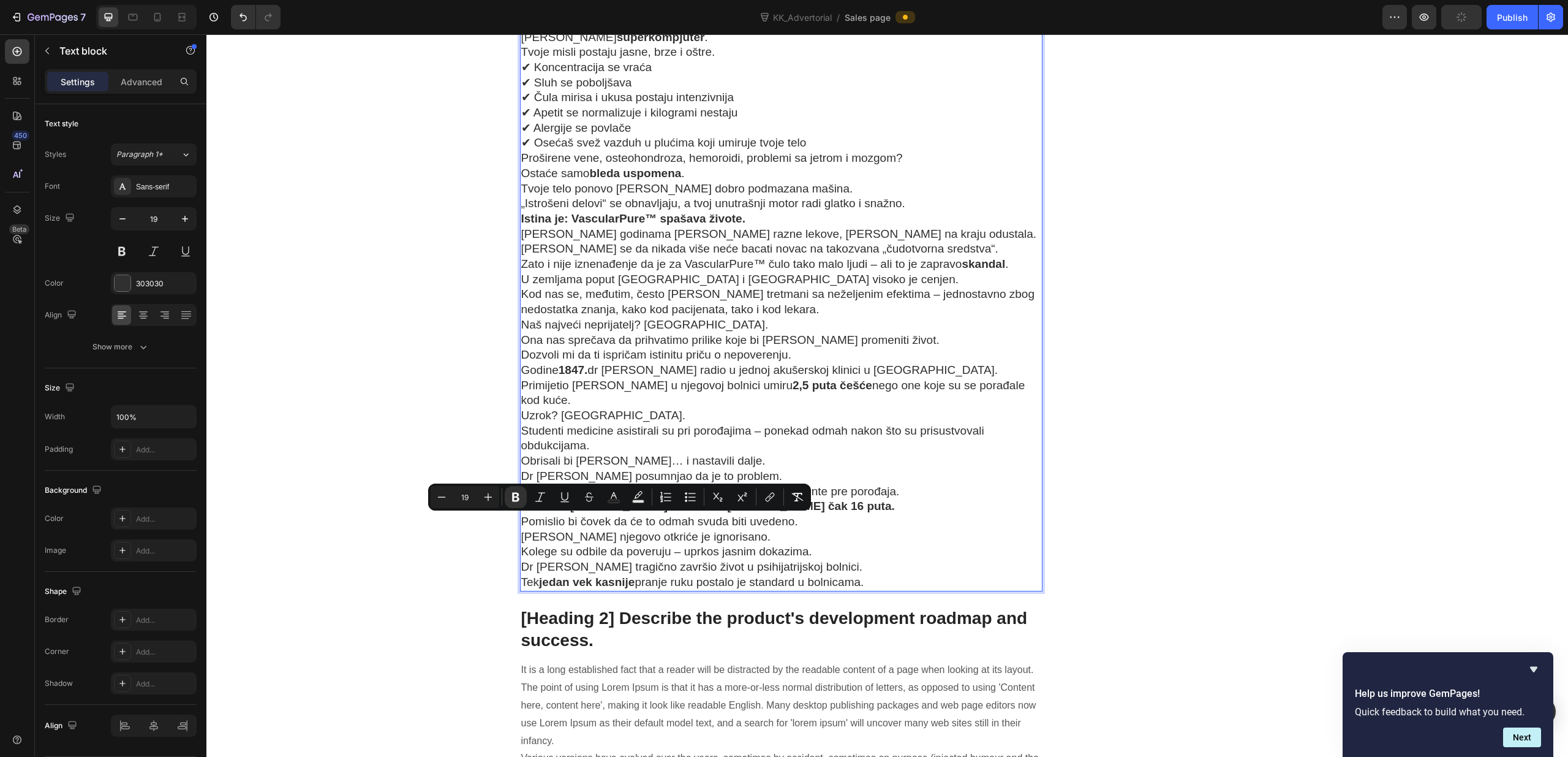
drag, startPoint x: 724, startPoint y: 524, endPoint x: 523, endPoint y: 526, distance: 201.0
click at [486, 495] on icon "Editor contextual toolbar" at bounding box center [488, 497] width 12 height 12
type input "21"
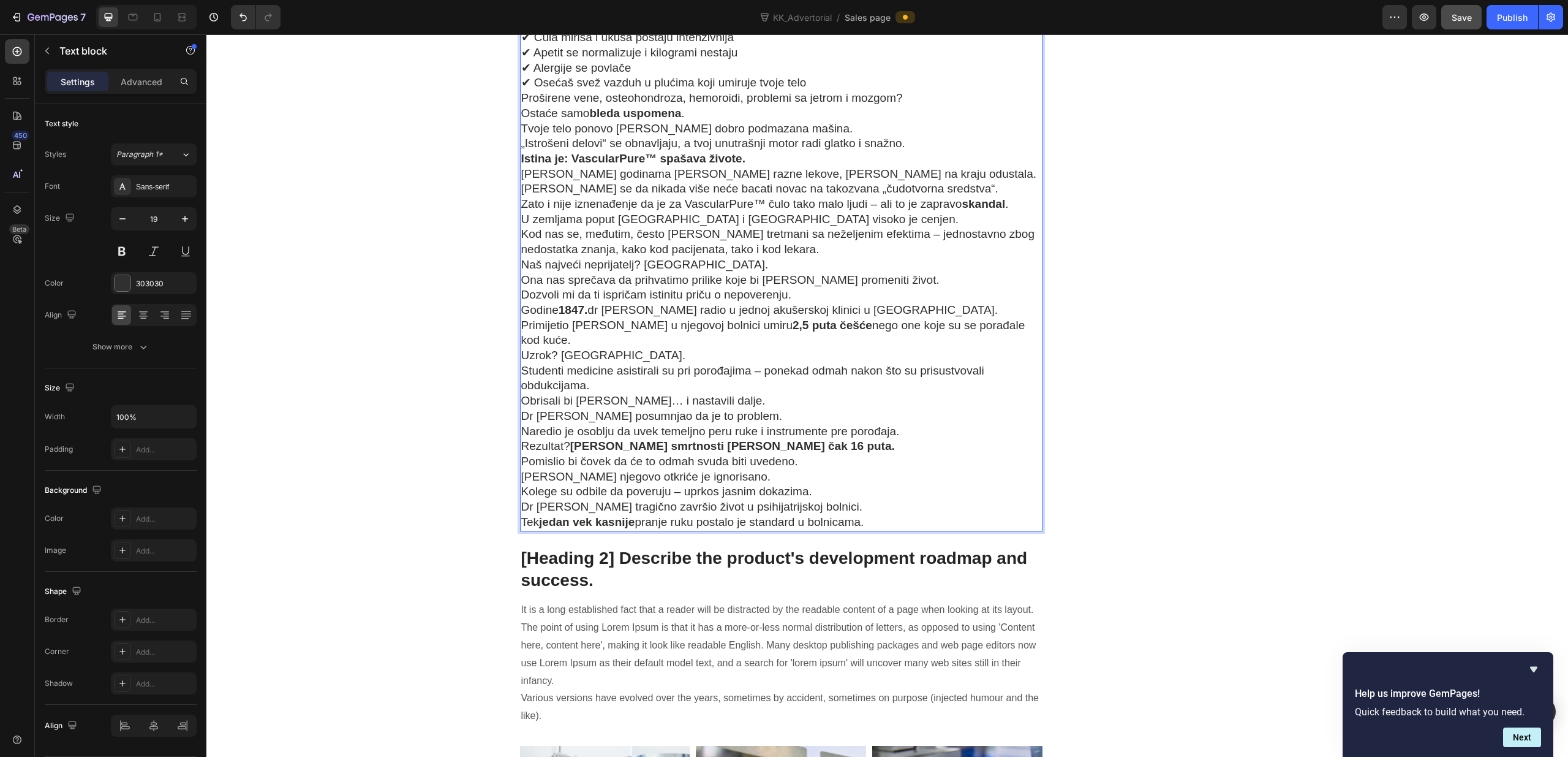
scroll to position [6610, 0]
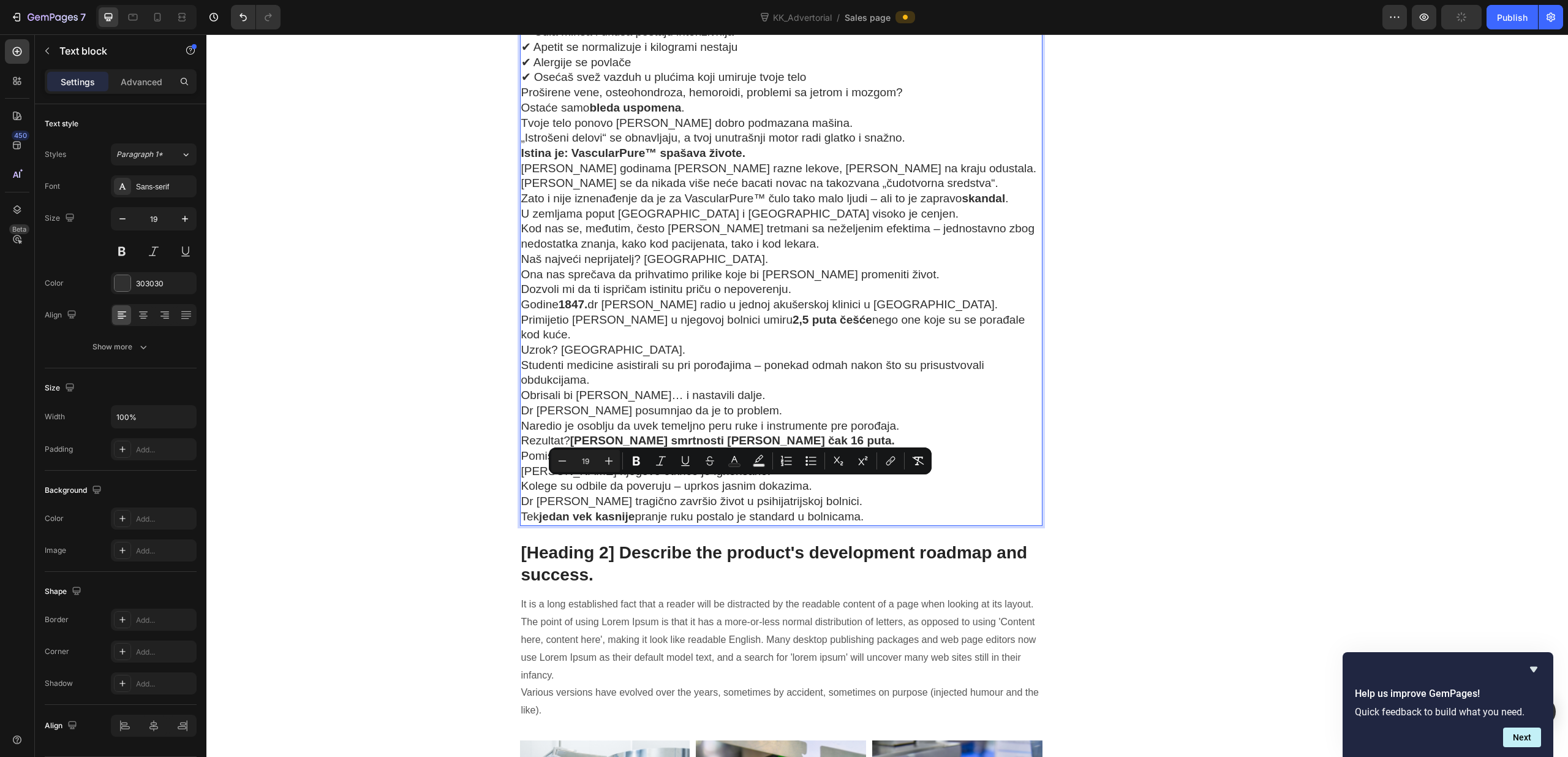
drag, startPoint x: 537, startPoint y: 487, endPoint x: 907, endPoint y: 510, distance: 370.7
click at [907, 510] on div "Za bezbedno čišćenje tvojih krvnih sudova postoji samo jedan preparat sa bespre…" at bounding box center [781, 16] width 523 height 1017
click at [631, 464] on icon "Editor contextual toolbar" at bounding box center [636, 460] width 12 height 12
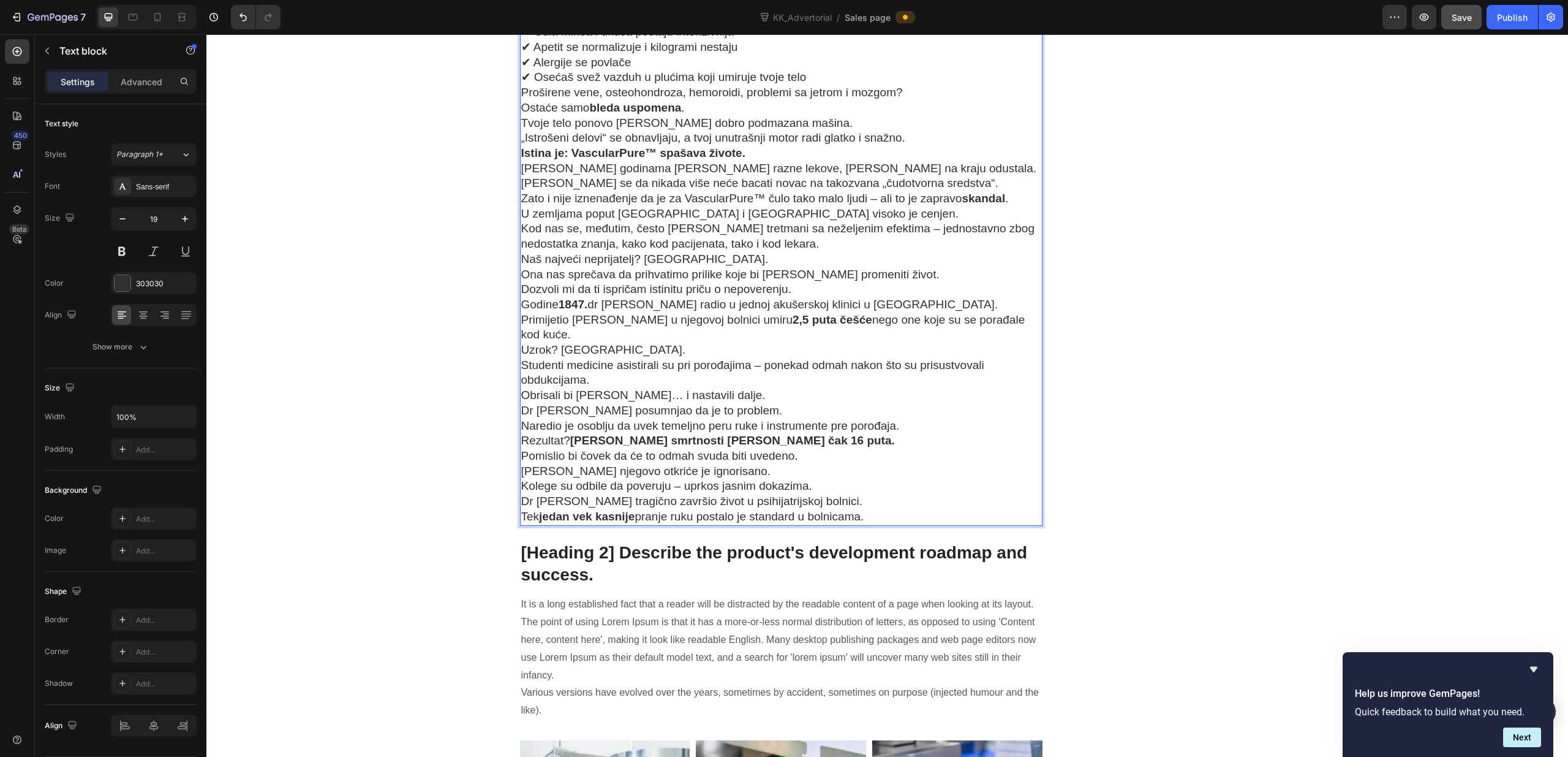
drag, startPoint x: 850, startPoint y: 521, endPoint x: 523, endPoint y: 494, distance: 328.1
click at [523, 494] on div "Za bezbedno čišćenje tvojih krvnih sudova postoji samo jedan preparat sa bespre…" at bounding box center [781, 16] width 523 height 1017
drag, startPoint x: 537, startPoint y: 486, endPoint x: 846, endPoint y: 511, distance: 310.0
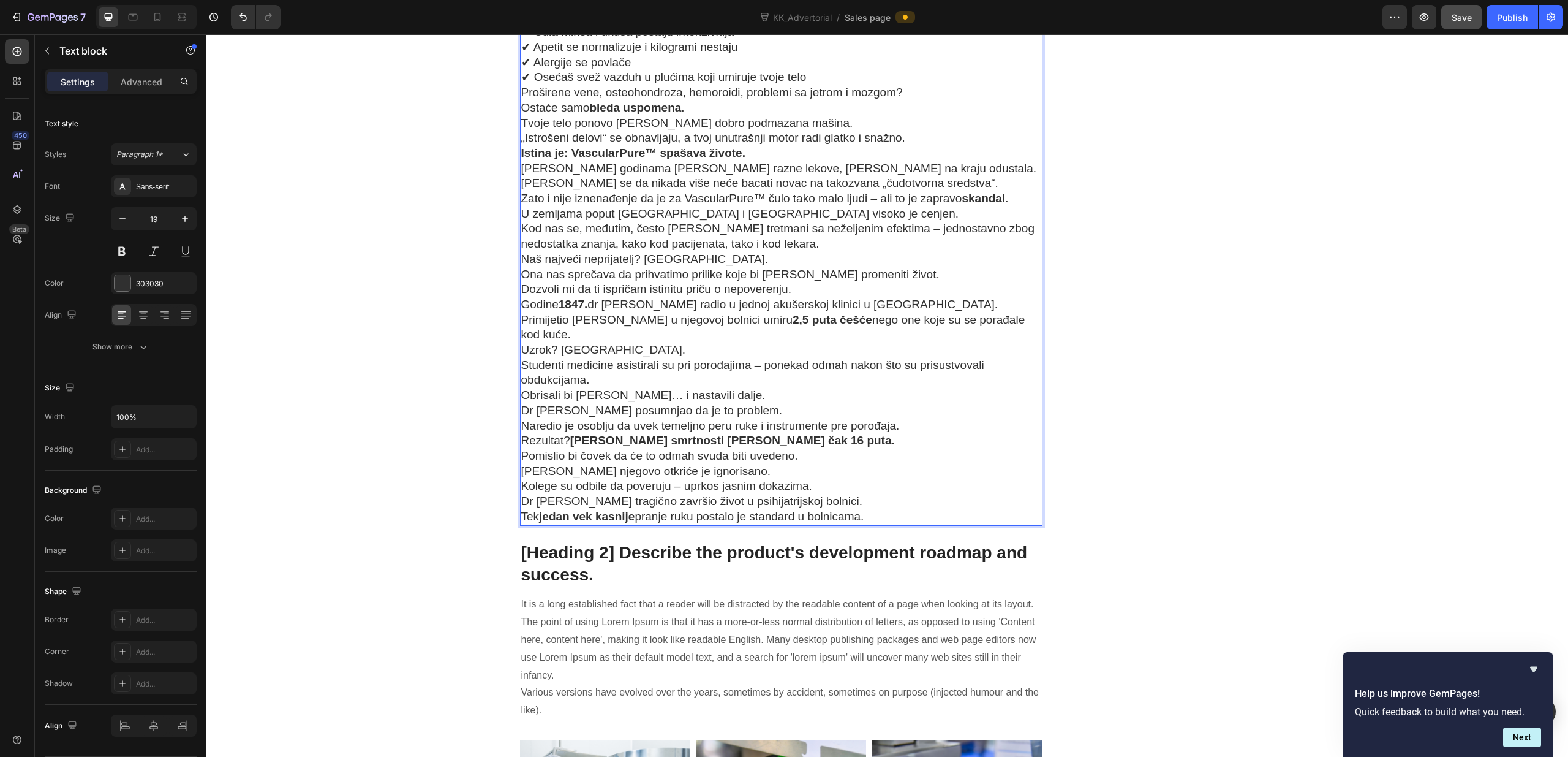
click at [846, 511] on div "Za bezbedno čišćenje tvojih krvnih sudova postoji samo jedan preparat sa bespre…" at bounding box center [781, 16] width 523 height 1017
drag, startPoint x: 847, startPoint y: 519, endPoint x: 762, endPoint y: 517, distance: 85.0
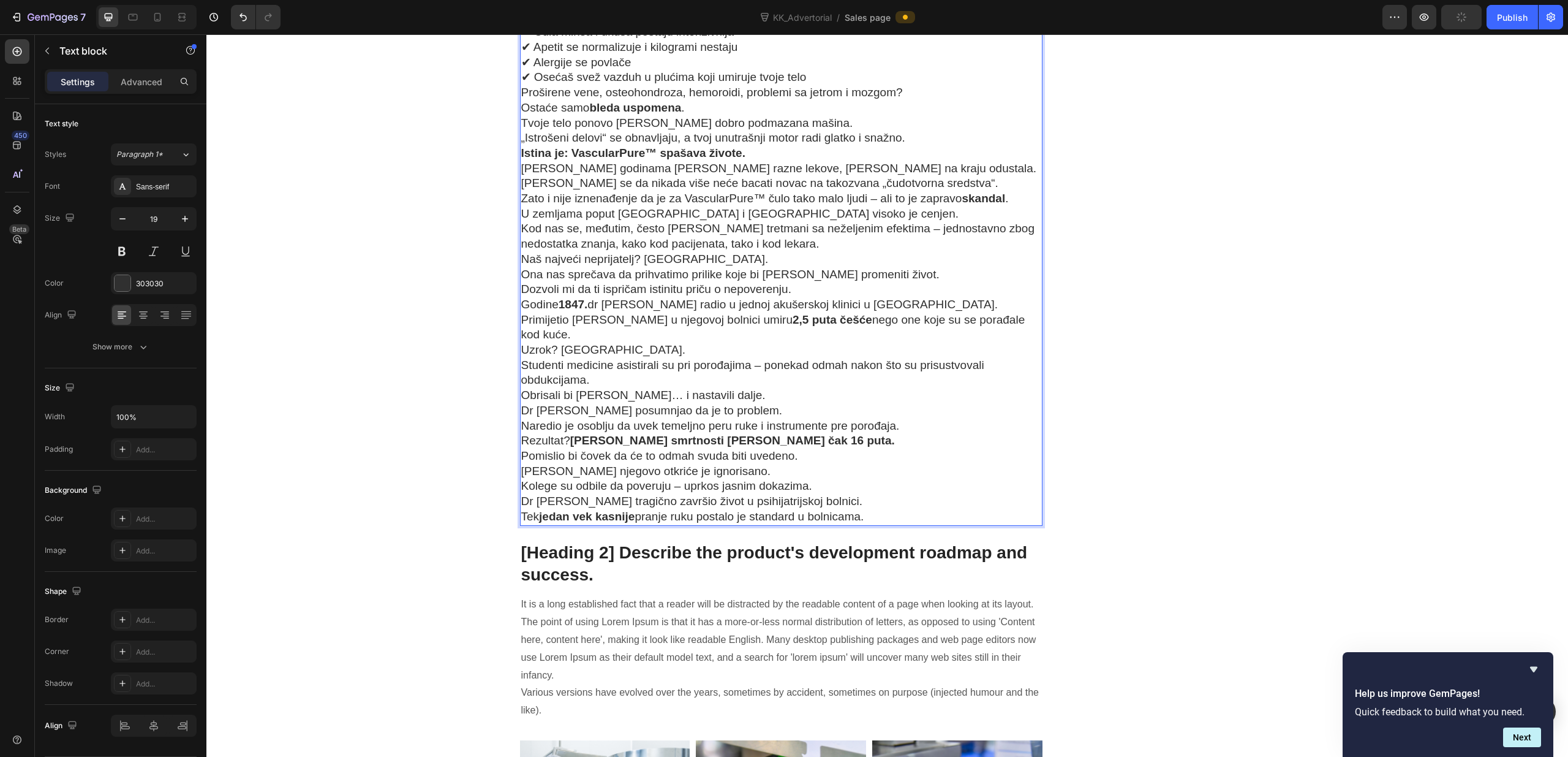
drag, startPoint x: 847, startPoint y: 519, endPoint x: 530, endPoint y: 489, distance: 318.4
click at [530, 489] on div "Za bezbedno čišćenje tvojih krvnih sudova postoji samo jedan preparat sa bespre…" at bounding box center [781, 16] width 523 height 1017
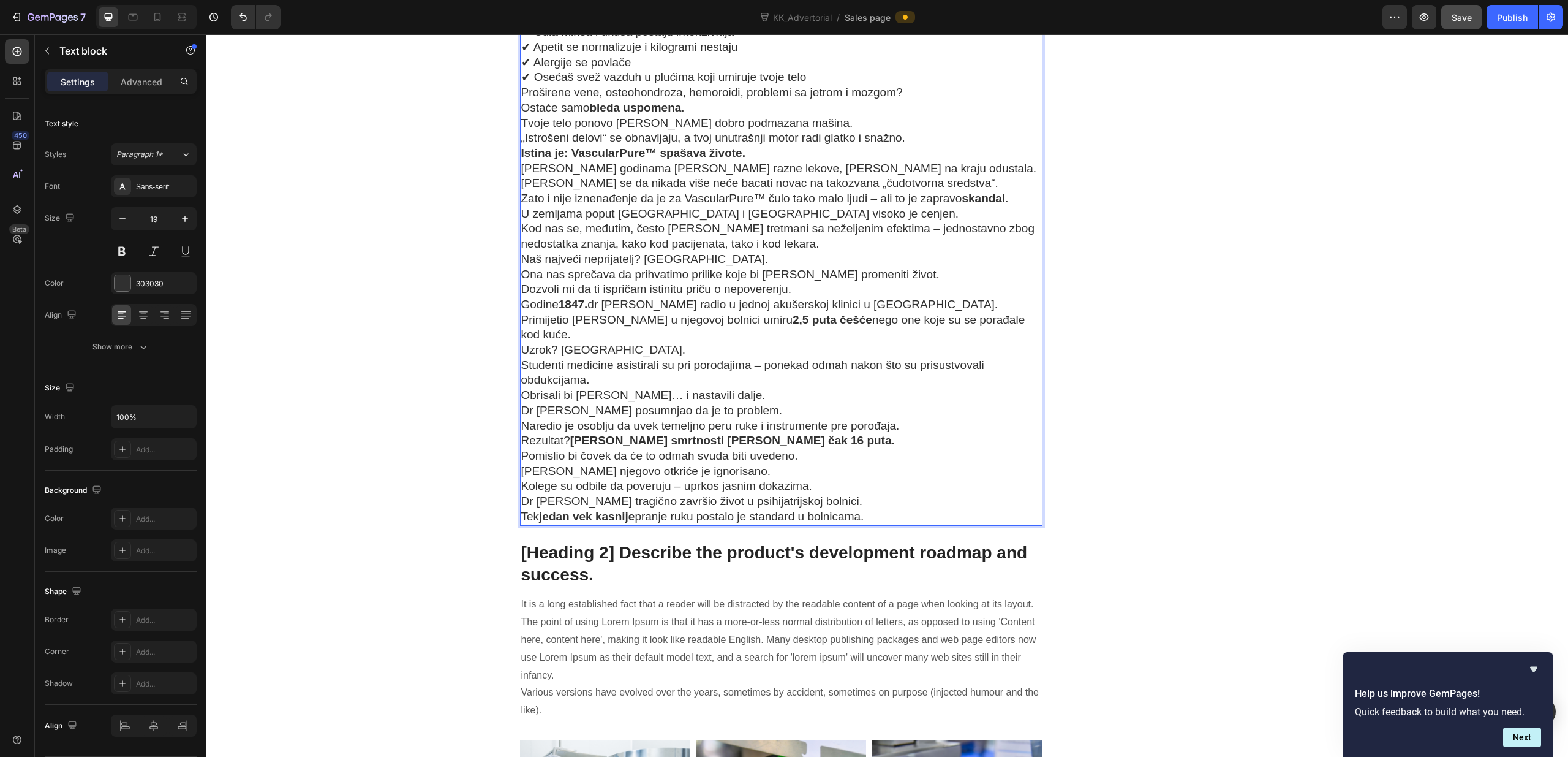
drag, startPoint x: 537, startPoint y: 485, endPoint x: 876, endPoint y: 511, distance: 340.0
click at [876, 511] on div "Za bezbedno čišćenje tvojih krvnih sudova postoji samo jedan preparat sa bespre…" at bounding box center [781, 16] width 523 height 1017
drag, startPoint x: 861, startPoint y: 516, endPoint x: 854, endPoint y: 519, distance: 7.6
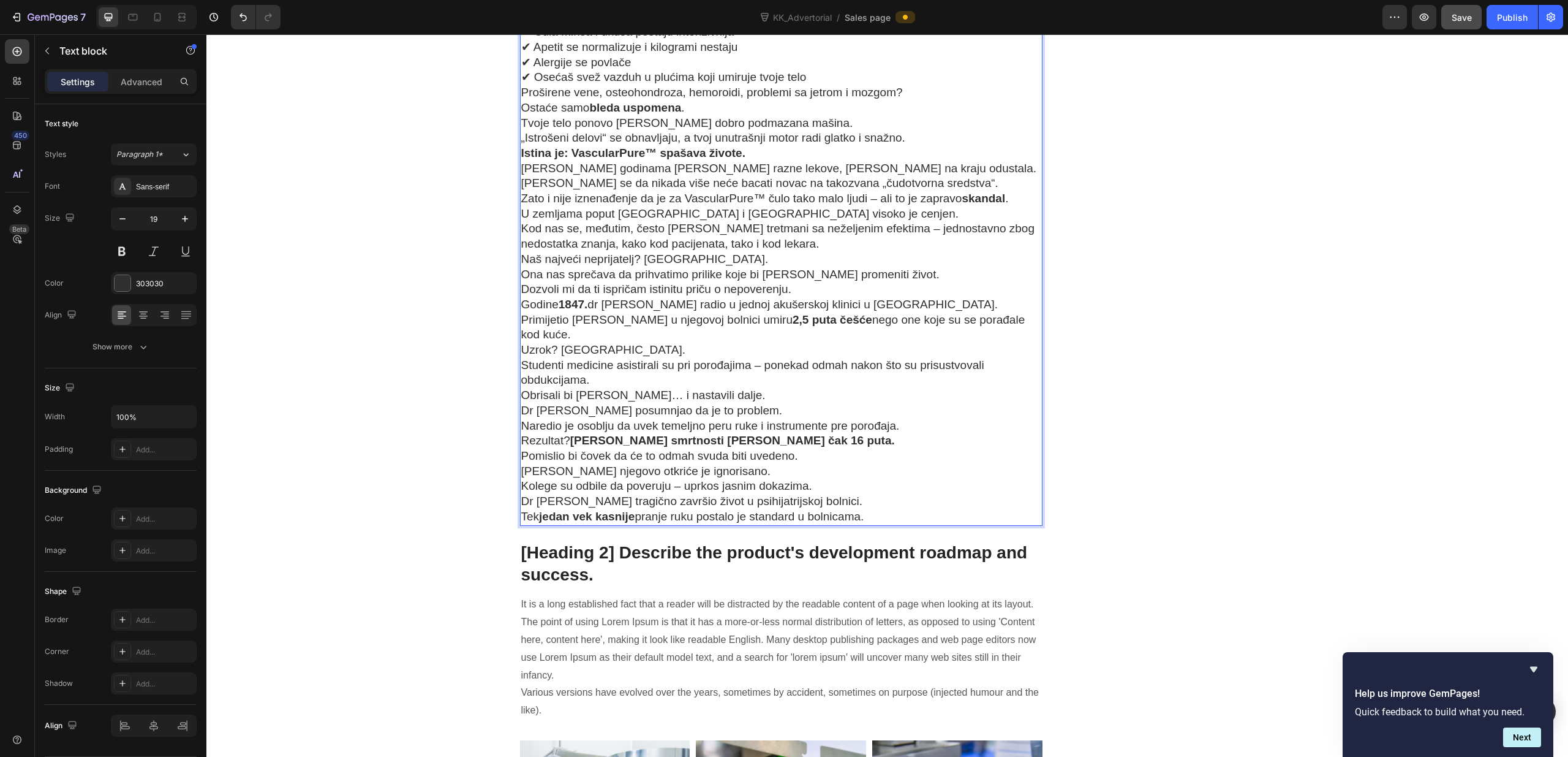
drag, startPoint x: 849, startPoint y: 519, endPoint x: 502, endPoint y: 493, distance: 348.0
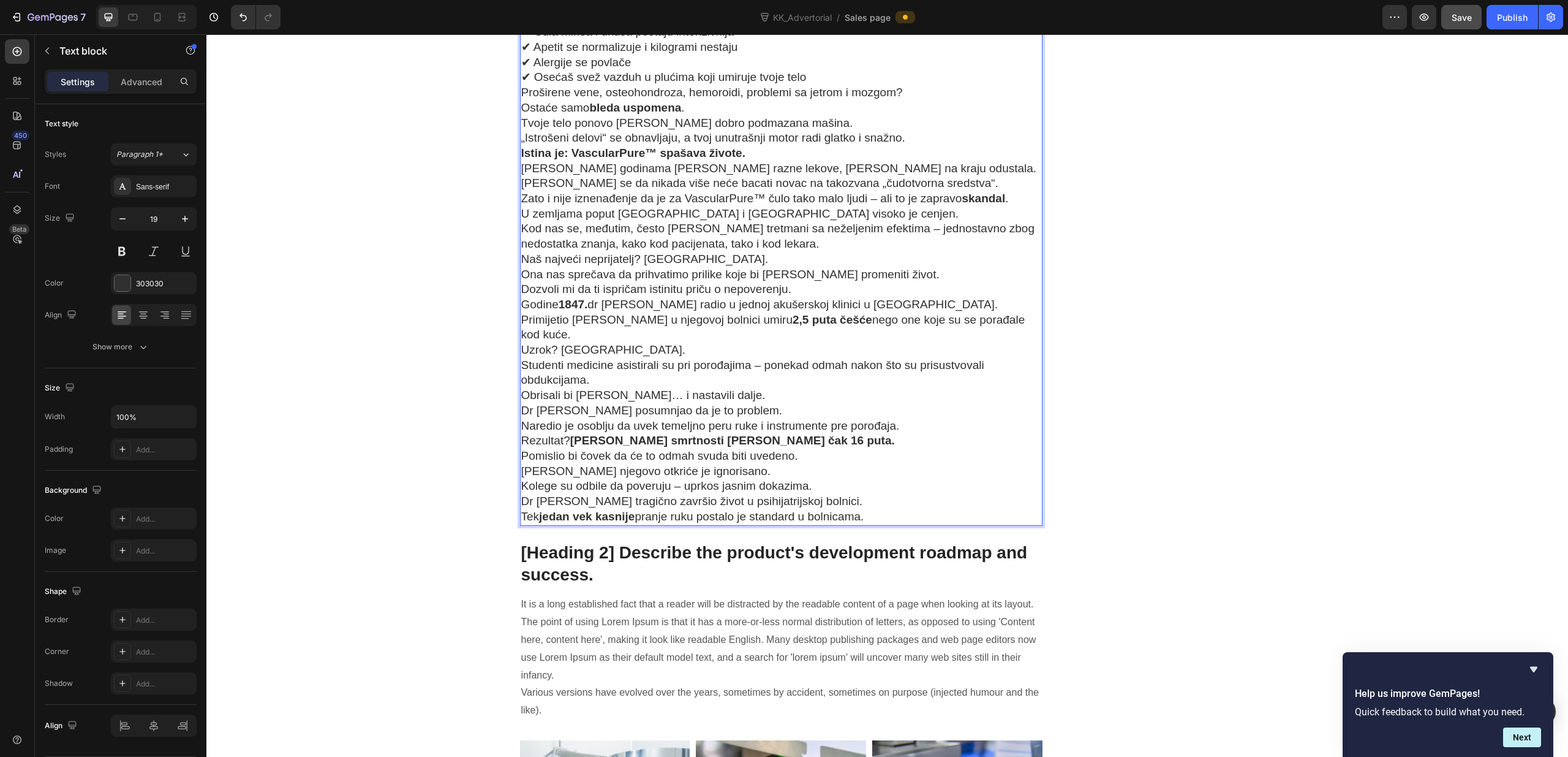
drag, startPoint x: 847, startPoint y: 519, endPoint x: 538, endPoint y: 490, distance: 310.4
click at [538, 490] on div "Za bezbedno čišćenje tvojih krvnih sudova postoji samo jedan preparat sa bespre…" at bounding box center [781, 16] width 523 height 1017
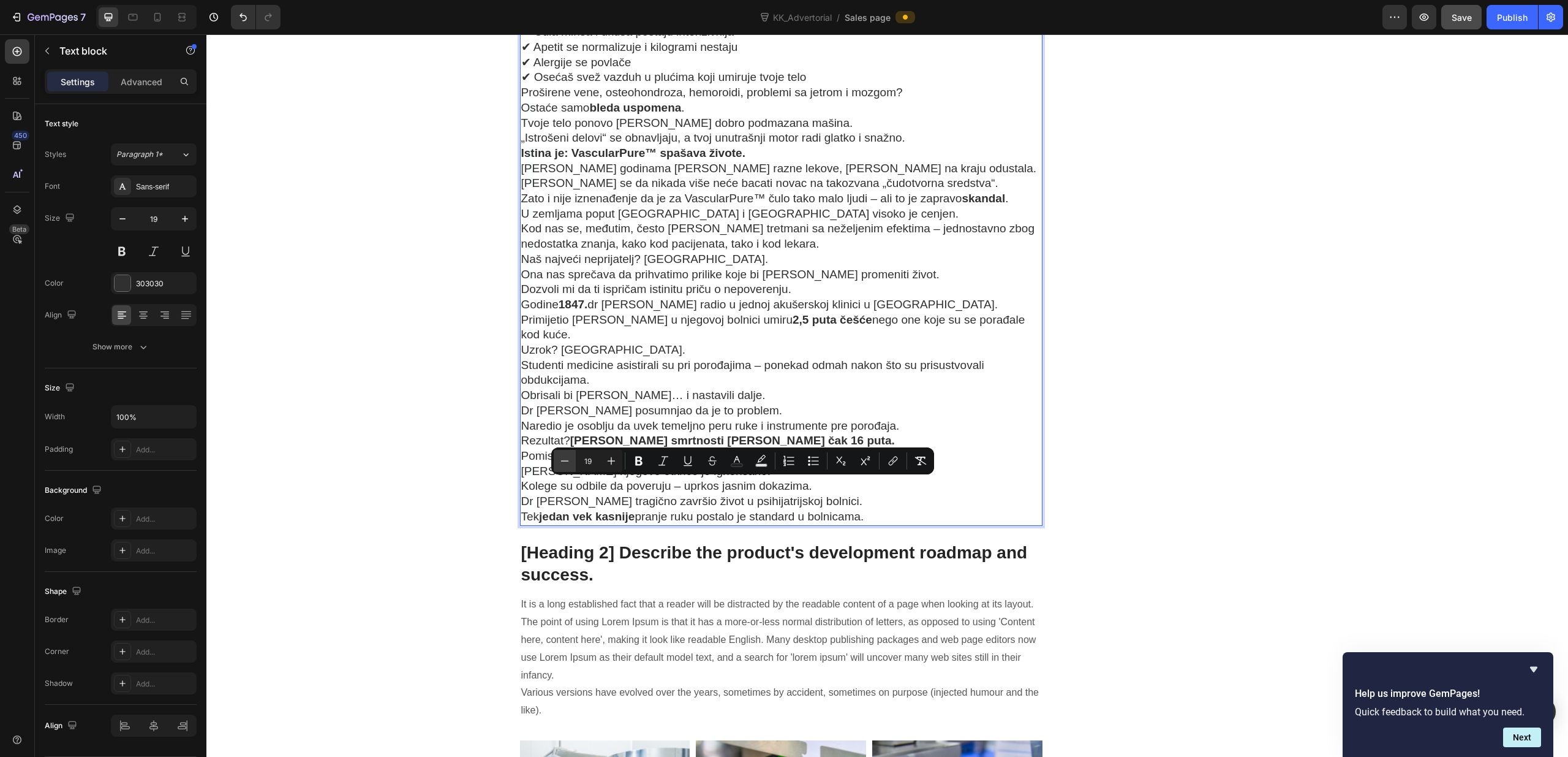
click at [568, 464] on icon "Editor contextual toolbar" at bounding box center [564, 460] width 12 height 12
click at [610, 463] on icon "Editor contextual toolbar" at bounding box center [611, 460] width 12 height 12
type input "19"
click at [635, 462] on icon "Editor contextual toolbar" at bounding box center [639, 461] width 8 height 9
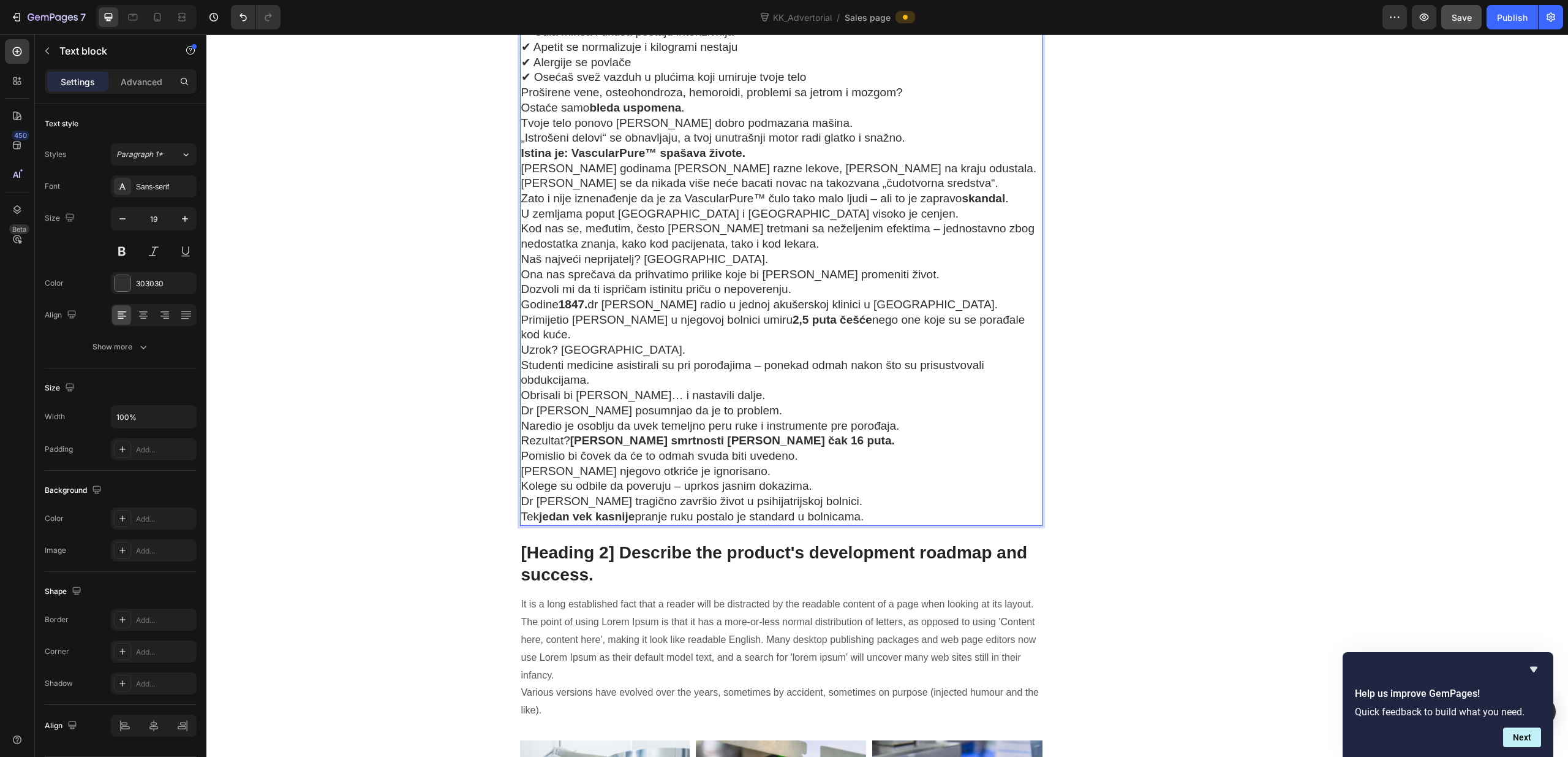
drag, startPoint x: 847, startPoint y: 520, endPoint x: 525, endPoint y: 487, distance: 323.7
click at [525, 488] on div "Za bezbedno čišćenje tvojih krvnih sudova postoji samo jedan preparat sa bespre…" at bounding box center [781, 16] width 523 height 1017
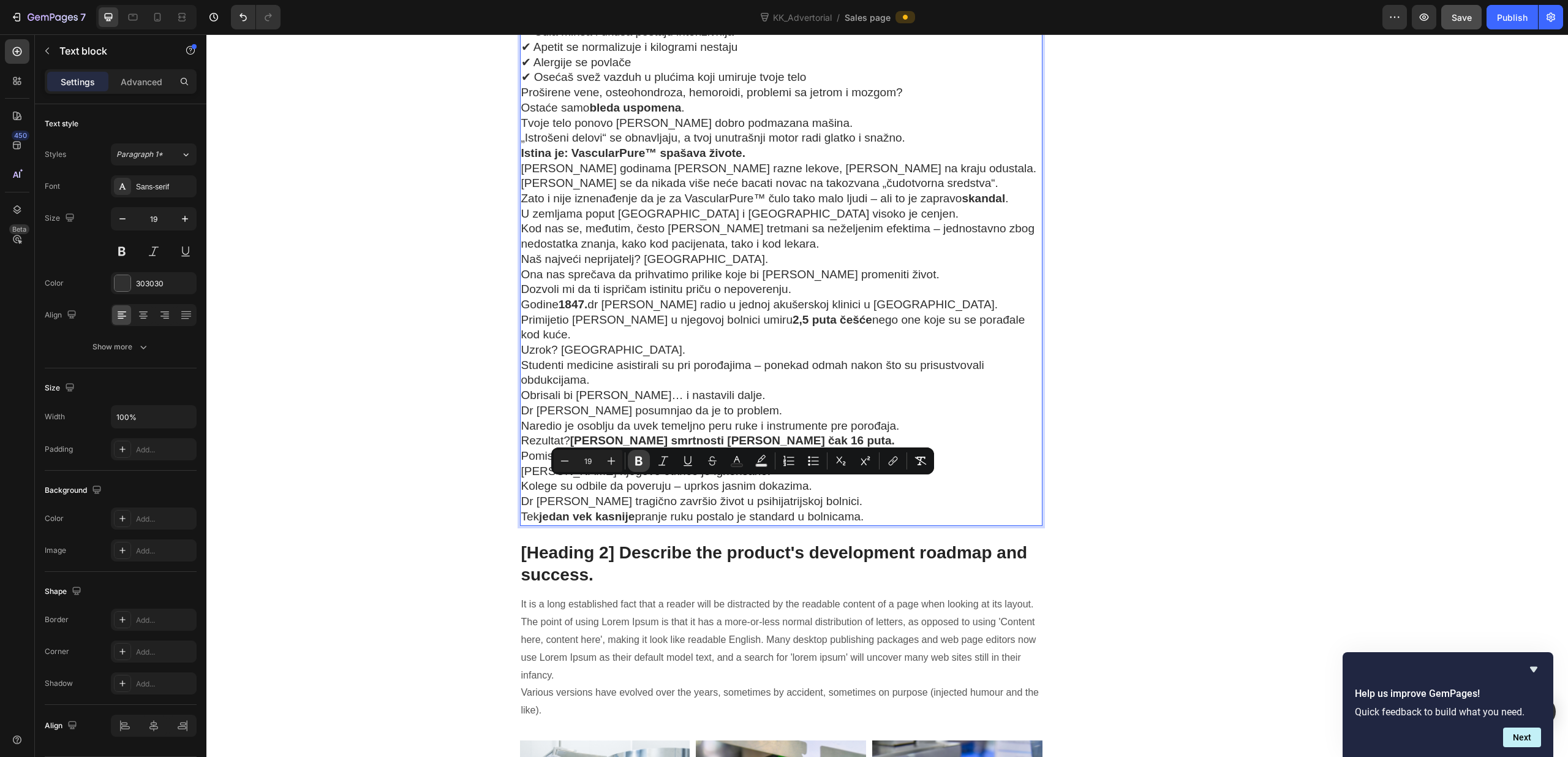
click at [635, 462] on icon "Editor contextual toolbar" at bounding box center [639, 461] width 8 height 9
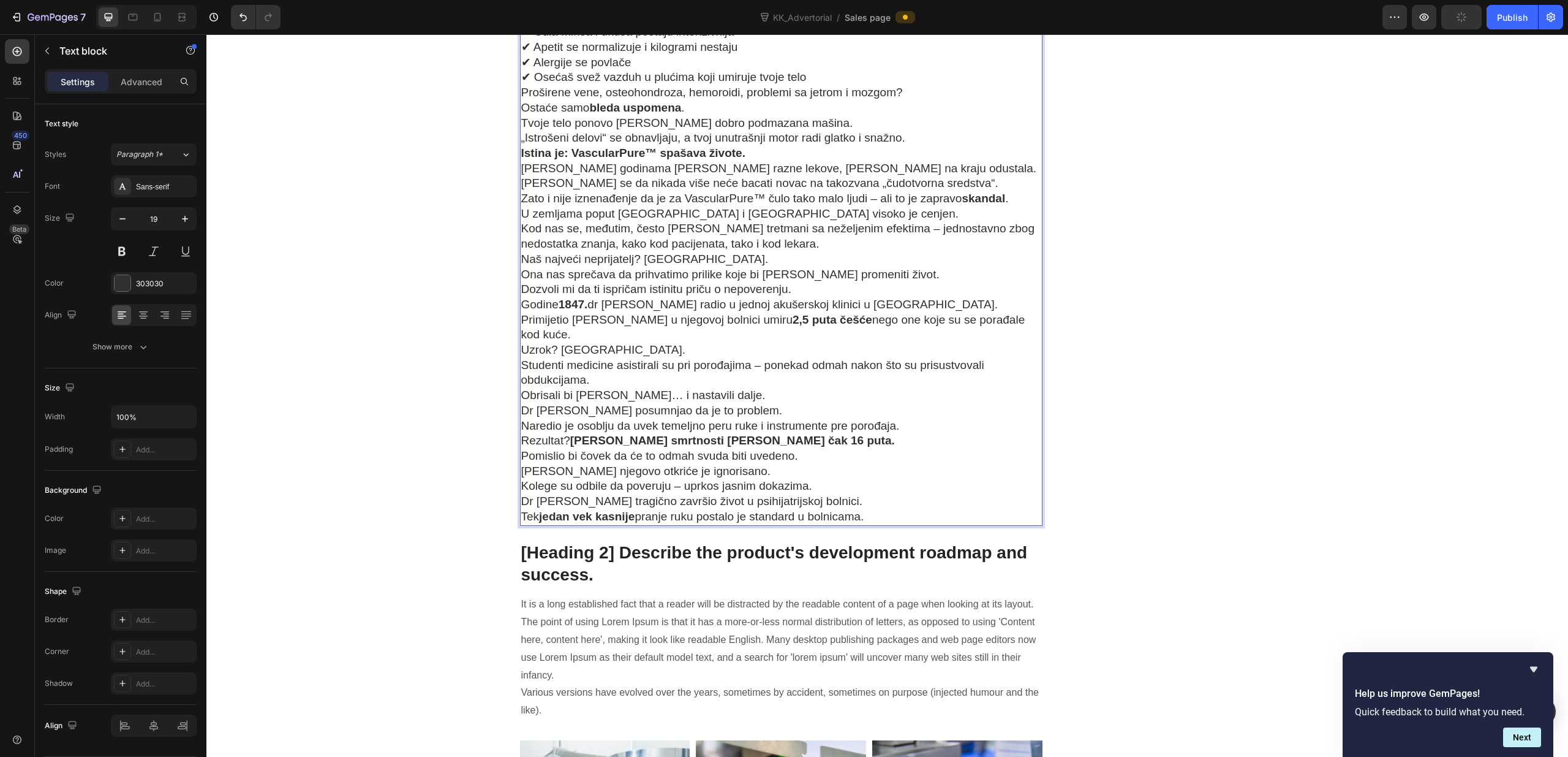
drag, startPoint x: 821, startPoint y: 520, endPoint x: 522, endPoint y: 490, distance: 300.5
click at [522, 490] on div "Za bezbedno čišćenje tvojih krvnih sudova postoji samo jedan preparat sa bespre…" at bounding box center [781, 16] width 523 height 1017
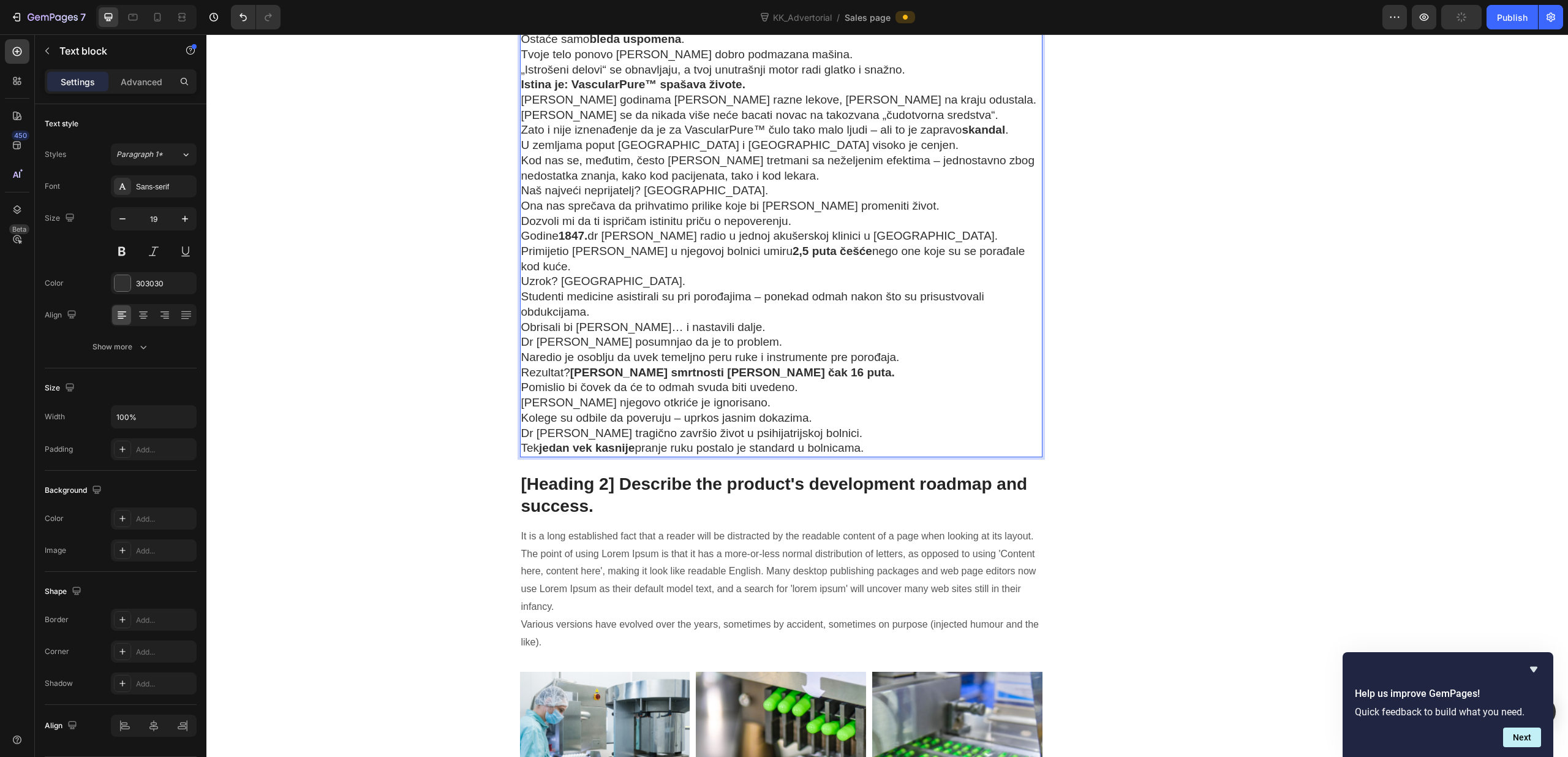
scroll to position [6748, 0]
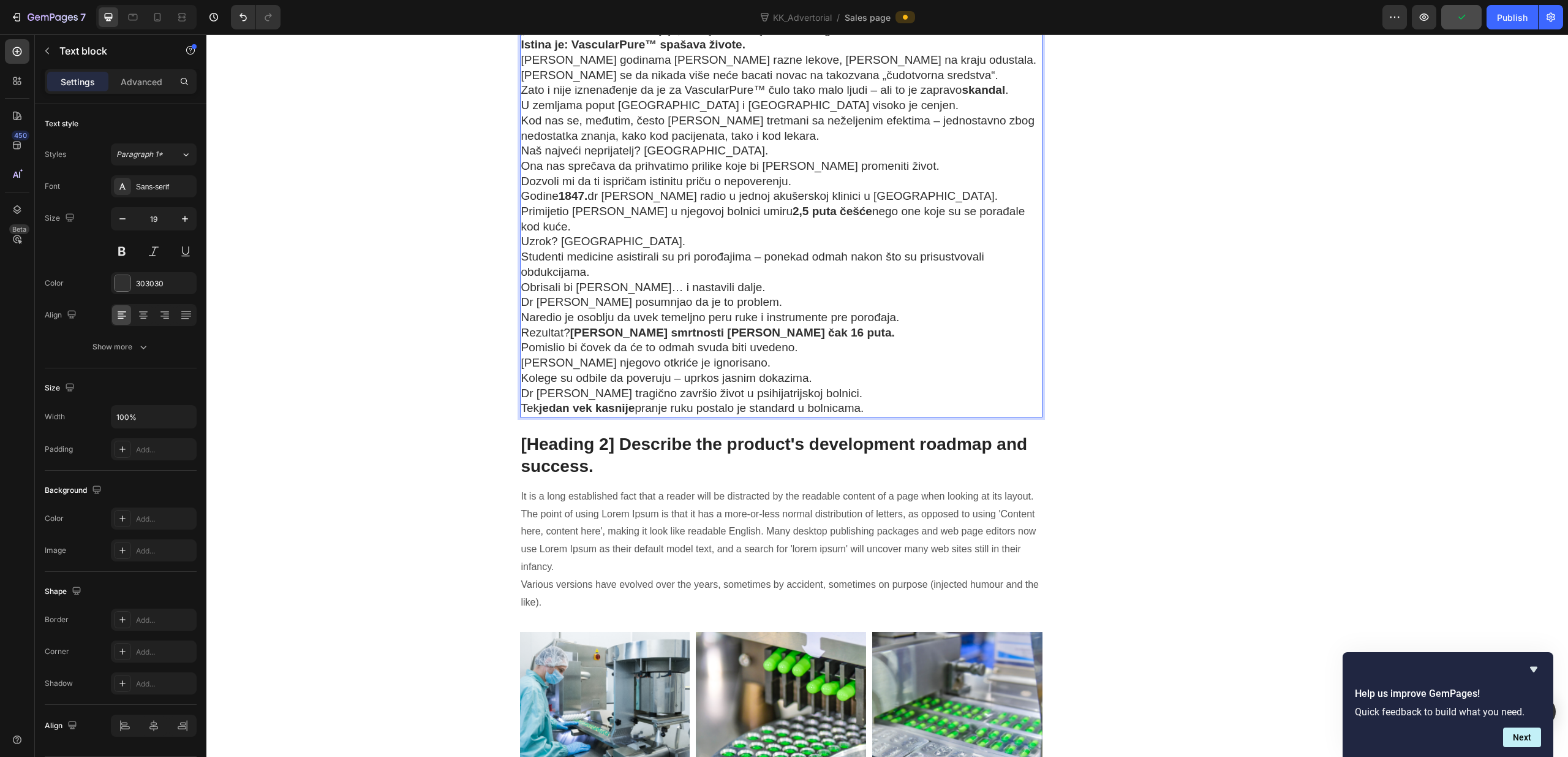
click at [803, 37] on p "Tvoje telo ponovo [PERSON_NAME] dobro podmazana mašina. „Istrošeni delovi“ se o…" at bounding box center [781, 22] width 521 height 30
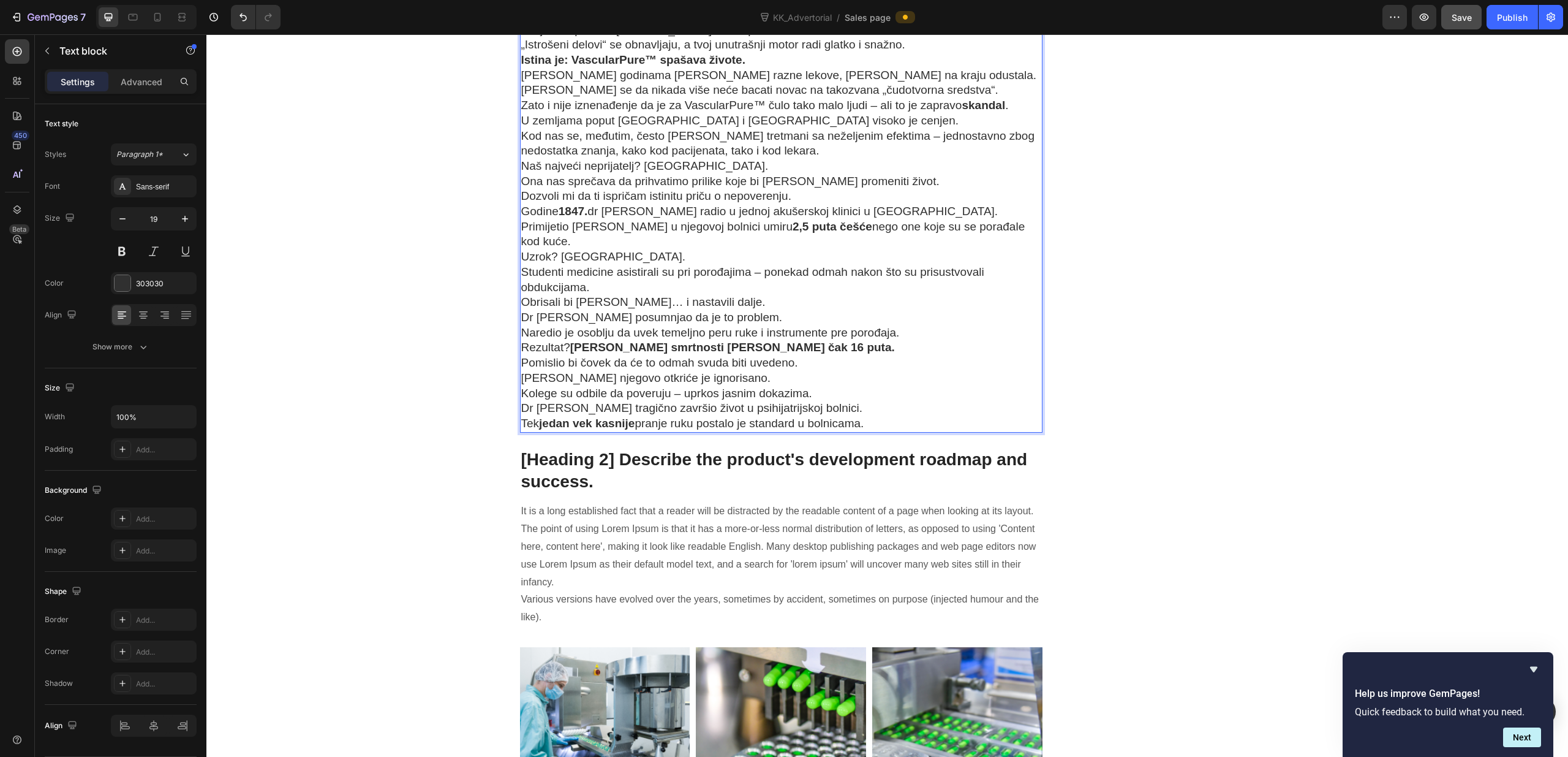
click at [721, 22] on p "Proširene vene, osteohondroza, hemoroidi, problemi sa jetrom i mozgom? Ostaće s…" at bounding box center [781, 7] width 521 height 30
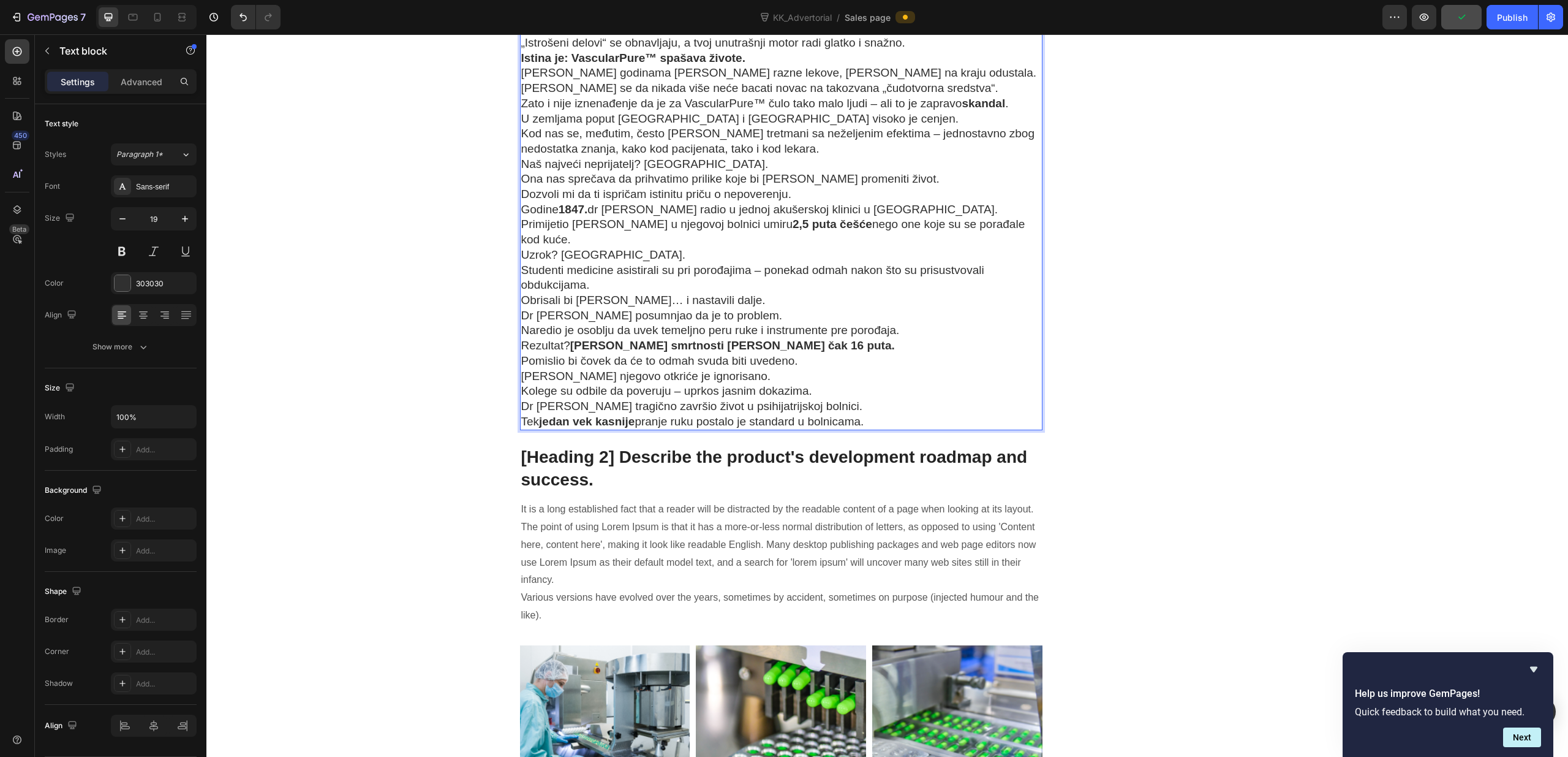
scroll to position [6793, 0]
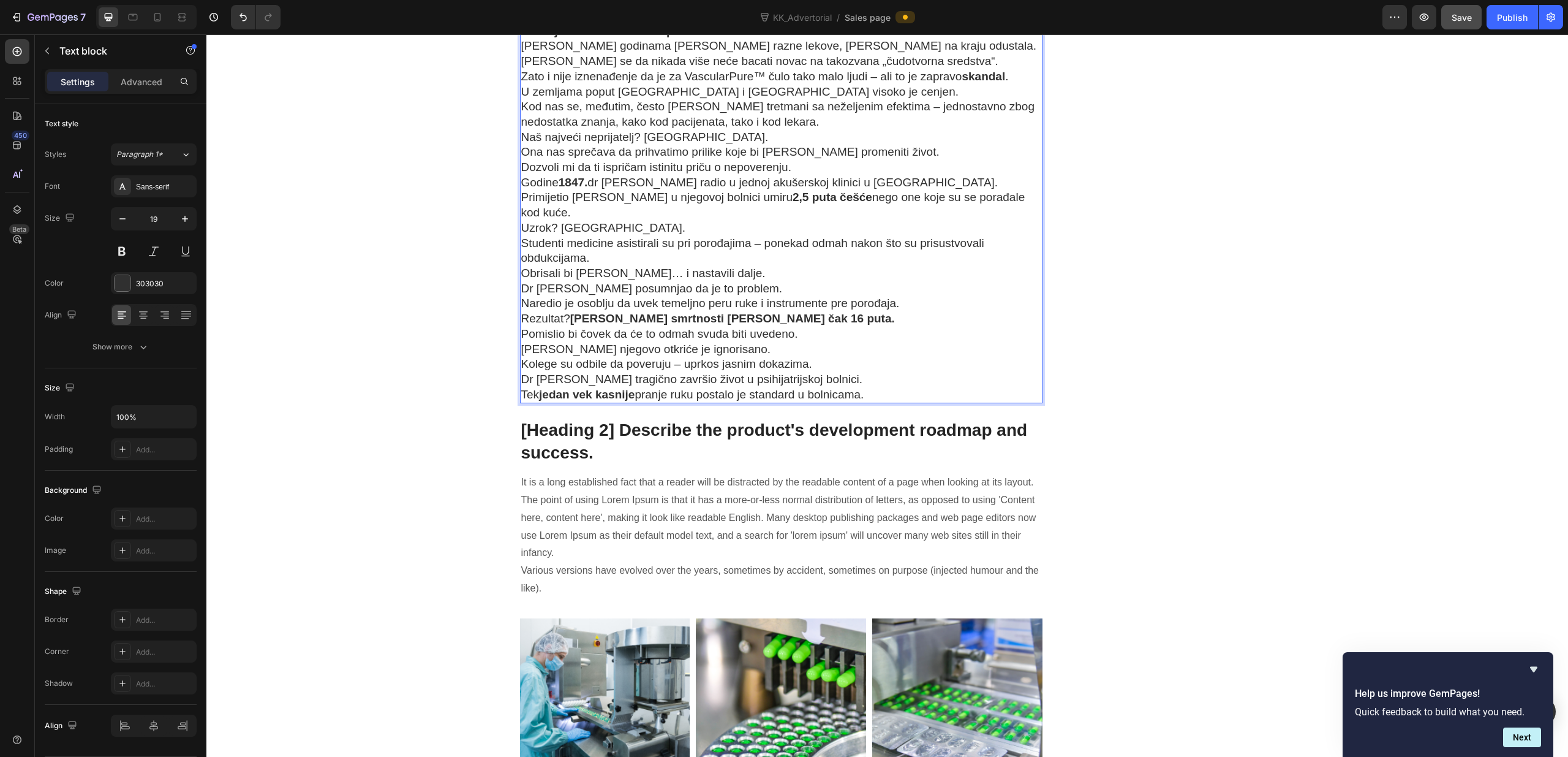
click at [748, 39] on p "Istina je: VascularPure™ spašava živote." at bounding box center [781, 31] width 521 height 15
click at [919, 23] on p "Tvoje telo ponovo [PERSON_NAME] dobro podmazana mašina. „Istrošeni delovi“ se o…" at bounding box center [781, 8] width 521 height 30
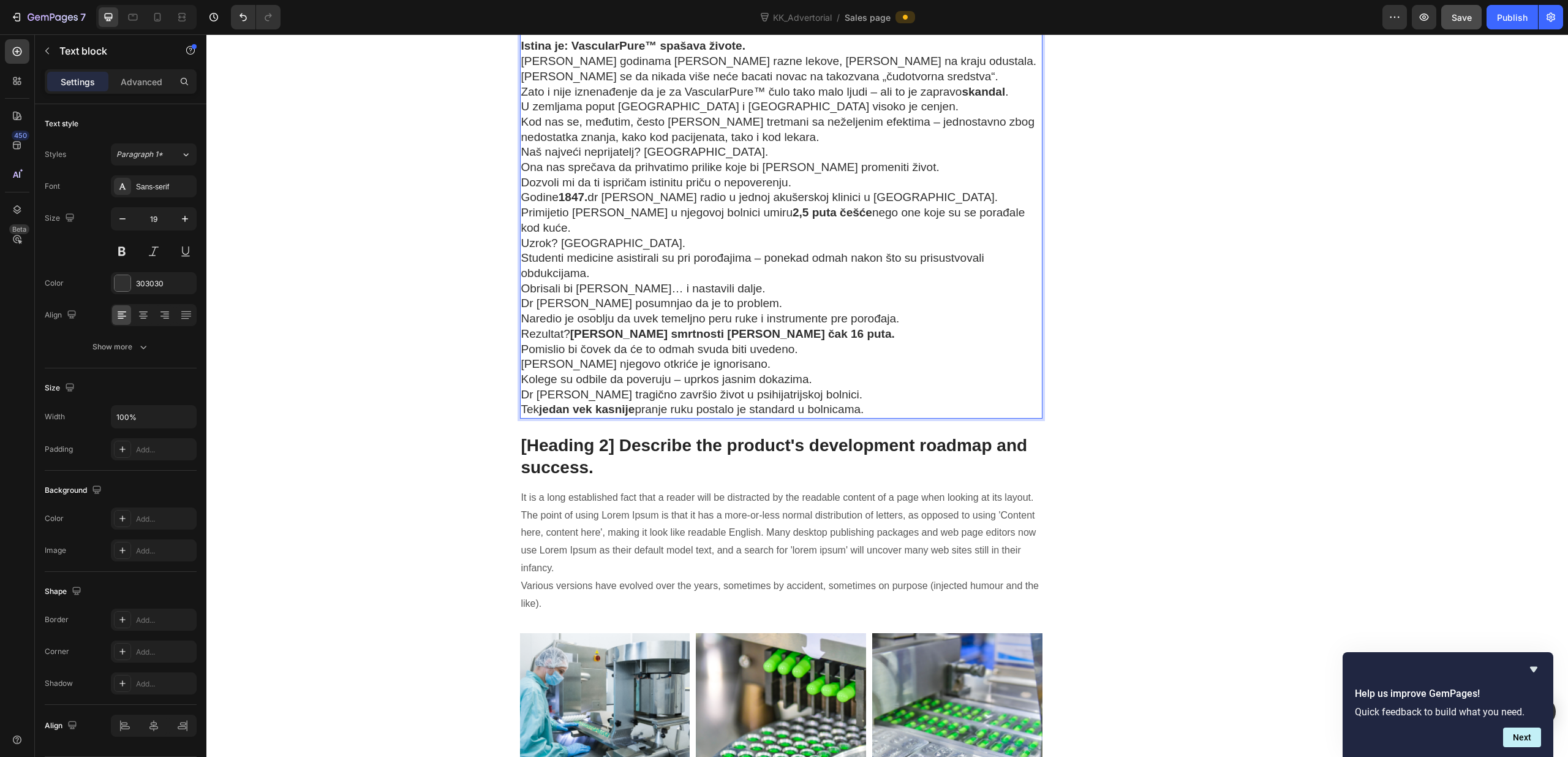
click at [810, 54] on p "Istina je: VascularPure™ spašava živote." at bounding box center [781, 46] width 521 height 15
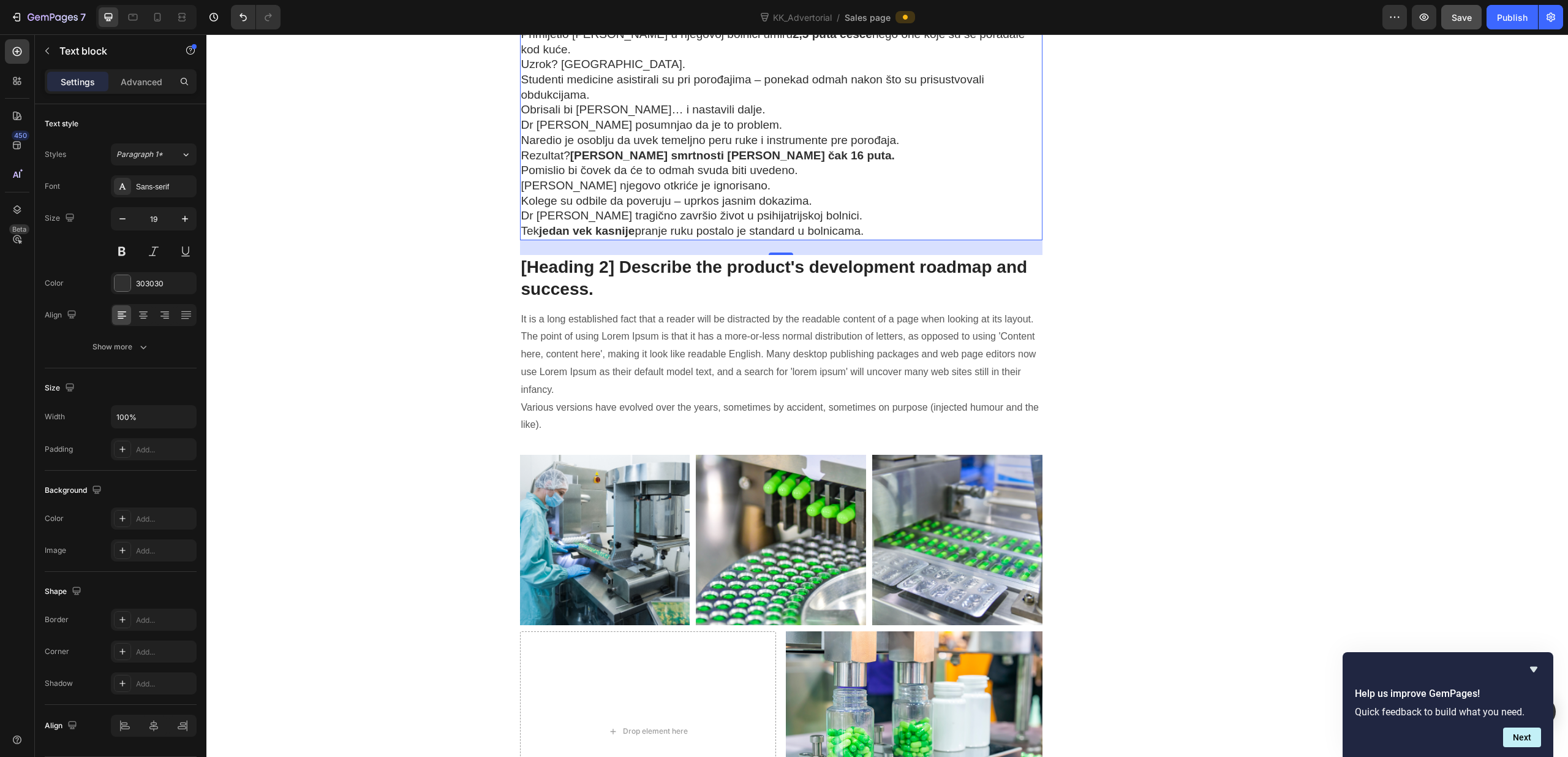
scroll to position [6988, 0]
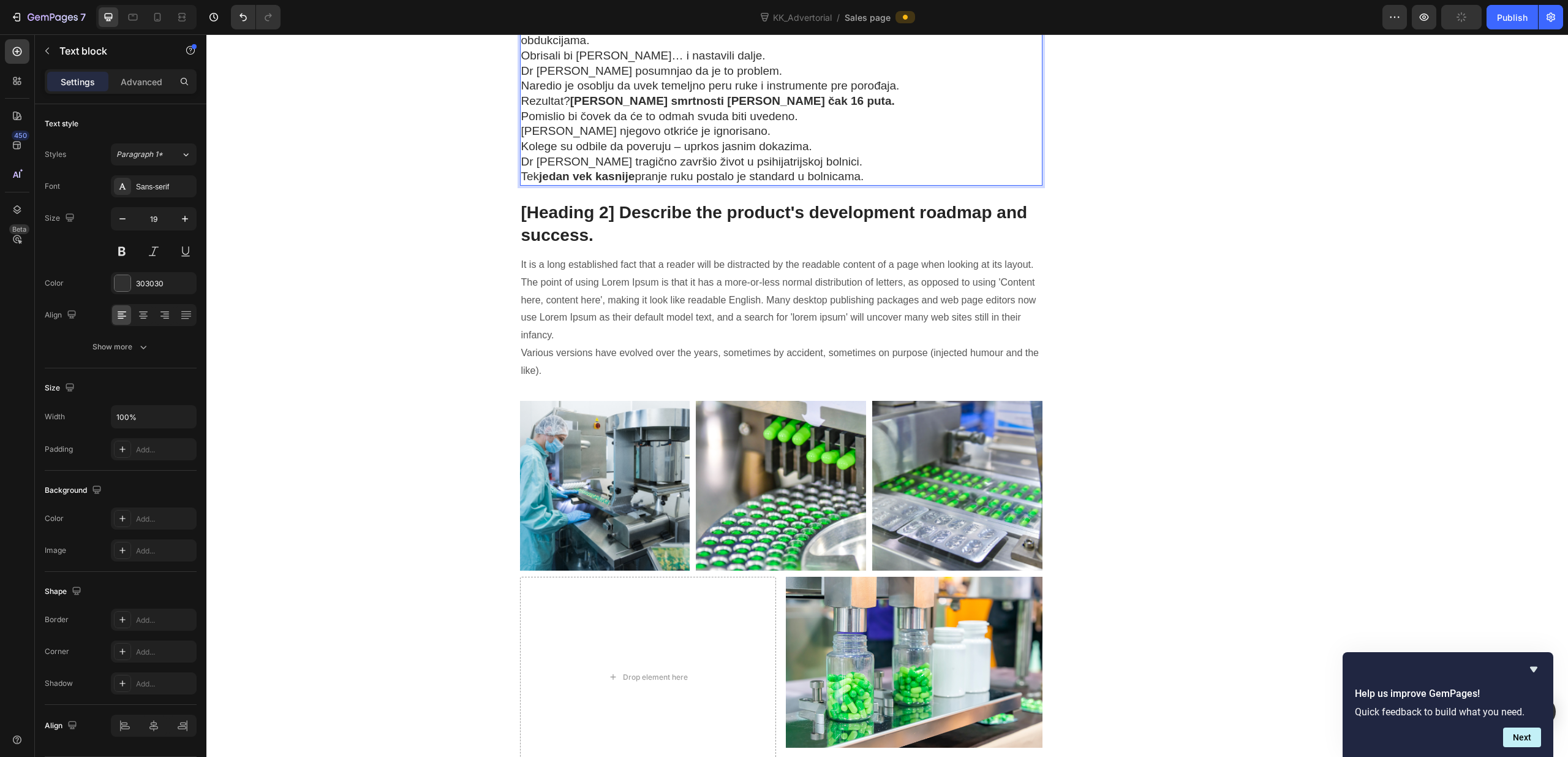
scroll to position [7079, 0]
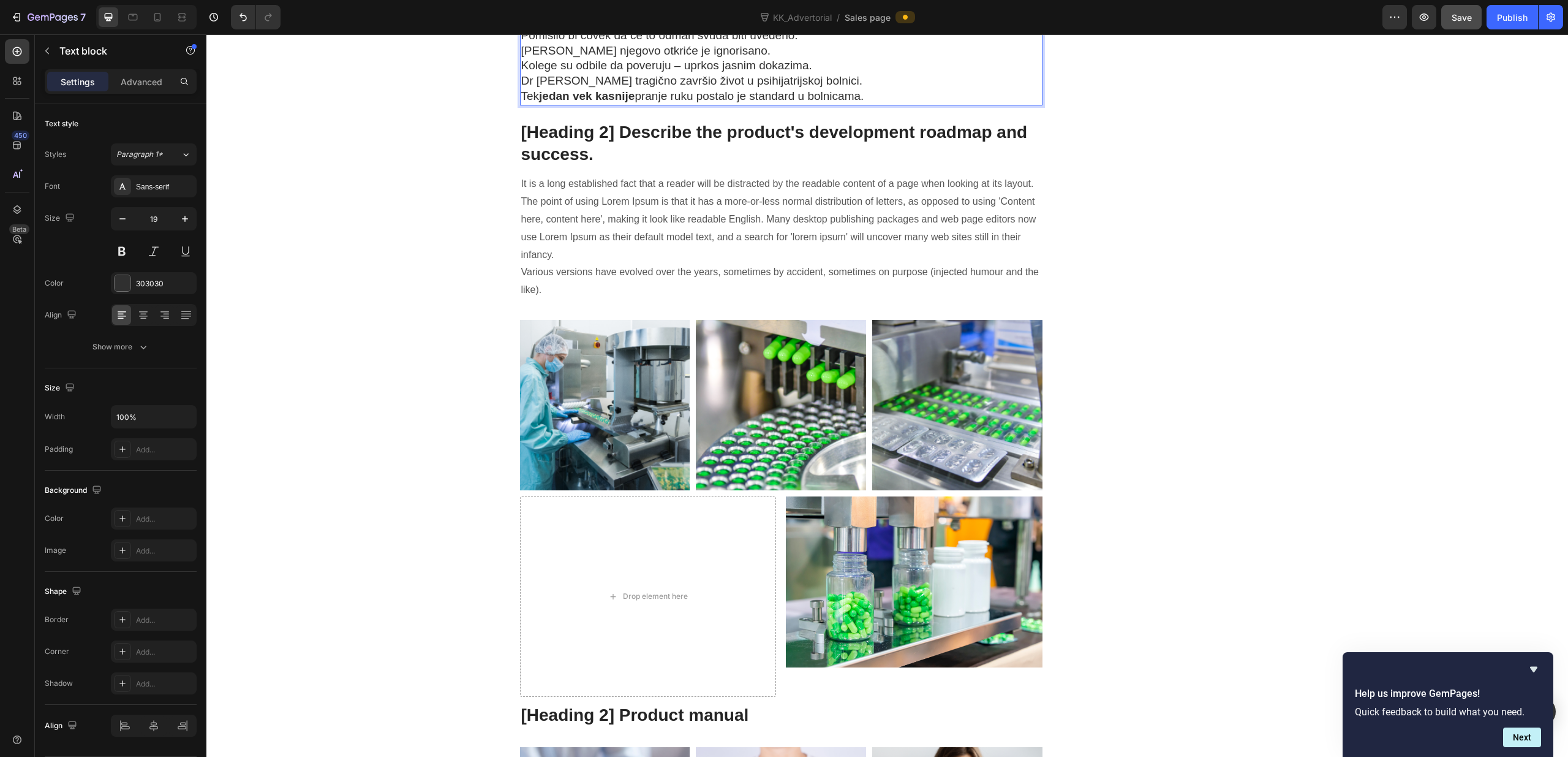
scroll to position [7184, 0]
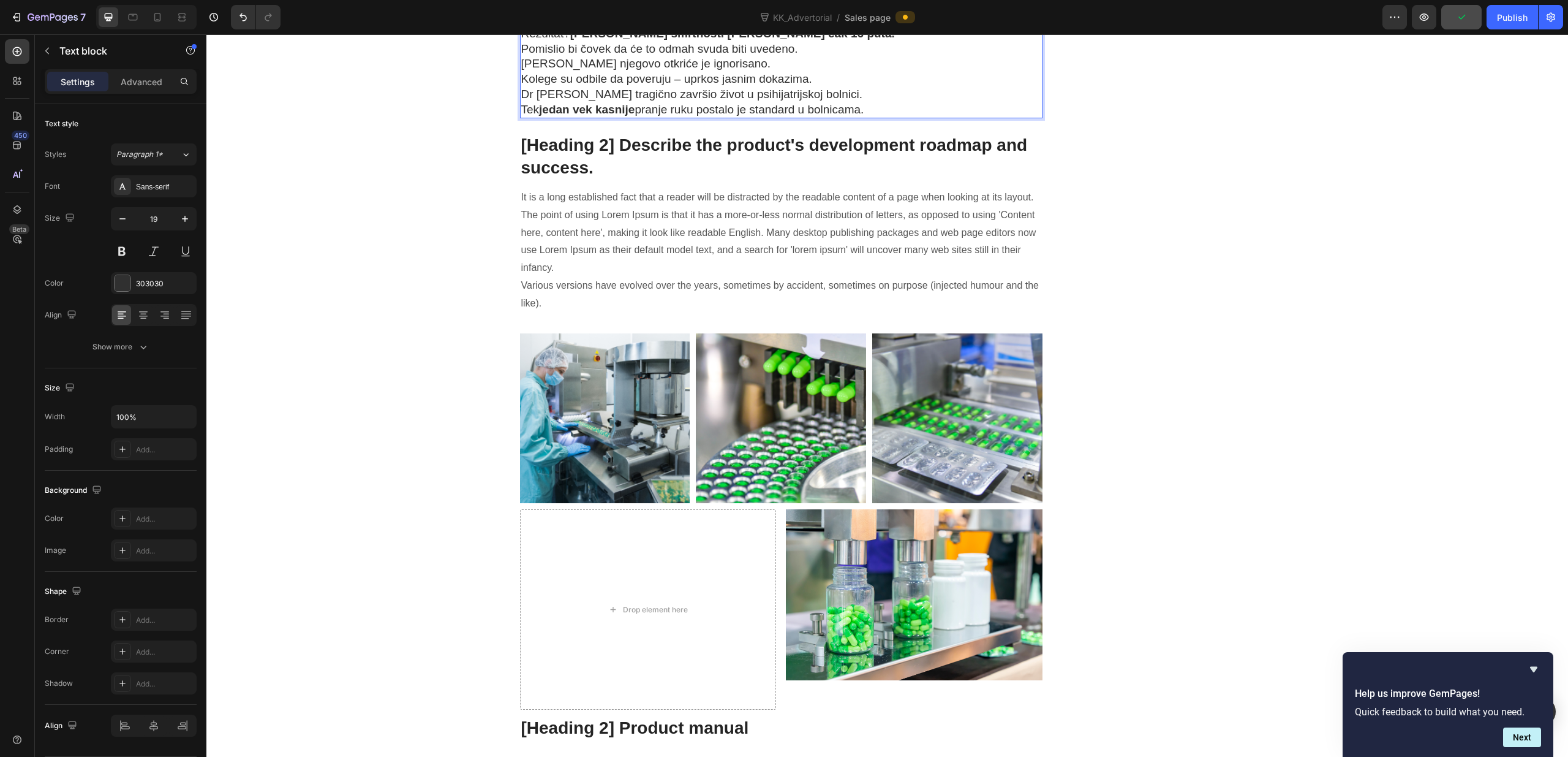
click at [910, 26] on p "Dr [PERSON_NAME] posumnjao da je to problem. Naredio je osoblju da uvek temeljn…" at bounding box center [781, 11] width 521 height 30
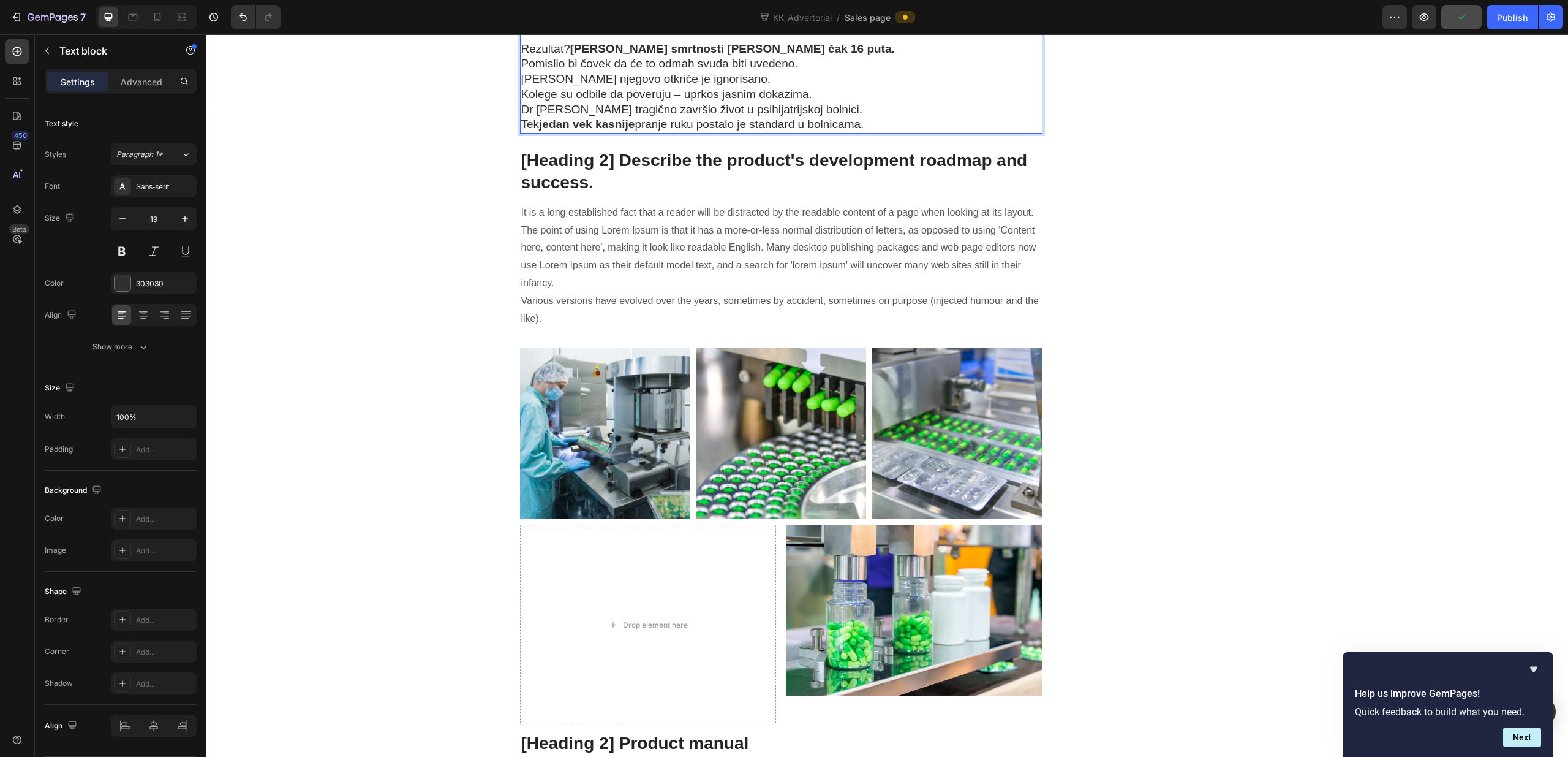
scroll to position [7184, 0]
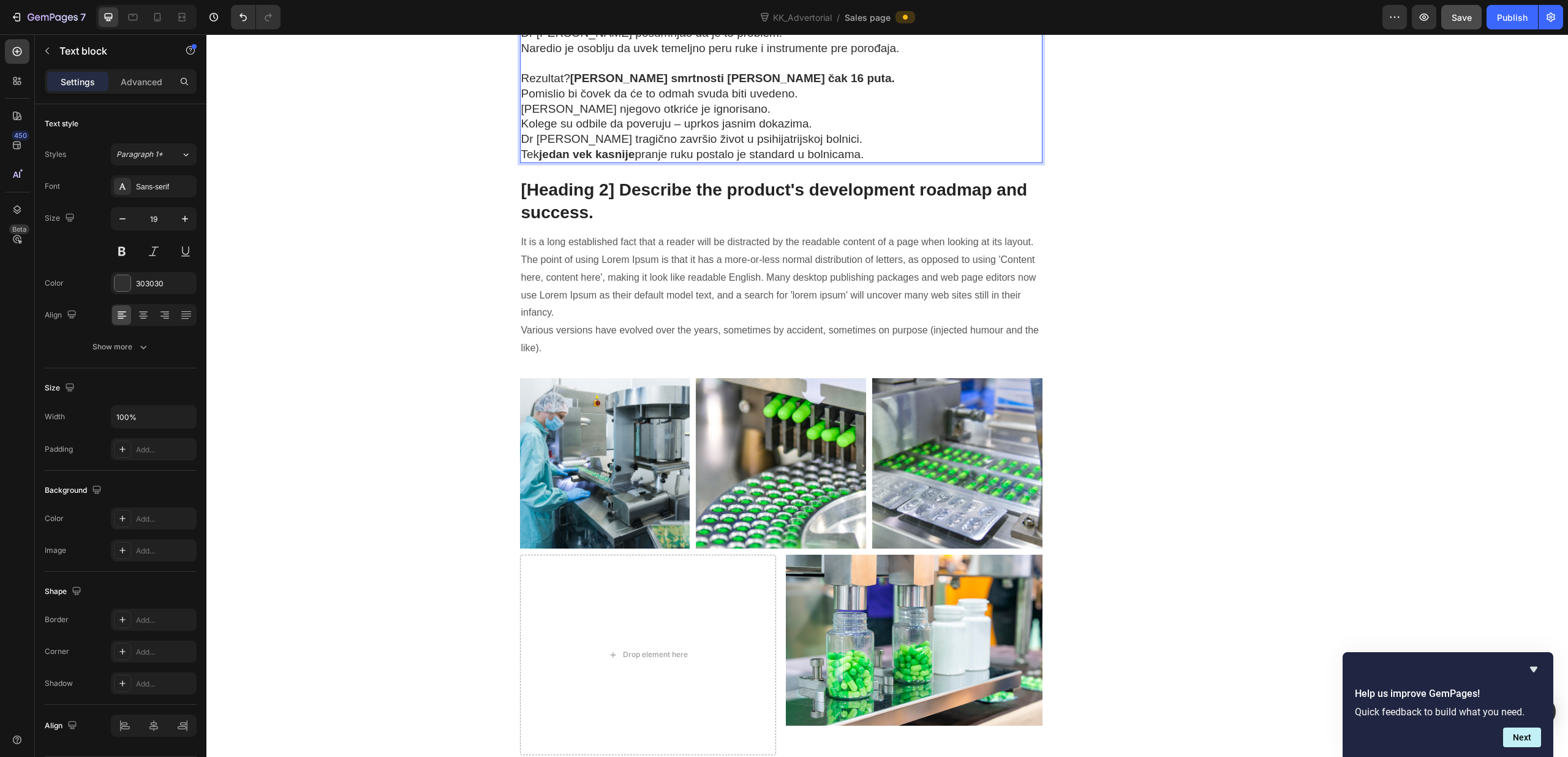
click at [583, 26] on p "Obrisali bi [PERSON_NAME]… i nastavili dalje." at bounding box center [781, 10] width 521 height 30
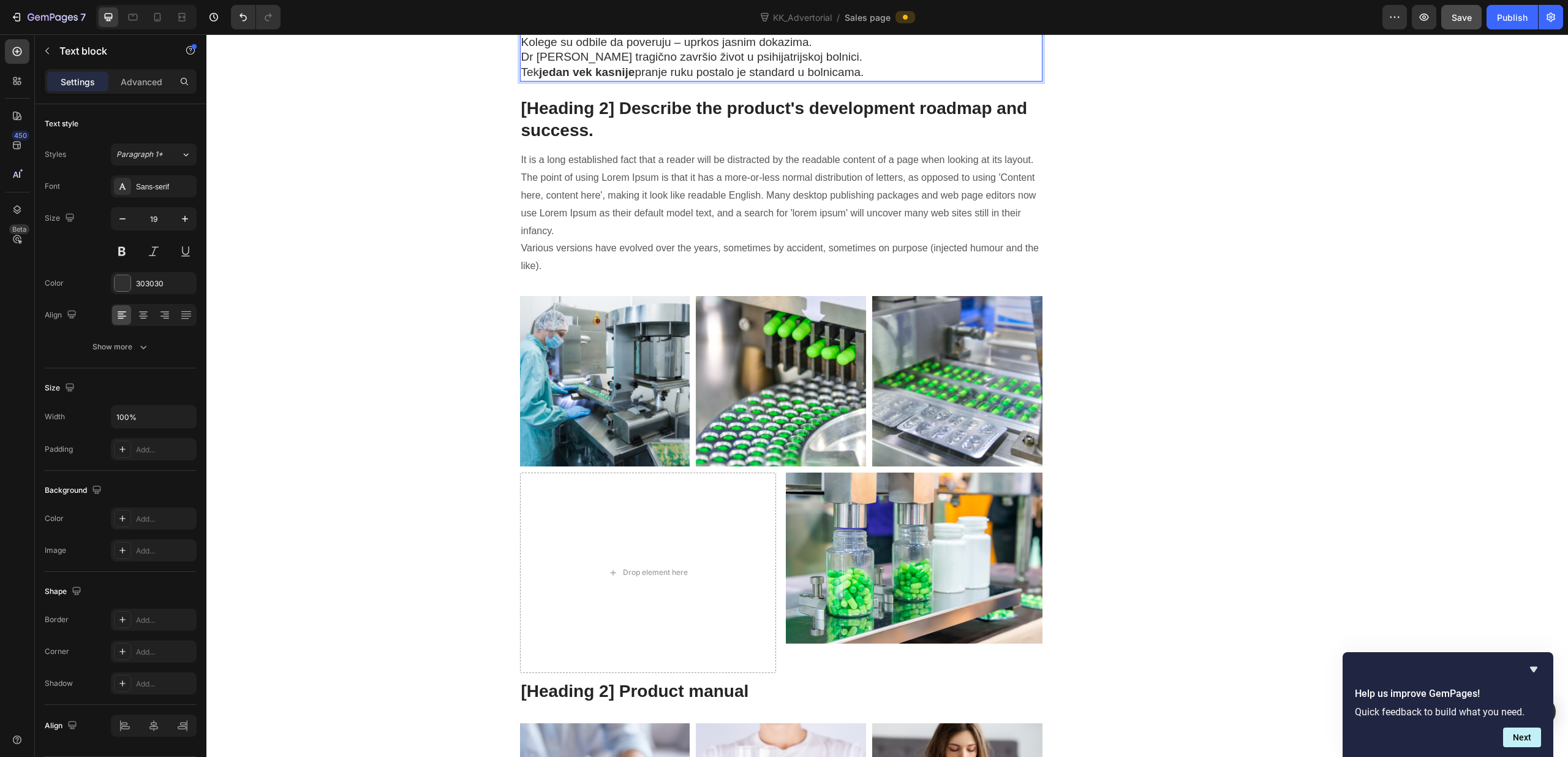
scroll to position [7252, 0]
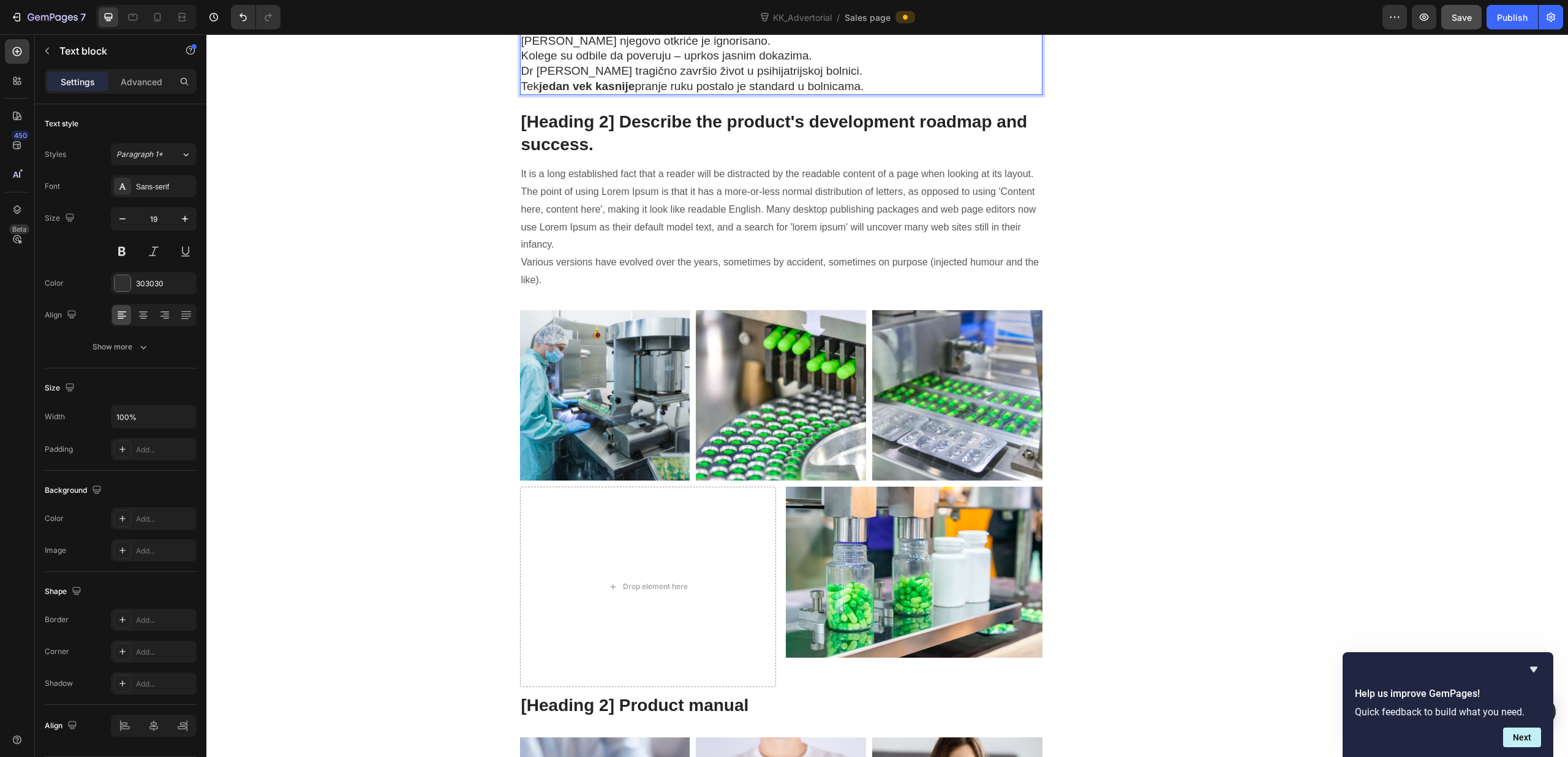
click at [814, 64] on p "Pomislio bi čovek da će to odmah svuda biti uvedeno. [PERSON_NAME] njegovo otkr…" at bounding box center [781, 41] width 521 height 45
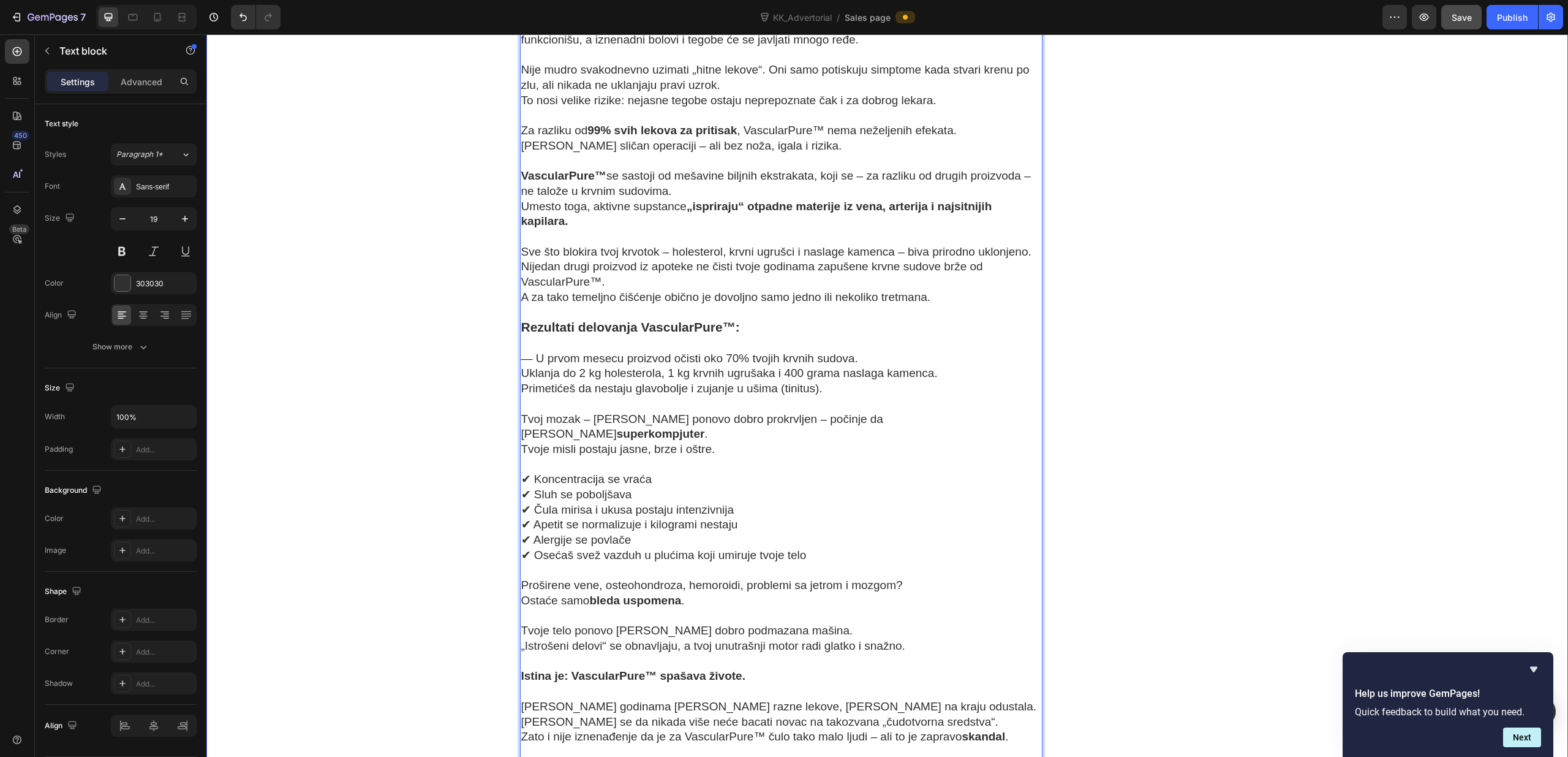
scroll to position [5974, 0]
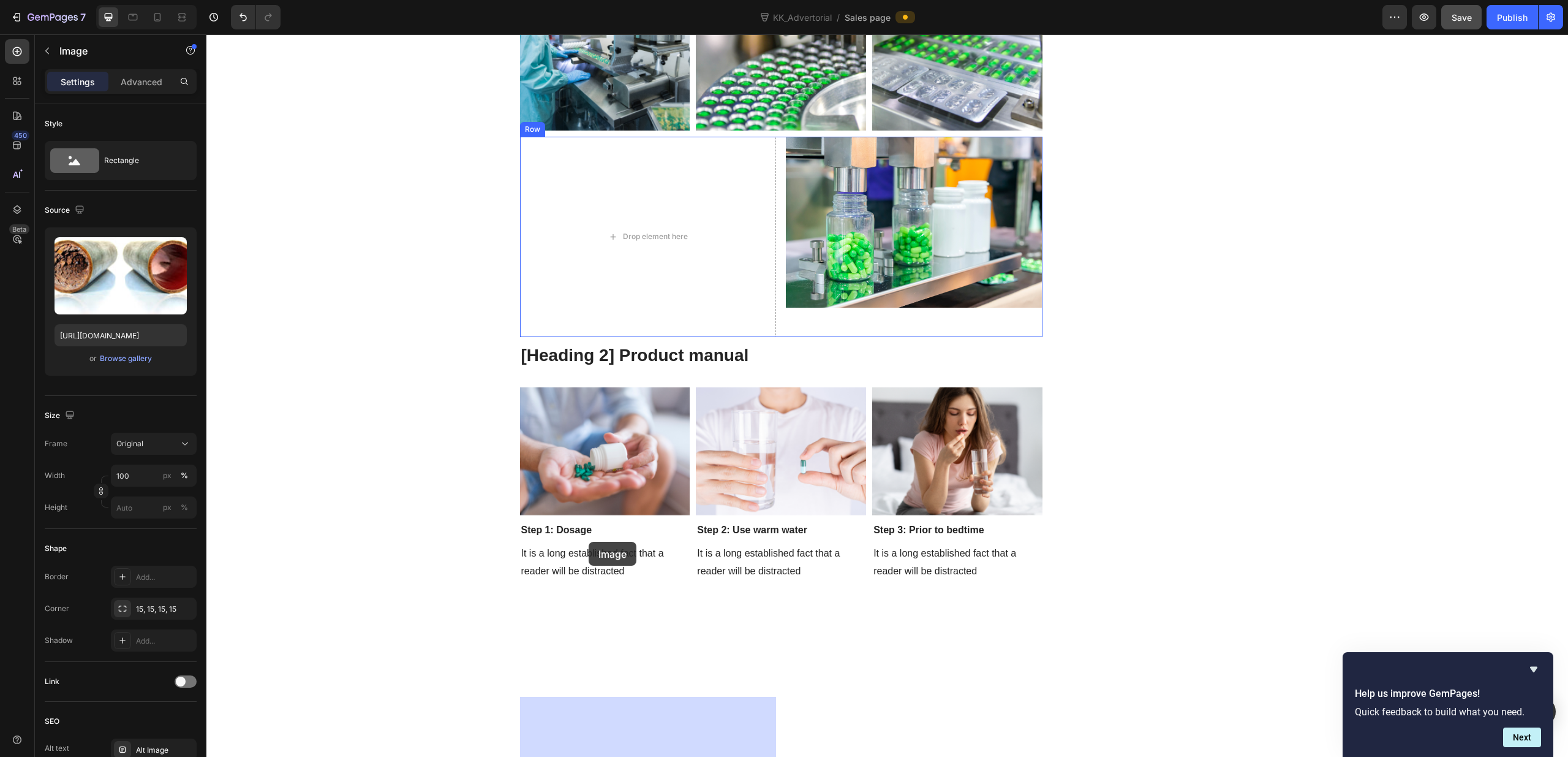
scroll to position [7920, 0]
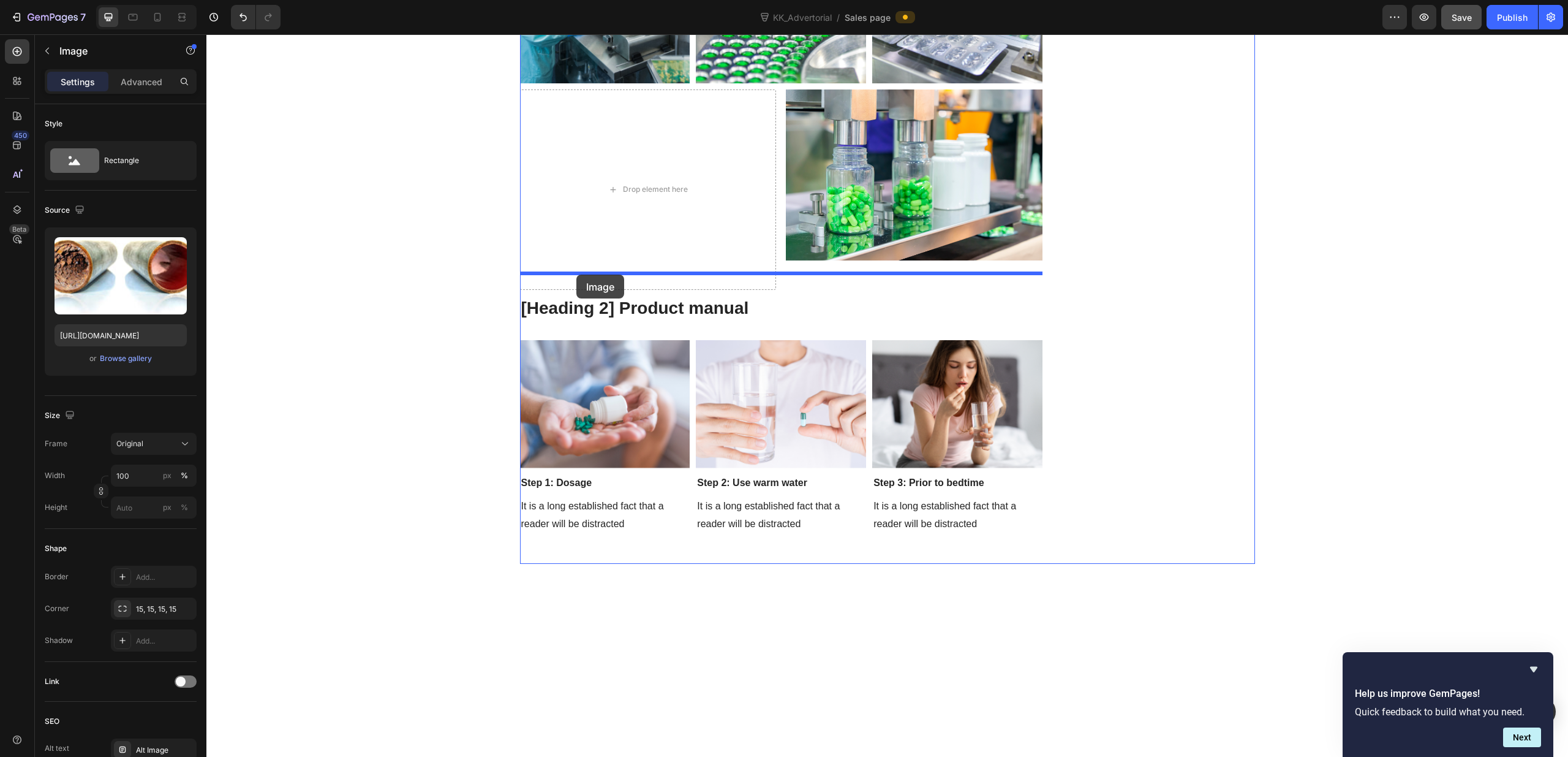
drag, startPoint x: 528, startPoint y: 230, endPoint x: 576, endPoint y: 274, distance: 65.1
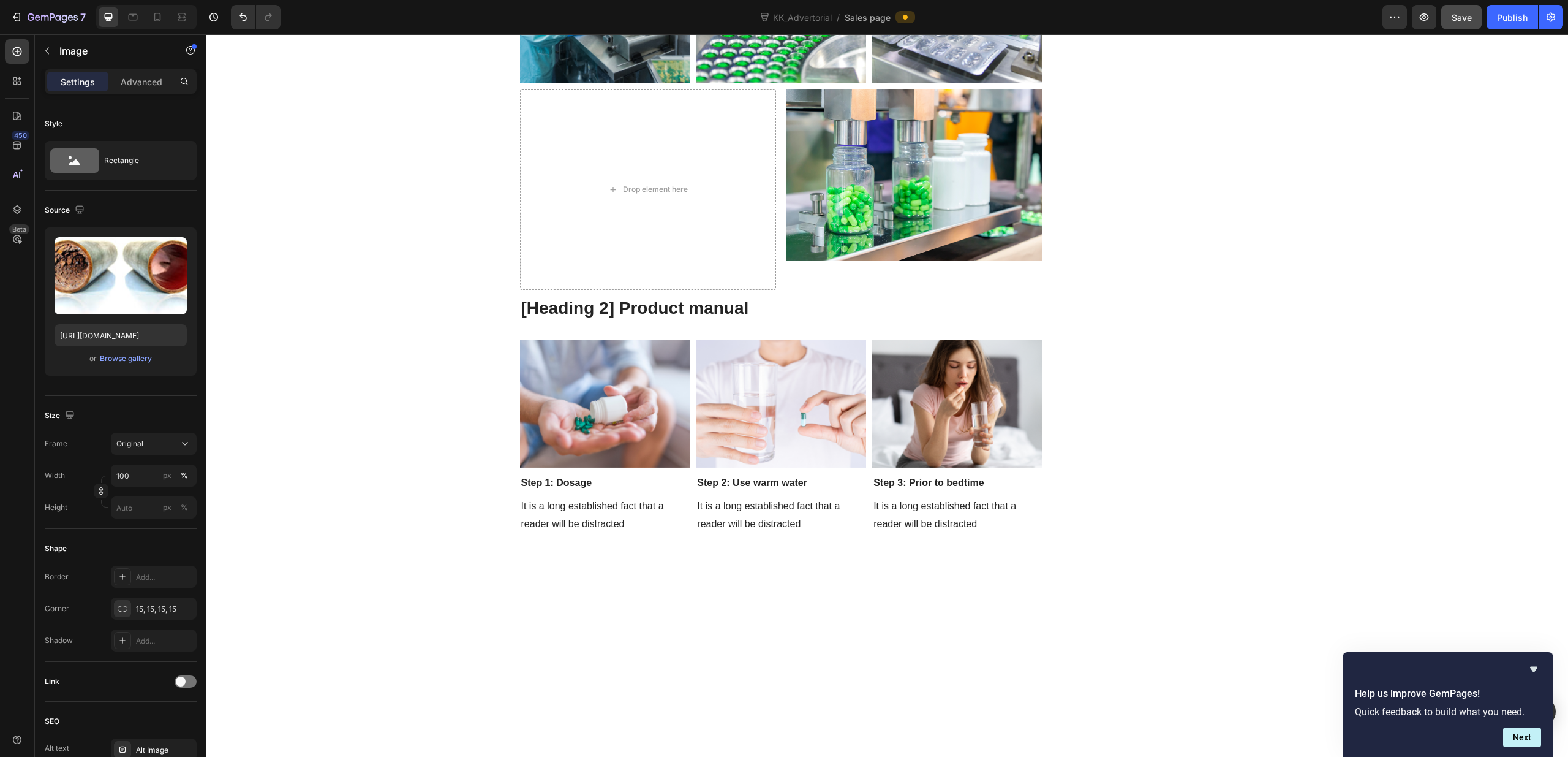
scroll to position [7664, 0]
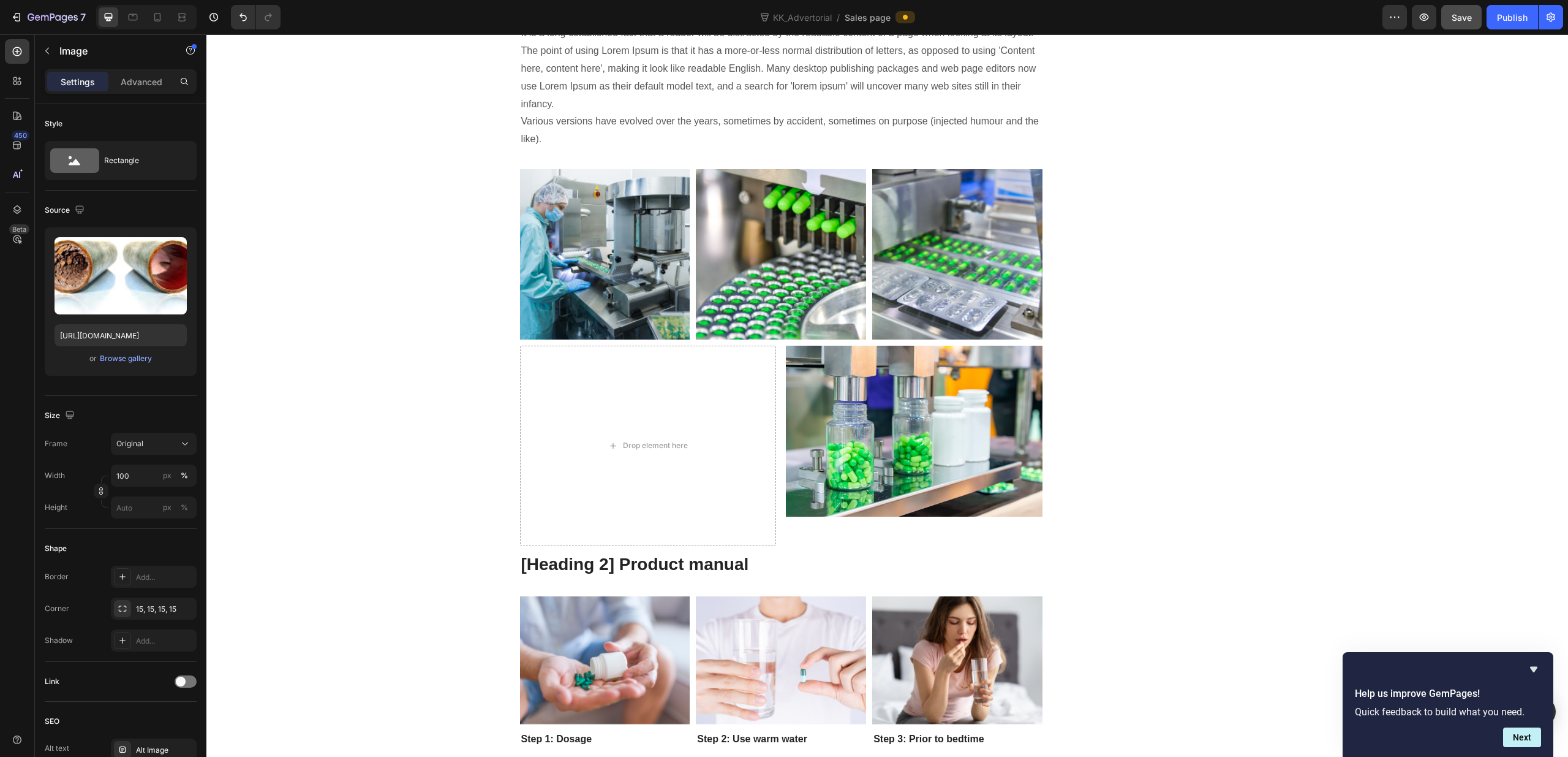
click at [130, 357] on div "Browse gallery" at bounding box center [125, 358] width 52 height 11
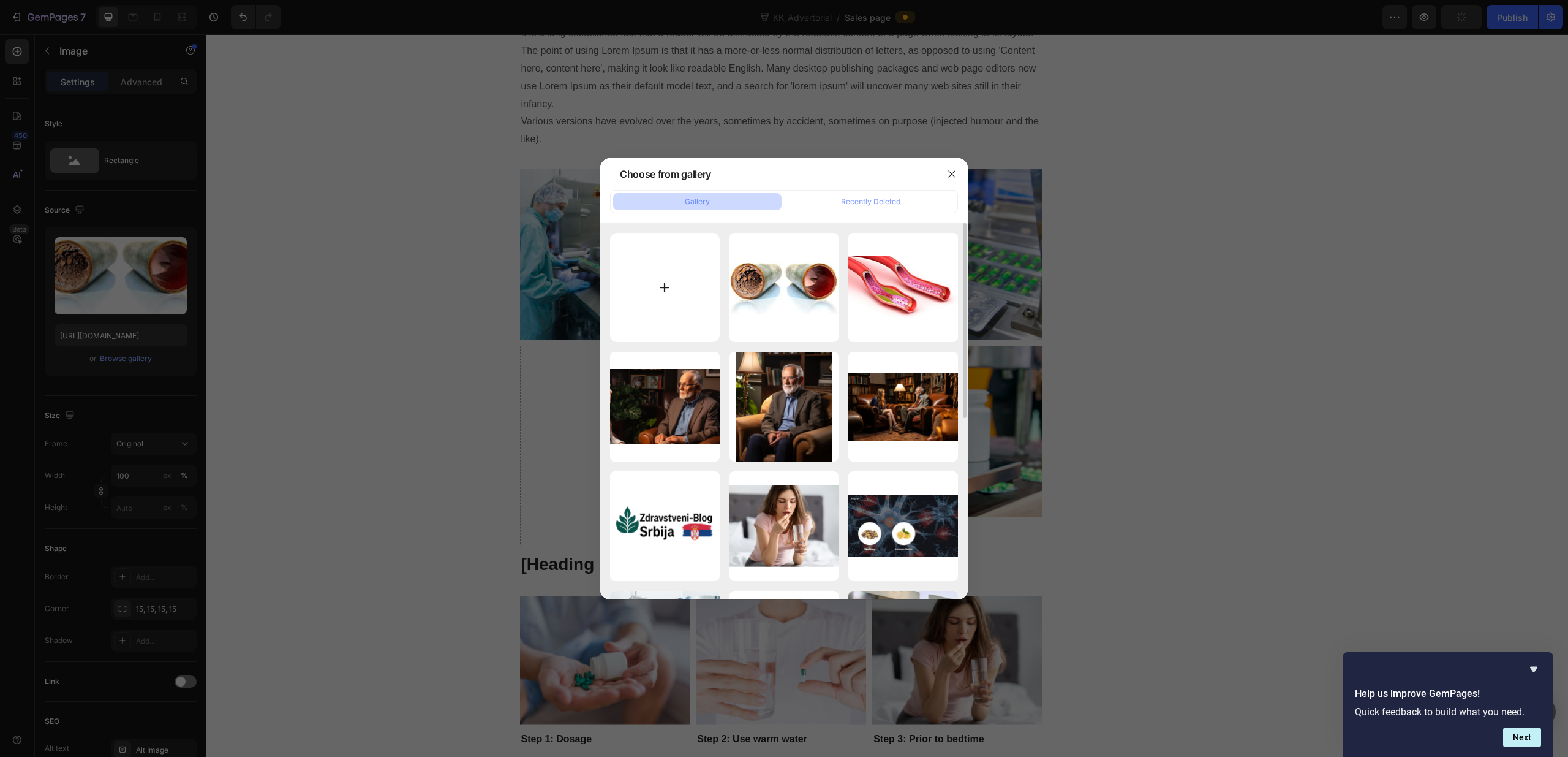
click at [663, 273] on input "file" at bounding box center [665, 288] width 110 height 110
type input "C:\fakepath\[PERSON_NAME].jpg"
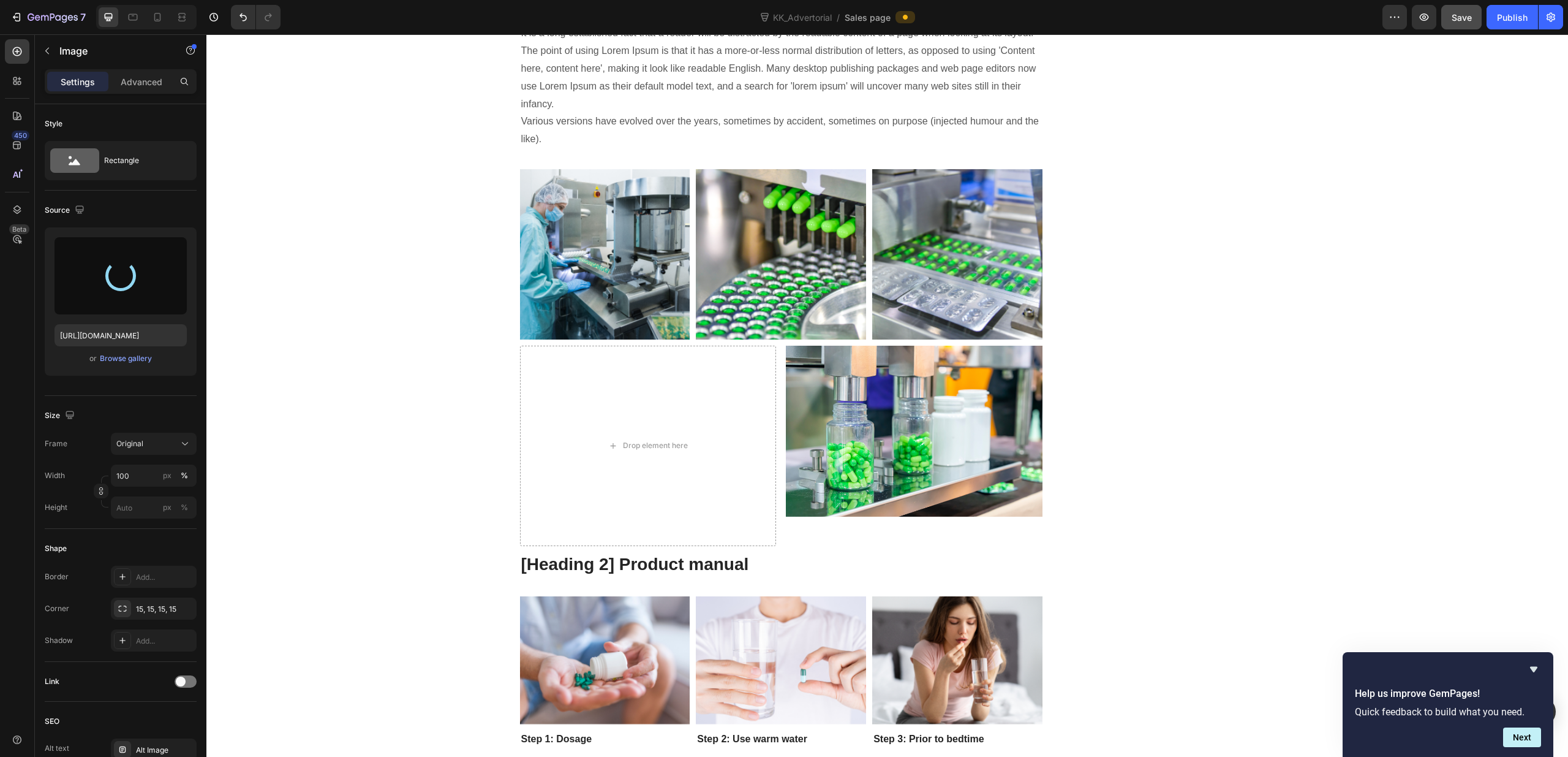
type input "[URL][DOMAIN_NAME]"
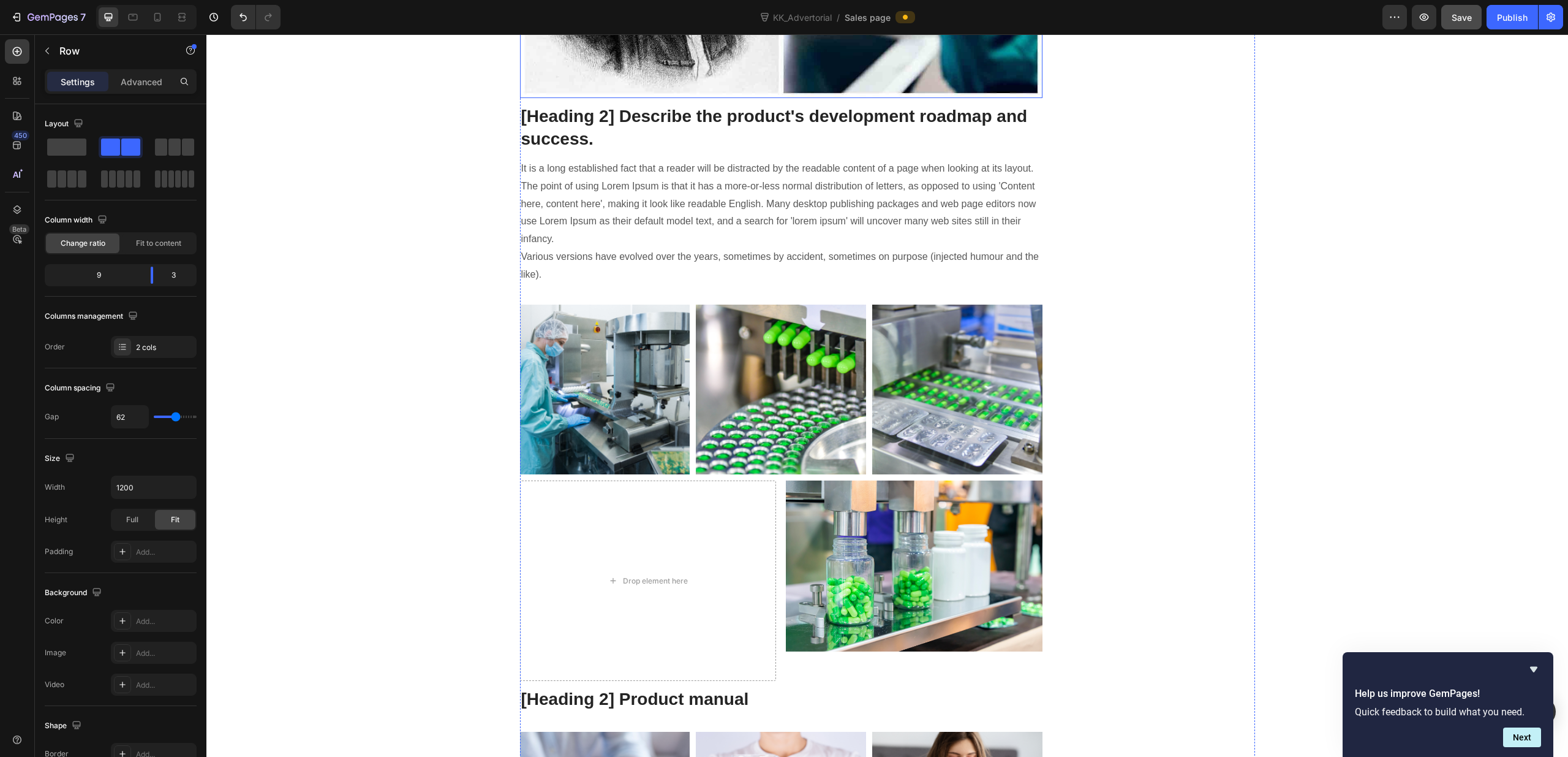
scroll to position [7574, 0]
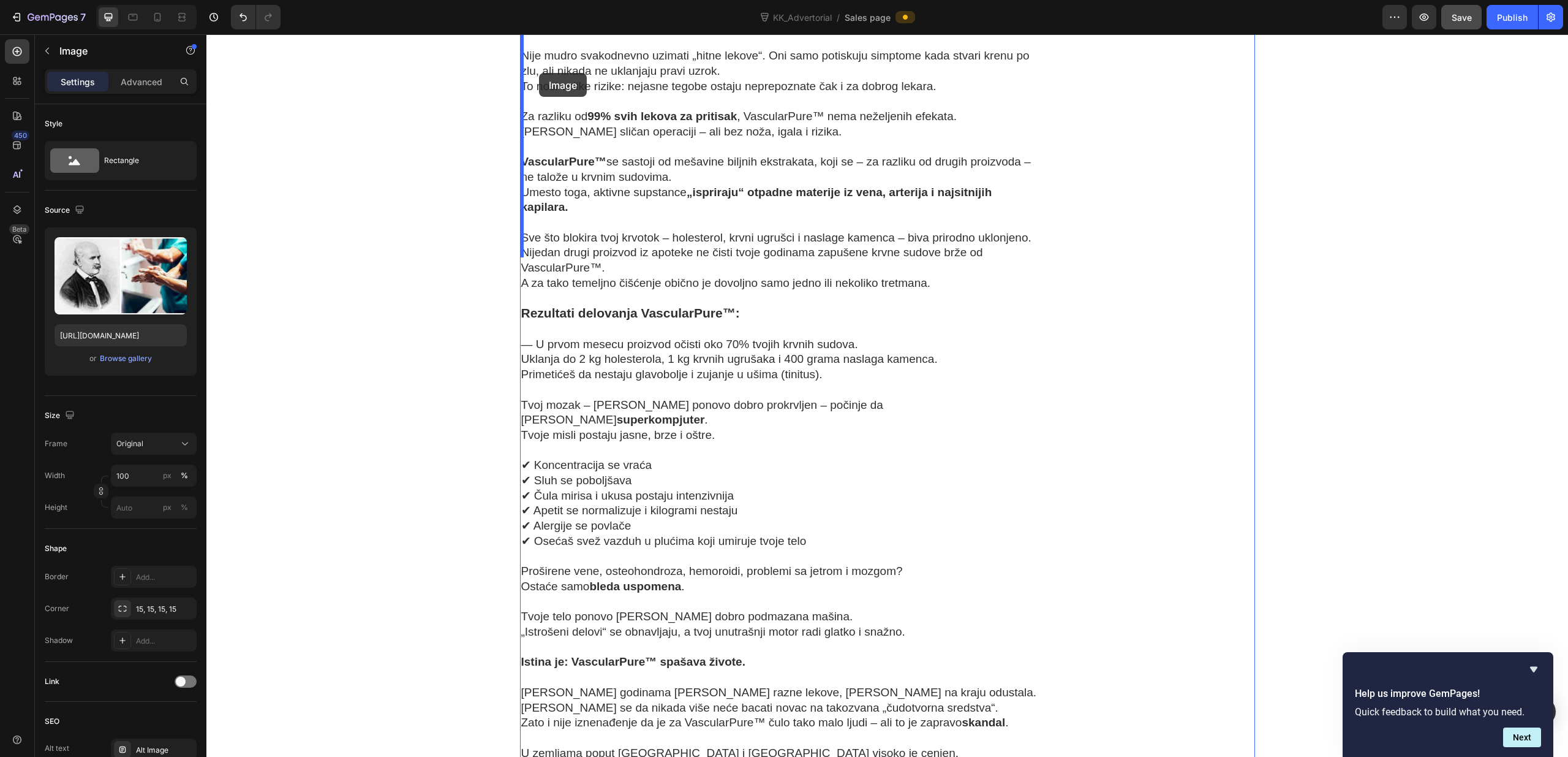
scroll to position [6099, 0]
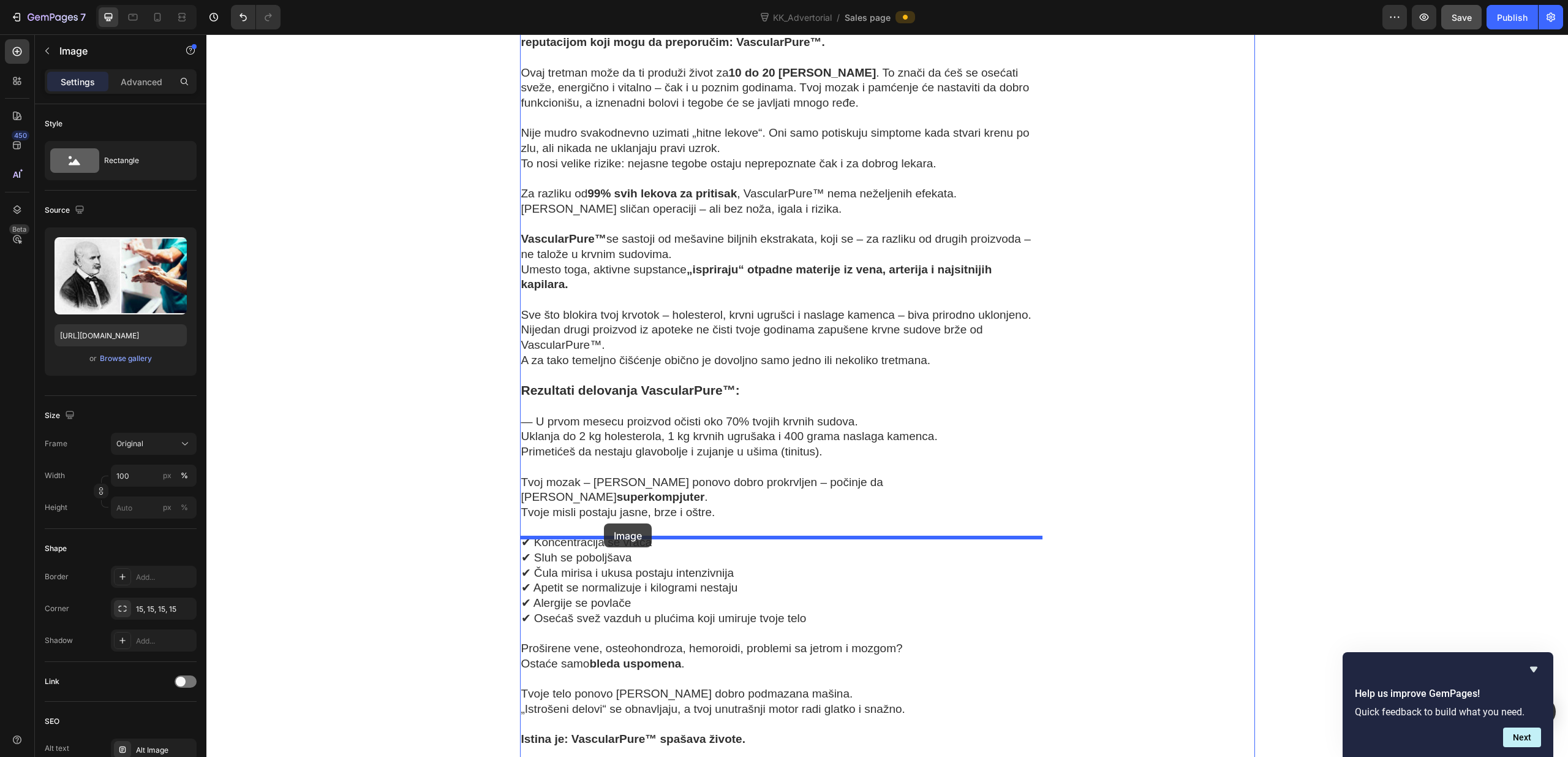
drag, startPoint x: 532, startPoint y: 297, endPoint x: 604, endPoint y: 524, distance: 238.1
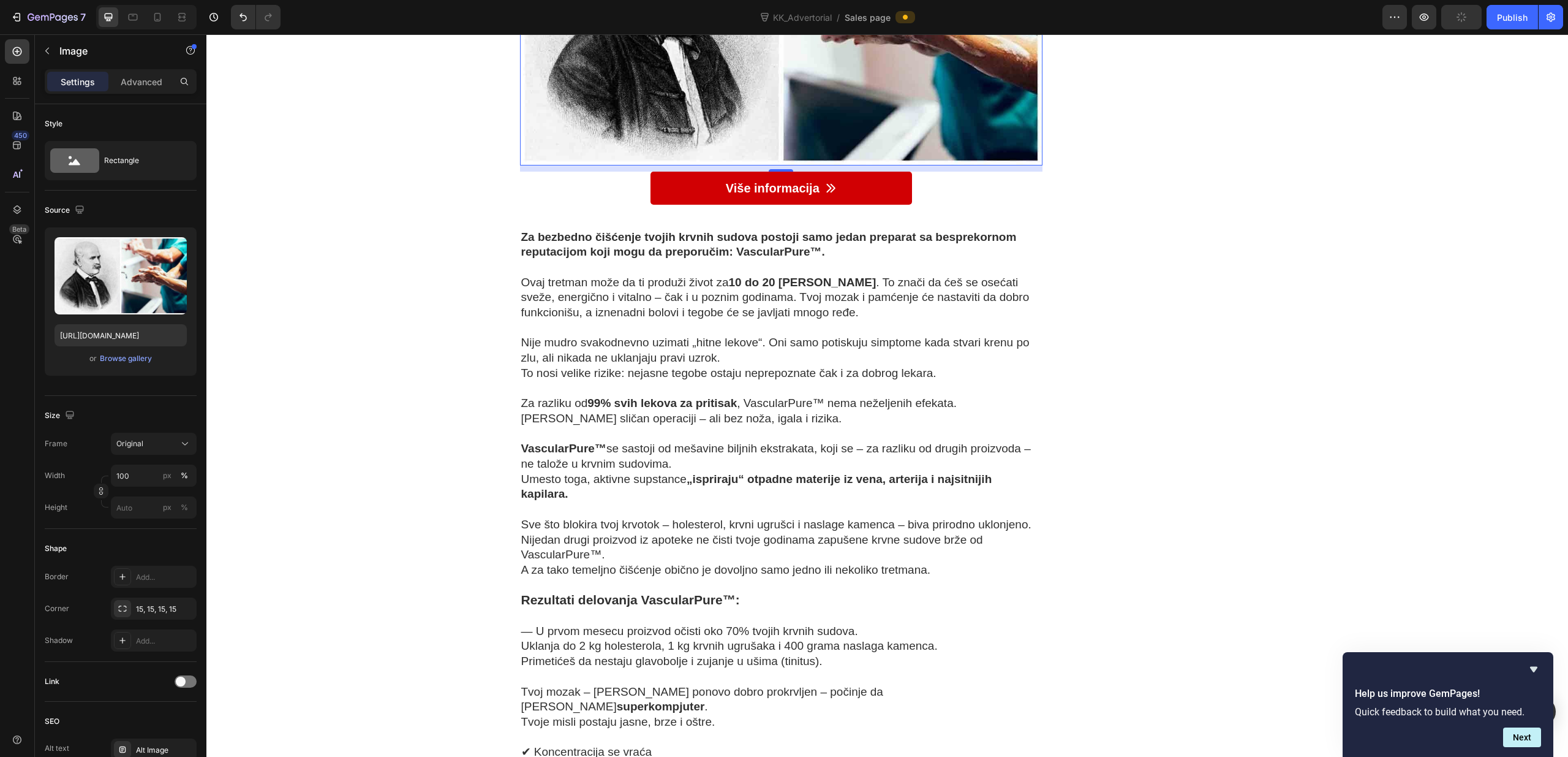
scroll to position [6326, 0]
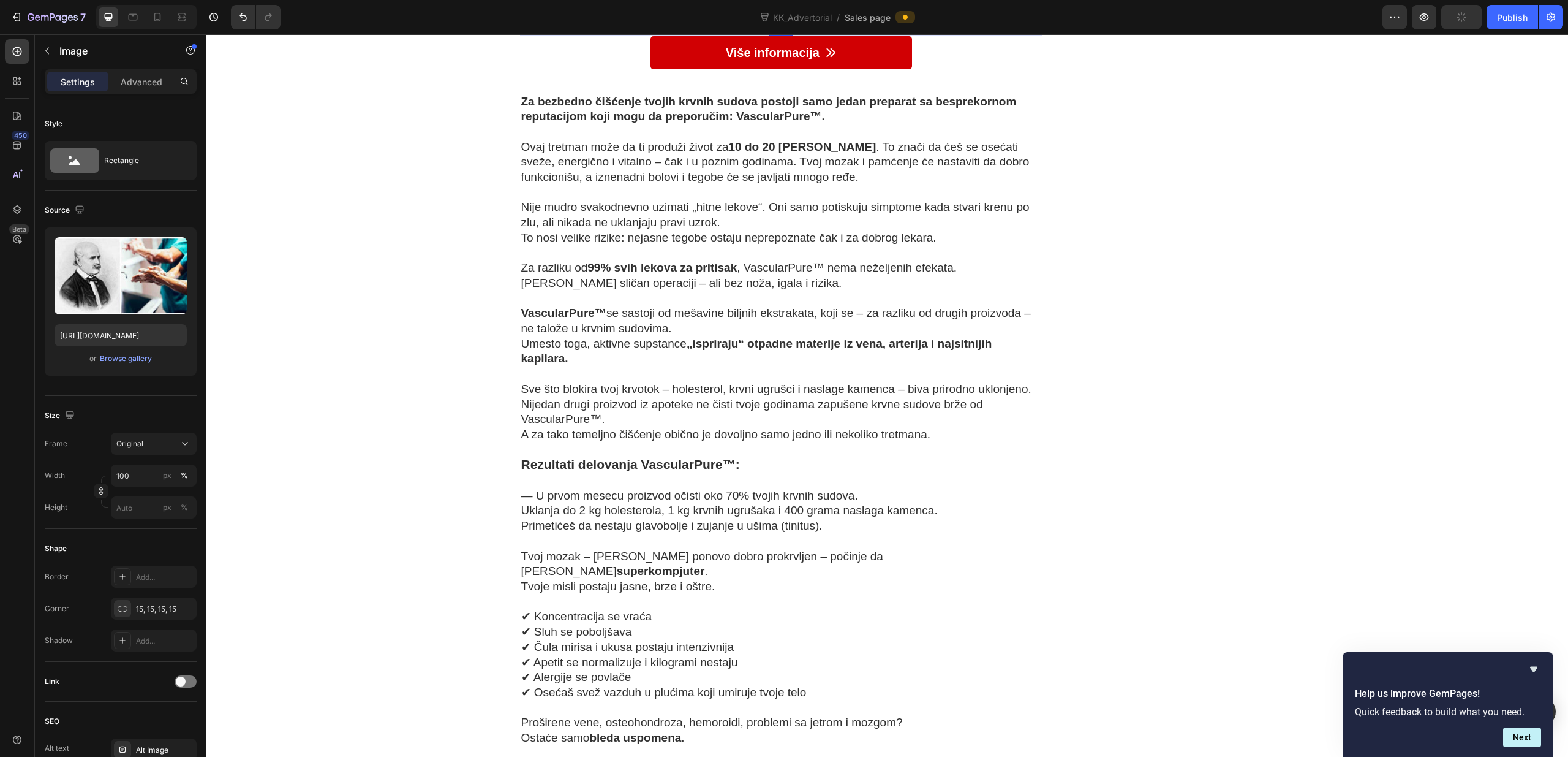
click at [125, 357] on div "Browse gallery" at bounding box center [125, 358] width 52 height 11
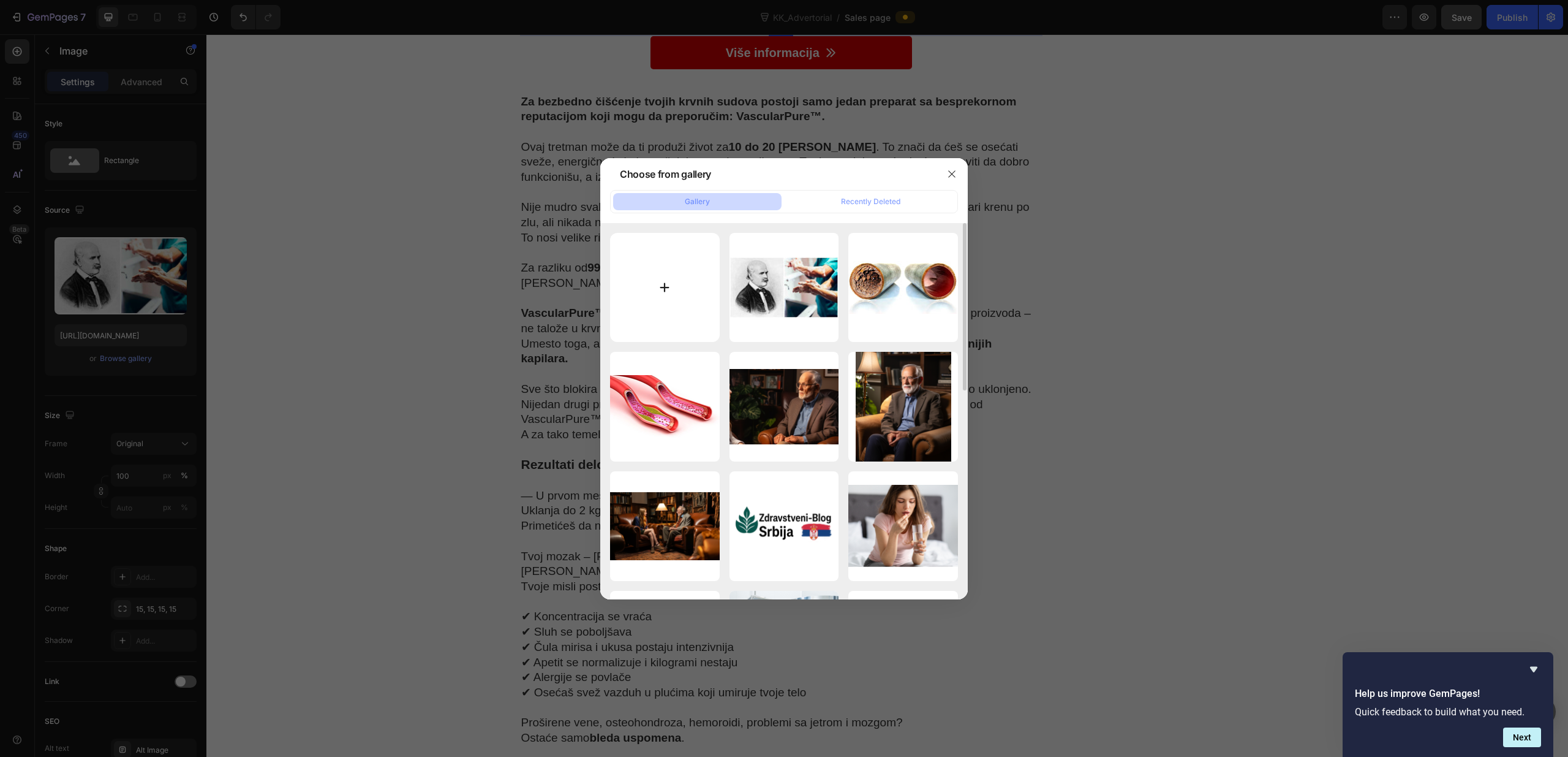
click at [667, 291] on input "file" at bounding box center [665, 288] width 110 height 110
type input "C:\fakepath\template_kk.jpg"
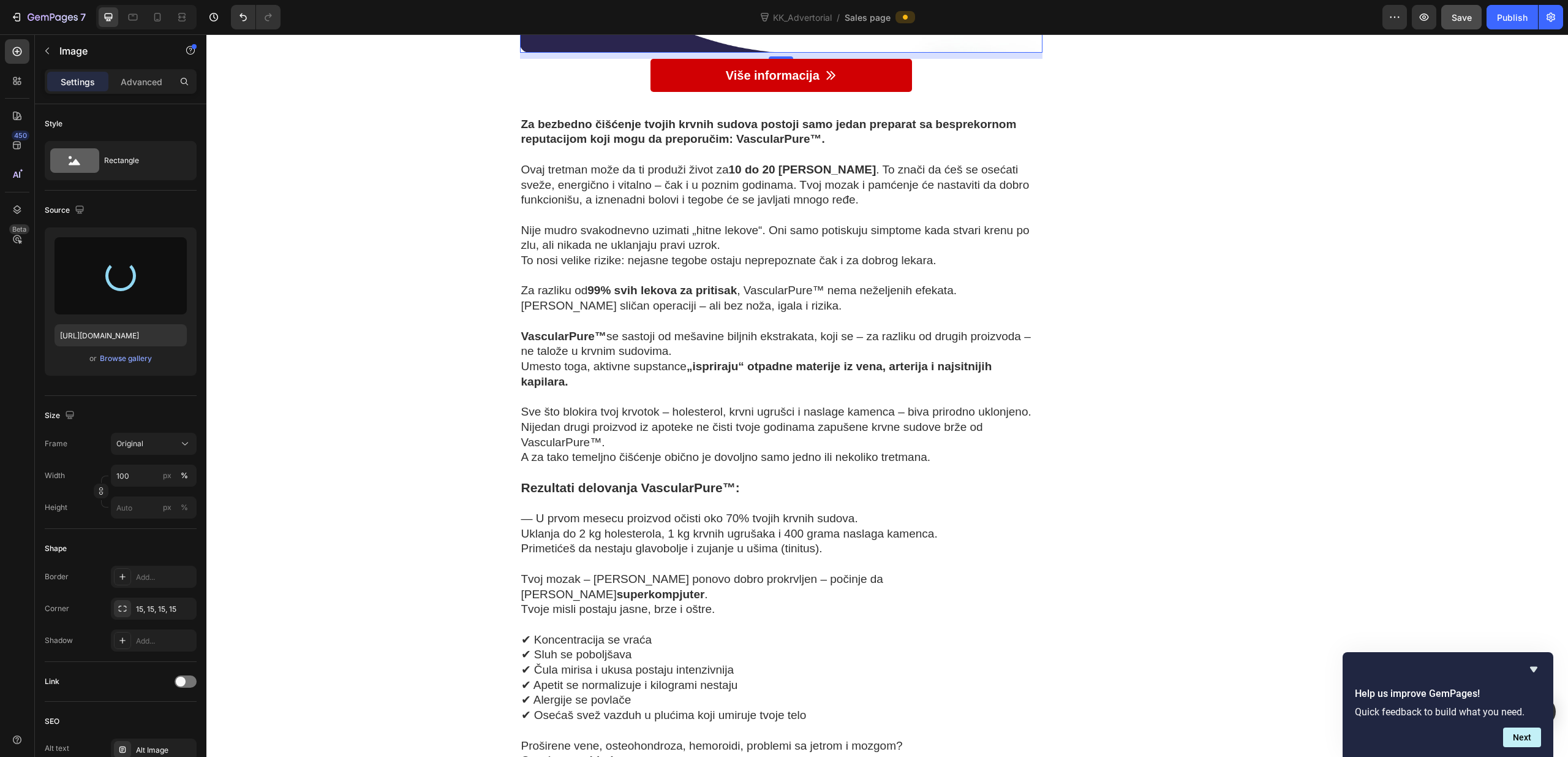
type input "[URL][DOMAIN_NAME]"
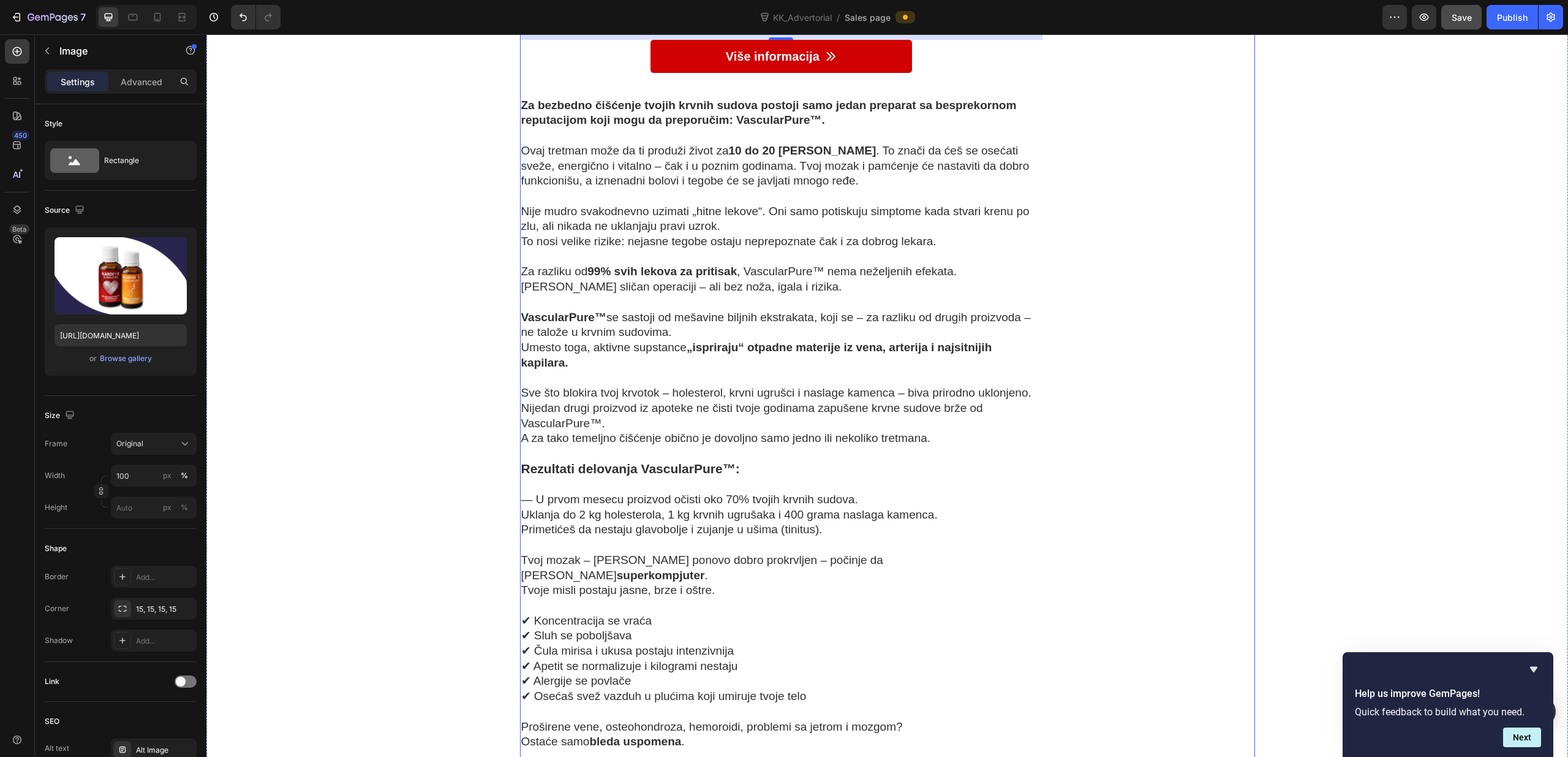
scroll to position [6348, 0]
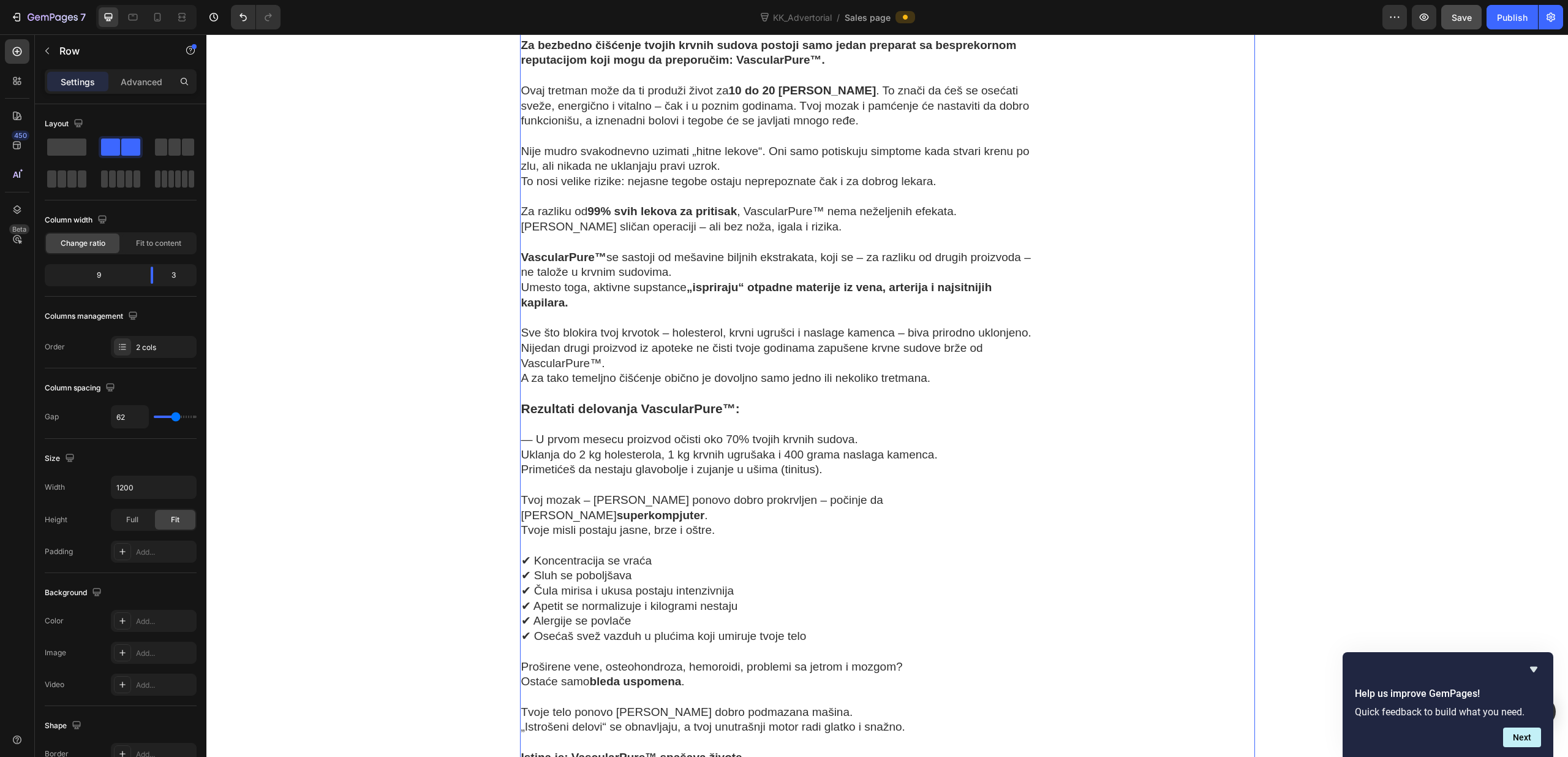
scroll to position [6411, 0]
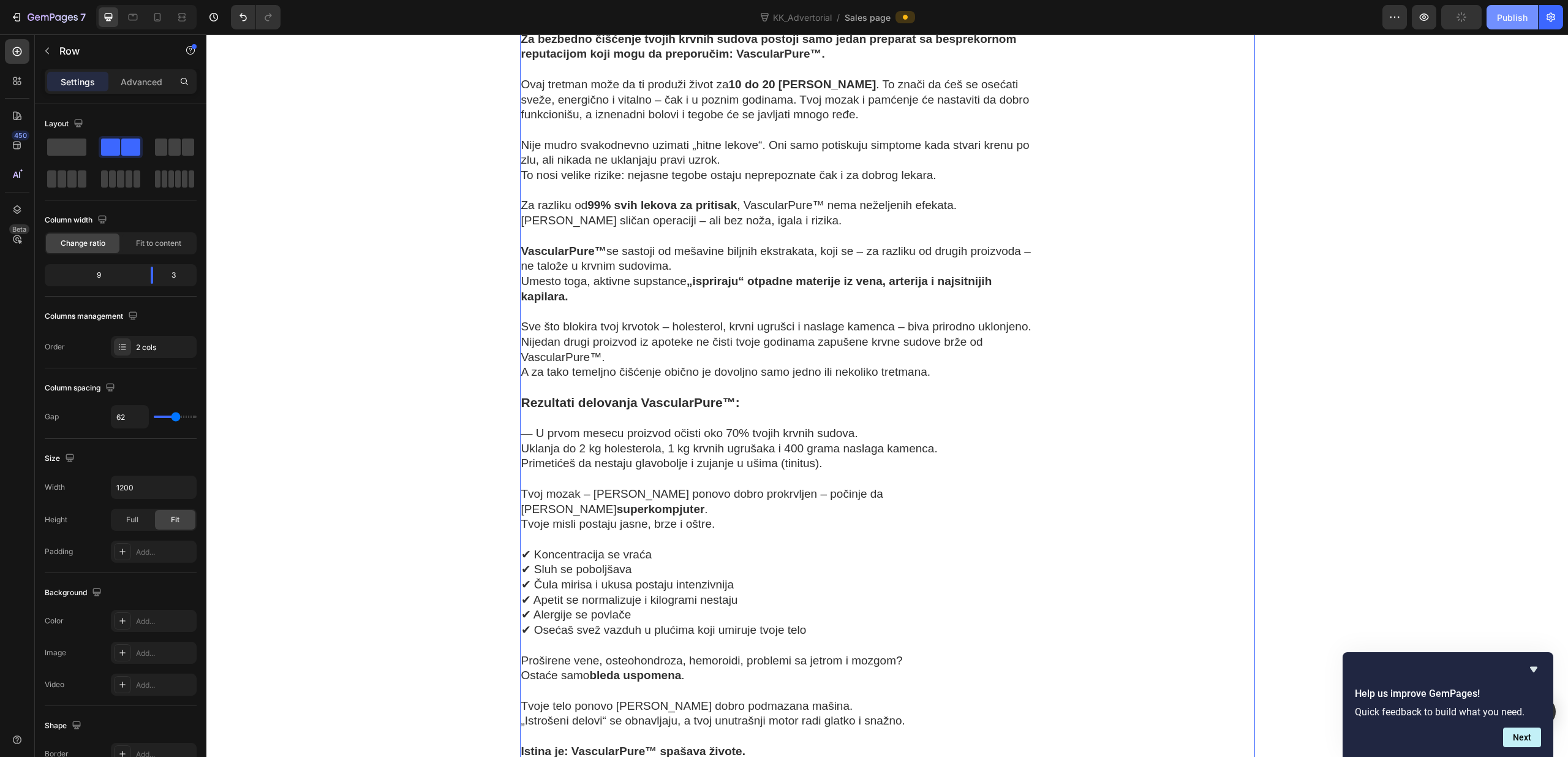
click at [1503, 18] on div "Publish" at bounding box center [1512, 17] width 31 height 13
